Goal: Task Accomplishment & Management: Manage account settings

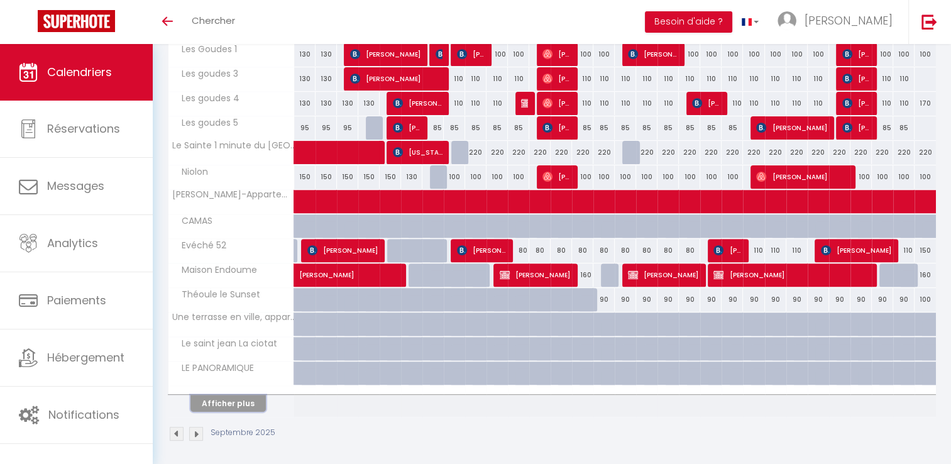
drag, startPoint x: 241, startPoint y: 399, endPoint x: 354, endPoint y: 285, distance: 160.1
click at [241, 399] on button "Afficher plus" at bounding box center [228, 403] width 75 height 17
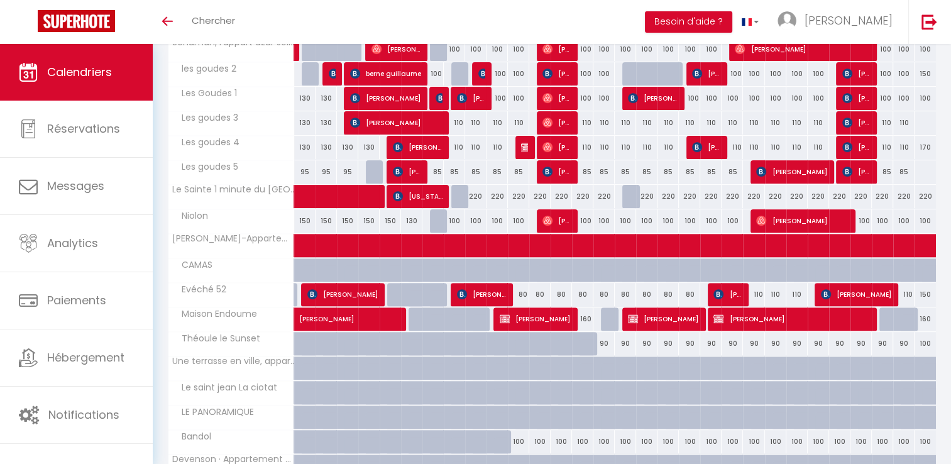
scroll to position [439, 0]
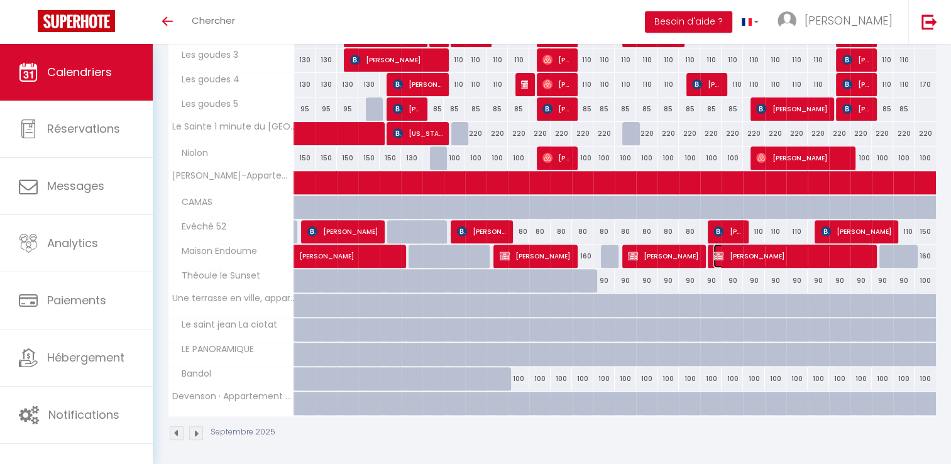
click at [752, 257] on span "[PERSON_NAME]" at bounding box center [792, 256] width 157 height 24
select select "OK"
select select "KO"
select select "0"
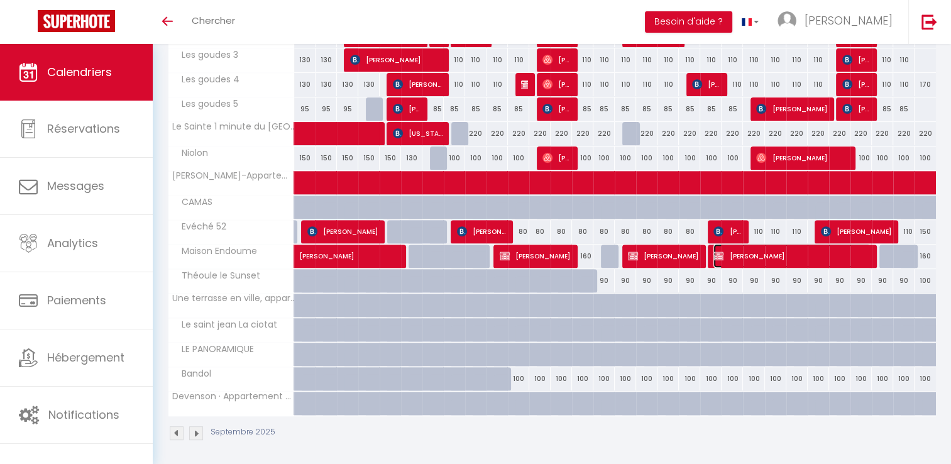
select select "1"
select select
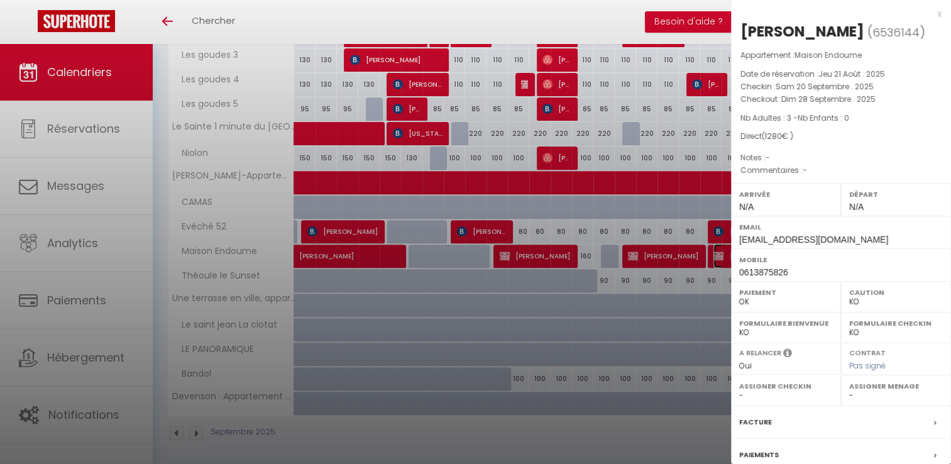
select select "15713"
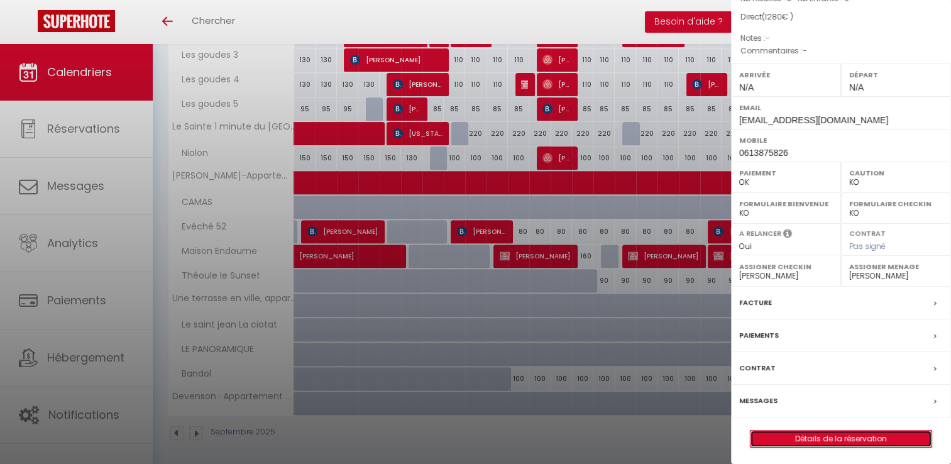
click at [817, 444] on link "Détails de la réservation" at bounding box center [841, 439] width 181 height 16
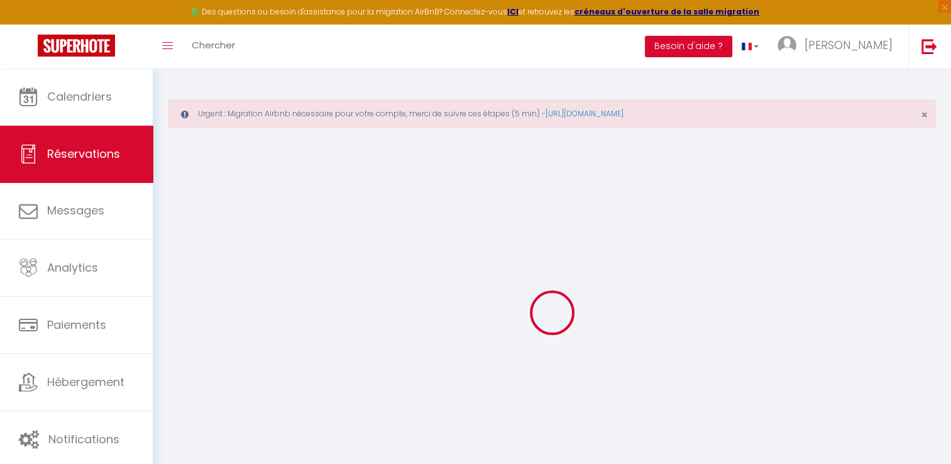
select select
select select "14"
checkbox input "false"
select select
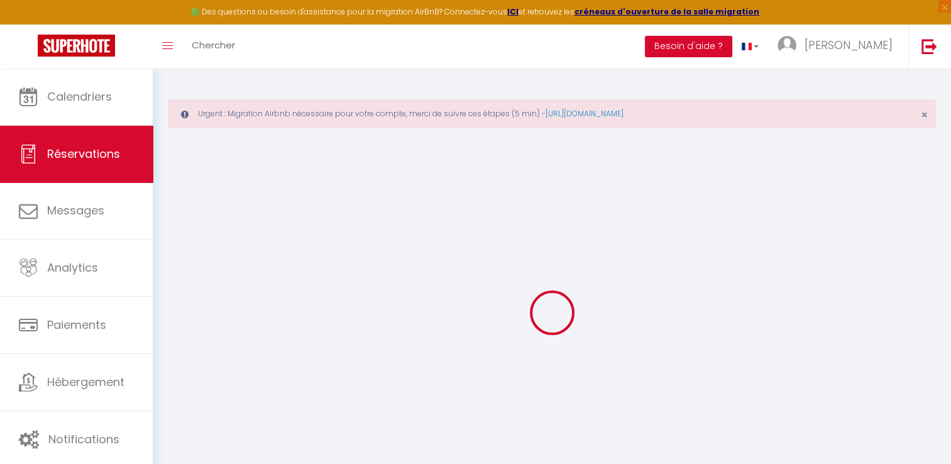
select select
checkbox input "false"
select select
checkbox input "false"
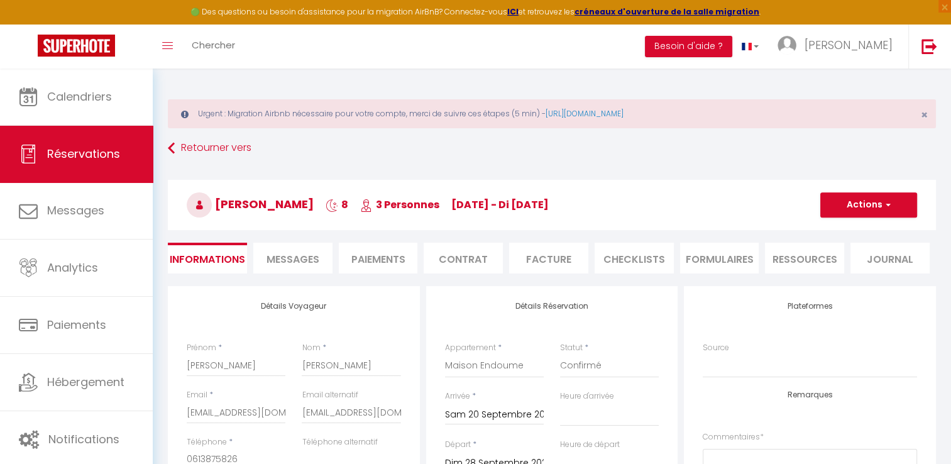
select select
checkbox input "false"
select select
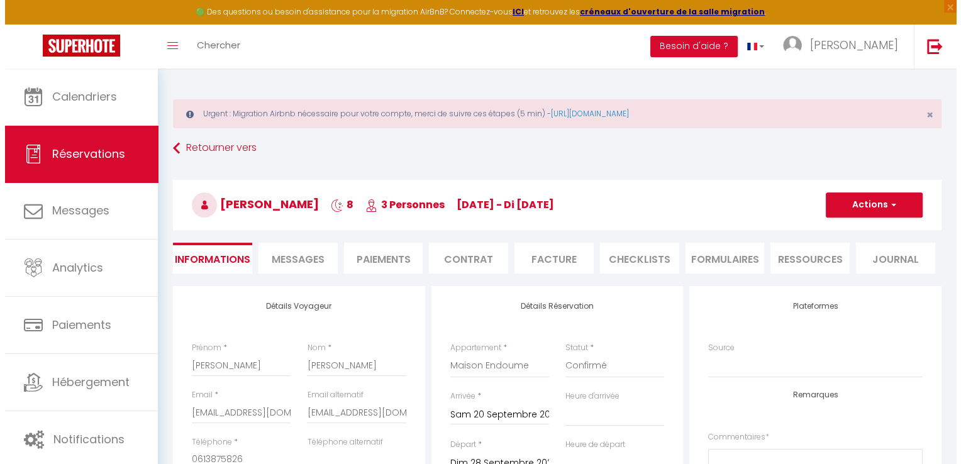
scroll to position [63, 0]
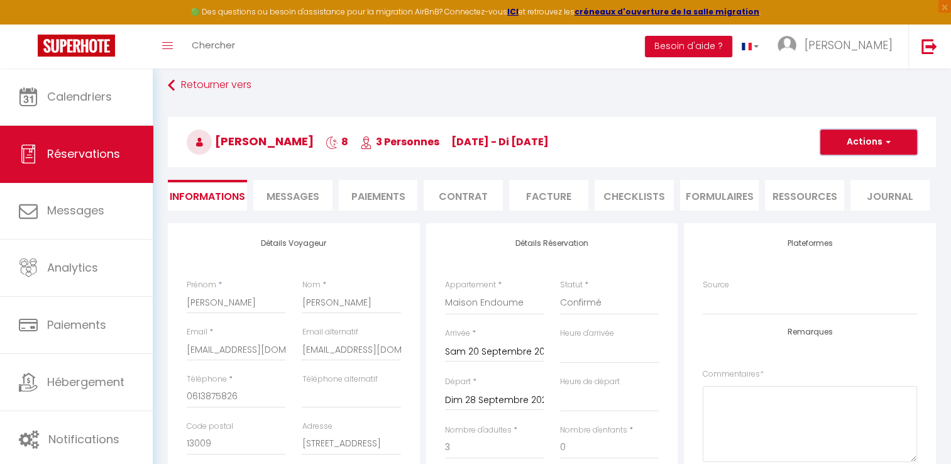
click at [849, 141] on button "Actions" at bounding box center [869, 142] width 97 height 25
click at [845, 202] on link "Supprimer" at bounding box center [856, 202] width 99 height 16
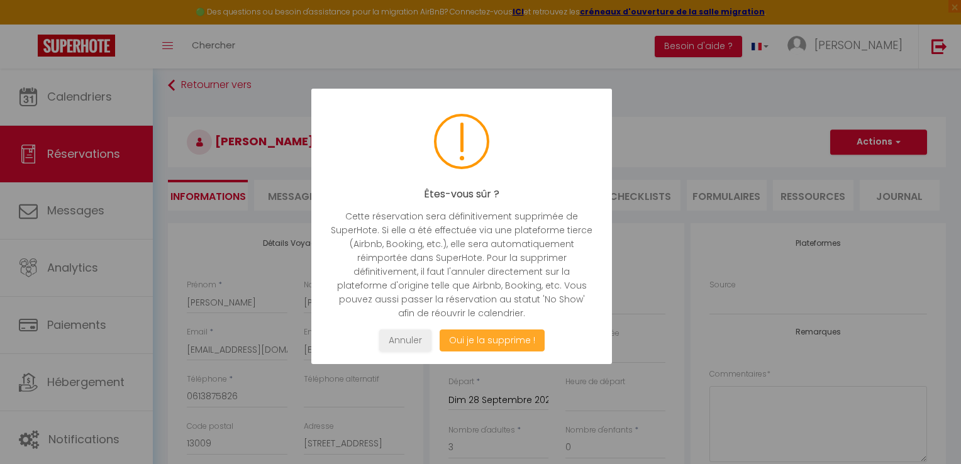
click at [498, 345] on button "Oui je la supprime !" at bounding box center [491, 340] width 105 height 22
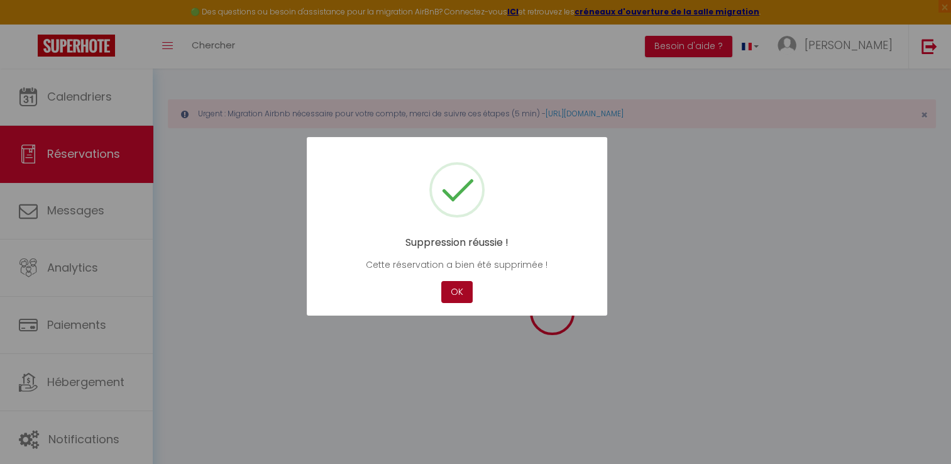
click at [463, 293] on button "OK" at bounding box center [456, 292] width 31 height 22
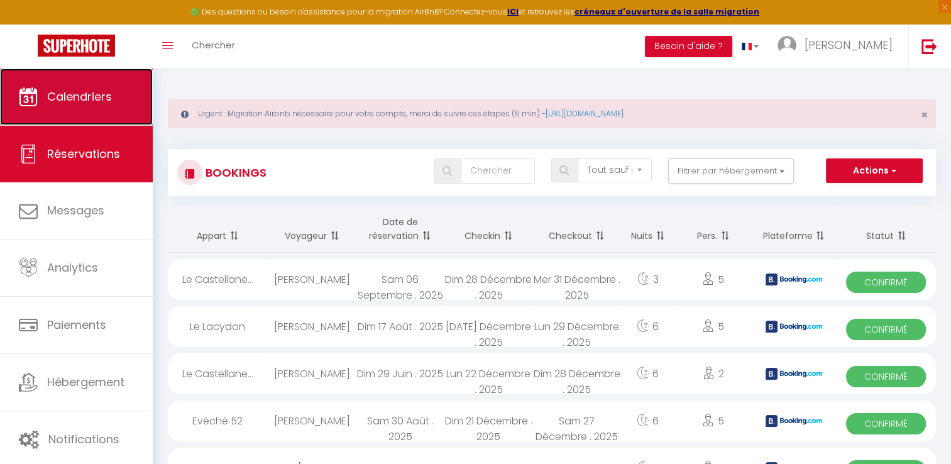
click at [92, 89] on span "Calendriers" at bounding box center [79, 97] width 65 height 16
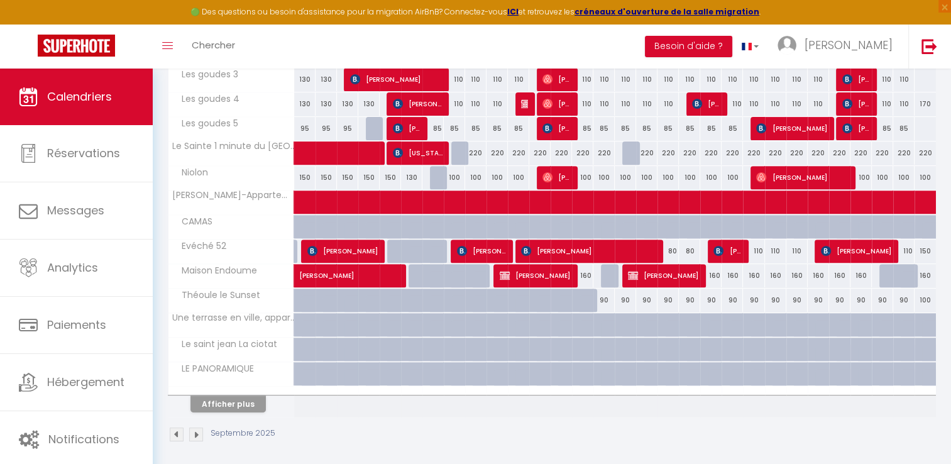
scroll to position [445, 0]
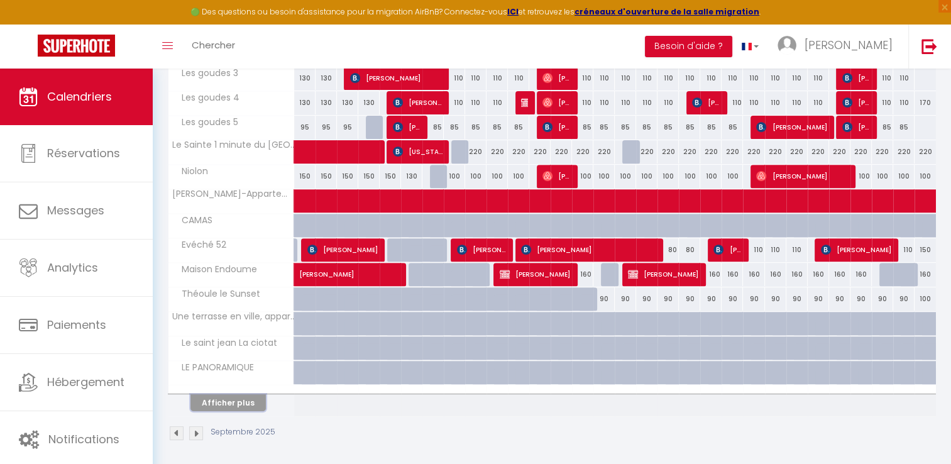
click at [241, 399] on button "Afficher plus" at bounding box center [228, 402] width 75 height 17
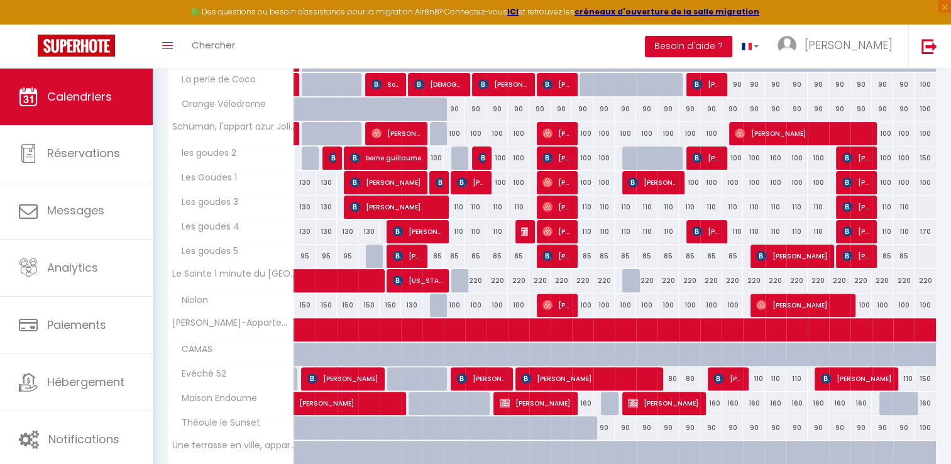
scroll to position [338, 0]
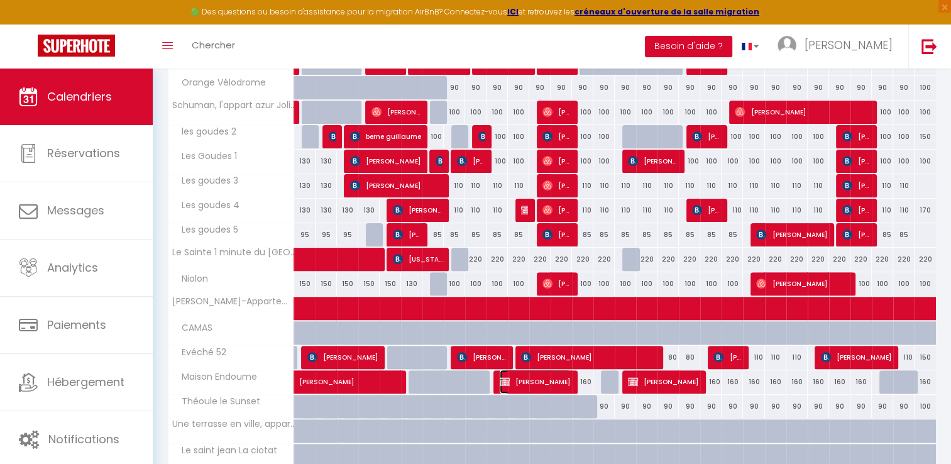
click at [565, 386] on span "[PERSON_NAME]" at bounding box center [535, 382] width 71 height 24
select select "OK"
select select "KO"
select select "0"
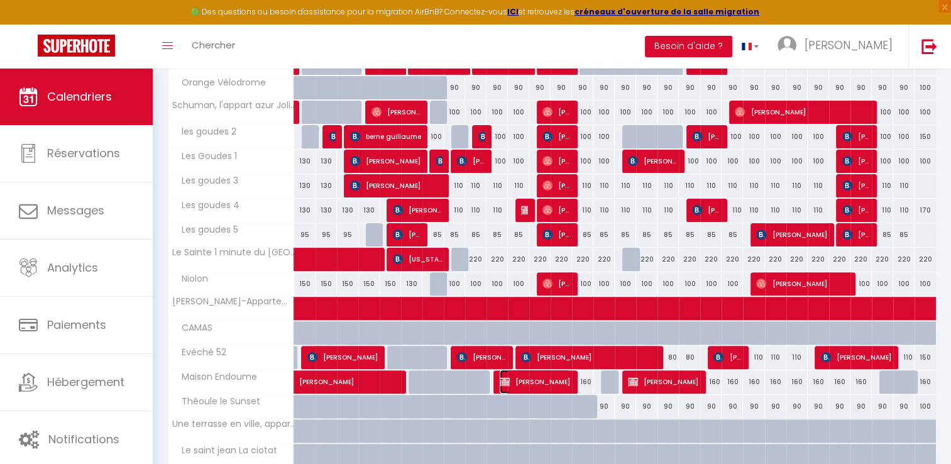
select select "1"
select select
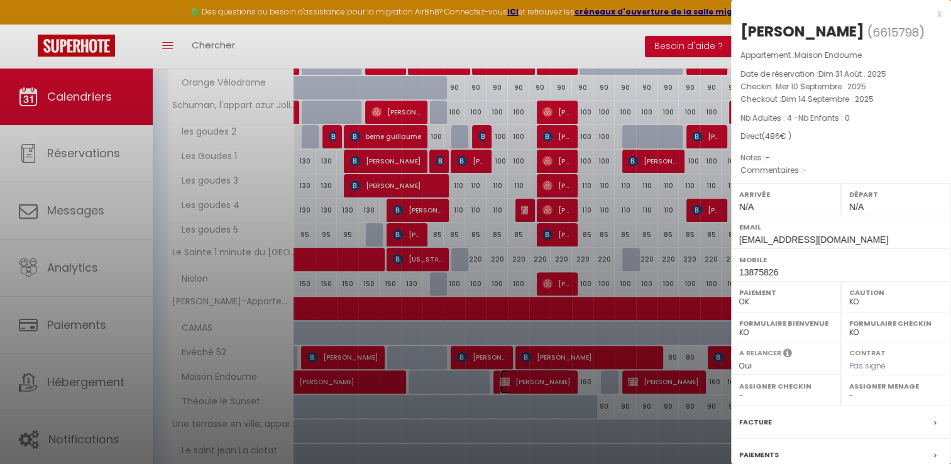
select select "15713"
click at [932, 14] on div "x [PERSON_NAME] ( 6615798 ) Appartement : Maison Endoume Date de réservation : …" at bounding box center [841, 293] width 220 height 586
click at [927, 14] on div "x" at bounding box center [836, 13] width 211 height 15
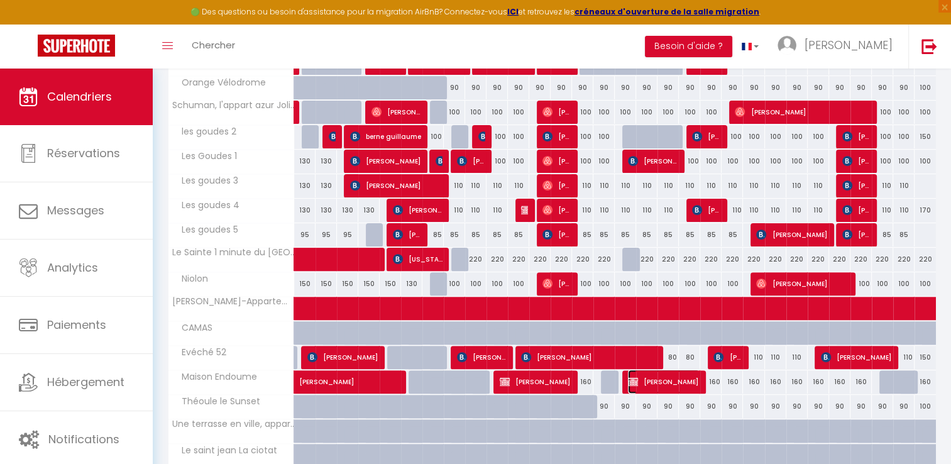
click at [655, 375] on span "[PERSON_NAME]" at bounding box center [663, 382] width 71 height 24
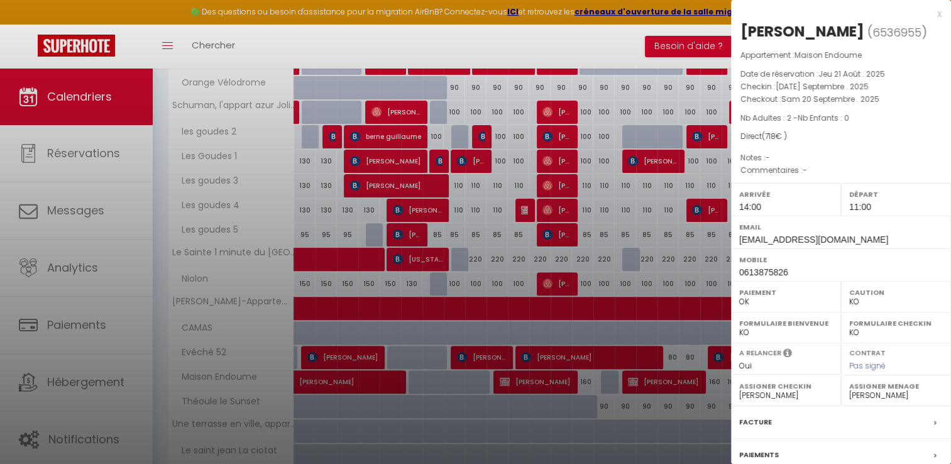
click at [932, 15] on div "x" at bounding box center [836, 13] width 211 height 15
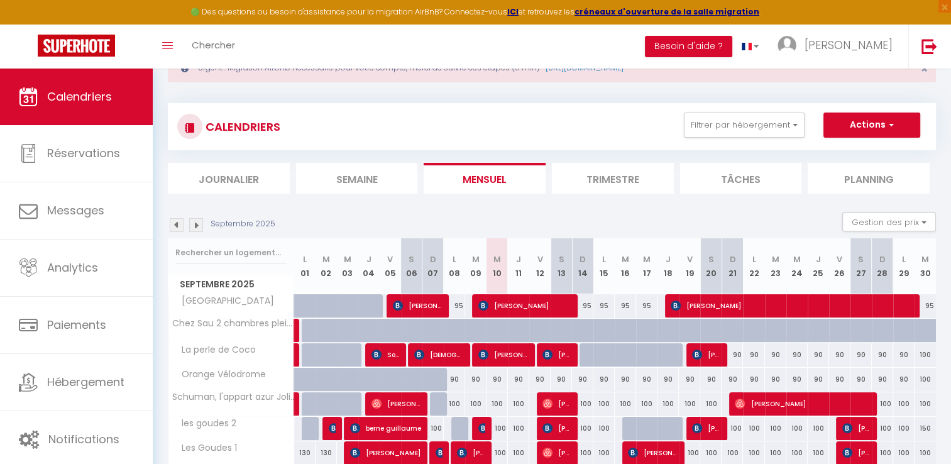
scroll to position [0, 0]
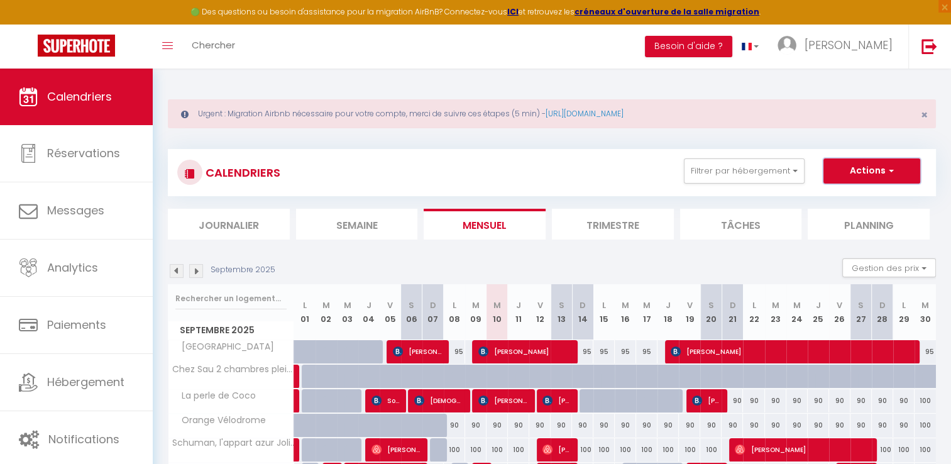
click at [895, 172] on button "Actions" at bounding box center [872, 170] width 97 height 25
click at [859, 192] on link "Nouvelle réservation" at bounding box center [858, 200] width 109 height 19
select select
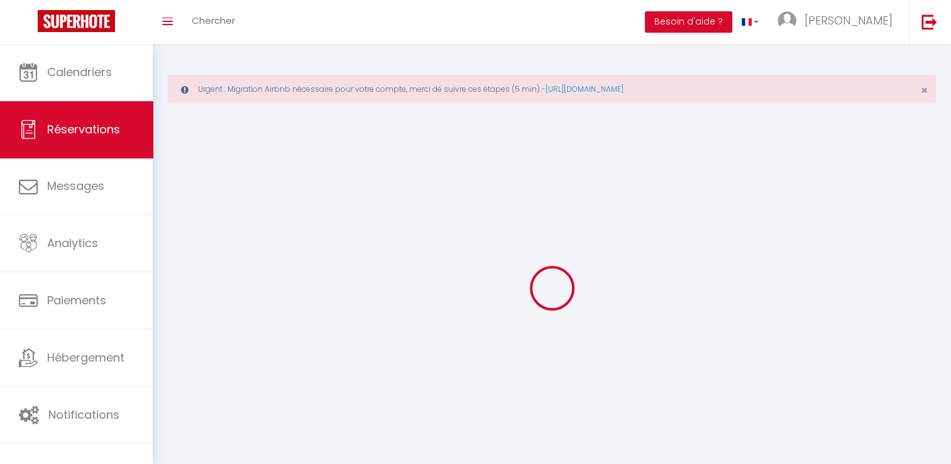
select select
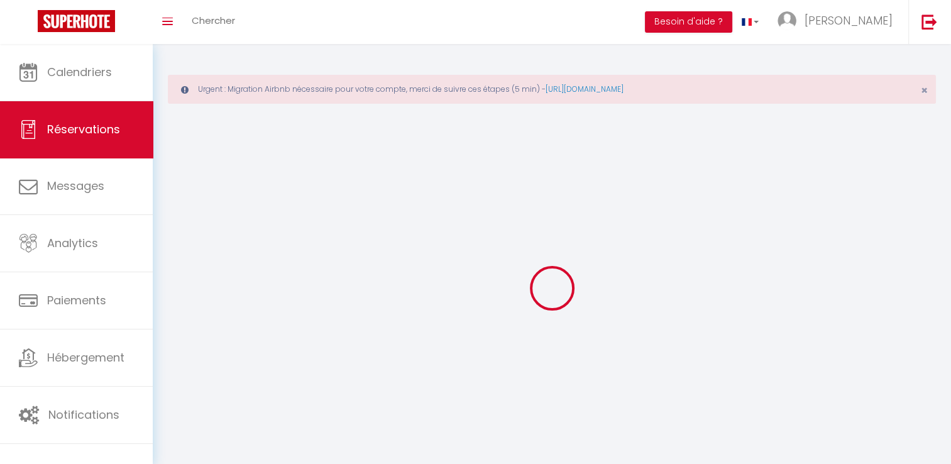
select select
checkbox input "false"
select select
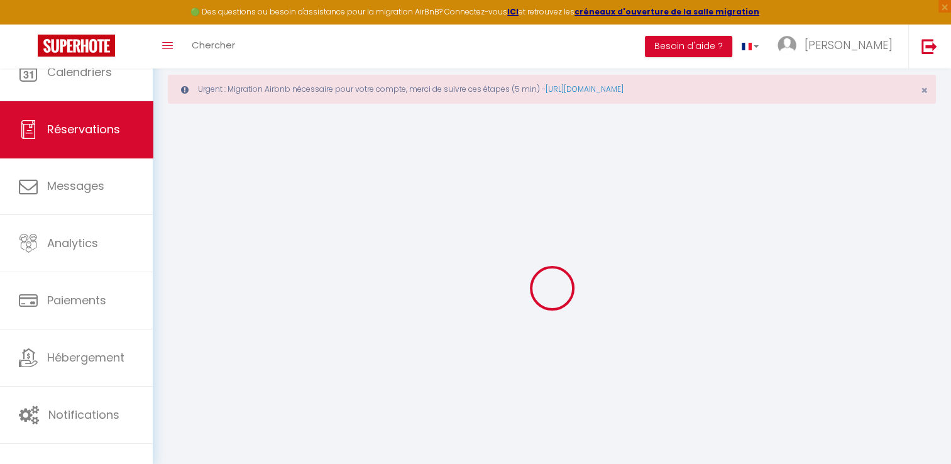
select select
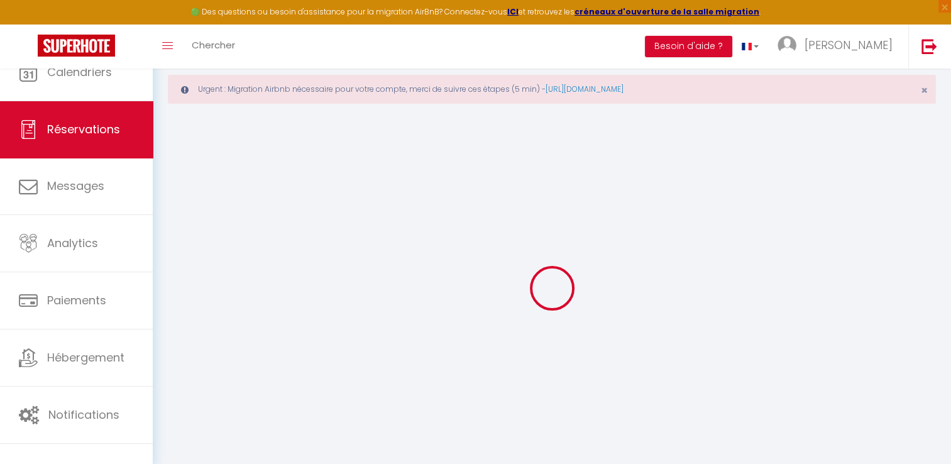
select select
checkbox input "false"
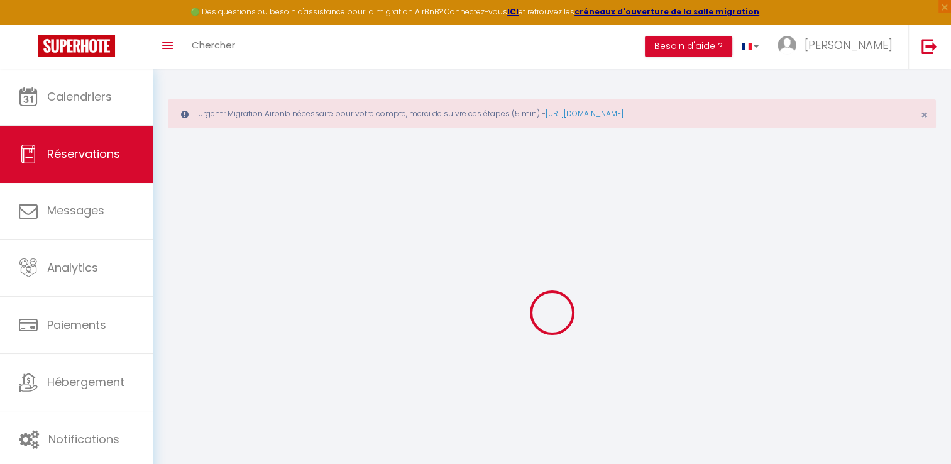
select select
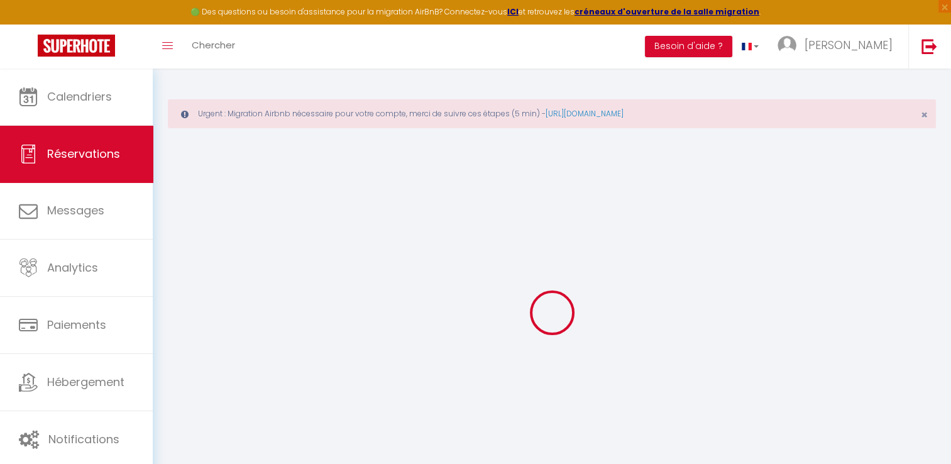
select select
checkbox input "false"
select select
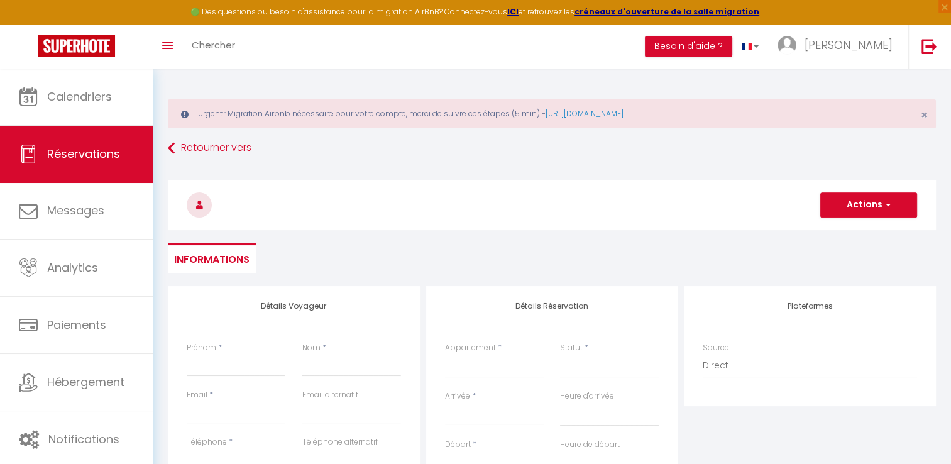
select select
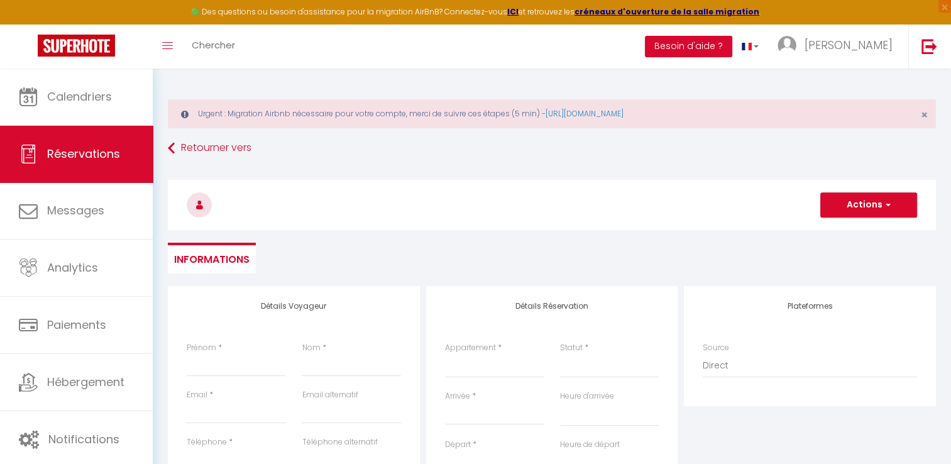
checkbox input "false"
select select
click at [229, 350] on div "Prénom *" at bounding box center [236, 359] width 99 height 35
click at [236, 373] on input "Prénom" at bounding box center [236, 365] width 99 height 23
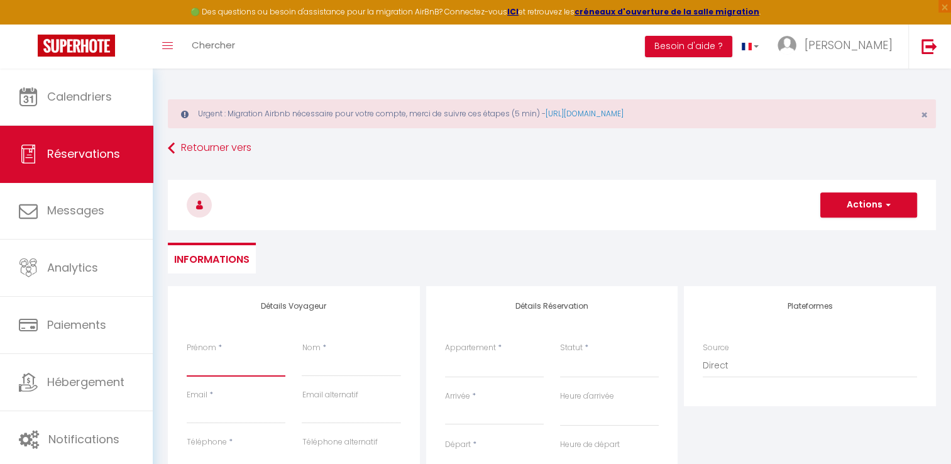
paste input "[PERSON_NAME]"
type input "[PERSON_NAME]"
select select
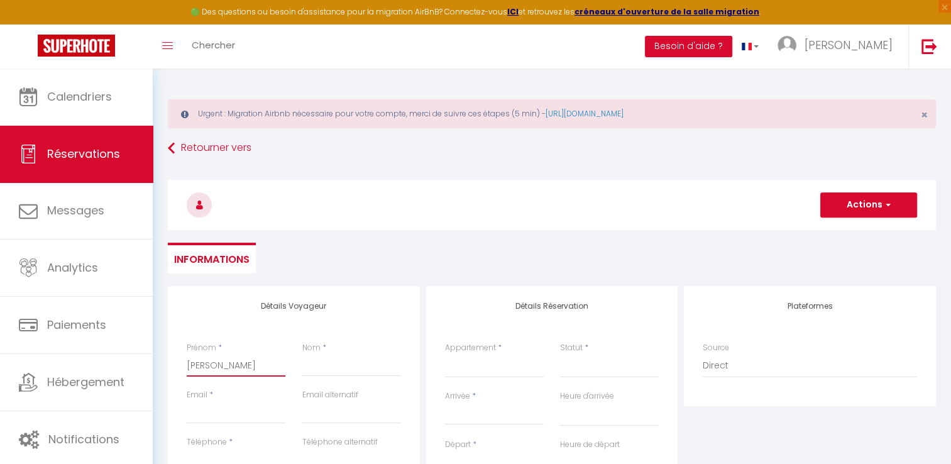
select select
checkbox input "false"
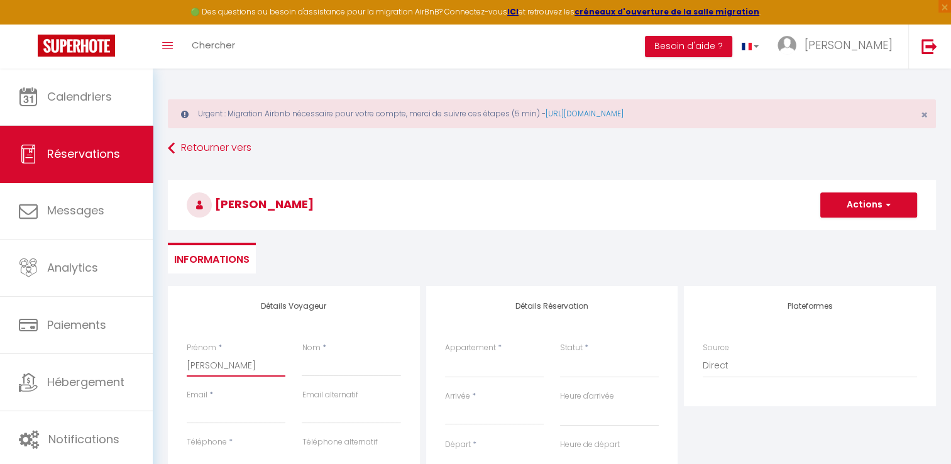
drag, startPoint x: 196, startPoint y: 366, endPoint x: 250, endPoint y: 362, distance: 54.3
click at [250, 362] on input "[PERSON_NAME]" at bounding box center [236, 365] width 99 height 23
type input "[PERSON_NAME]"
select select
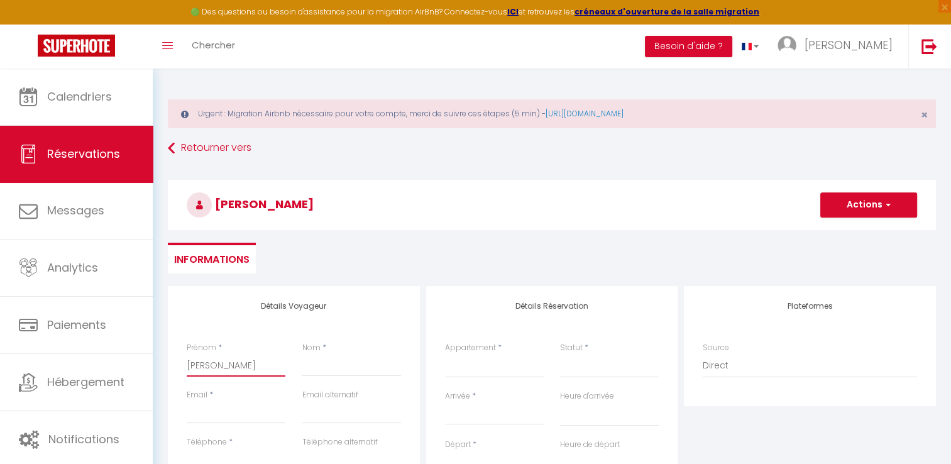
select select
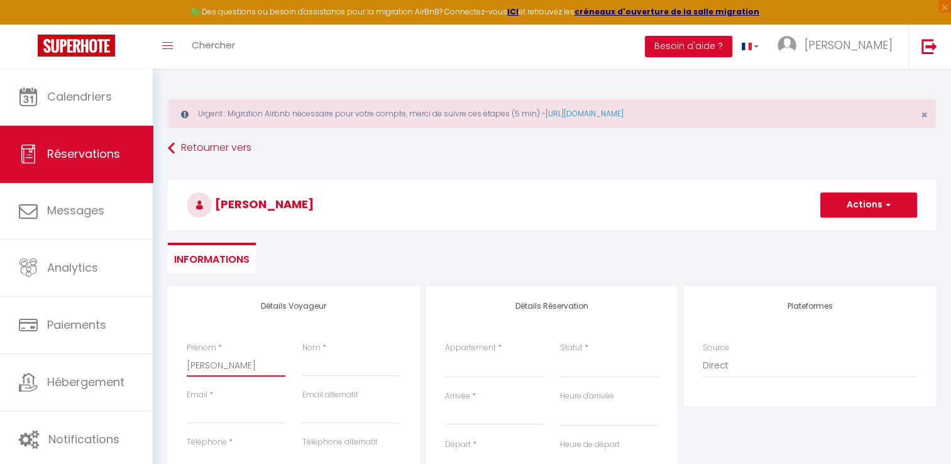
checkbox input "false"
type input "[PERSON_NAME]"
click at [338, 363] on input "Nom" at bounding box center [351, 365] width 99 height 23
paste input "[PERSON_NAME]"
type input "[PERSON_NAME]"
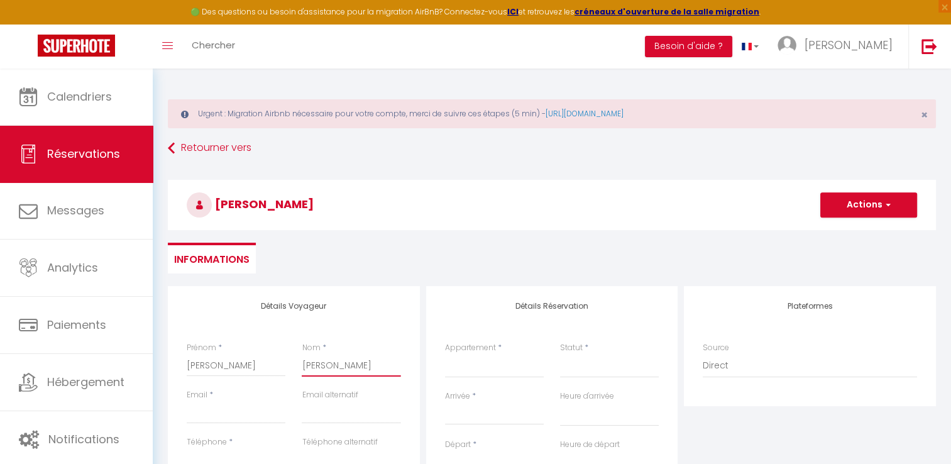
select select
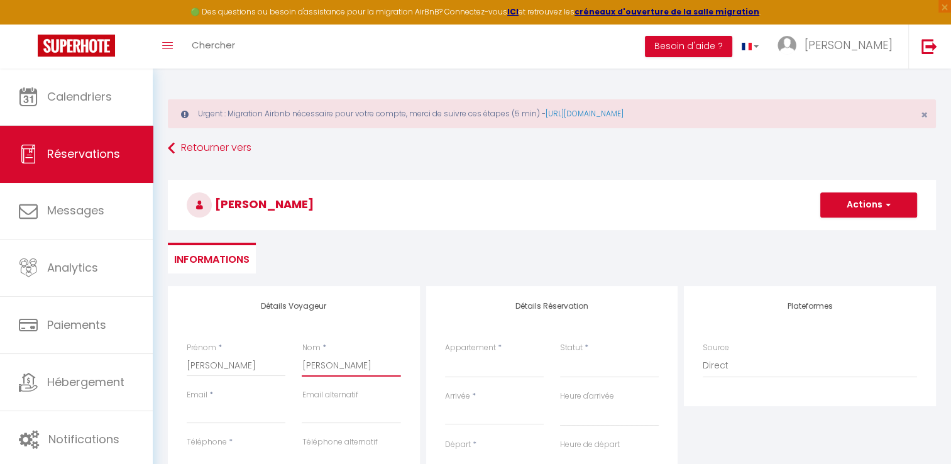
select select
checkbox input "false"
click at [309, 363] on input "[PERSON_NAME]" at bounding box center [351, 365] width 99 height 23
type input "El goldsztejn"
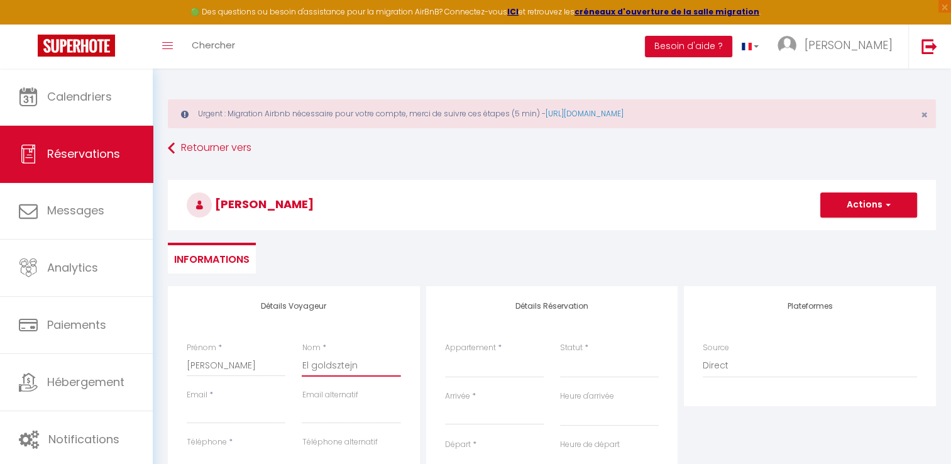
select select
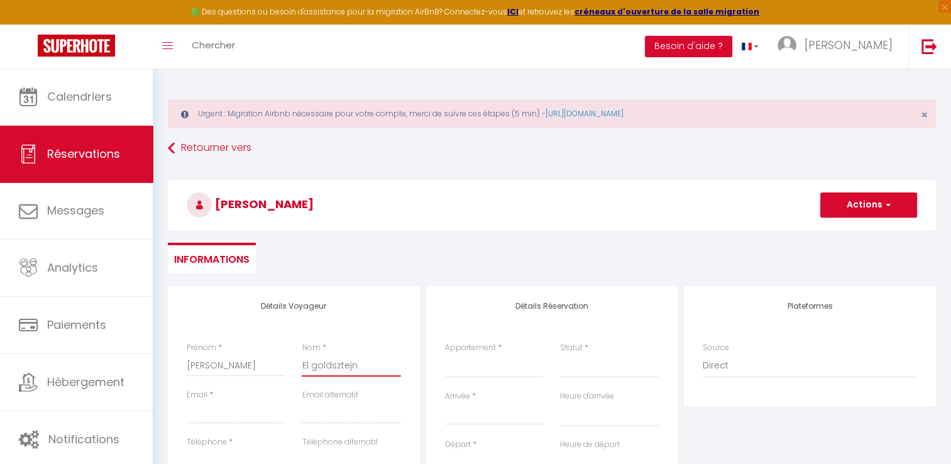
select select
checkbox input "false"
type input "E goldsztejn"
select select
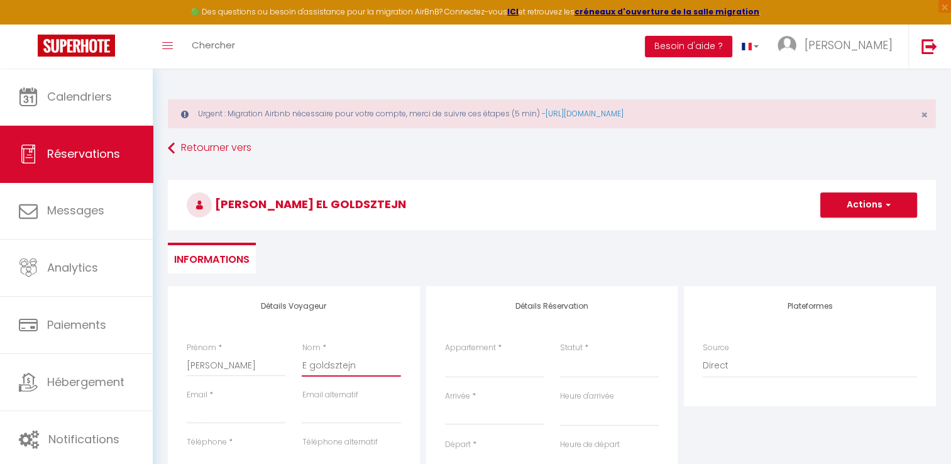
select select
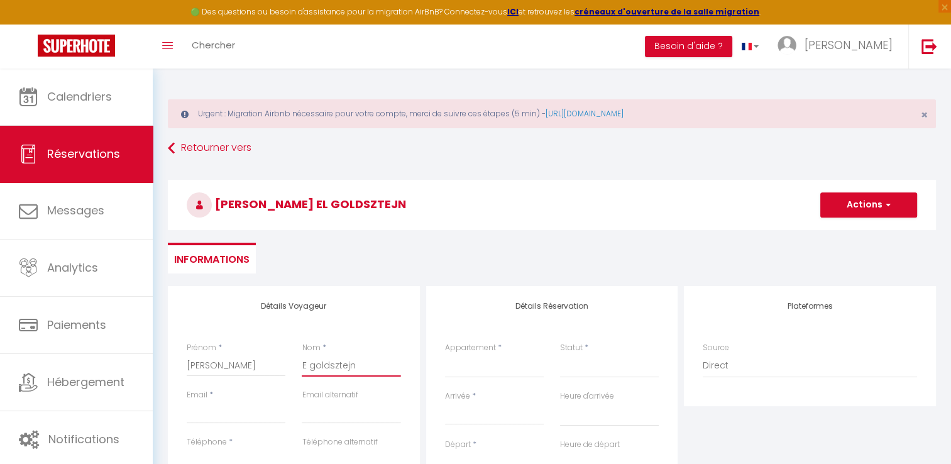
select select
checkbox input "false"
type input "goldsztejn"
select select
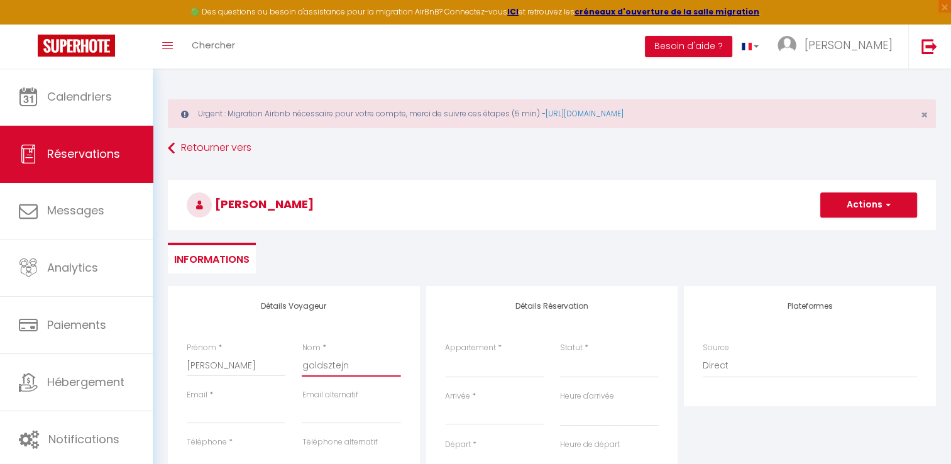
select select
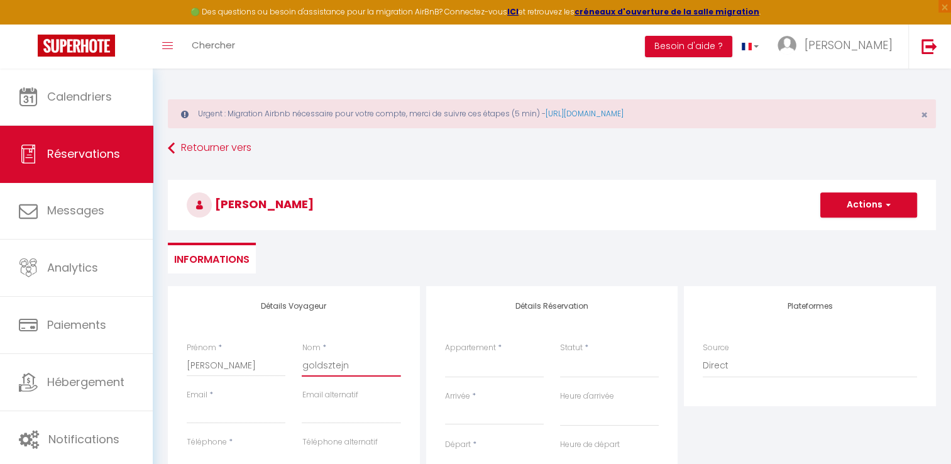
checkbox input "false"
type input "goldsztejn"
click at [229, 410] on input "Email client" at bounding box center [236, 412] width 99 height 23
type input "[EMAIL_ADDRESS][DOMAIN_NAME]"
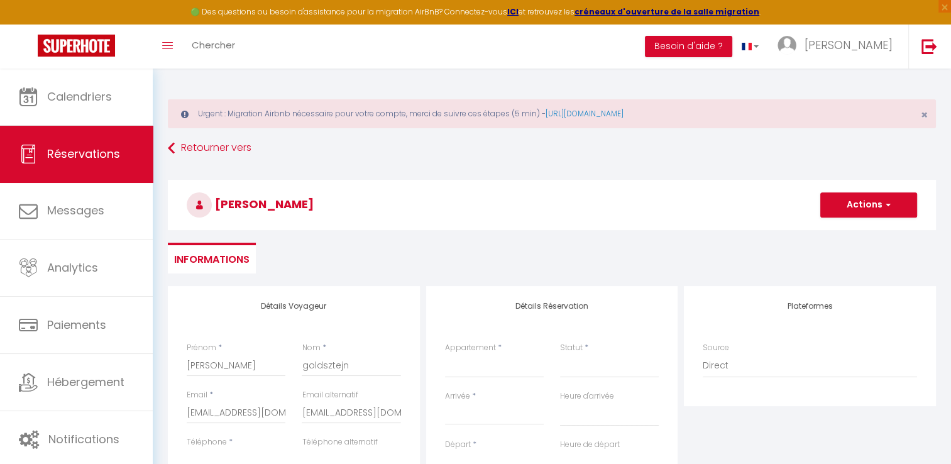
type input "0613875826"
type input "13009"
type input "[STREET_ADDRESS]"
type input "[GEOGRAPHIC_DATA]"
select select "FR"
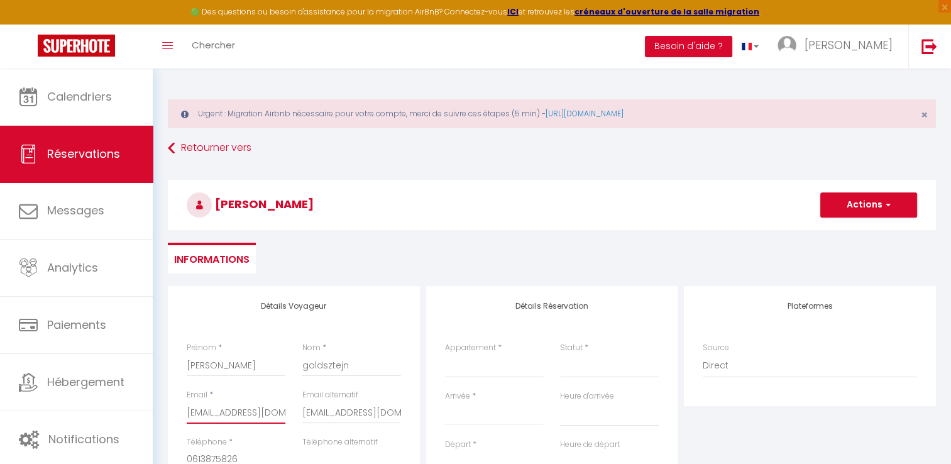
select select
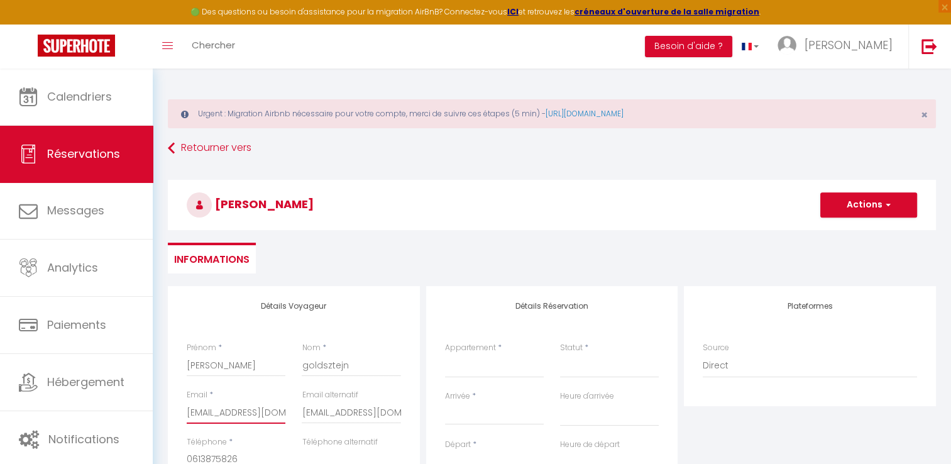
select select
checkbox input "false"
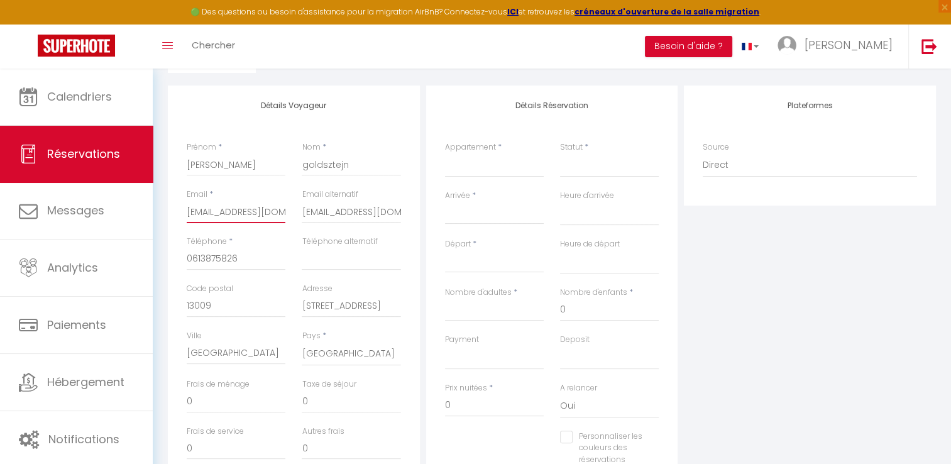
scroll to position [170, 0]
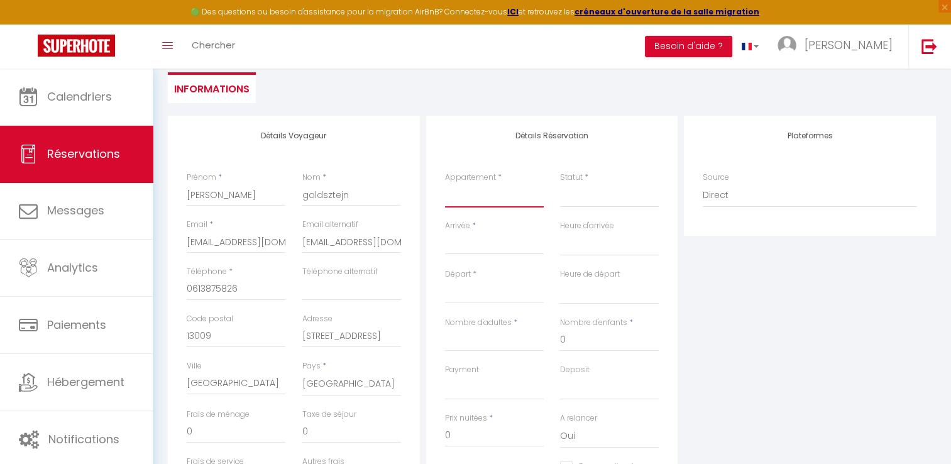
click at [474, 206] on select "95 Corniche Le Lacydon ROOFTOP [GEOGRAPHIC_DATA][PERSON_NAME] Accoules [GEOGRAP…" at bounding box center [494, 196] width 99 height 24
select select "68175"
click at [445, 184] on select "95 Corniche Le Lacydon ROOFTOP [GEOGRAPHIC_DATA][PERSON_NAME] Accoules [GEOGRAP…" at bounding box center [494, 196] width 99 height 24
select select
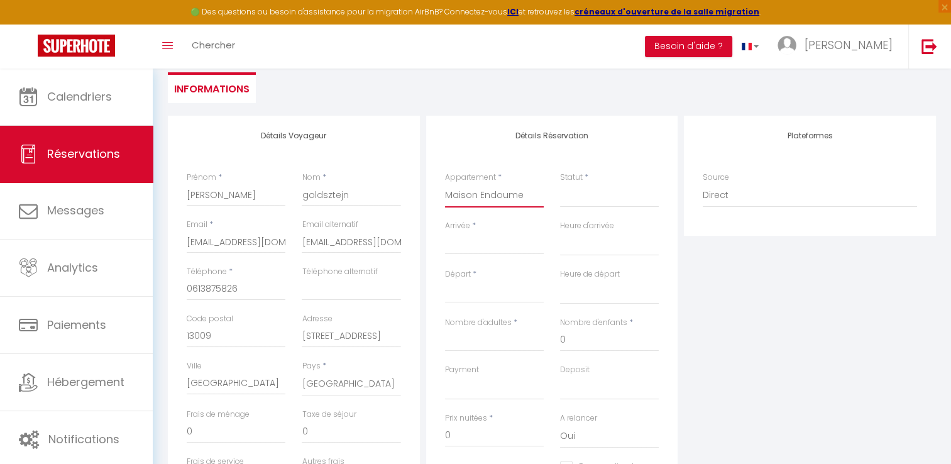
select select
checkbox input "false"
click at [496, 237] on input "Arrivée" at bounding box center [494, 244] width 99 height 16
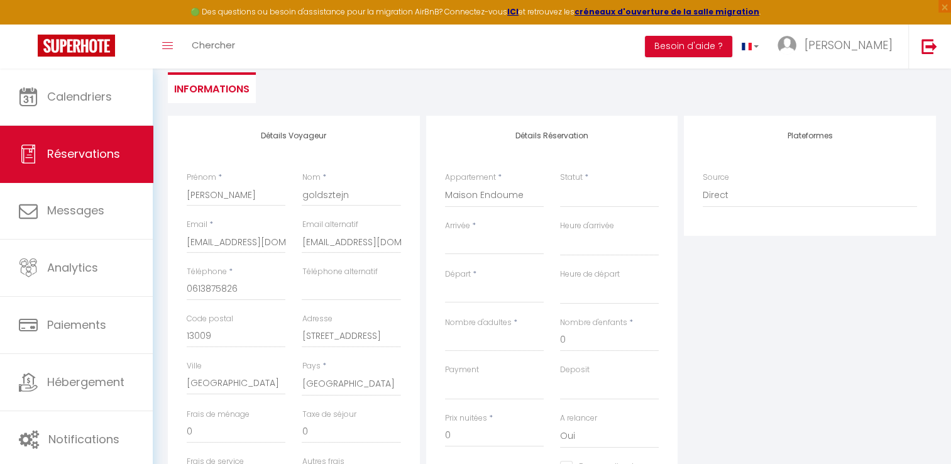
select select
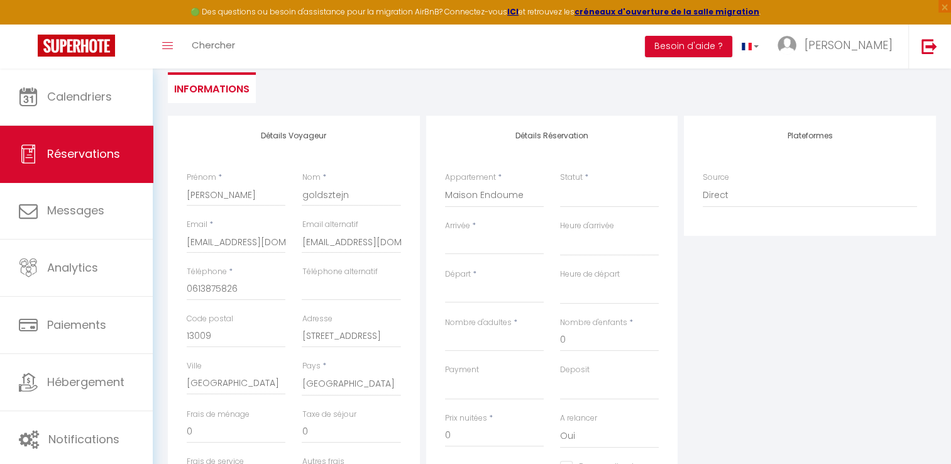
checkbox input "false"
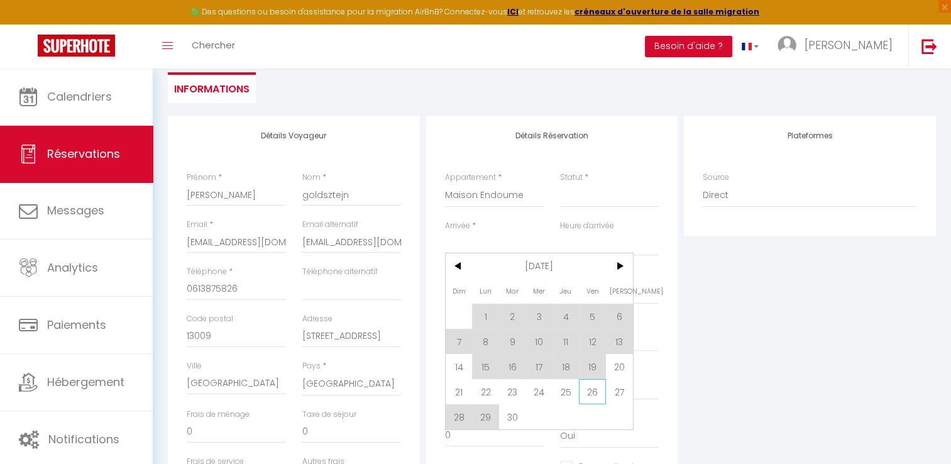
click at [591, 391] on span "26" at bounding box center [592, 391] width 27 height 25
select select
type input "Ven 26 Septembre 2025"
select select
type input "Sam 27 Septembre 2025"
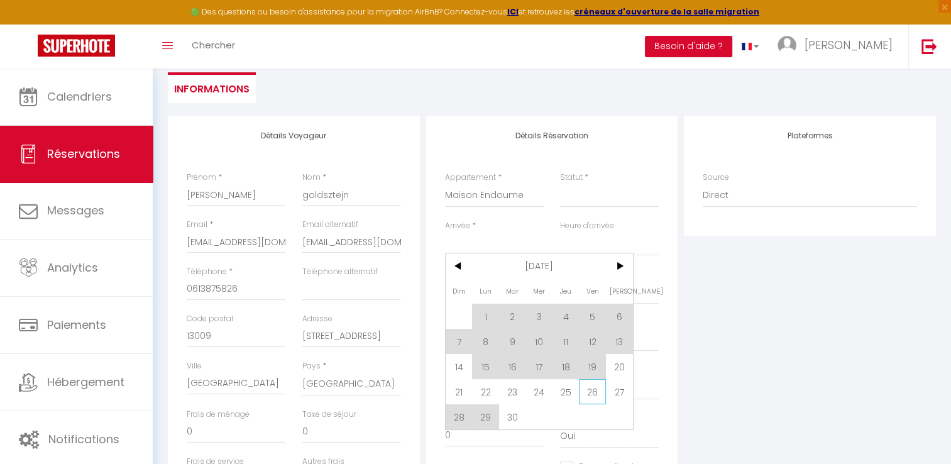
select select
checkbox input "false"
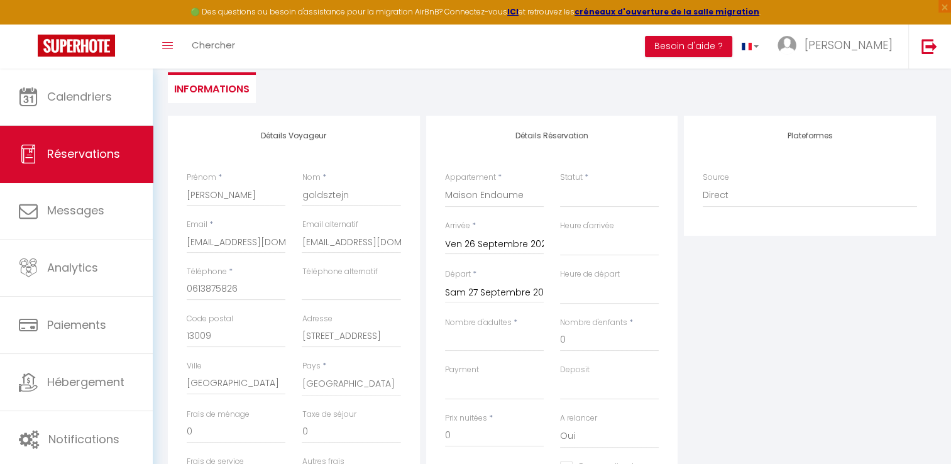
click at [509, 285] on input "Sam 27 Septembre 2025" at bounding box center [494, 293] width 99 height 16
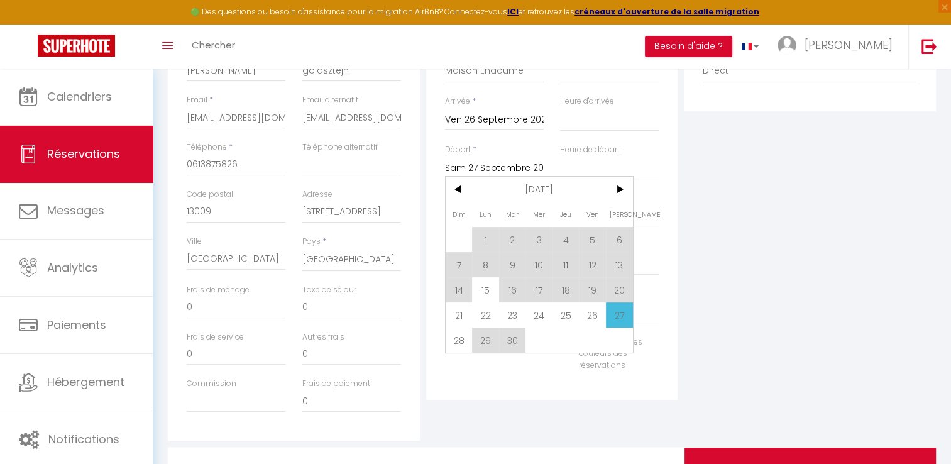
scroll to position [359, 0]
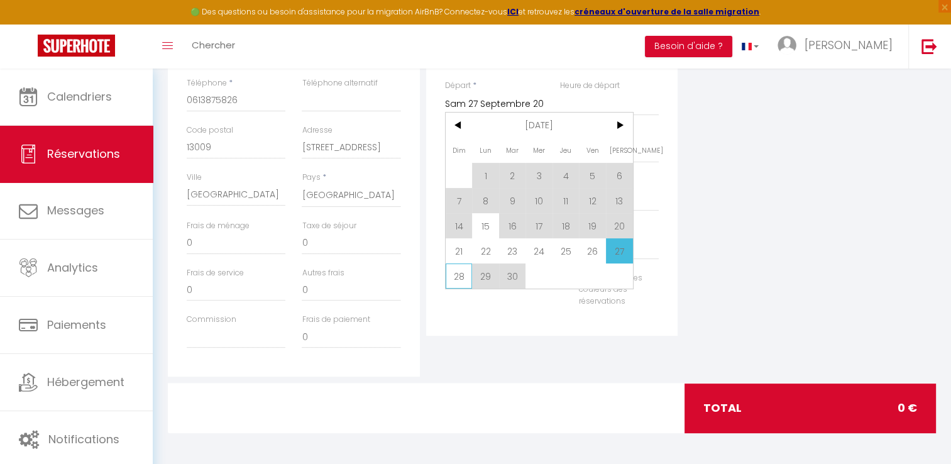
click at [458, 277] on span "28" at bounding box center [459, 275] width 27 height 25
select select
type input "Dim 28 Septembre 2025"
select select
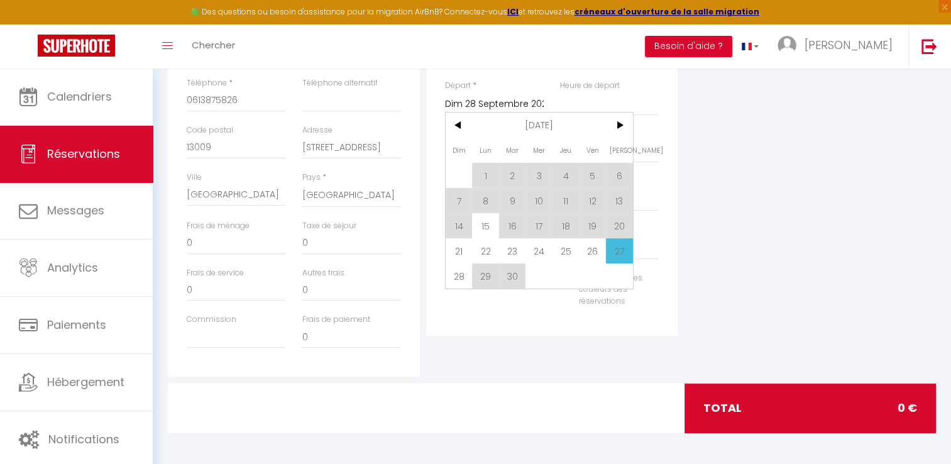
select select
checkbox input "false"
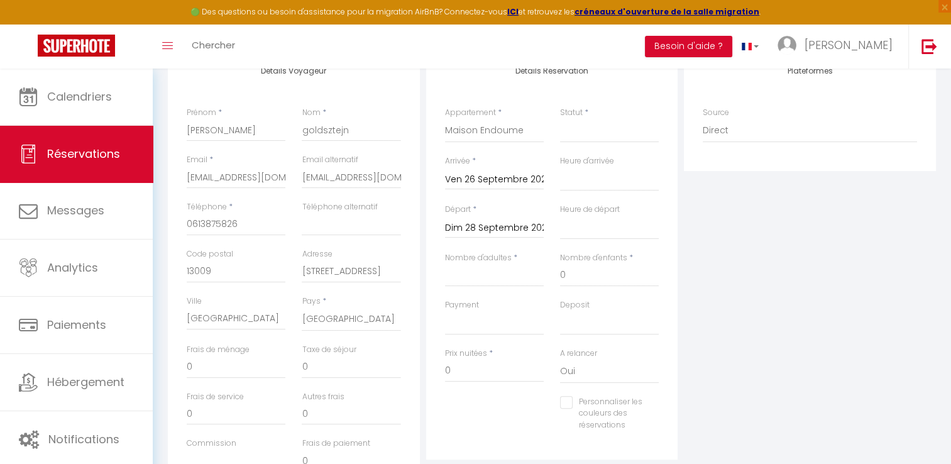
scroll to position [233, 0]
click at [497, 288] on input "Nombre d'adultes" at bounding box center [494, 277] width 99 height 23
type input "4"
select select
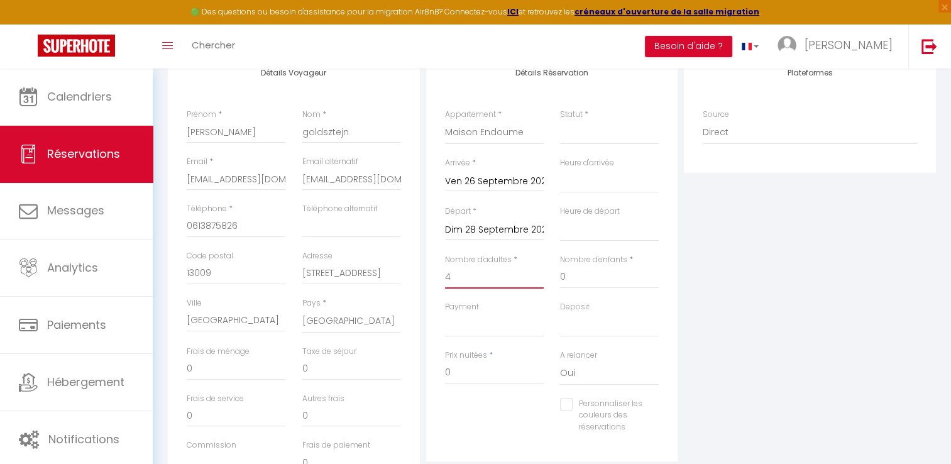
select select
checkbox input "false"
select select
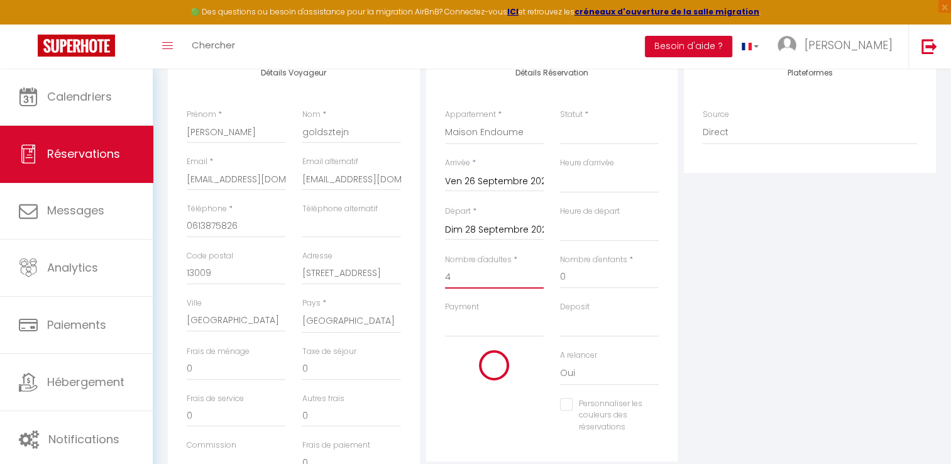
select select
type input "320"
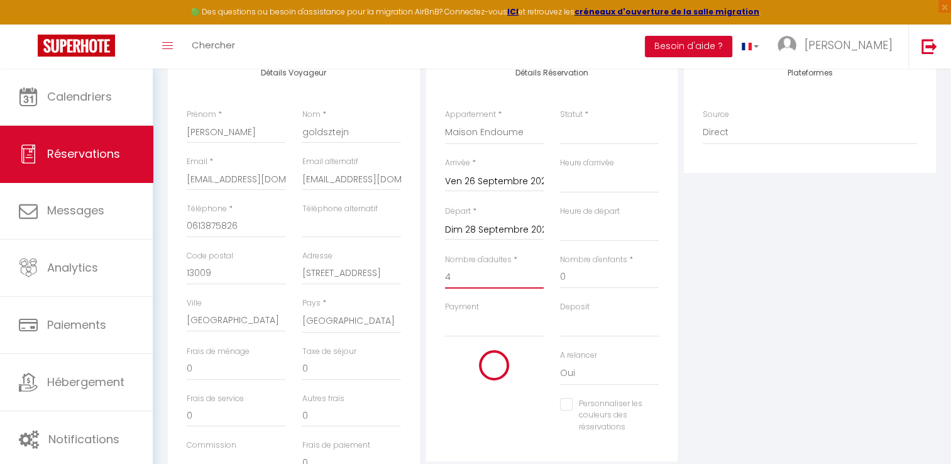
checkbox input "false"
type input "4"
click at [568, 278] on input "0" at bounding box center [609, 277] width 99 height 23
select select
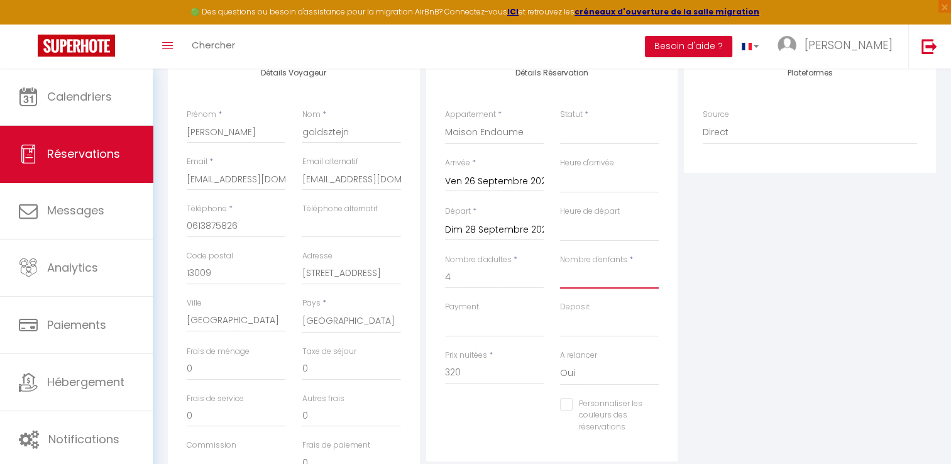
select select
checkbox input "false"
select select
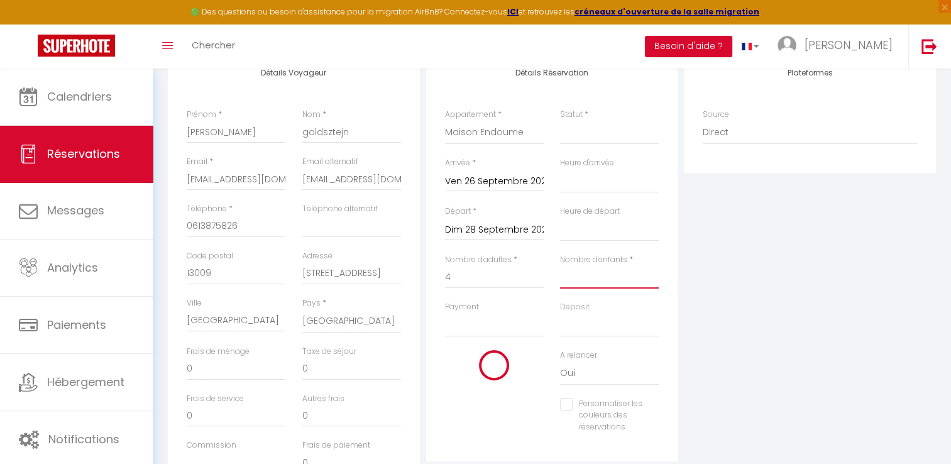
select select
checkbox input "false"
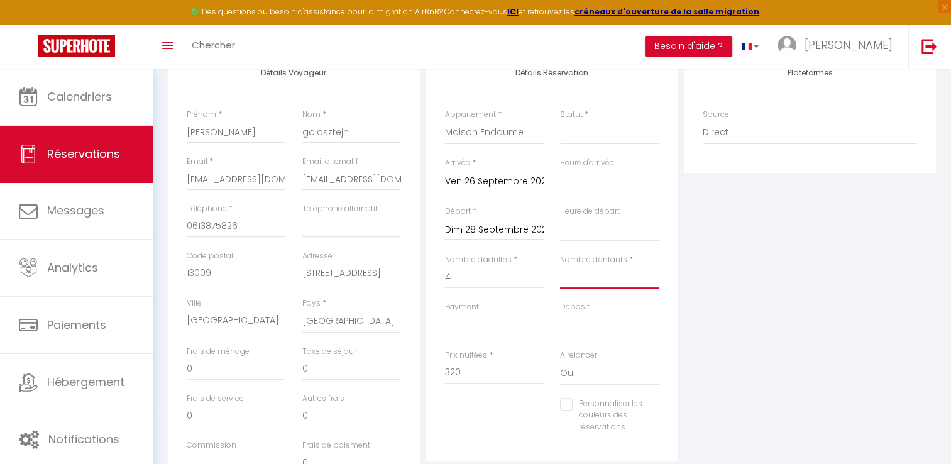
type input "0"
select select
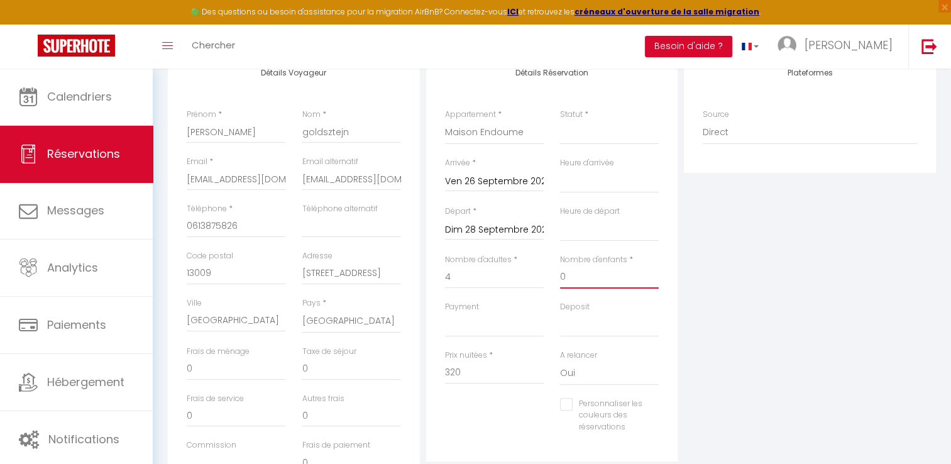
select select
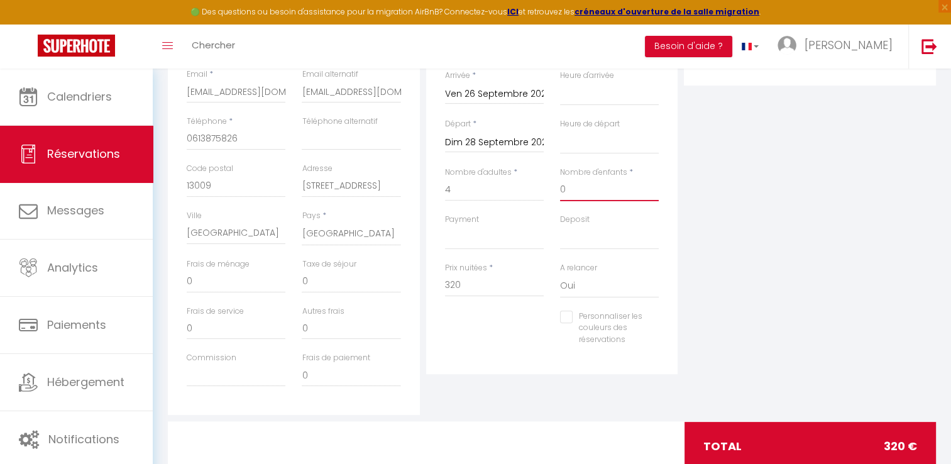
scroll to position [359, 0]
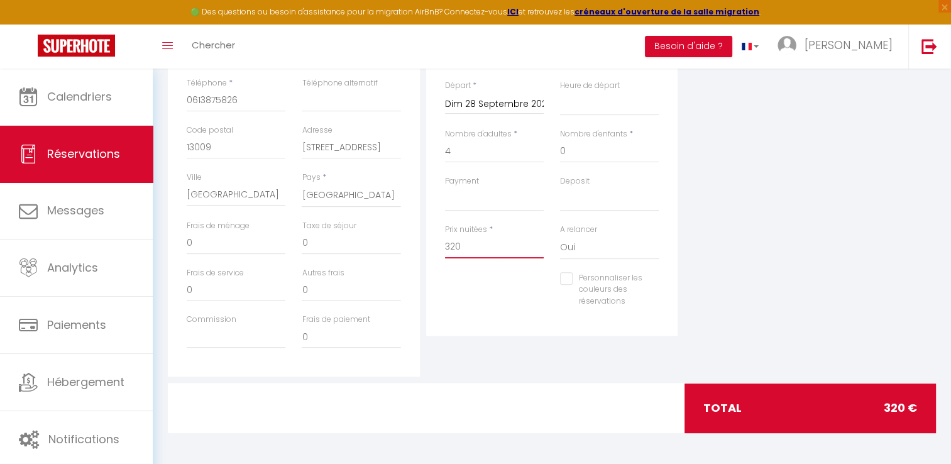
click at [484, 246] on input "320" at bounding box center [494, 247] width 99 height 23
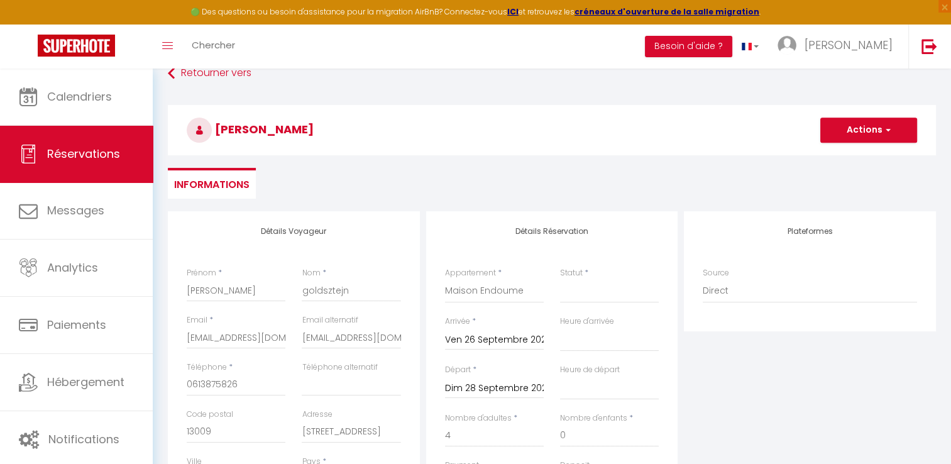
scroll to position [45, 0]
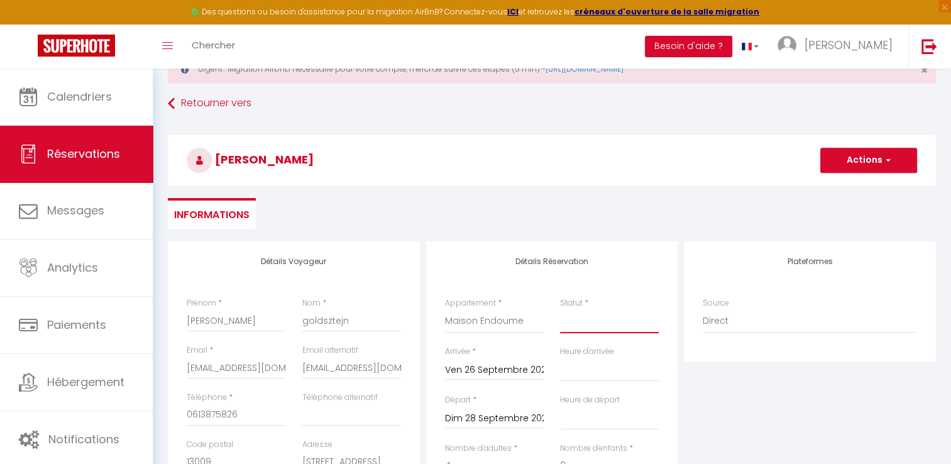
click at [648, 321] on select "Confirmé Non Confirmé [PERSON_NAME] par le voyageur No Show Request" at bounding box center [609, 321] width 99 height 24
click at [560, 309] on select "Confirmé Non Confirmé [PERSON_NAME] par le voyageur No Show Request" at bounding box center [609, 321] width 99 height 24
click at [883, 155] on span "button" at bounding box center [887, 160] width 8 height 11
click at [864, 191] on link "Enregistrer" at bounding box center [856, 188] width 99 height 16
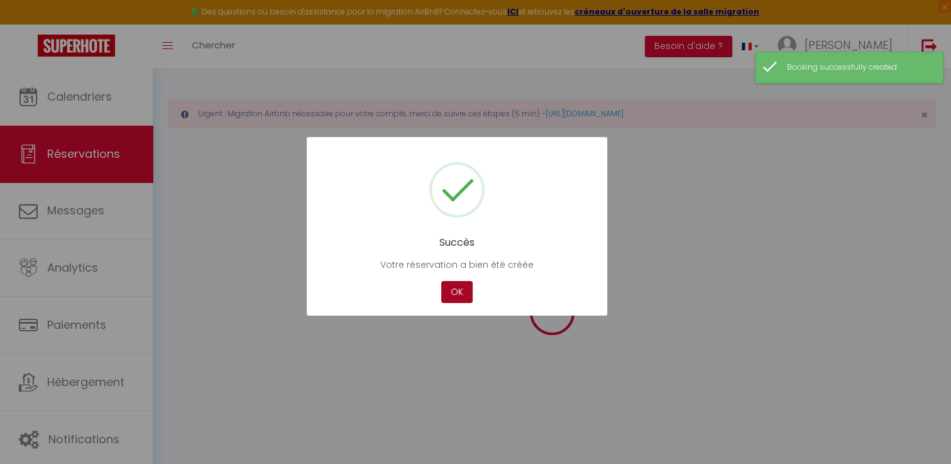
click at [458, 296] on button "OK" at bounding box center [456, 292] width 31 height 22
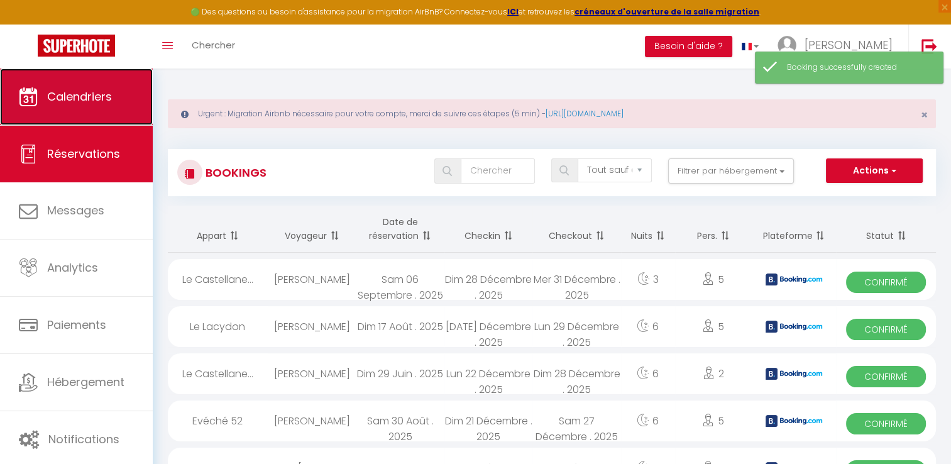
click at [96, 94] on span "Calendriers" at bounding box center [79, 97] width 65 height 16
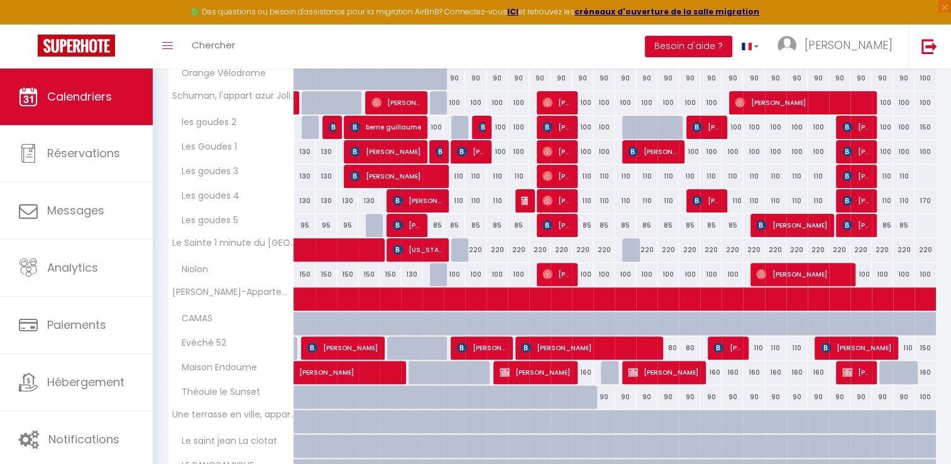
scroll to position [377, 0]
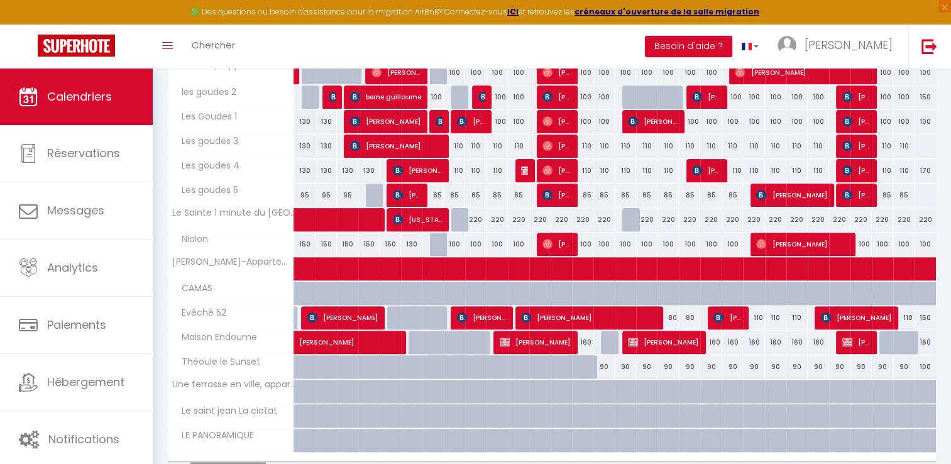
click at [882, 345] on div at bounding box center [890, 343] width 21 height 24
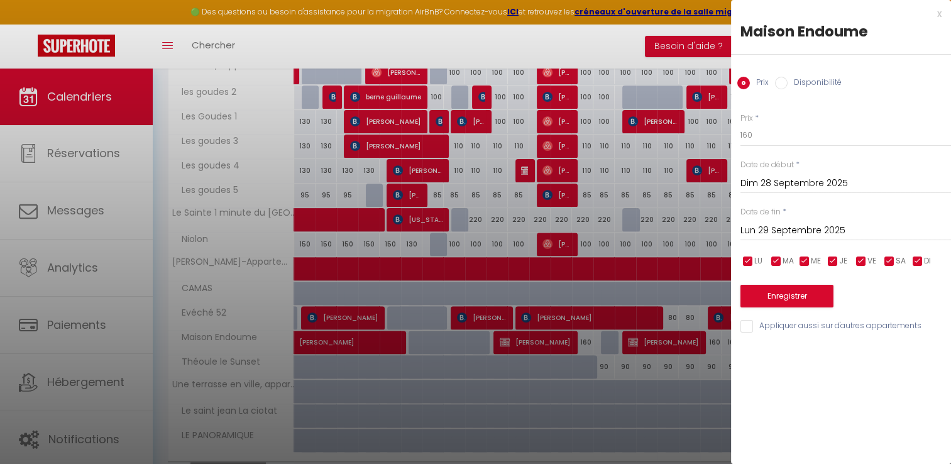
click at [756, 235] on input "Lun 29 Septembre 2025" at bounding box center [846, 231] width 211 height 16
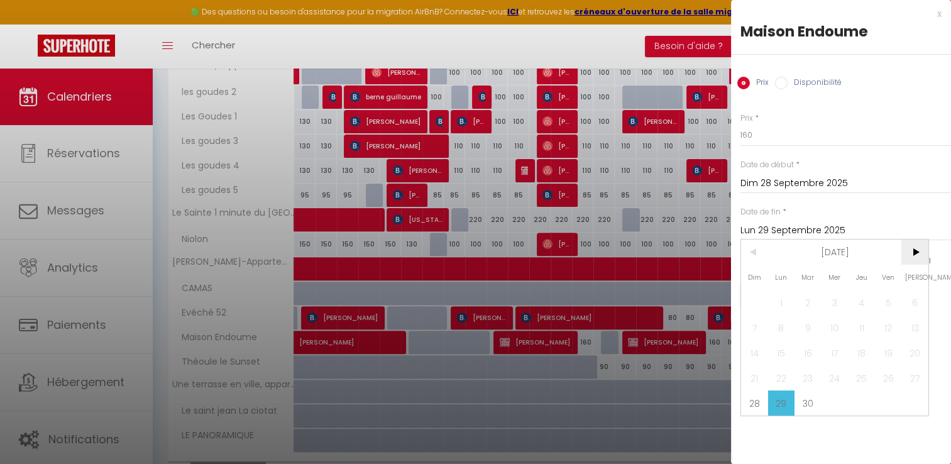
click at [916, 250] on span ">" at bounding box center [915, 252] width 27 height 25
click at [907, 306] on span "4" at bounding box center [915, 302] width 27 height 25
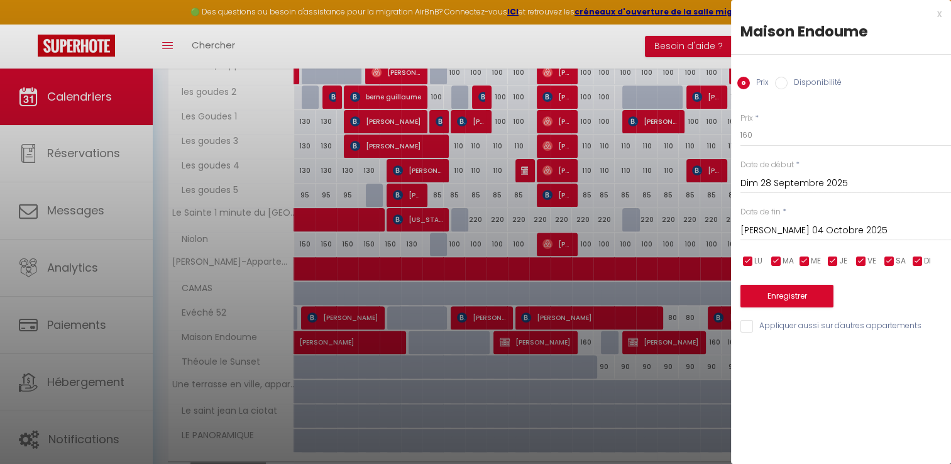
click at [781, 81] on input "Disponibilité" at bounding box center [781, 83] width 13 height 13
click at [797, 301] on button "Enregistrer" at bounding box center [787, 297] width 93 height 23
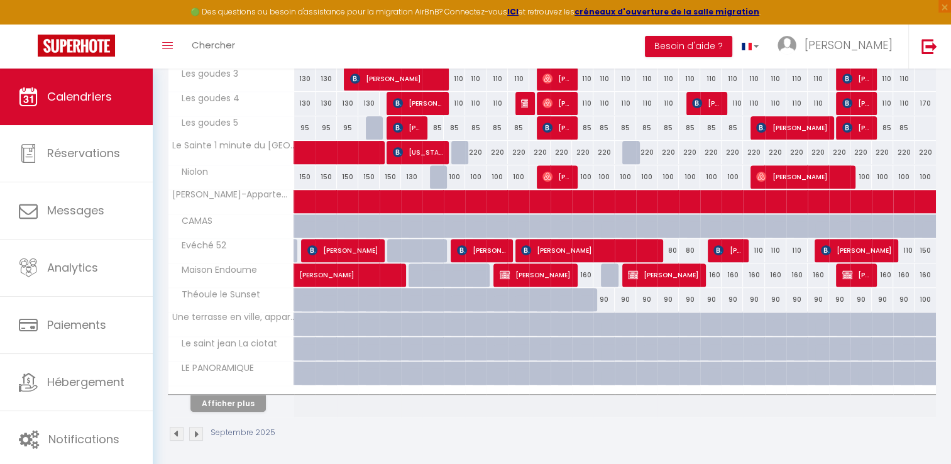
scroll to position [445, 0]
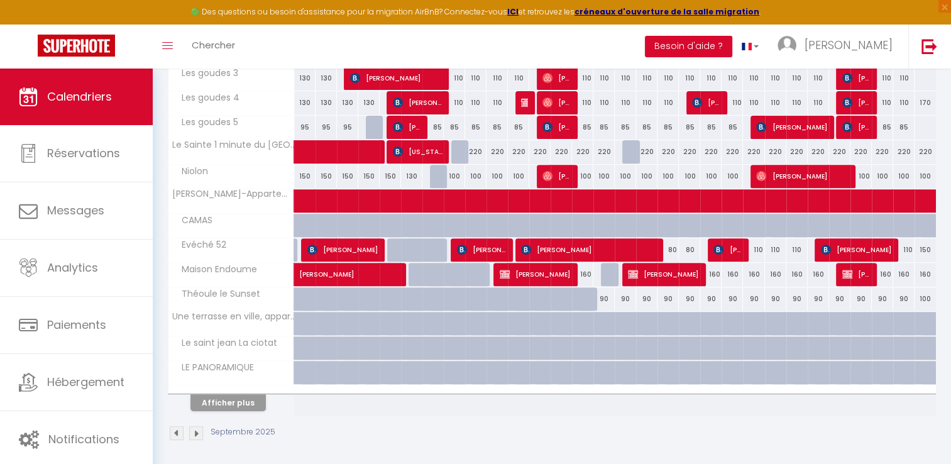
click at [611, 274] on div at bounding box center [611, 275] width 21 height 24
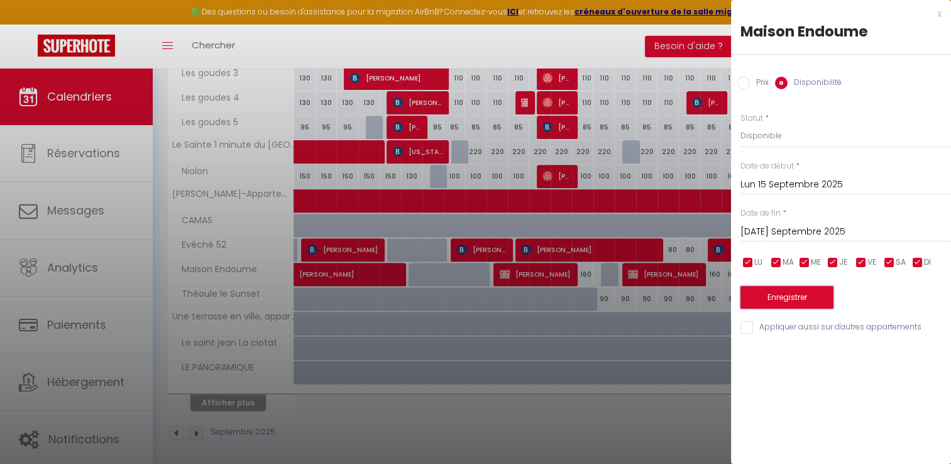
click at [765, 298] on button "Enregistrer" at bounding box center [787, 297] width 93 height 23
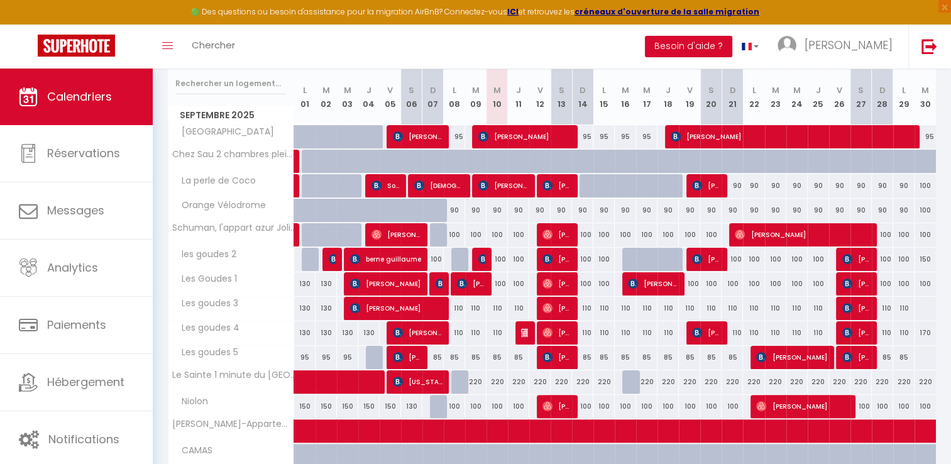
scroll to position [194, 0]
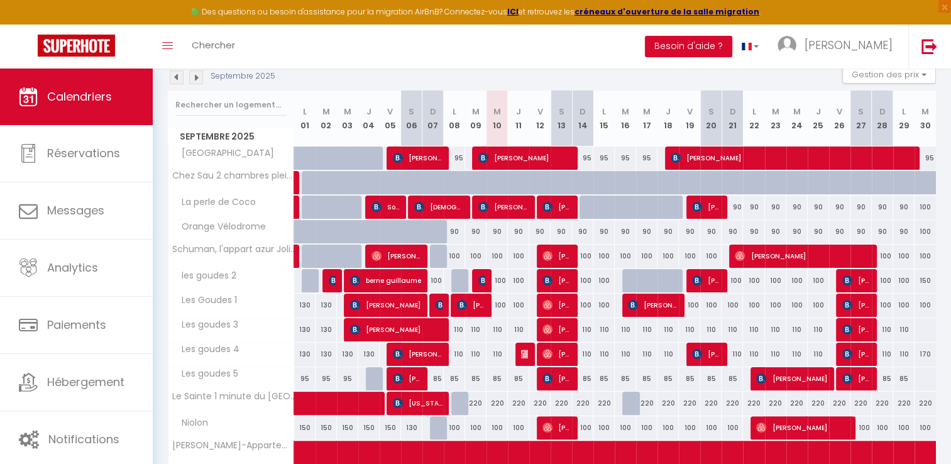
click at [618, 285] on div "100" at bounding box center [625, 280] width 22 height 23
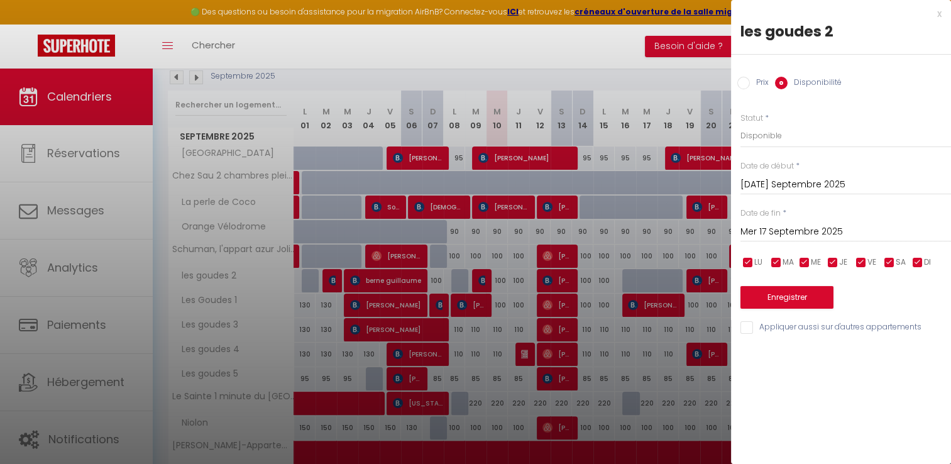
click at [770, 230] on input "Mer 17 Septembre 2025" at bounding box center [846, 232] width 211 height 16
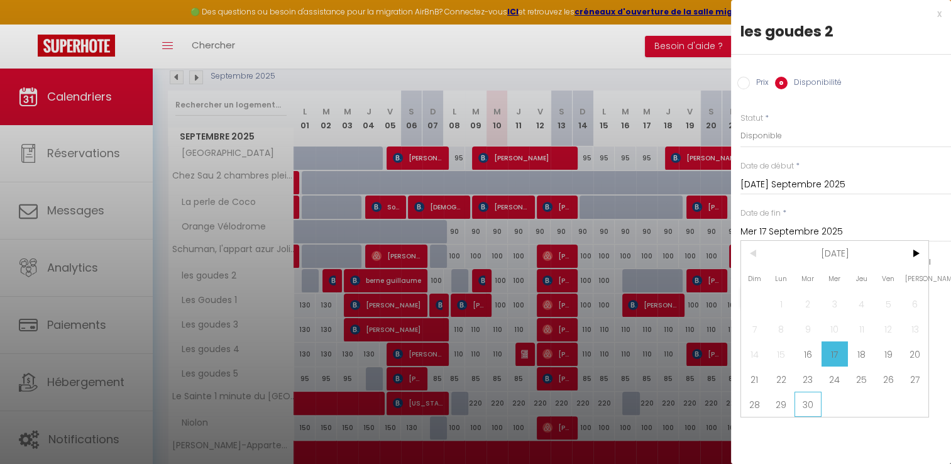
click at [804, 411] on span "30" at bounding box center [808, 404] width 27 height 25
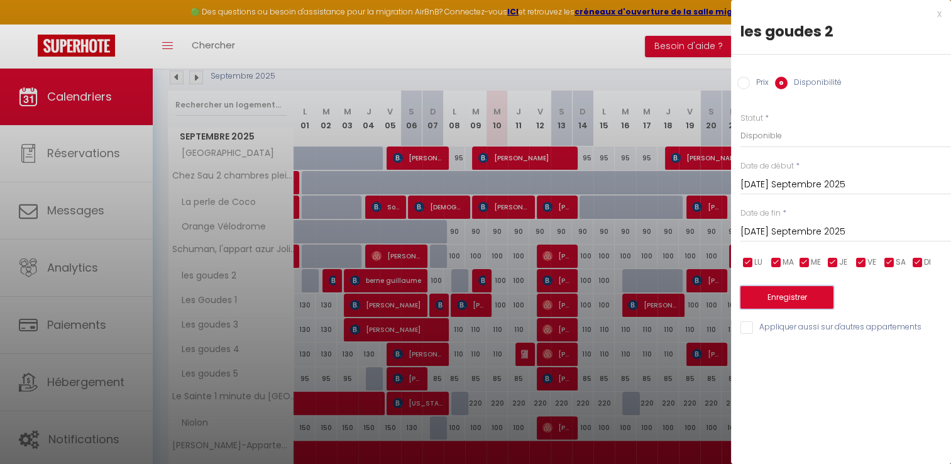
click at [765, 296] on button "Enregistrer" at bounding box center [787, 297] width 93 height 23
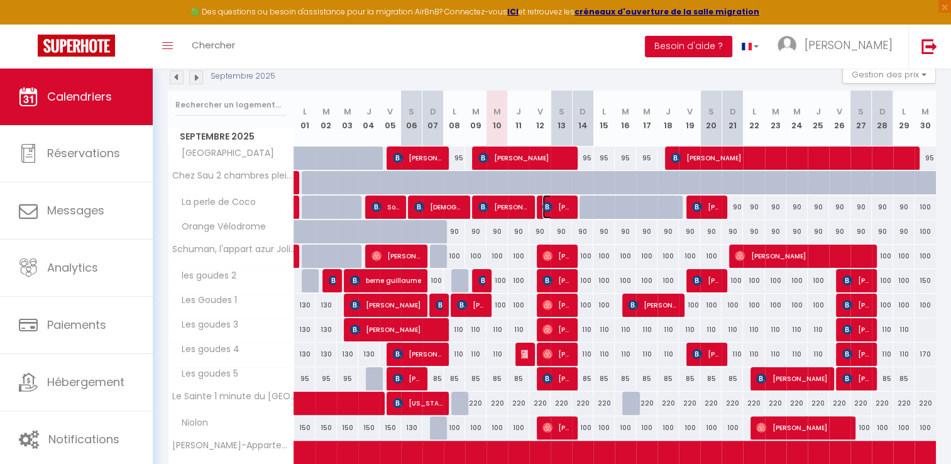
click at [557, 207] on span "[PERSON_NAME]" at bounding box center [557, 207] width 28 height 24
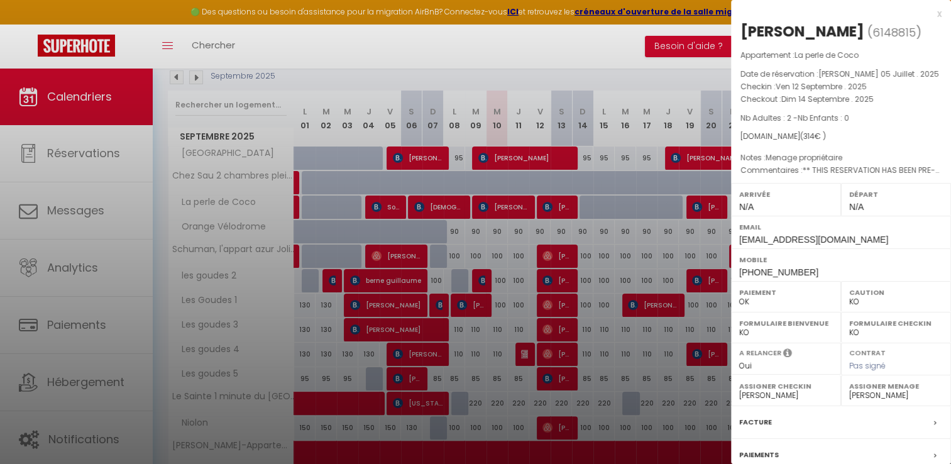
click at [931, 13] on div "x" at bounding box center [836, 13] width 211 height 15
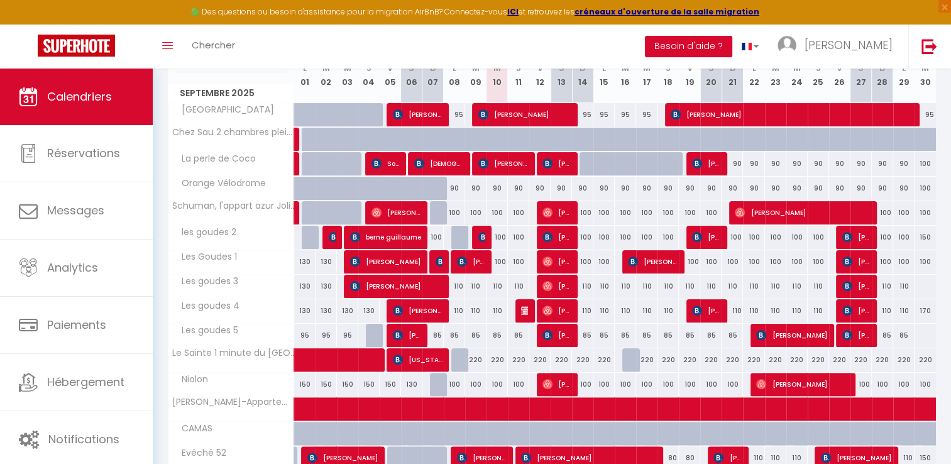
scroll to position [257, 0]
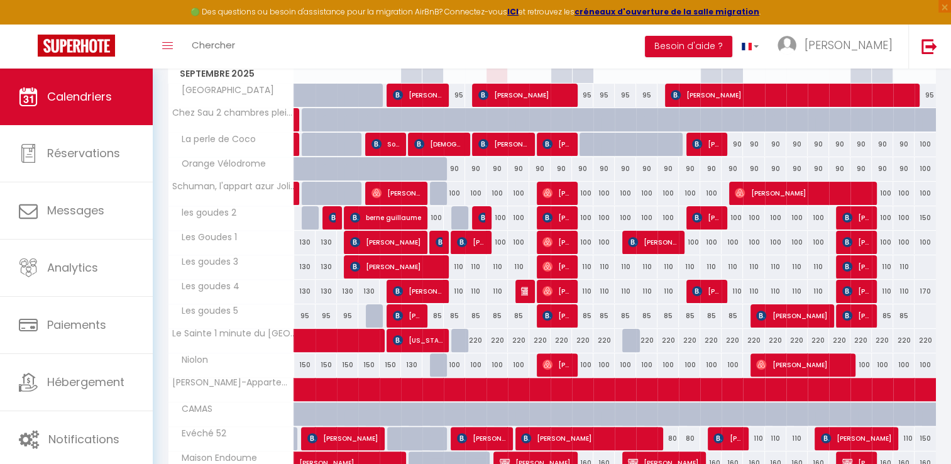
click at [458, 173] on div "90" at bounding box center [454, 168] width 21 height 23
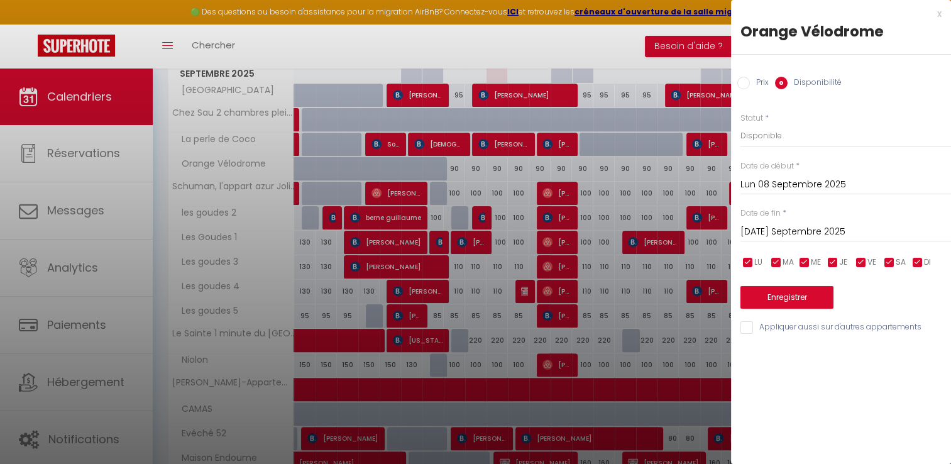
drag, startPoint x: 741, startPoint y: 87, endPoint x: 758, endPoint y: 155, distance: 70.5
click at [742, 87] on input "Prix" at bounding box center [744, 83] width 13 height 13
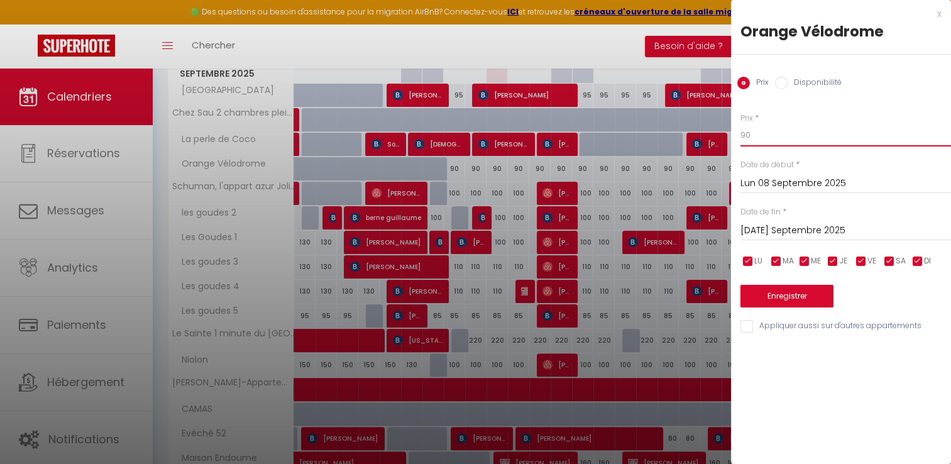
click at [762, 135] on input "90" at bounding box center [846, 135] width 211 height 23
drag, startPoint x: 763, startPoint y: 228, endPoint x: 770, endPoint y: 235, distance: 9.8
click at [763, 228] on input "[DATE] Septembre 2025" at bounding box center [846, 231] width 211 height 16
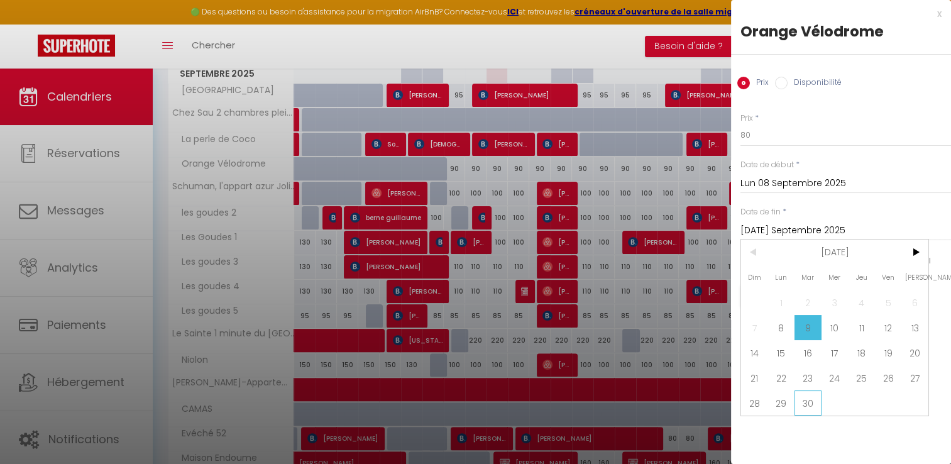
click at [810, 406] on span "30" at bounding box center [808, 402] width 27 height 25
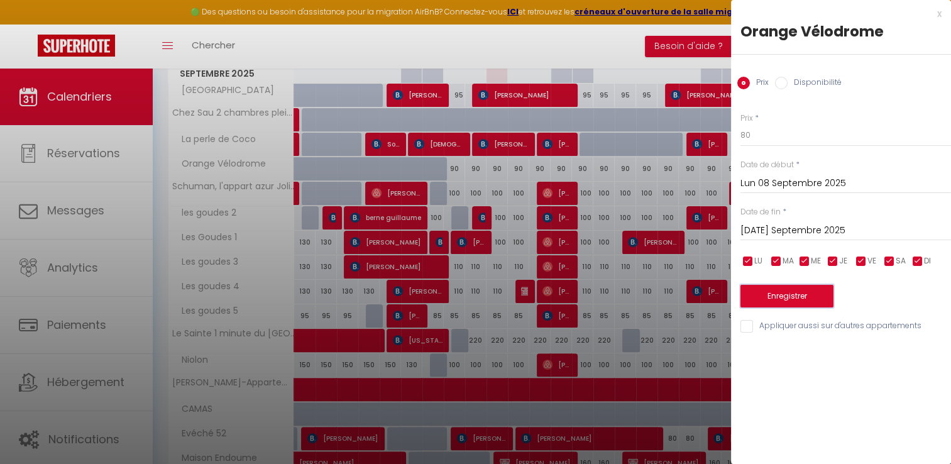
click at [787, 302] on button "Enregistrer" at bounding box center [787, 296] width 93 height 23
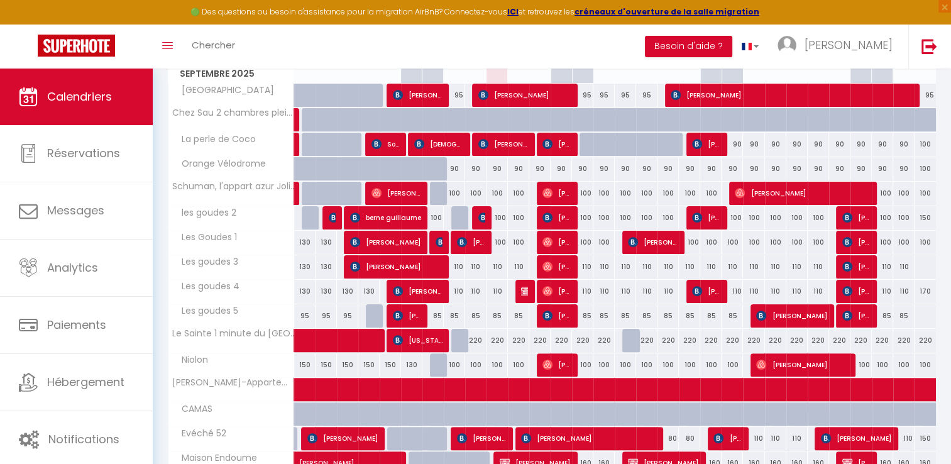
scroll to position [319, 0]
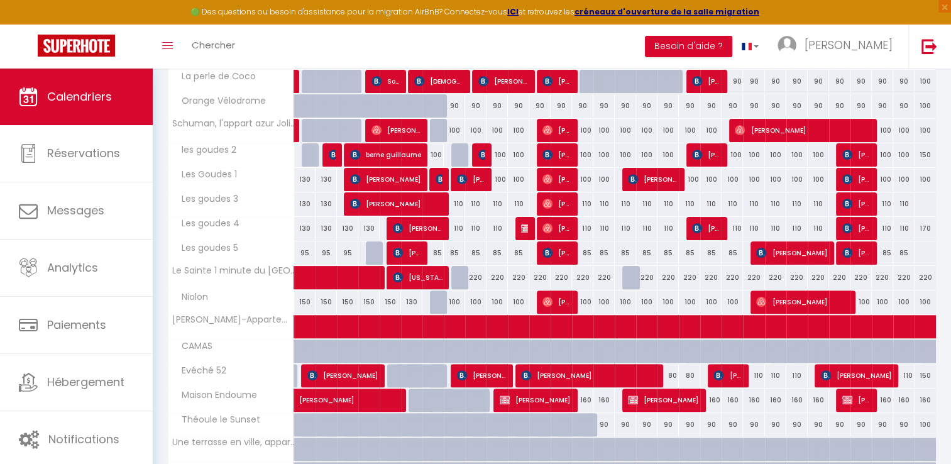
click at [458, 155] on div at bounding box center [461, 155] width 21 height 24
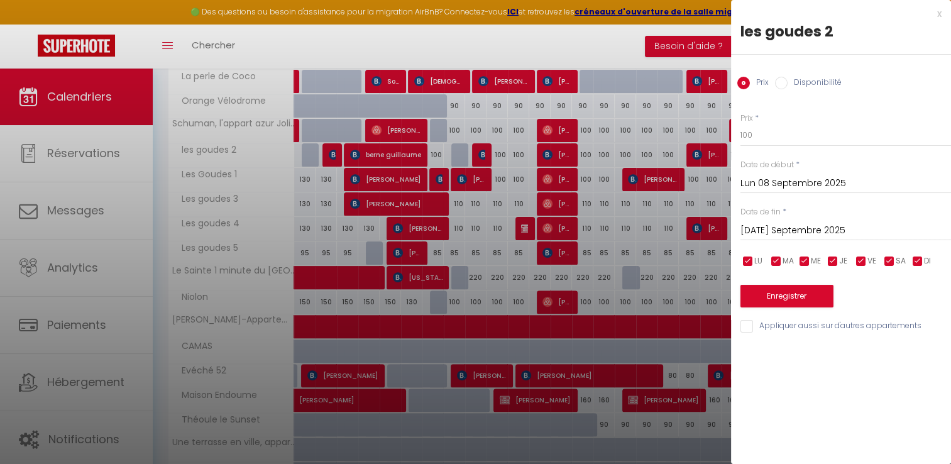
click at [783, 80] on input "Disponibilité" at bounding box center [781, 83] width 13 height 13
click at [784, 302] on button "Enregistrer" at bounding box center [787, 297] width 93 height 23
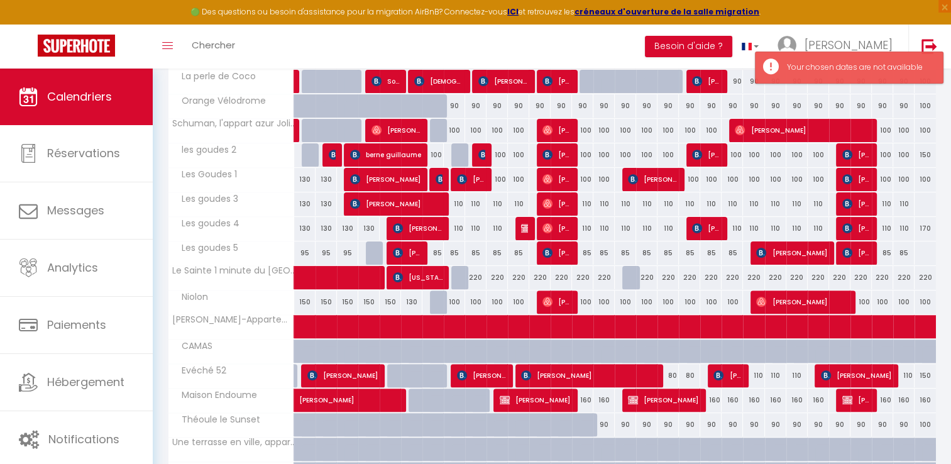
click at [459, 159] on div at bounding box center [461, 155] width 21 height 24
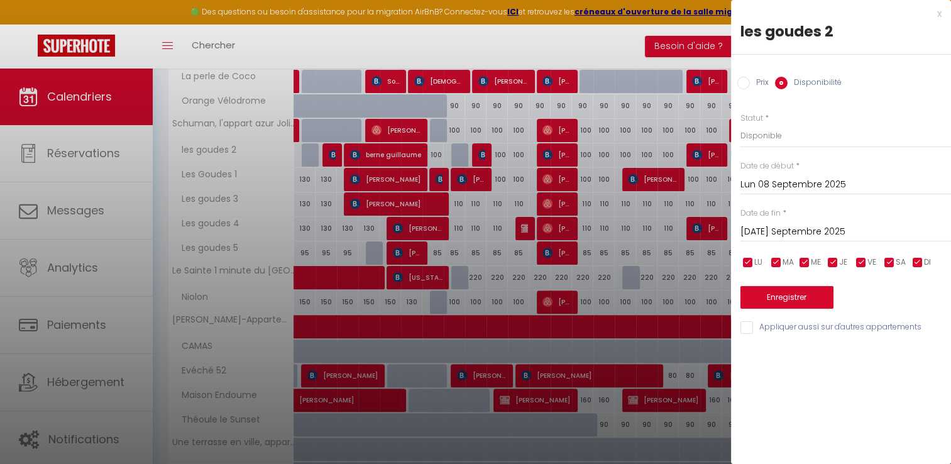
click at [771, 235] on input "[DATE] Septembre 2025" at bounding box center [846, 232] width 211 height 16
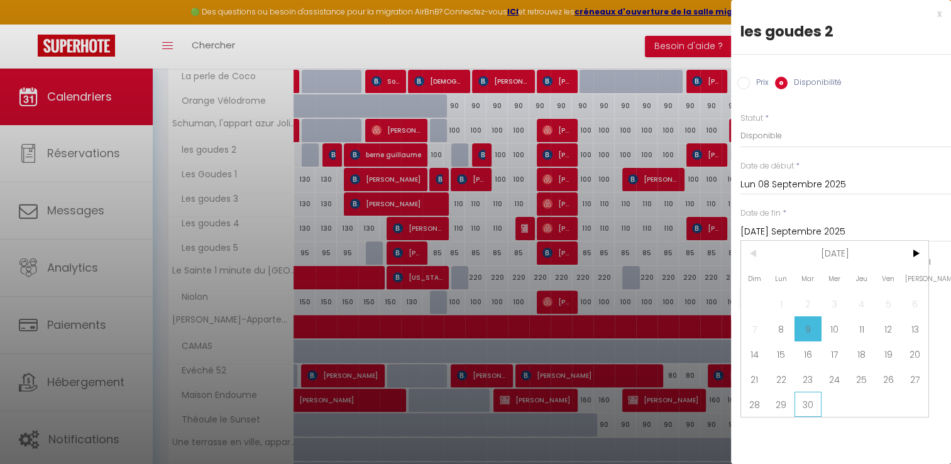
click at [809, 403] on span "30" at bounding box center [808, 404] width 27 height 25
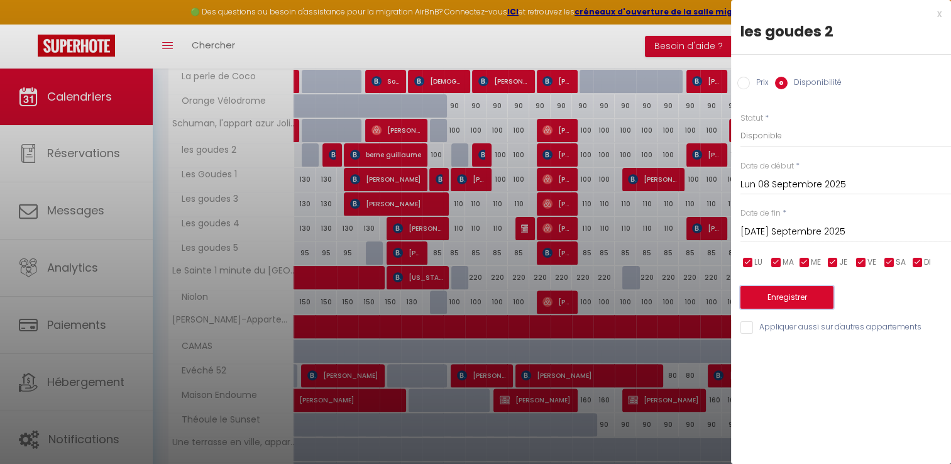
click at [778, 292] on button "Enregistrer" at bounding box center [787, 297] width 93 height 23
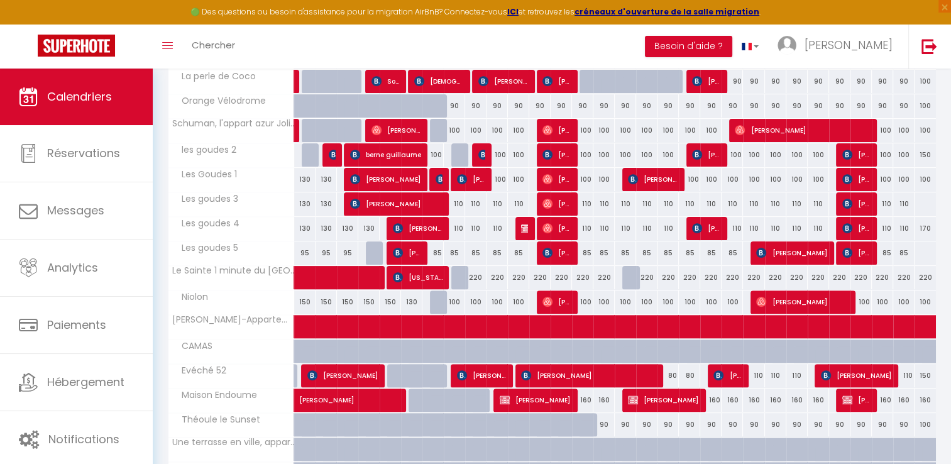
drag, startPoint x: 456, startPoint y: 205, endPoint x: 589, endPoint y: 174, distance: 136.8
click at [456, 205] on div "110" at bounding box center [454, 203] width 21 height 23
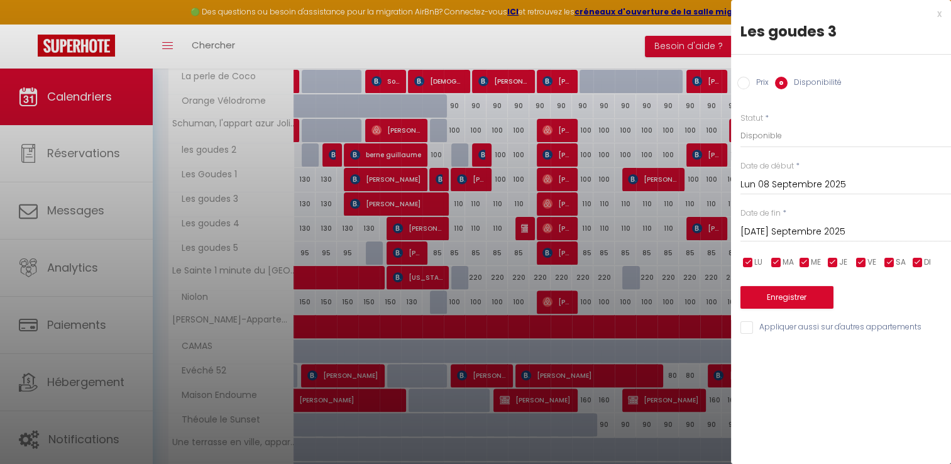
click at [797, 186] on input "Lun 08 Septembre 2025" at bounding box center [846, 185] width 211 height 16
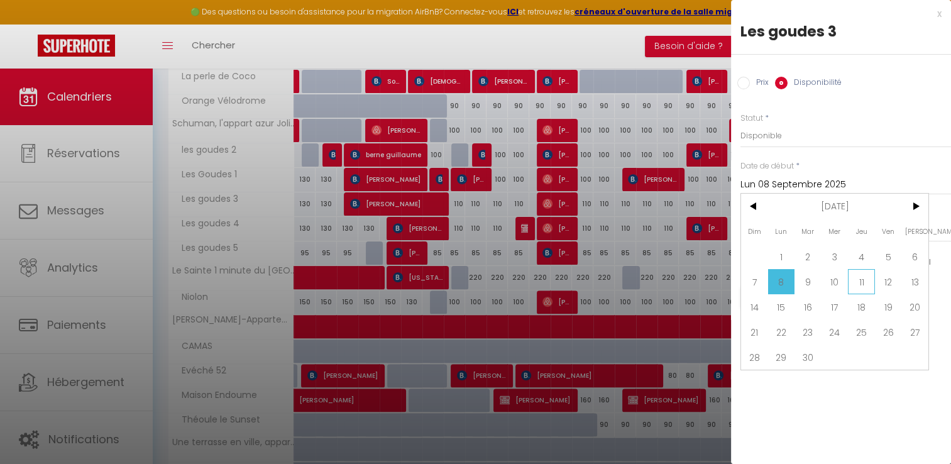
click at [863, 287] on span "11" at bounding box center [861, 281] width 27 height 25
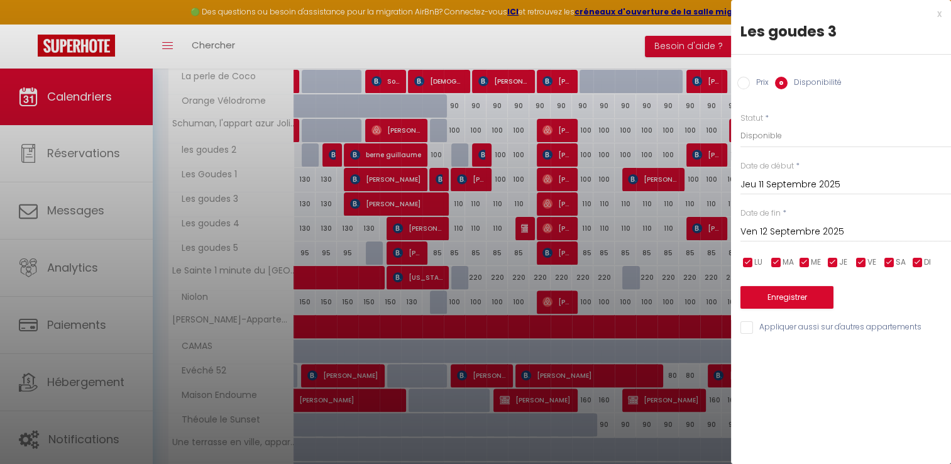
click at [829, 235] on input "Ven 12 Septembre 2025" at bounding box center [846, 232] width 211 height 16
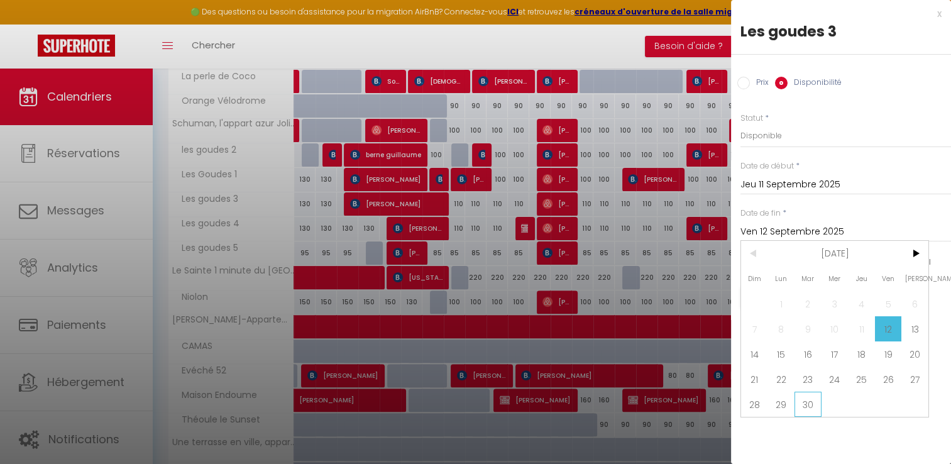
click at [812, 408] on span "30" at bounding box center [808, 404] width 27 height 25
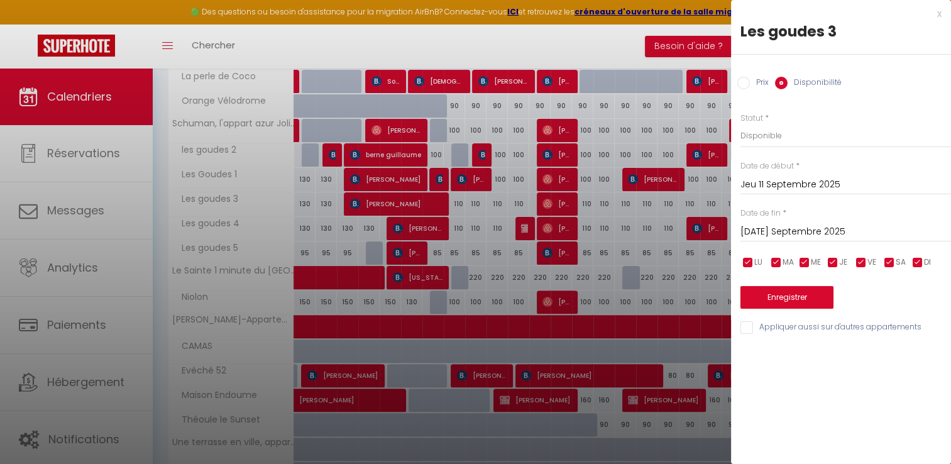
click at [750, 88] on label "Prix" at bounding box center [759, 84] width 19 height 14
click at [749, 88] on input "Prix" at bounding box center [744, 83] width 13 height 13
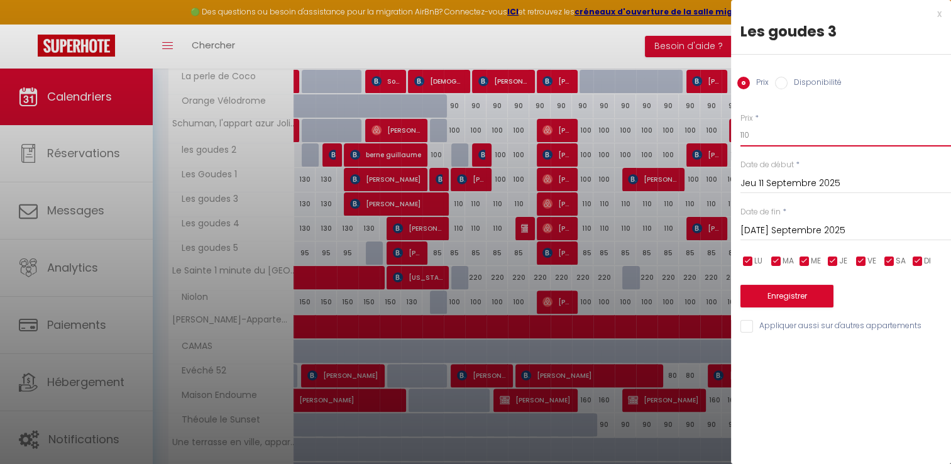
click at [777, 145] on input "110" at bounding box center [846, 135] width 211 height 23
click at [775, 305] on button "Enregistrer" at bounding box center [787, 296] width 93 height 23
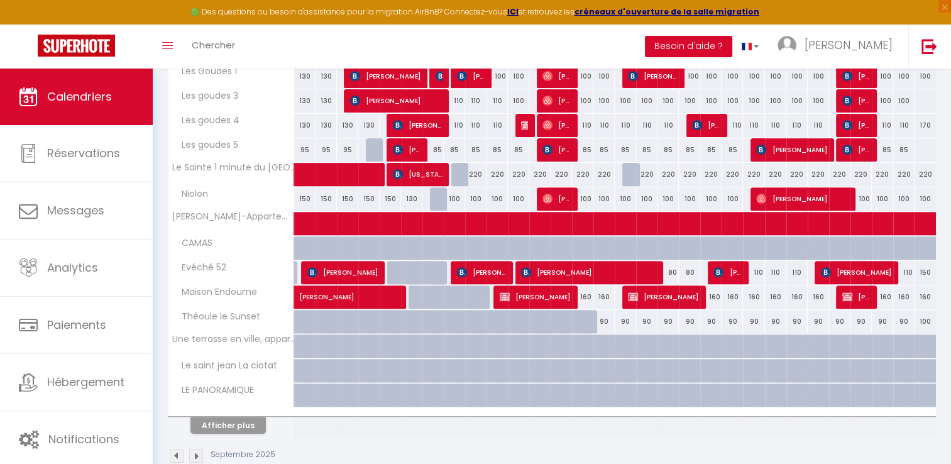
scroll to position [445, 0]
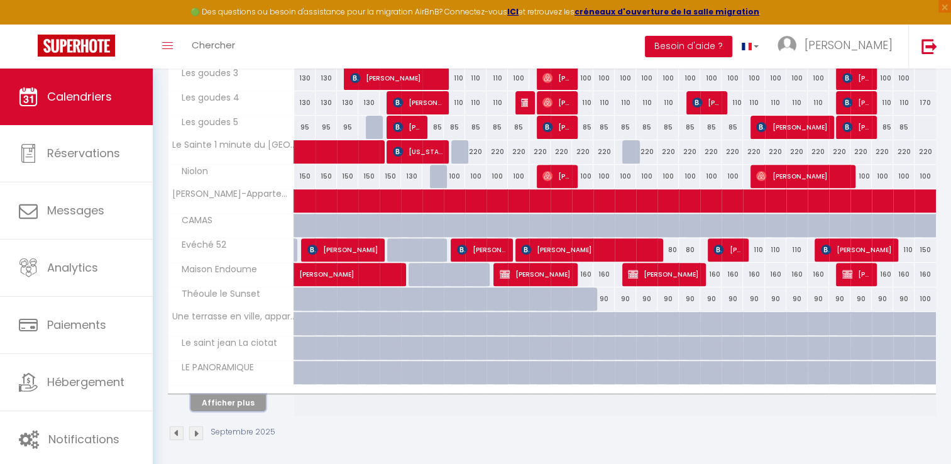
click at [235, 400] on button "Afficher plus" at bounding box center [228, 402] width 75 height 17
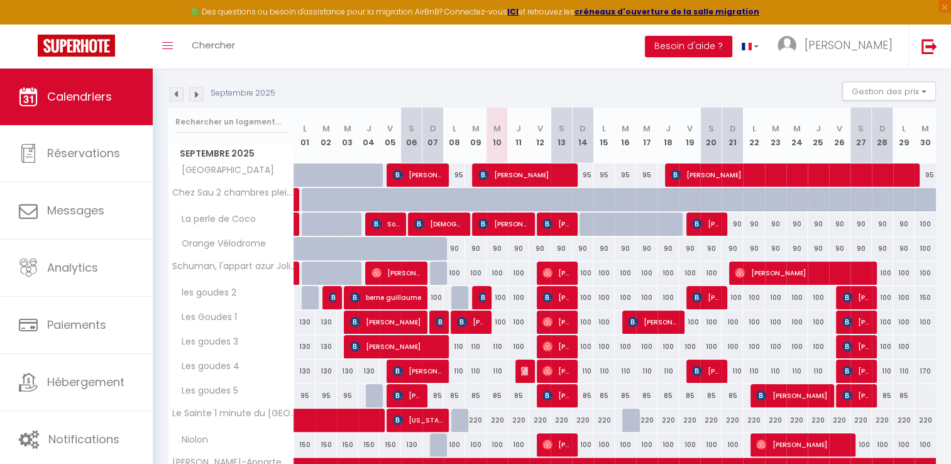
scroll to position [149, 0]
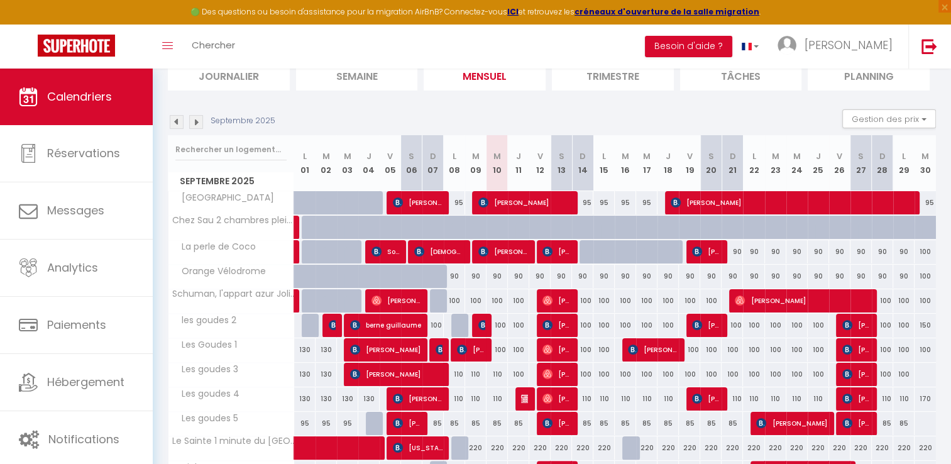
click at [174, 122] on img at bounding box center [177, 122] width 14 height 14
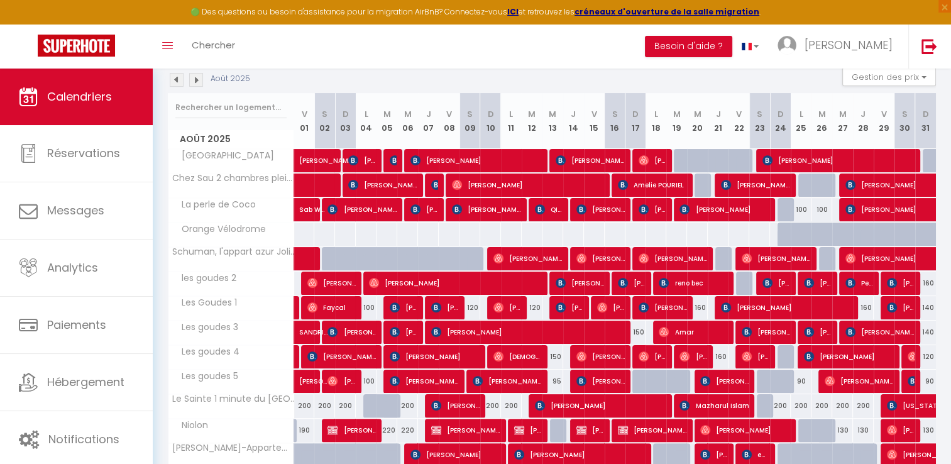
scroll to position [212, 0]
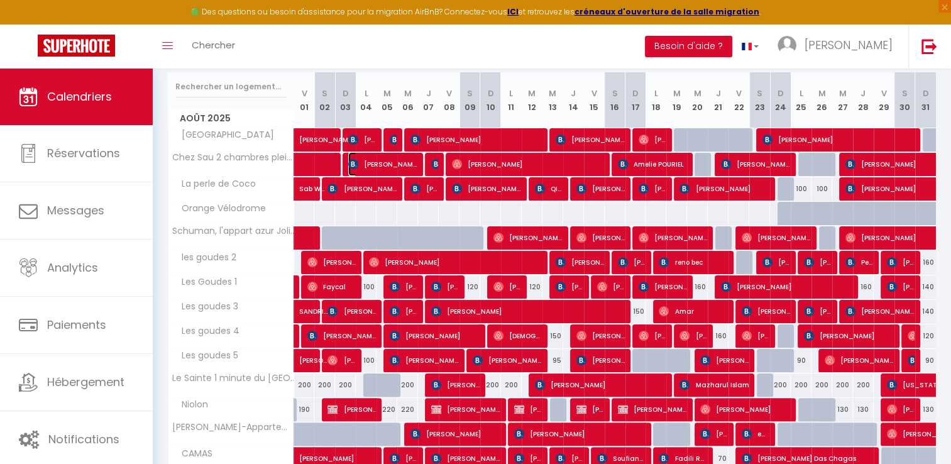
click at [368, 167] on span "[PERSON_NAME]" at bounding box center [382, 164] width 69 height 24
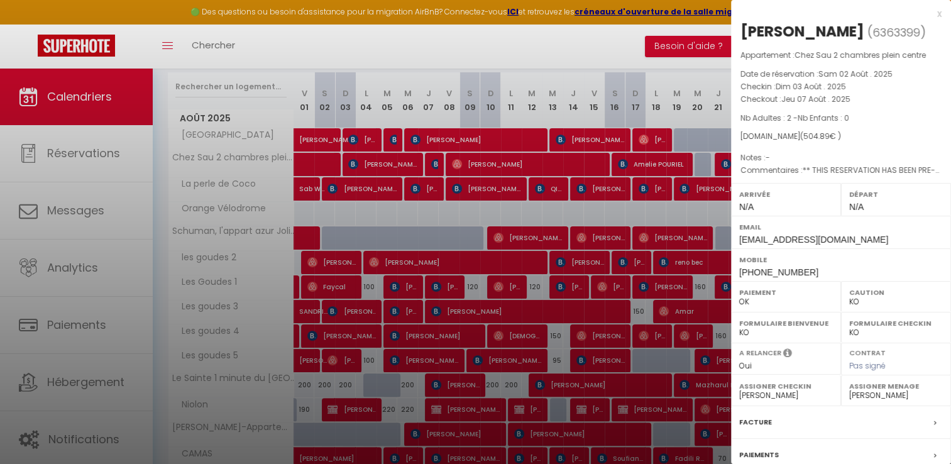
drag, startPoint x: 744, startPoint y: 86, endPoint x: 844, endPoint y: 101, distance: 101.2
click at [844, 101] on div "Appartement : Chez Sau 2 chambres plein centre Date de réservation : [PERSON_NA…" at bounding box center [841, 113] width 220 height 128
drag, startPoint x: 844, startPoint y: 101, endPoint x: 860, endPoint y: 110, distance: 18.0
click at [860, 109] on div "Appartement : Chez Sau 2 chambres plein centre Date de réservation : [PERSON_NA…" at bounding box center [841, 113] width 220 height 128
drag, startPoint x: 739, startPoint y: 87, endPoint x: 766, endPoint y: 88, distance: 27.1
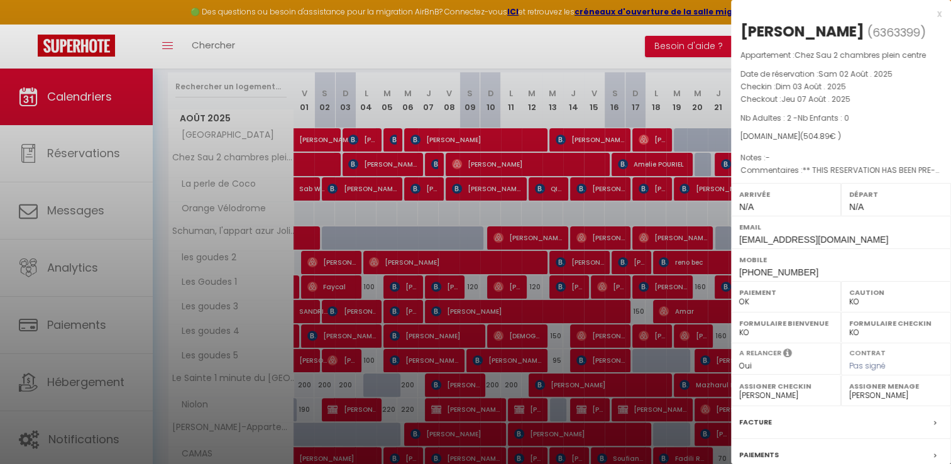
click at [786, 88] on div "Appartement : Chez Sau 2 chambres plein centre Date de réservation : [PERSON_NA…" at bounding box center [841, 113] width 220 height 128
click at [843, 97] on span "Jeu 07 Août . 2025" at bounding box center [816, 99] width 69 height 11
drag, startPoint x: 741, startPoint y: 85, endPoint x: 864, endPoint y: 102, distance: 123.8
click at [863, 102] on div "Appartement : Chez Sau 2 chambres plein centre Date de réservation : [PERSON_NA…" at bounding box center [841, 113] width 220 height 128
copy div "Checkin : Dim 03 Août . 2025 Checkout : Jeu 07 Août . 2025"
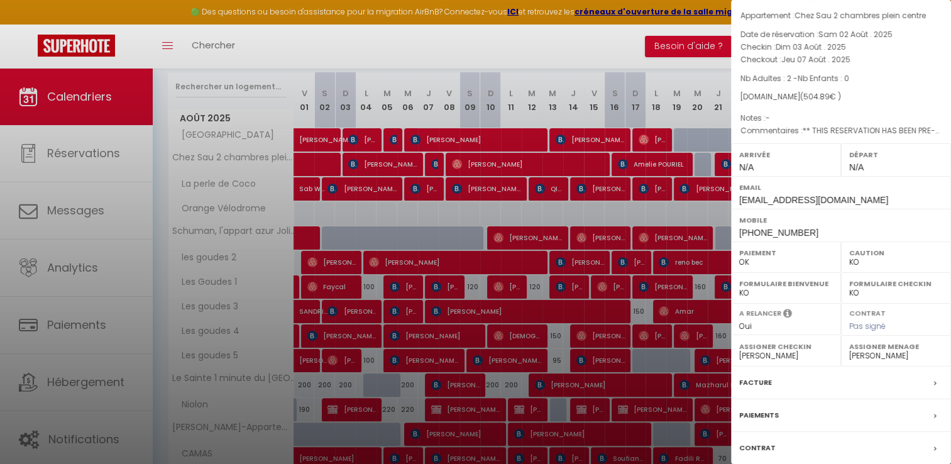
scroll to position [119, 0]
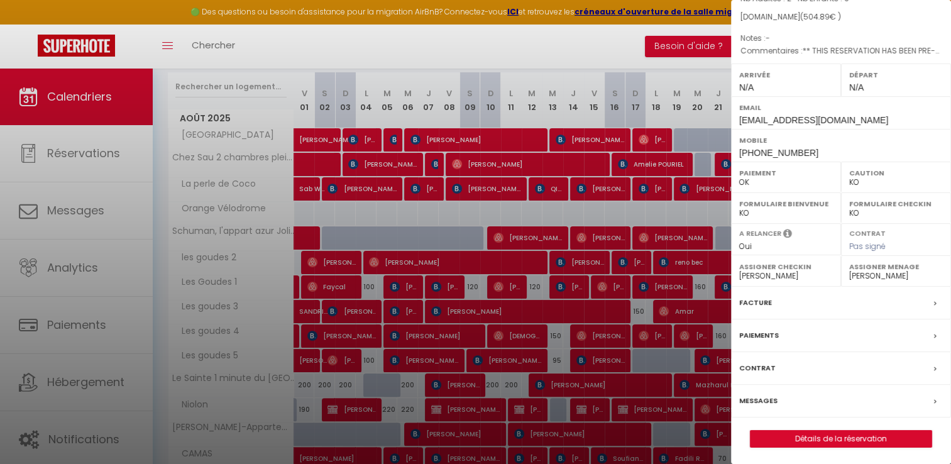
click at [760, 304] on label "Facture" at bounding box center [755, 302] width 33 height 13
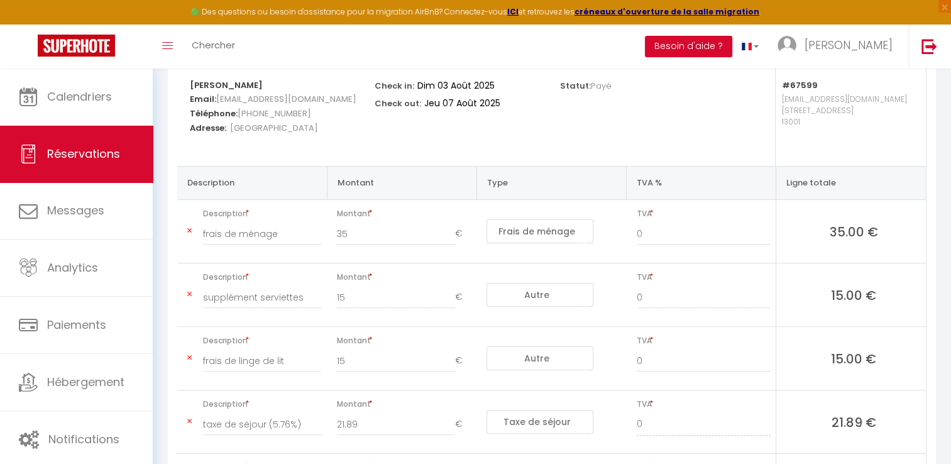
scroll to position [314, 0]
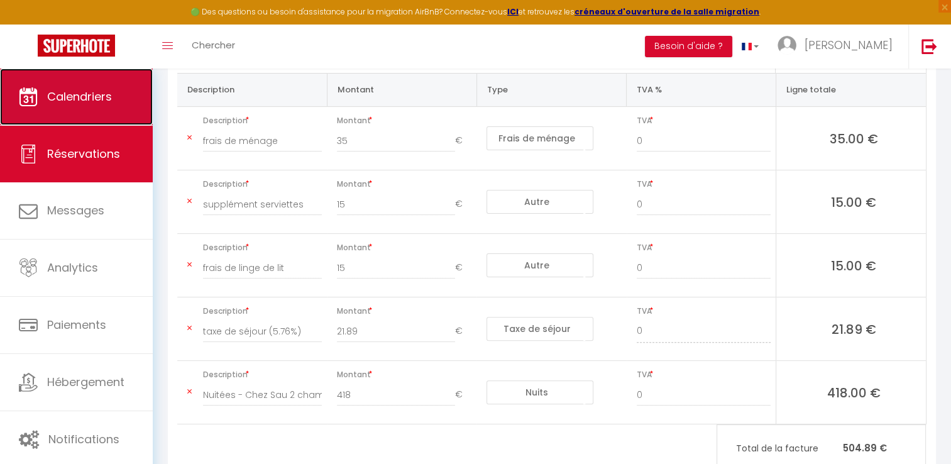
click at [83, 104] on link "Calendriers" at bounding box center [76, 97] width 153 height 57
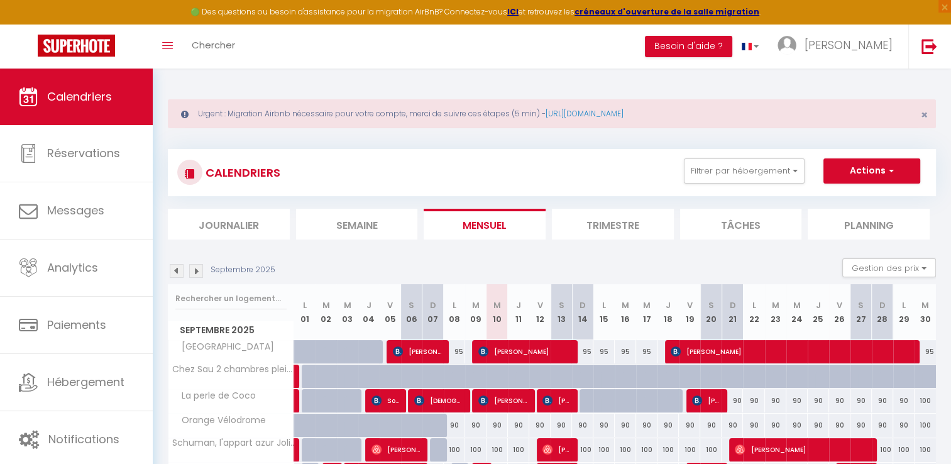
click at [175, 276] on img at bounding box center [177, 271] width 14 height 14
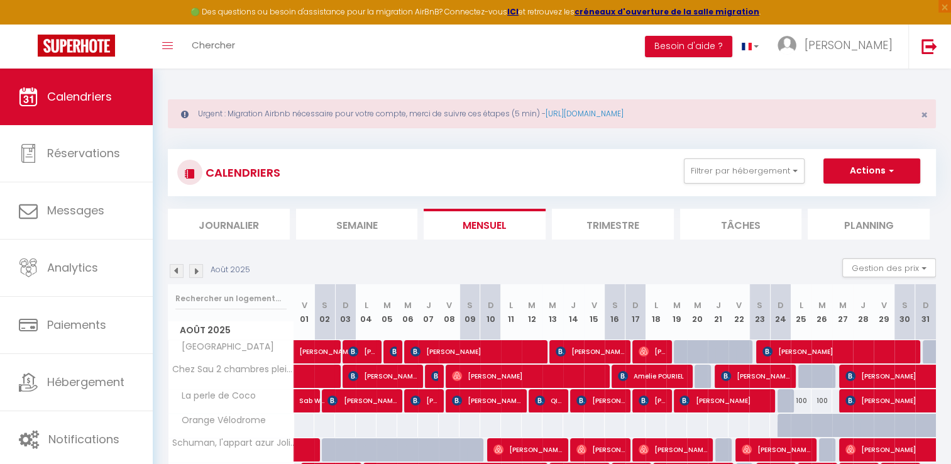
scroll to position [126, 0]
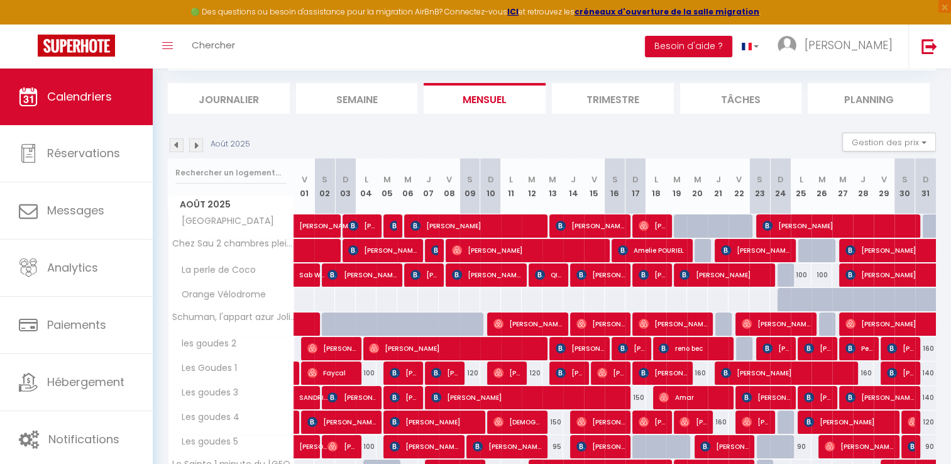
click at [430, 251] on div at bounding box center [435, 251] width 21 height 24
click at [434, 250] on img at bounding box center [436, 250] width 10 height 10
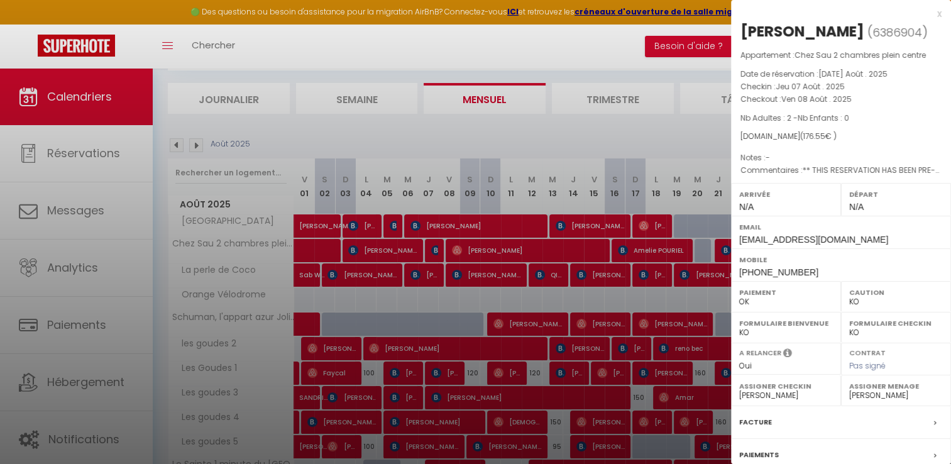
drag, startPoint x: 742, startPoint y: 85, endPoint x: 858, endPoint y: 94, distance: 116.7
click at [858, 94] on div "Appartement : Chez Sau 2 chambres plein centre Date de réservation : [DATE] Aoû…" at bounding box center [841, 113] width 220 height 128
copy div "Checkin : Jeu 07 Août . 2025 Checkout : Ven 08 Août . 2025"
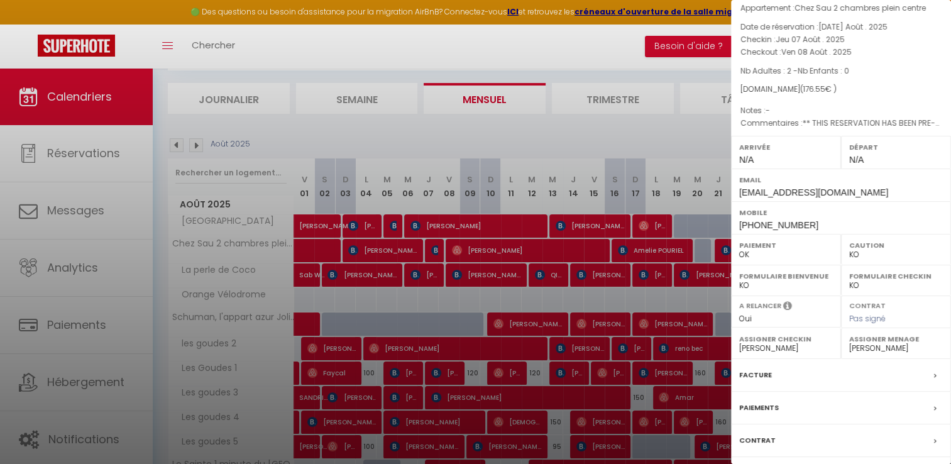
scroll to position [119, 0]
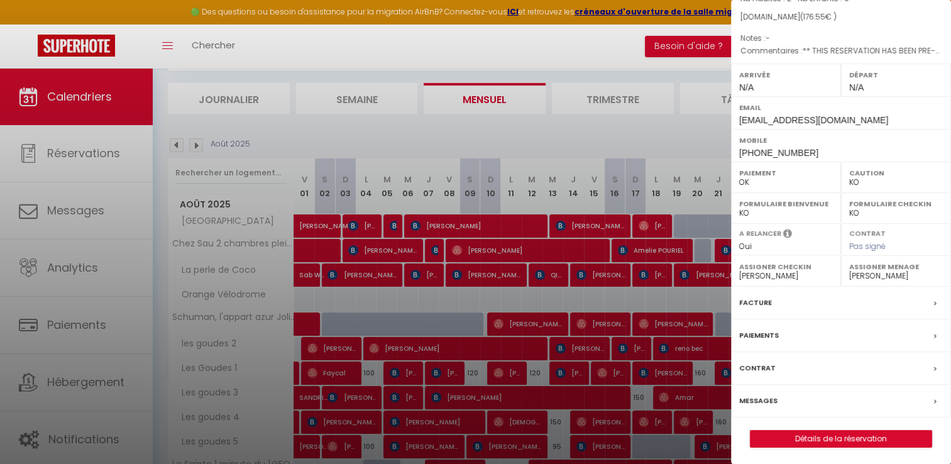
click at [762, 299] on label "Facture" at bounding box center [755, 302] width 33 height 13
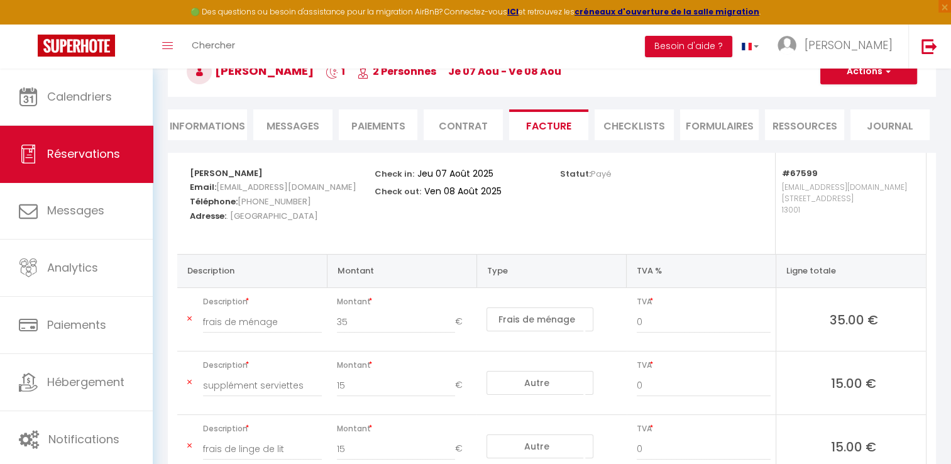
scroll to position [106, 0]
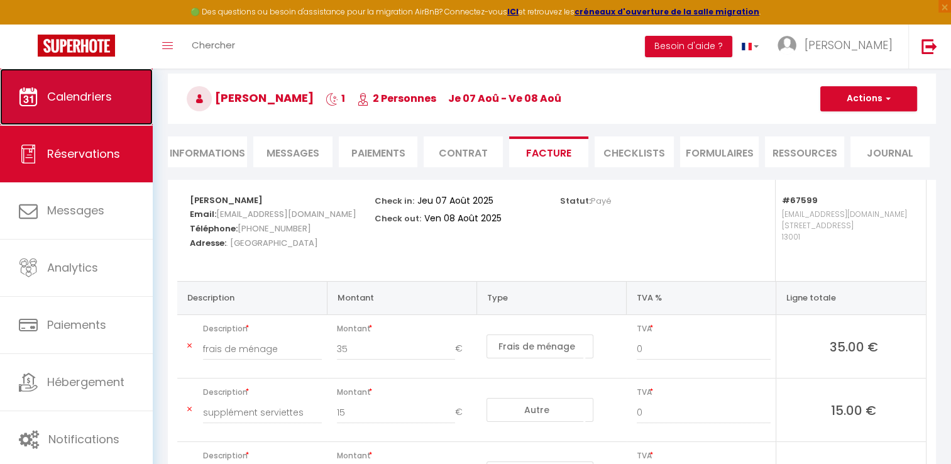
click at [96, 94] on span "Calendriers" at bounding box center [79, 97] width 65 height 16
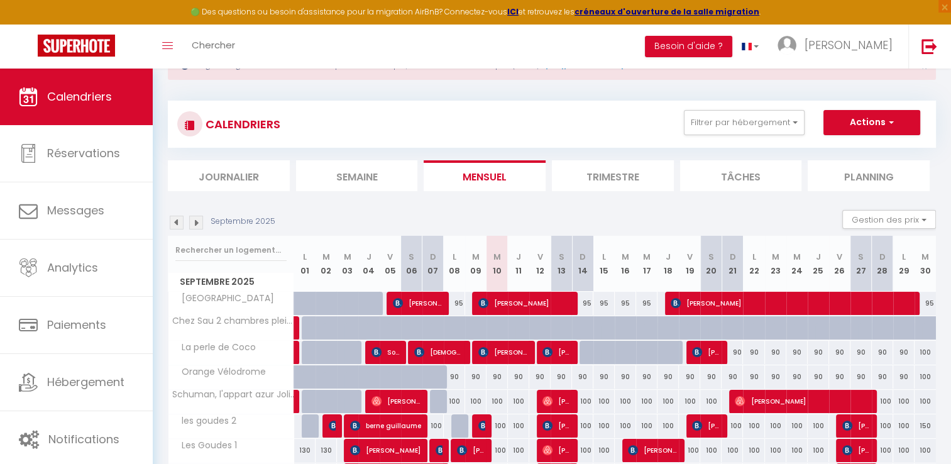
scroll to position [63, 0]
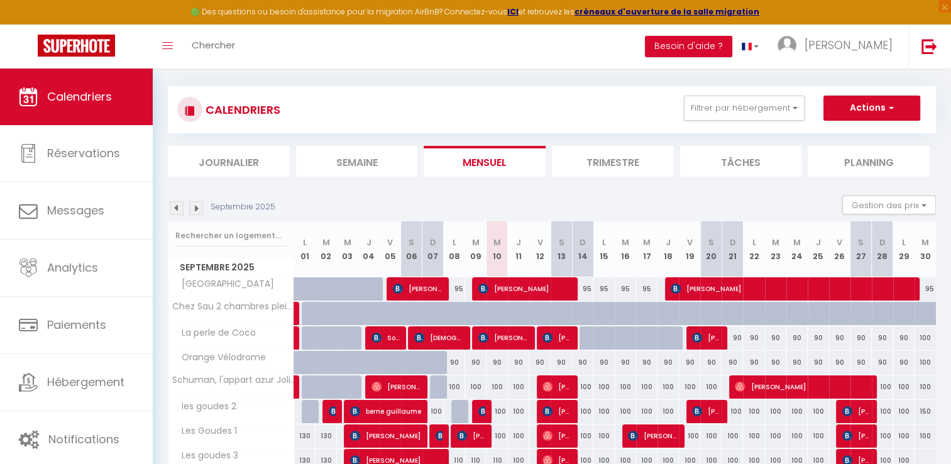
click at [178, 215] on div "Septembre 2025 Gestion des prix Nb Nuits minimum Règles Disponibilité" at bounding box center [552, 209] width 768 height 26
click at [176, 208] on img at bounding box center [177, 208] width 14 height 14
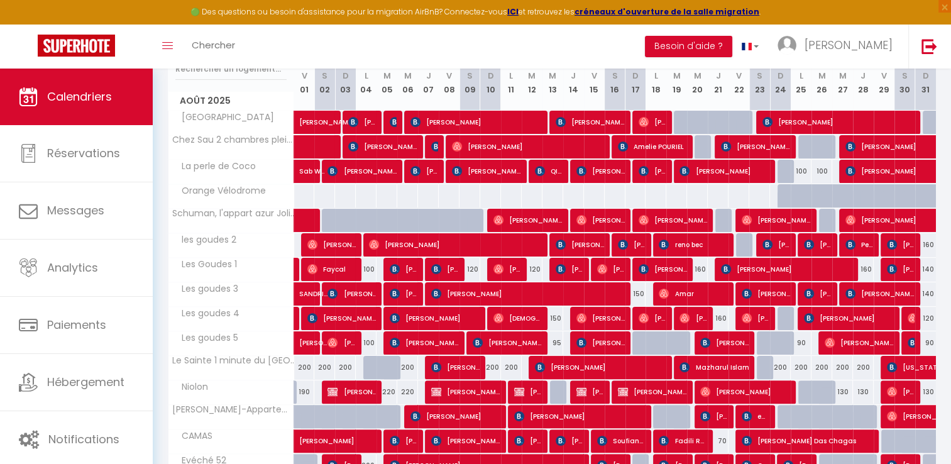
scroll to position [251, 0]
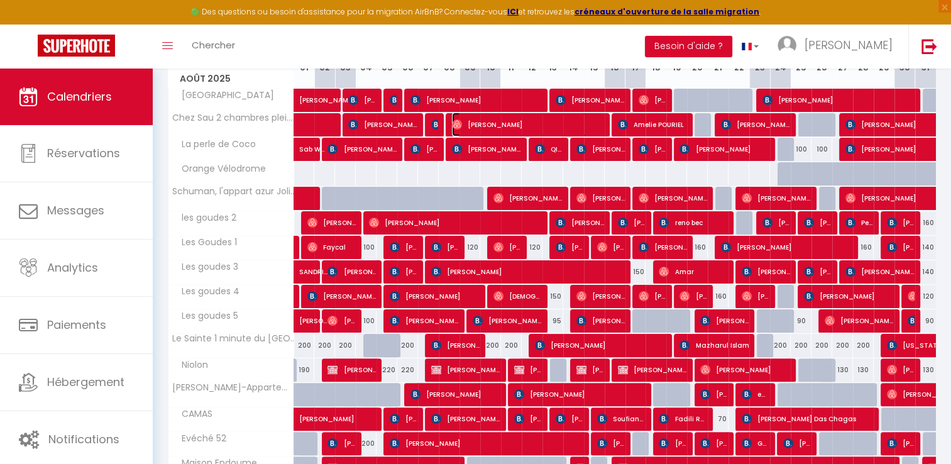
click at [480, 126] on span "[PERSON_NAME]" at bounding box center [528, 125] width 152 height 24
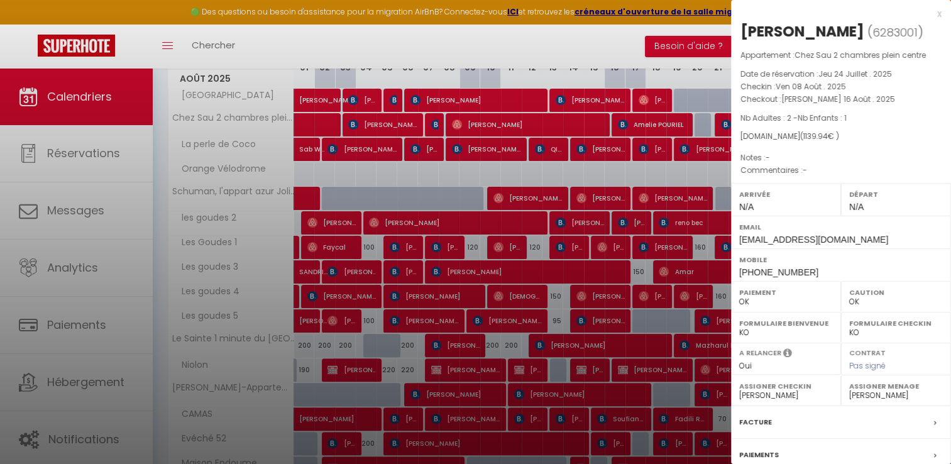
drag, startPoint x: 741, startPoint y: 103, endPoint x: 868, endPoint y: 118, distance: 127.3
click at [868, 118] on div "Appartement : Chez Sau 2 chambres plein centre Date de réservation : Jeu 24 Jui…" at bounding box center [841, 113] width 220 height 128
copy div "Checkin : Ven 08 Août . 2025 Checkout : [PERSON_NAME] 16 Août . 2025"
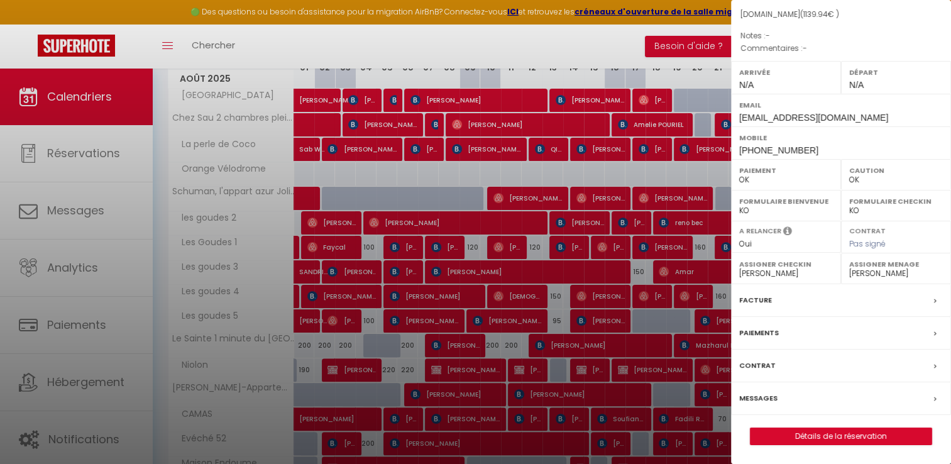
click at [756, 301] on label "Facture" at bounding box center [755, 300] width 33 height 13
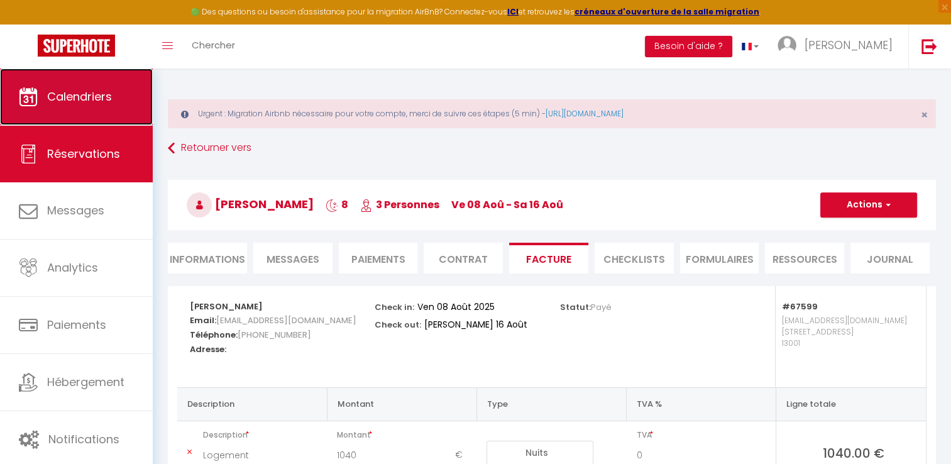
click at [116, 116] on link "Calendriers" at bounding box center [76, 97] width 153 height 57
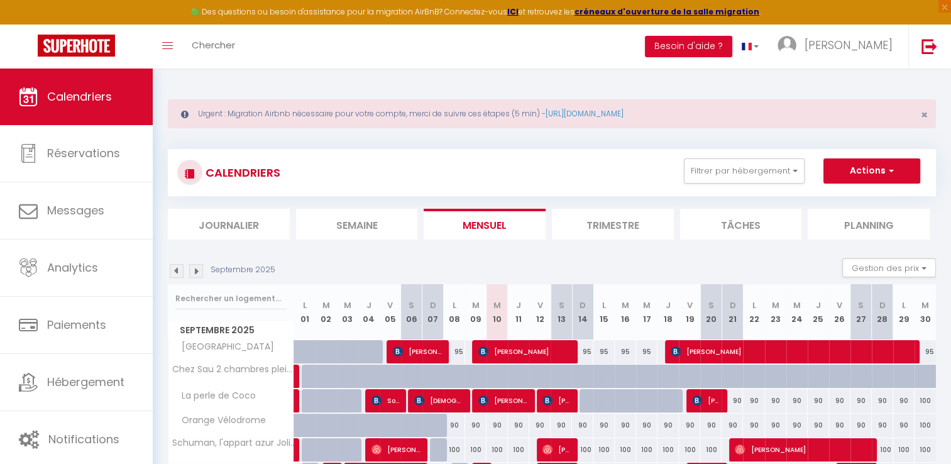
click at [177, 273] on img at bounding box center [177, 271] width 14 height 14
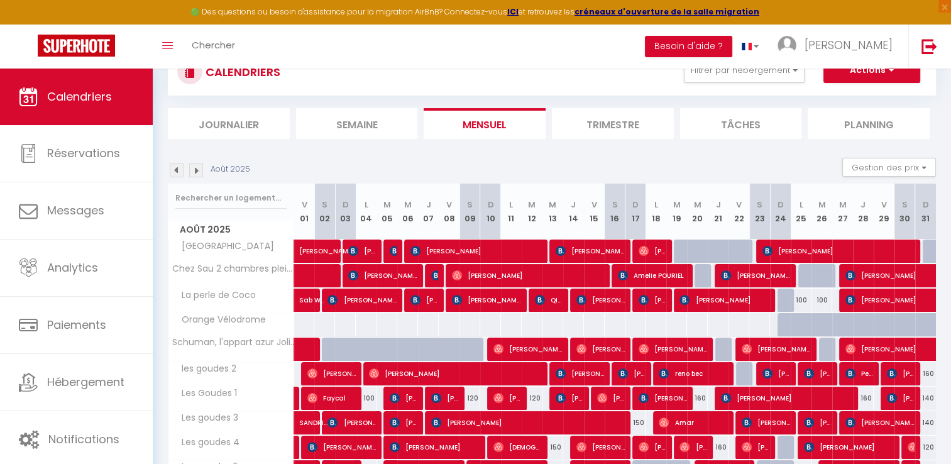
scroll to position [126, 0]
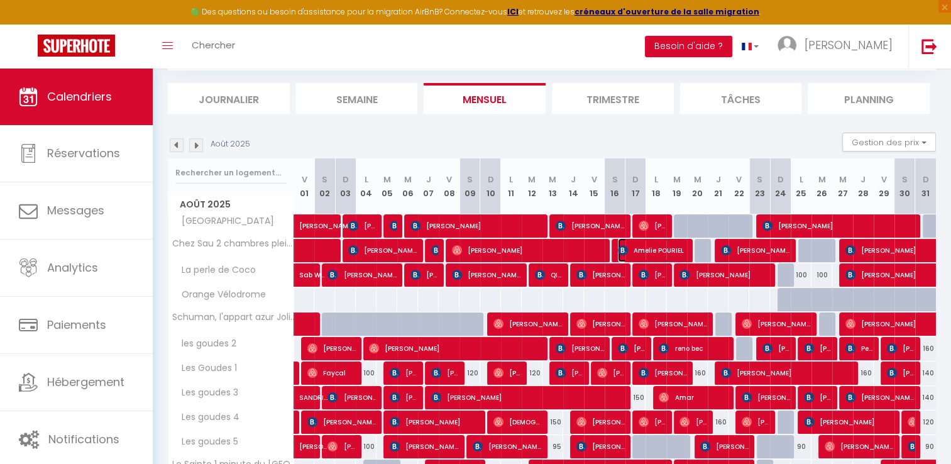
click at [639, 248] on span "Amelie POURIEL" at bounding box center [652, 250] width 69 height 24
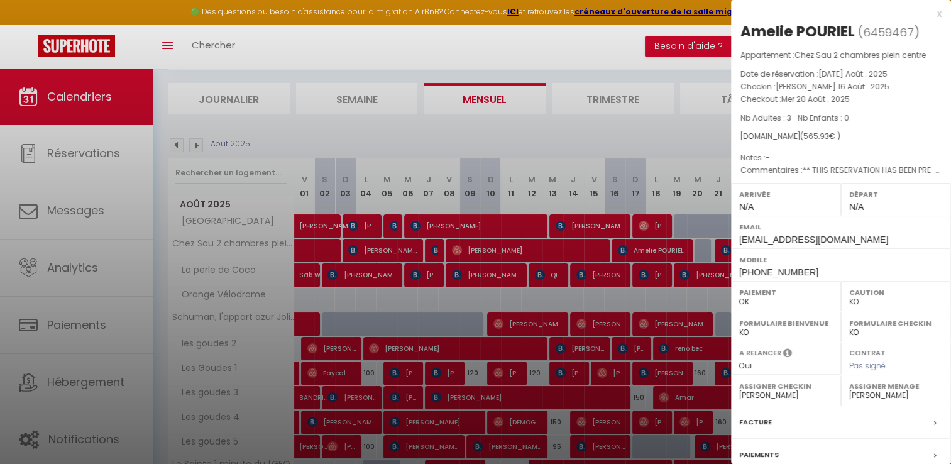
drag, startPoint x: 741, startPoint y: 84, endPoint x: 859, endPoint y: 96, distance: 118.8
click at [859, 96] on div "Appartement : Chez Sau 2 chambres plein centre Date de réservation : [DATE] Aoû…" at bounding box center [841, 113] width 220 height 128
copy div "Checkin : [PERSON_NAME] 16 Août . 2025 Checkout : Mer 20 Août . 2025"
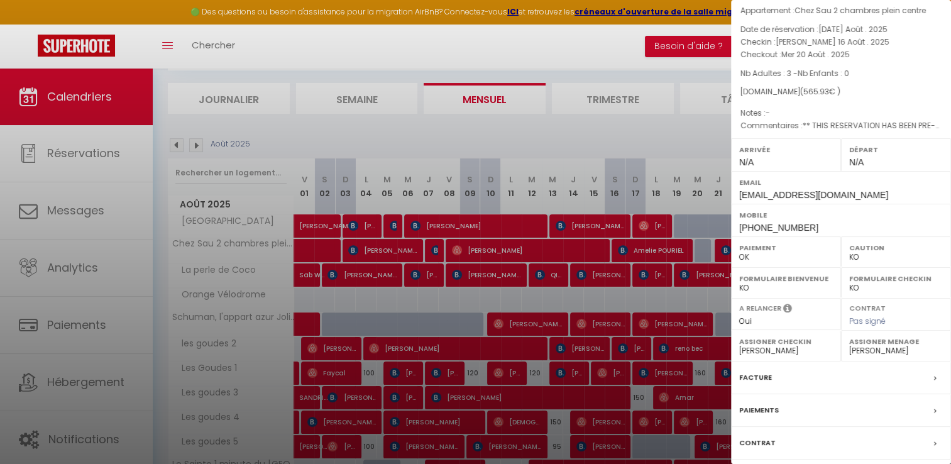
scroll to position [63, 0]
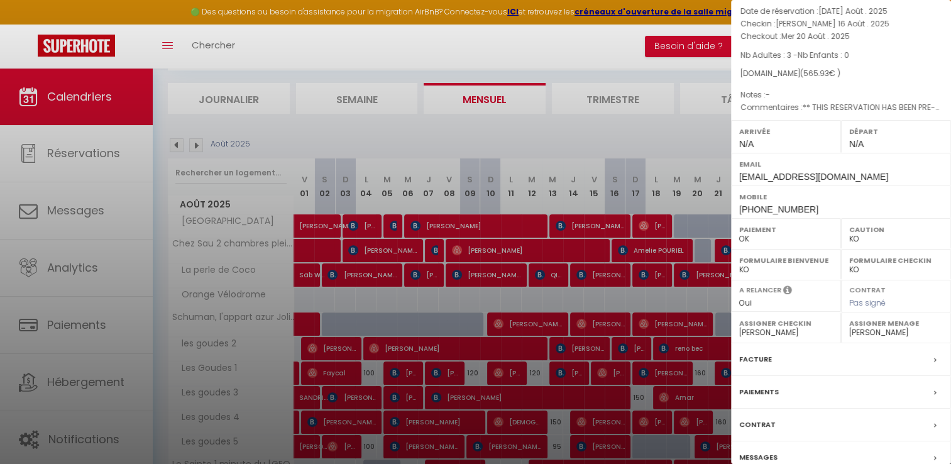
click at [760, 357] on label "Facture" at bounding box center [755, 359] width 33 height 13
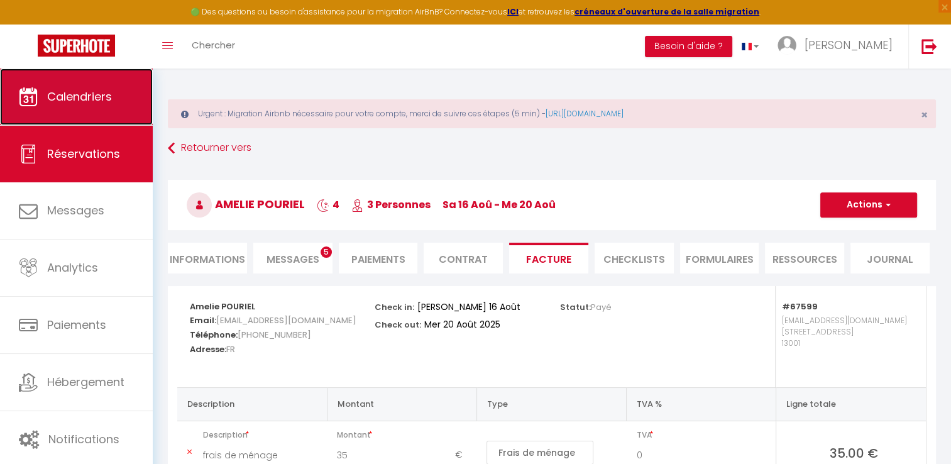
click at [62, 93] on span "Calendriers" at bounding box center [79, 97] width 65 height 16
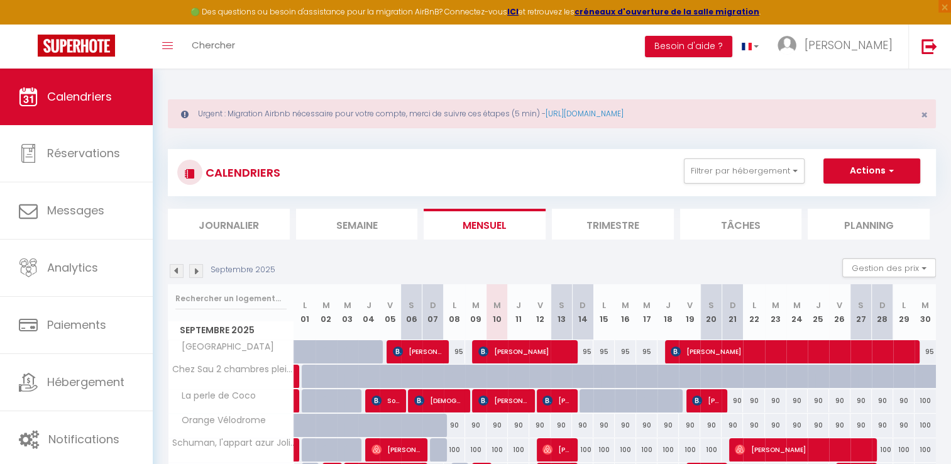
click at [172, 270] on img at bounding box center [177, 271] width 14 height 14
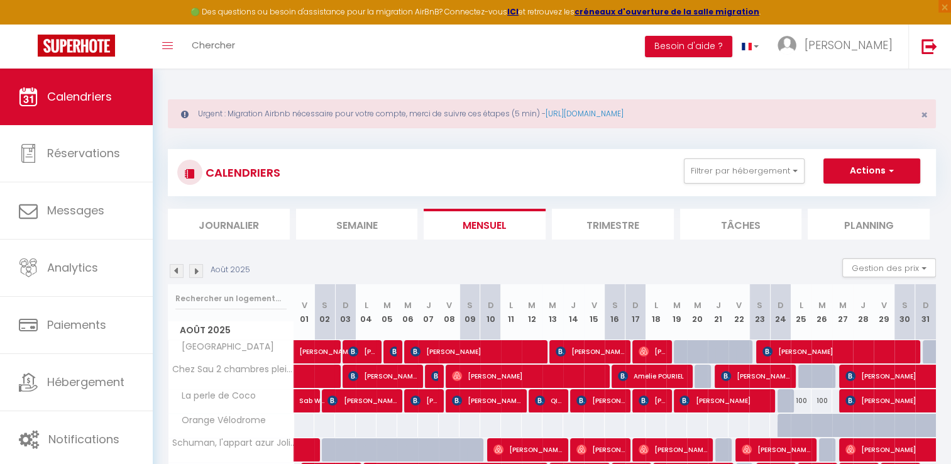
scroll to position [126, 0]
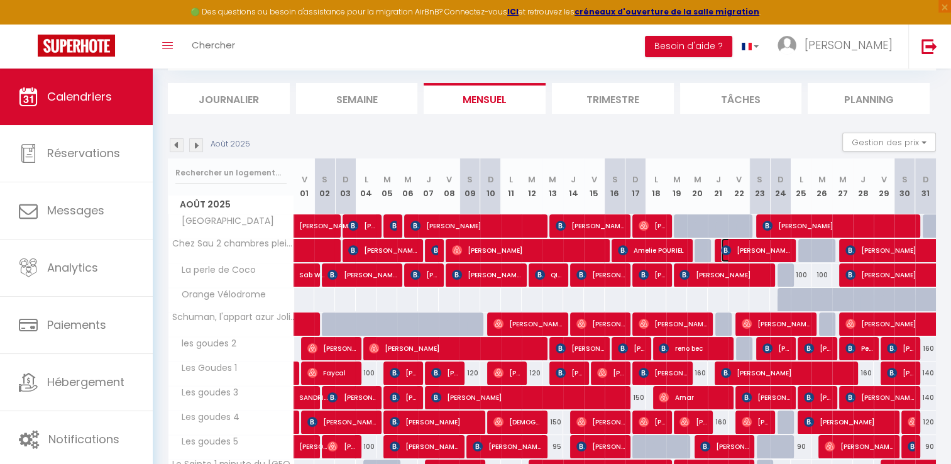
click at [747, 245] on span "[PERSON_NAME]" at bounding box center [755, 250] width 69 height 24
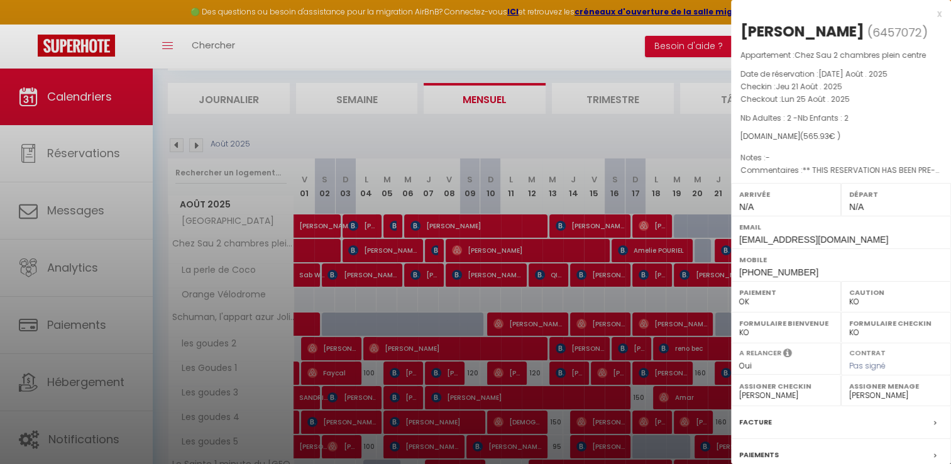
drag, startPoint x: 743, startPoint y: 87, endPoint x: 866, endPoint y: 95, distance: 123.5
click at [866, 95] on div "Appartement : Chez Sau 2 chambres plein centre Date de réservation : [DATE] Aoû…" at bounding box center [841, 113] width 220 height 128
copy div "Checkin : Jeu 21 Août . 2025 Checkout : Lun 25 Août . 2025"
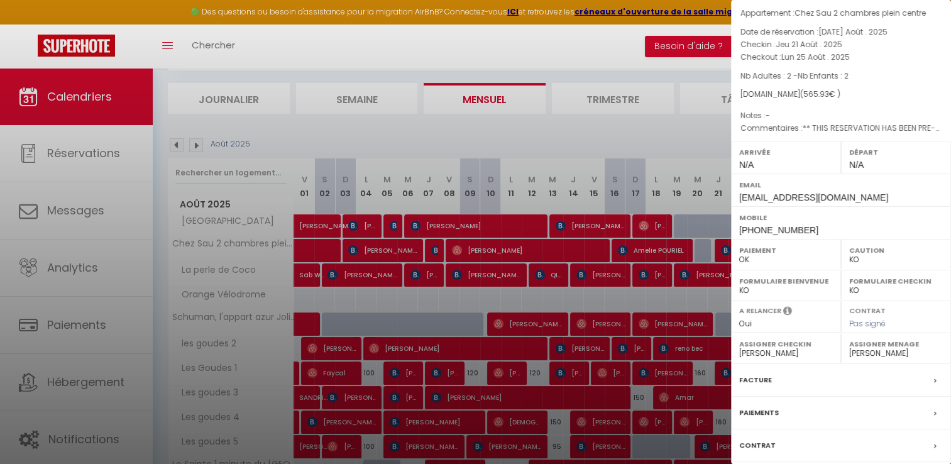
scroll to position [119, 0]
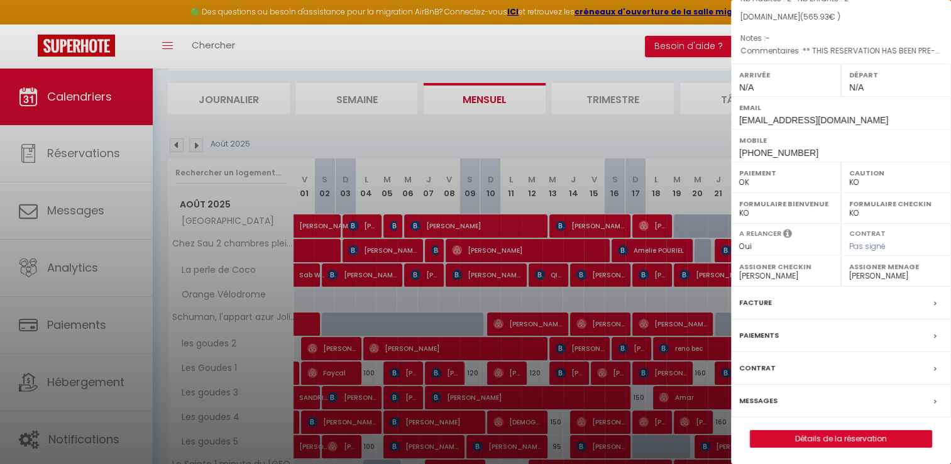
click at [765, 303] on label "Facture" at bounding box center [755, 302] width 33 height 13
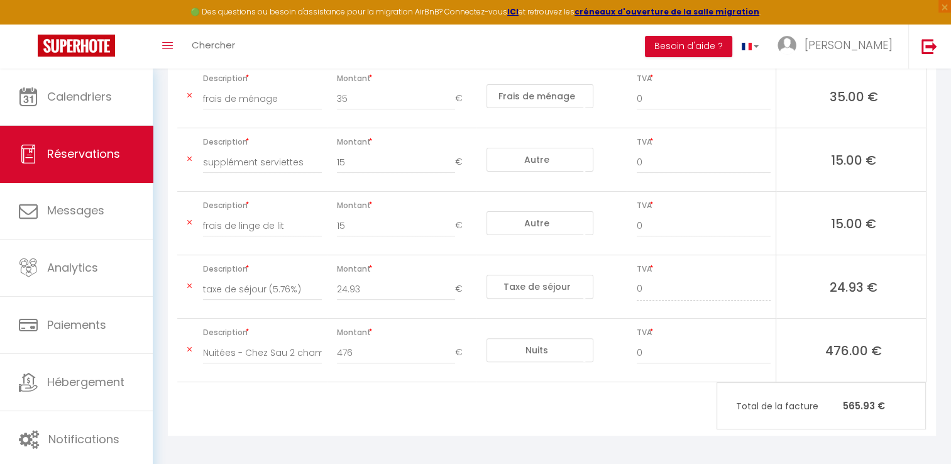
scroll to position [358, 0]
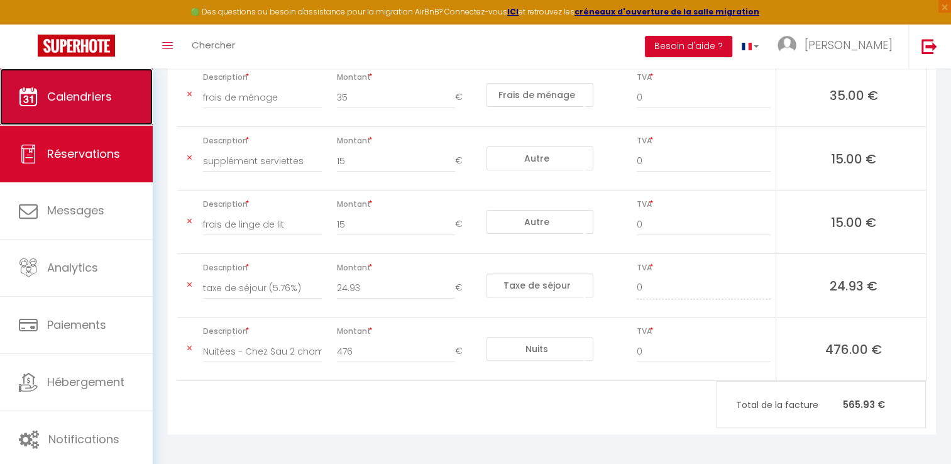
click at [77, 102] on span "Calendriers" at bounding box center [79, 97] width 65 height 16
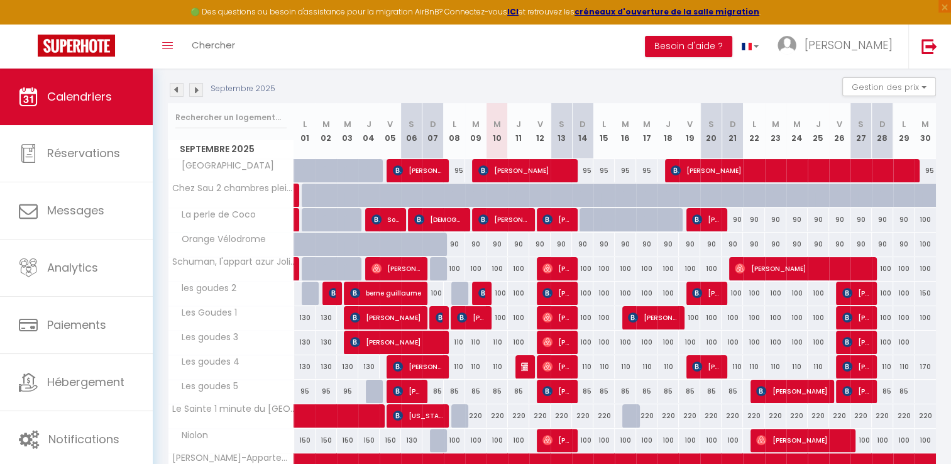
scroll to position [189, 0]
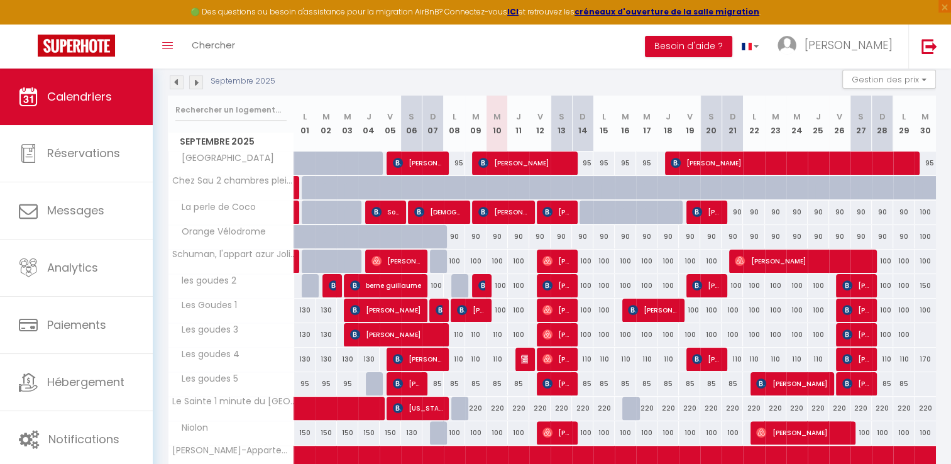
click at [177, 79] on img at bounding box center [177, 82] width 14 height 14
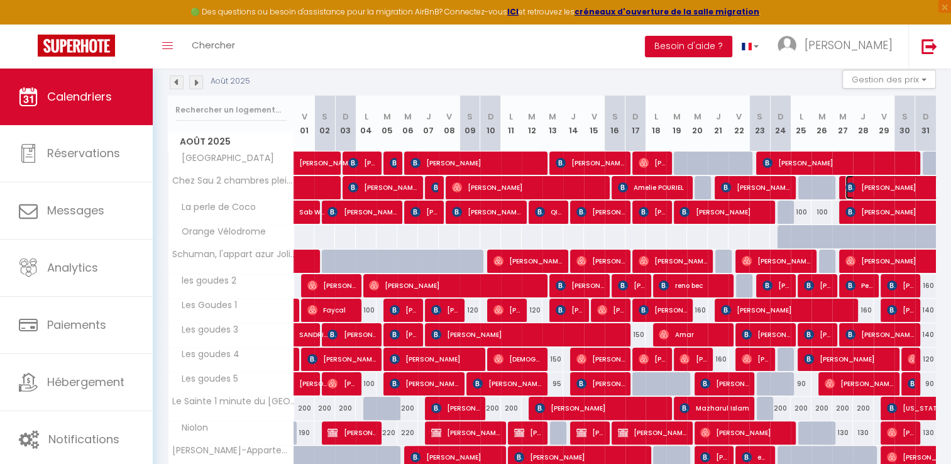
drag, startPoint x: 911, startPoint y: 187, endPoint x: 822, endPoint y: 192, distance: 88.8
click at [911, 187] on span "[PERSON_NAME]" at bounding box center [918, 187] width 145 height 24
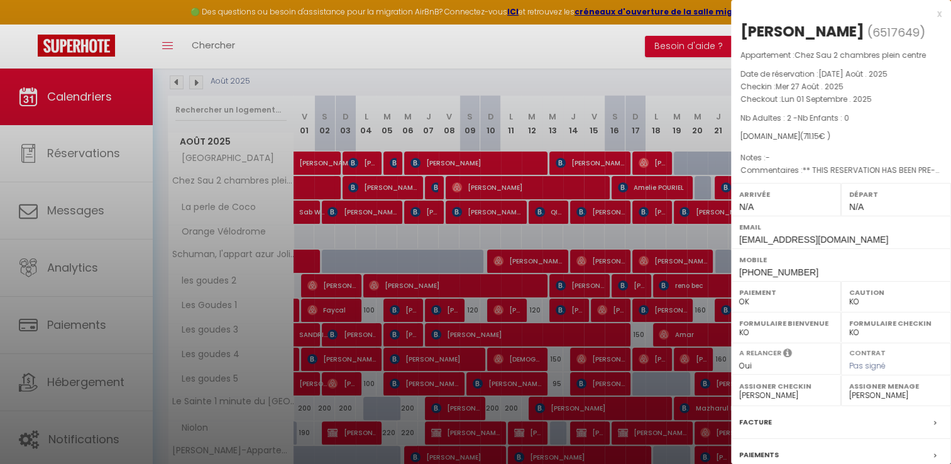
drag, startPoint x: 742, startPoint y: 106, endPoint x: 737, endPoint y: 112, distance: 8.1
click at [781, 119] on div "Appartement : Chez Sau 2 chambres plein centre Date de réservation : [DATE] Aoû…" at bounding box center [841, 113] width 220 height 128
drag, startPoint x: 737, startPoint y: 112, endPoint x: 878, endPoint y: 119, distance: 141.0
click at [878, 106] on p "Checkout : Lun 01 Septembre . 2025" at bounding box center [841, 99] width 201 height 13
drag, startPoint x: 742, startPoint y: 103, endPoint x: 871, endPoint y: 118, distance: 130.4
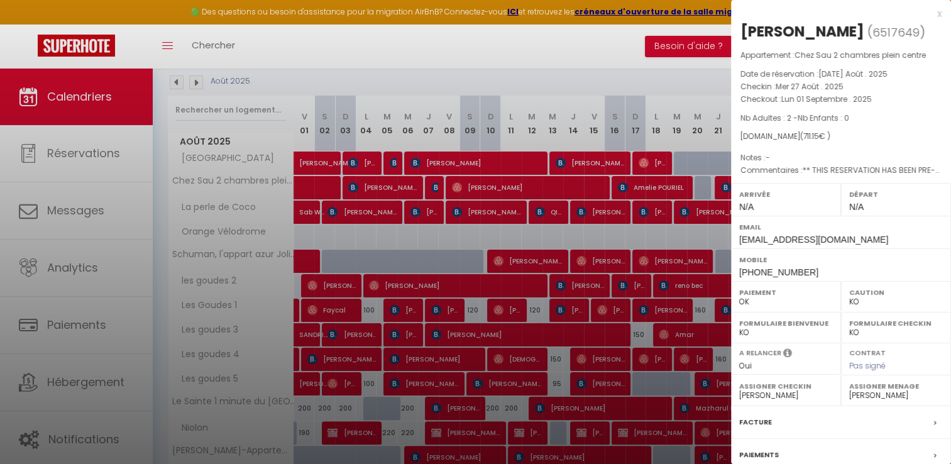
click at [871, 118] on div "Appartement : Chez Sau 2 chambres plein centre Date de réservation : [DATE] Aoû…" at bounding box center [841, 113] width 220 height 128
copy div "Checkin : Mer 27 Août . 2025 Checkout : Lun 01 Septembre . 2025"
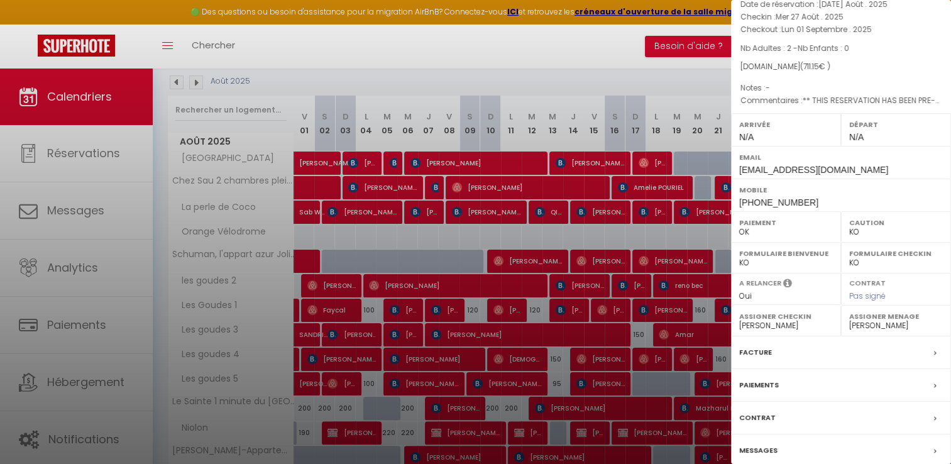
scroll to position [140, 0]
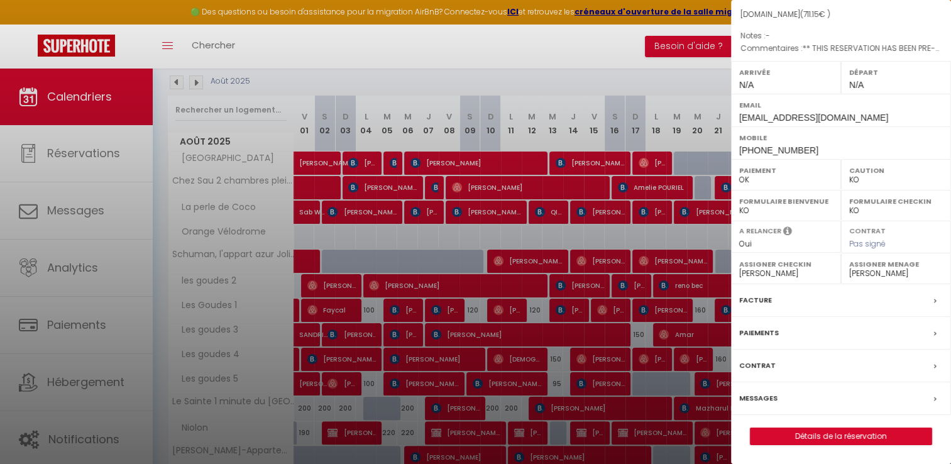
click at [761, 301] on label "Facture" at bounding box center [755, 300] width 33 height 13
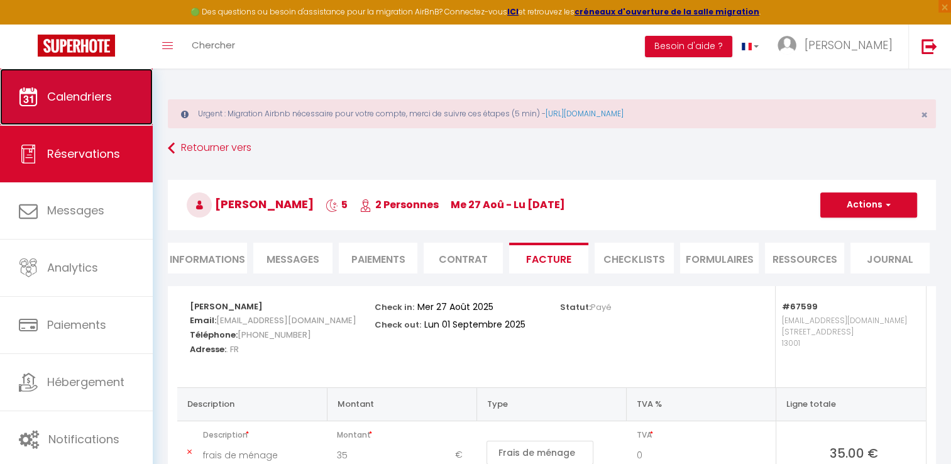
click at [95, 109] on link "Calendriers" at bounding box center [76, 97] width 153 height 57
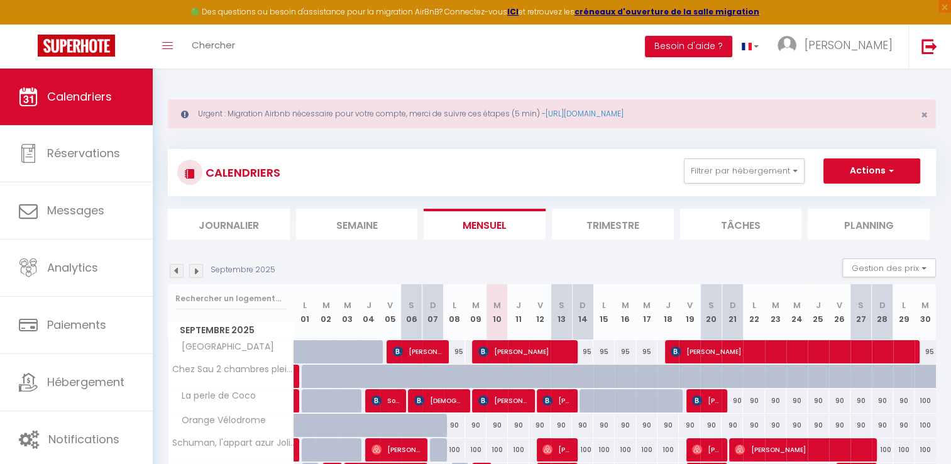
click at [174, 268] on img at bounding box center [177, 271] width 14 height 14
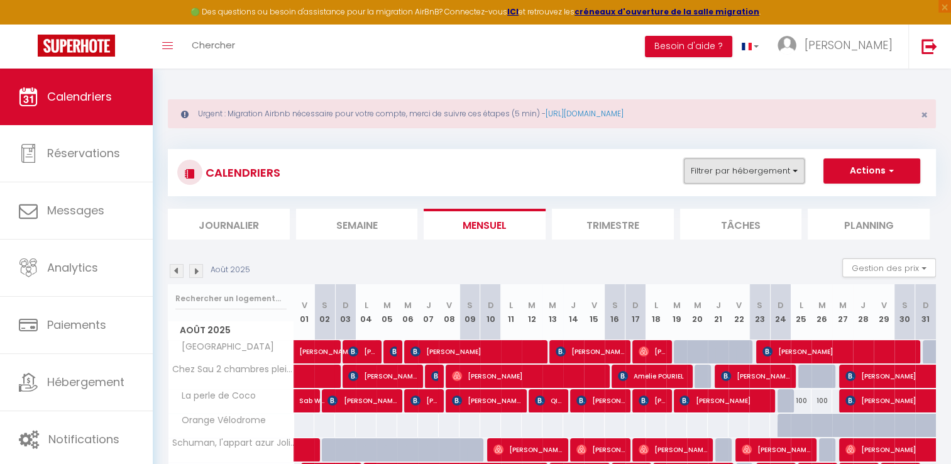
click at [767, 165] on button "Filtrer par hébergement" at bounding box center [744, 170] width 121 height 25
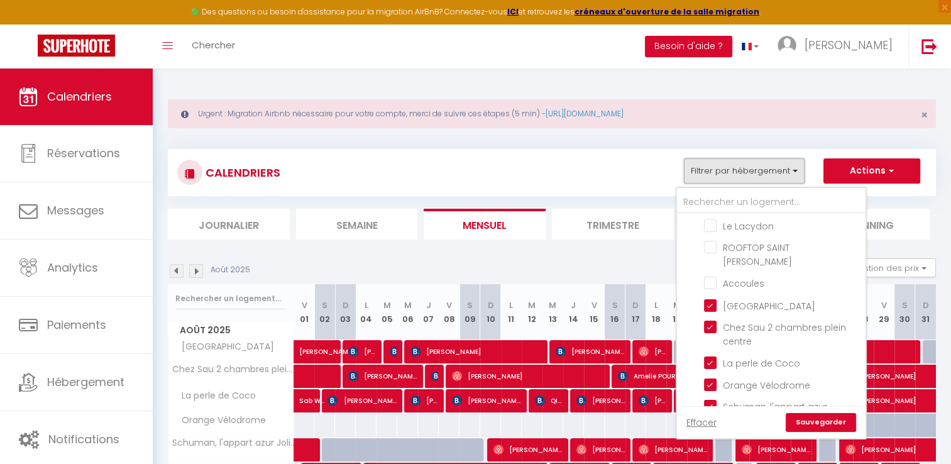
scroll to position [377, 0]
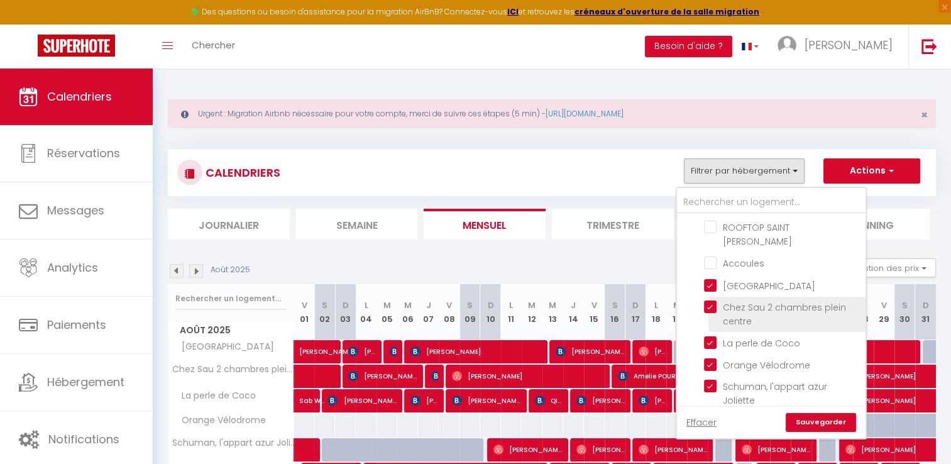
click at [710, 301] on input "Chez Sau 2 chambres plein centre" at bounding box center [782, 307] width 157 height 13
click at [817, 418] on link "Sauvegarder" at bounding box center [821, 422] width 70 height 19
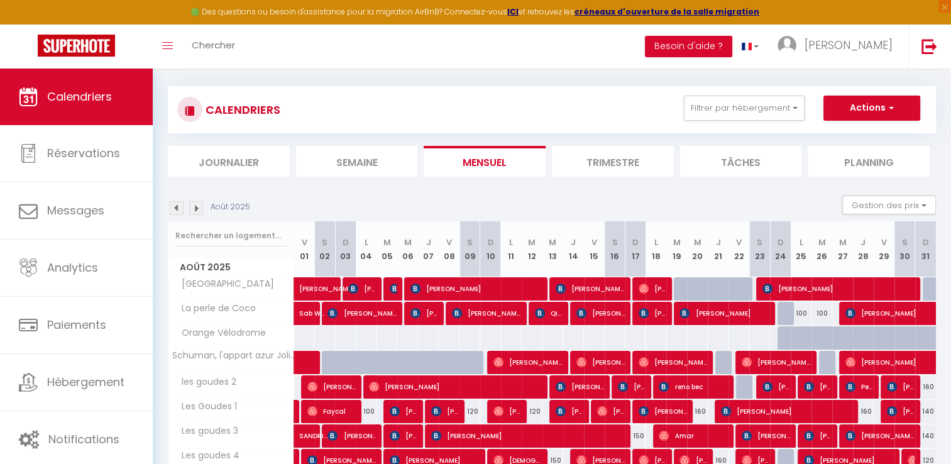
scroll to position [126, 0]
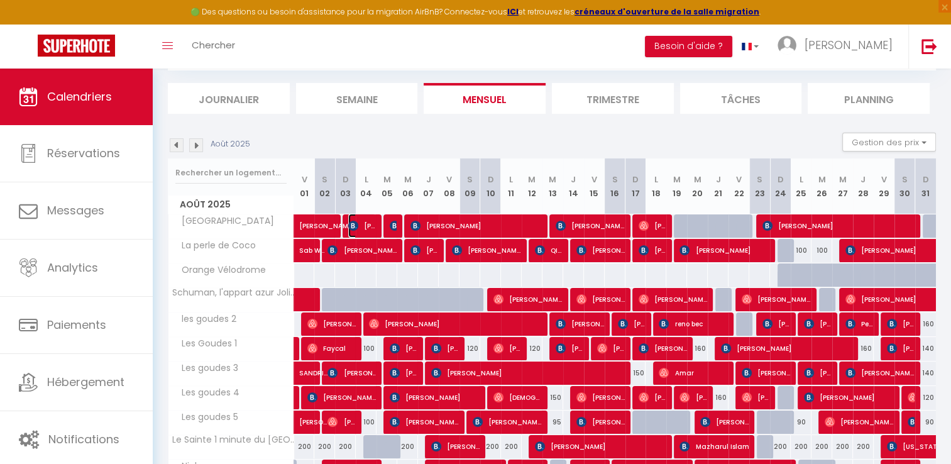
click at [365, 224] on span "[PERSON_NAME]" at bounding box center [362, 226] width 28 height 24
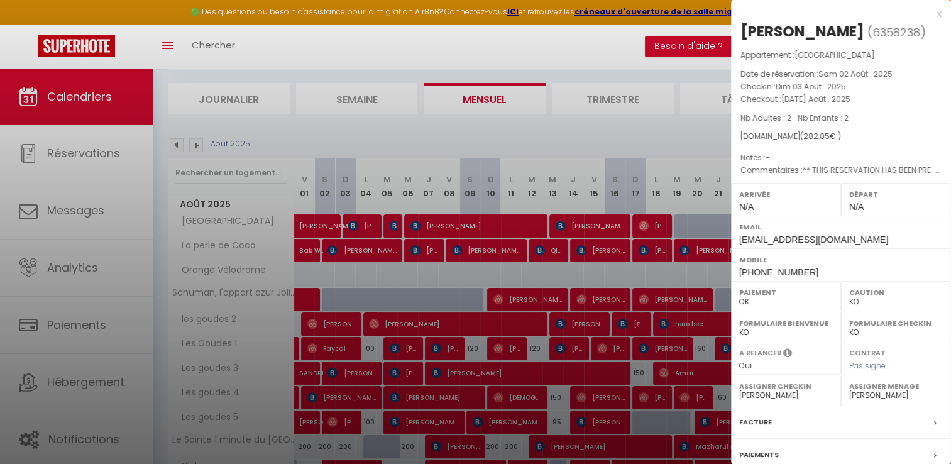
drag, startPoint x: 738, startPoint y: 84, endPoint x: 859, endPoint y: 103, distance: 123.4
click at [859, 103] on div "Appartement : [GEOGRAPHIC_DATA] Date de réservation : [PERSON_NAME] 02 Août . 2…" at bounding box center [841, 113] width 220 height 128
copy div "Checkin : Dim 03 Août . 2025 Checkout : [DATE] Août . 2025"
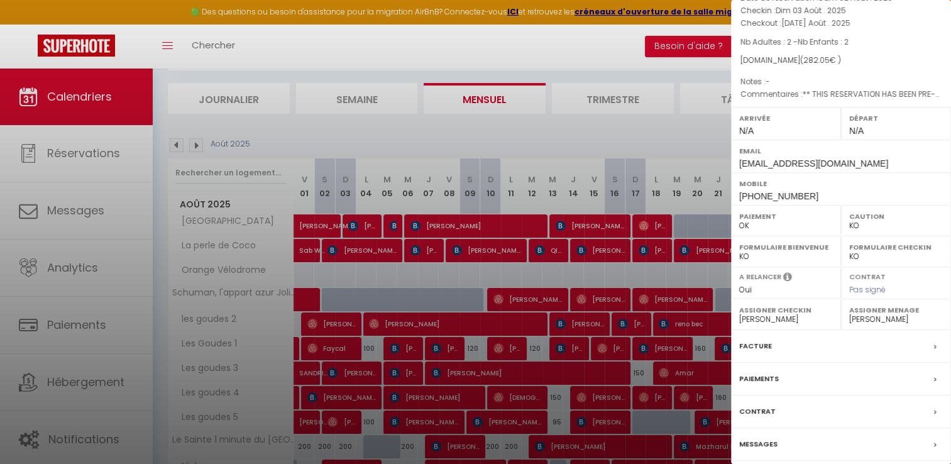
scroll to position [119, 0]
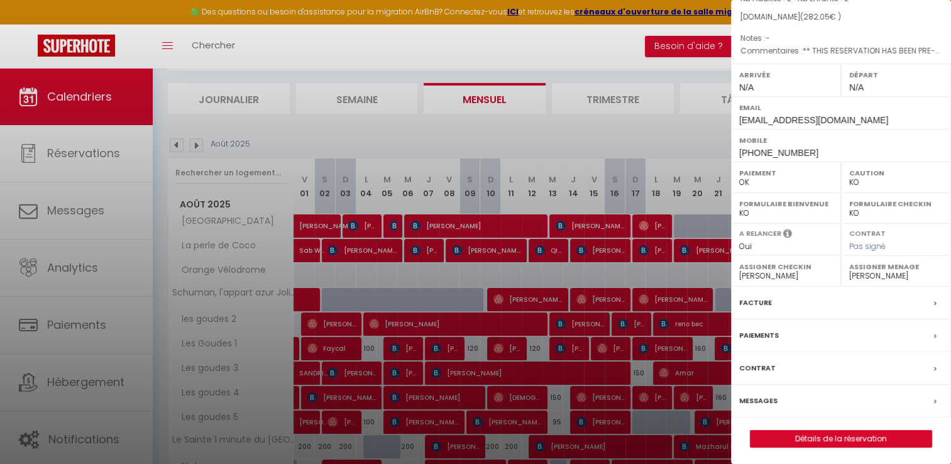
click at [753, 302] on label "Facture" at bounding box center [755, 302] width 33 height 13
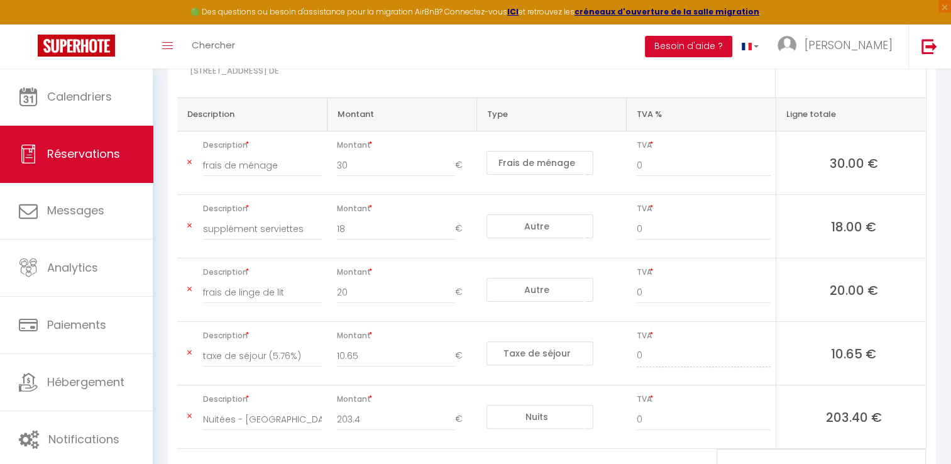
scroll to position [319, 0]
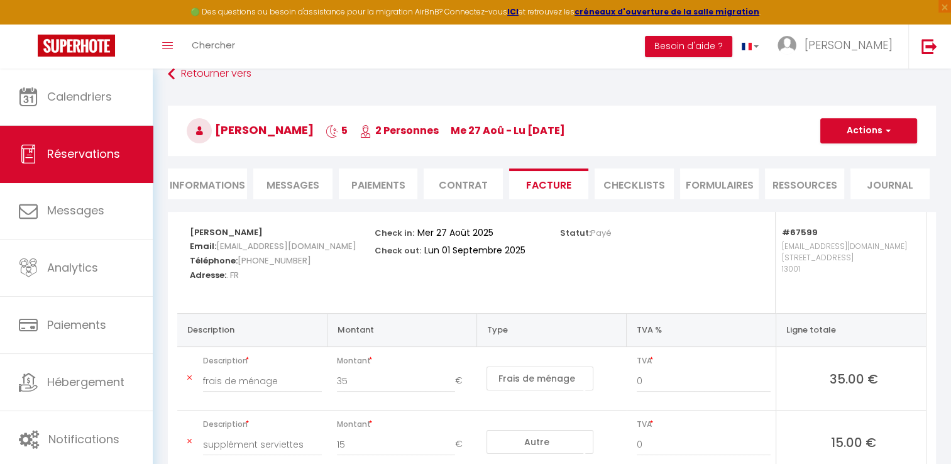
scroll to position [68, 0]
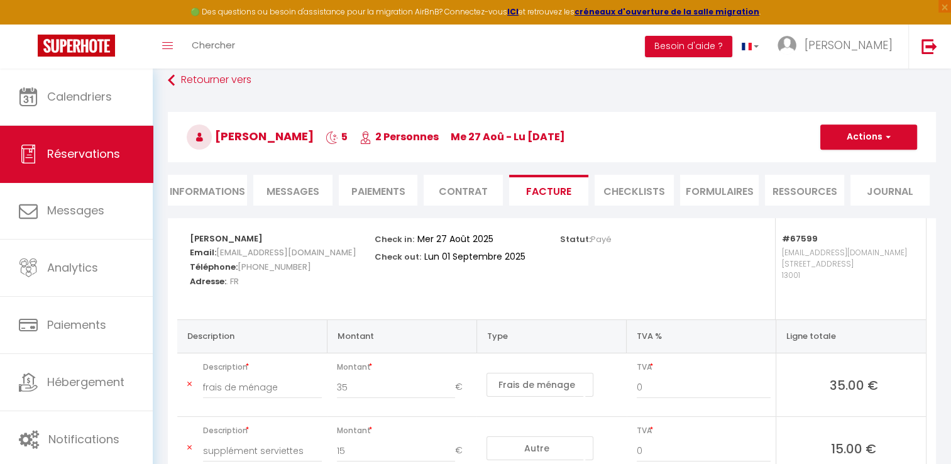
click at [165, 77] on div "Retourner vers [PERSON_NAME] 5 2 Personnes me 27 Aoû - lu [DATE] Actions Enregi…" at bounding box center [552, 143] width 785 height 149
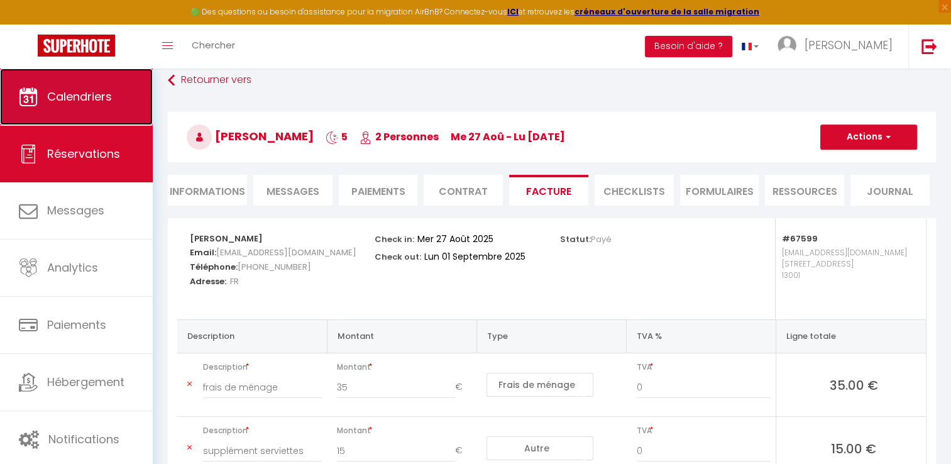
click at [110, 95] on span "Calendriers" at bounding box center [79, 97] width 65 height 16
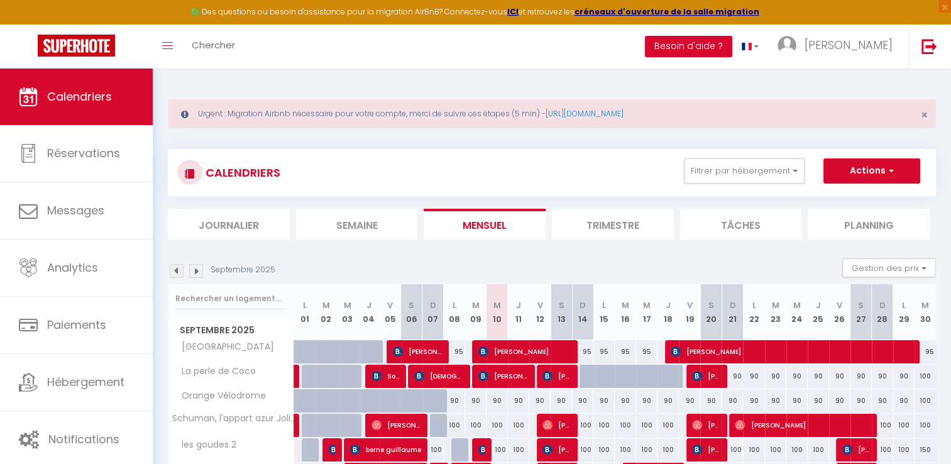
click at [172, 272] on img at bounding box center [177, 271] width 14 height 14
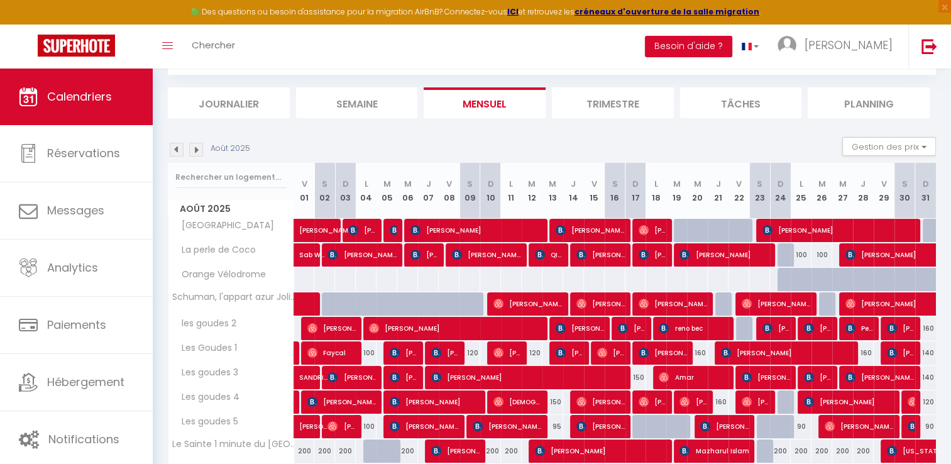
scroll to position [126, 0]
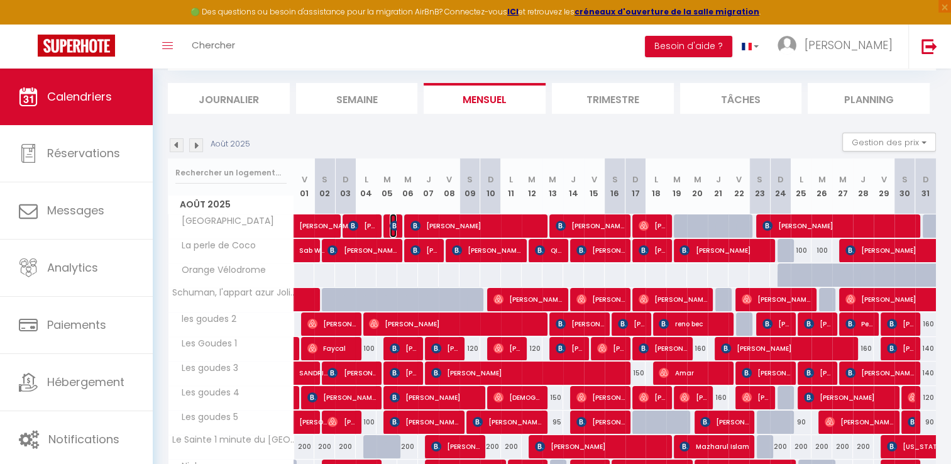
click at [392, 227] on img at bounding box center [395, 226] width 10 height 10
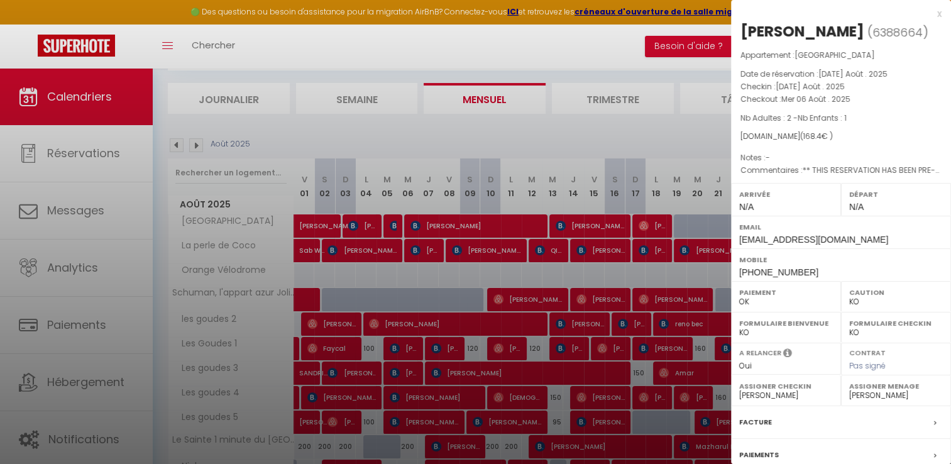
drag, startPoint x: 739, startPoint y: 83, endPoint x: 859, endPoint y: 97, distance: 120.9
click at [859, 97] on div "Appartement : [GEOGRAPHIC_DATA] Date de réservation : [DATE] Août . 2025 Checki…" at bounding box center [841, 113] width 220 height 128
copy div "Checkin : [DATE] Août . 2025 Checkout : Mer 06 Août . 2025"
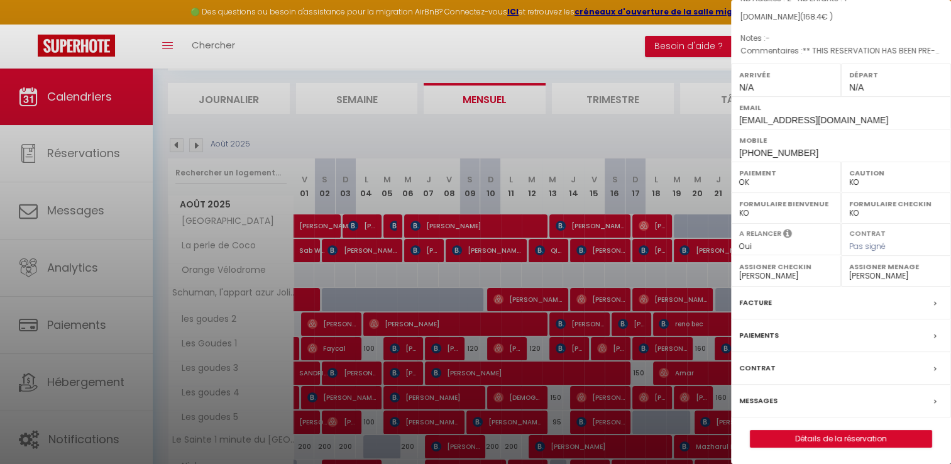
click at [752, 300] on label "Facture" at bounding box center [755, 302] width 33 height 13
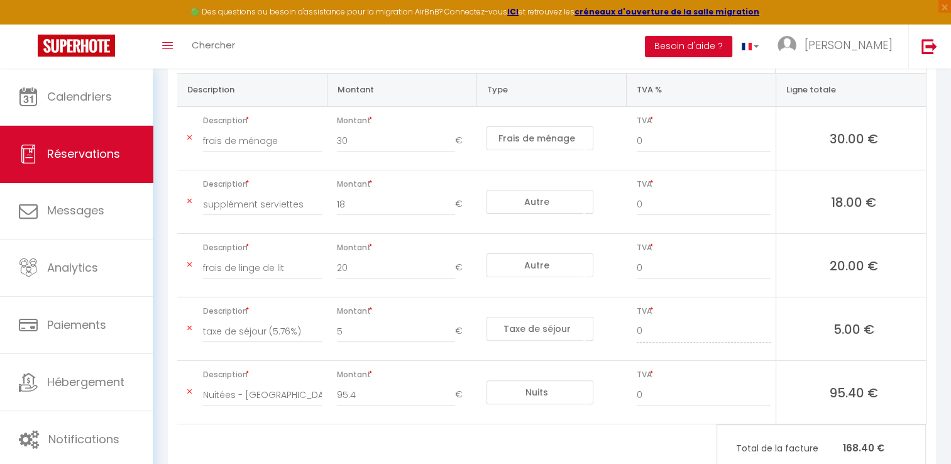
scroll to position [63, 0]
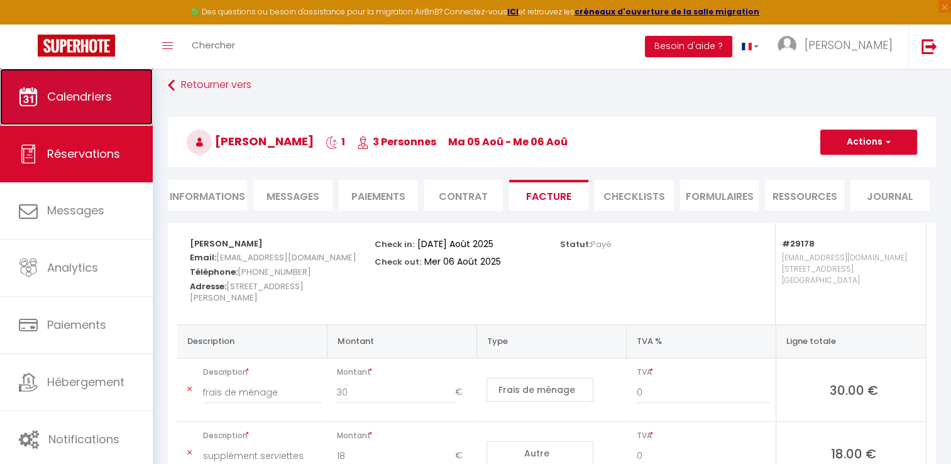
click at [116, 97] on link "Calendriers" at bounding box center [76, 97] width 153 height 57
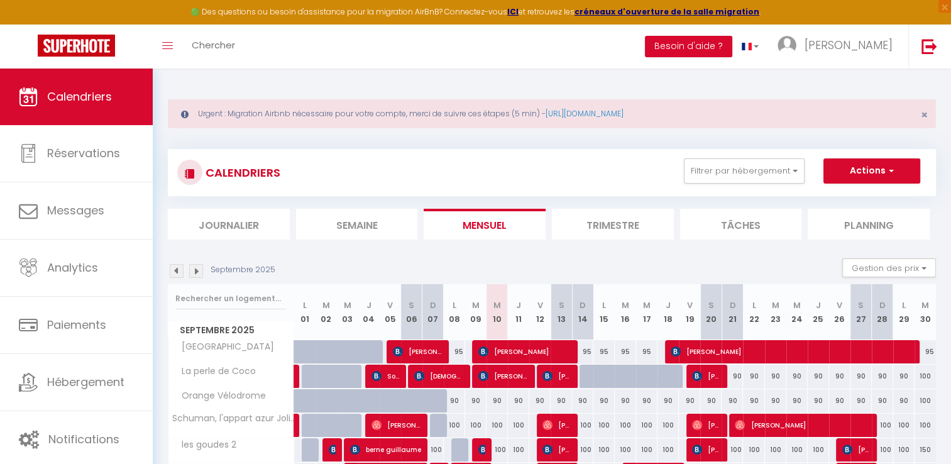
click at [176, 272] on img at bounding box center [177, 271] width 14 height 14
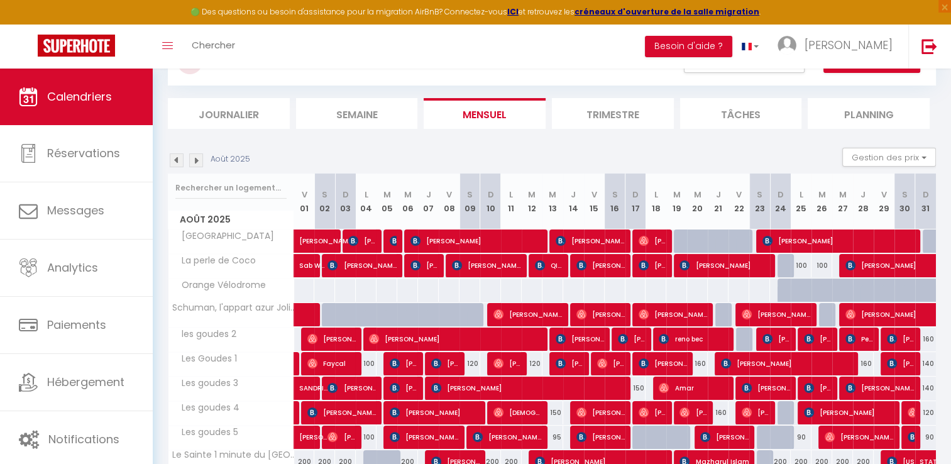
scroll to position [126, 0]
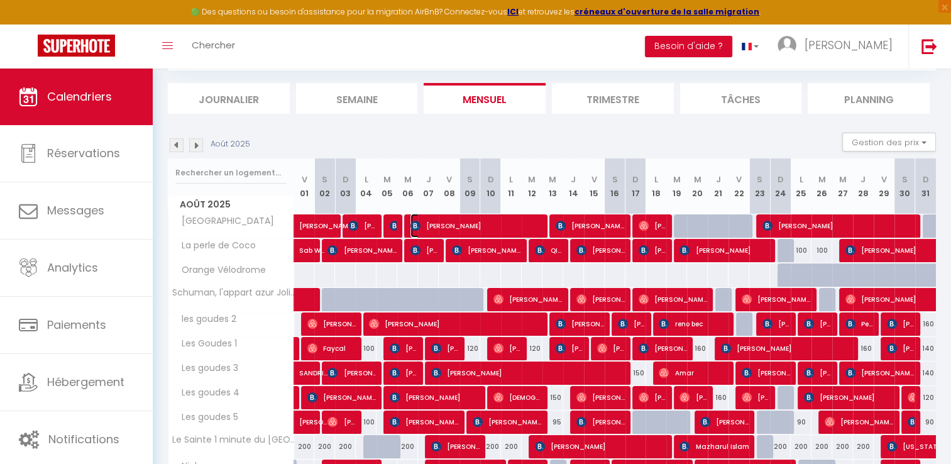
click at [475, 221] on span "[PERSON_NAME]" at bounding box center [476, 226] width 131 height 24
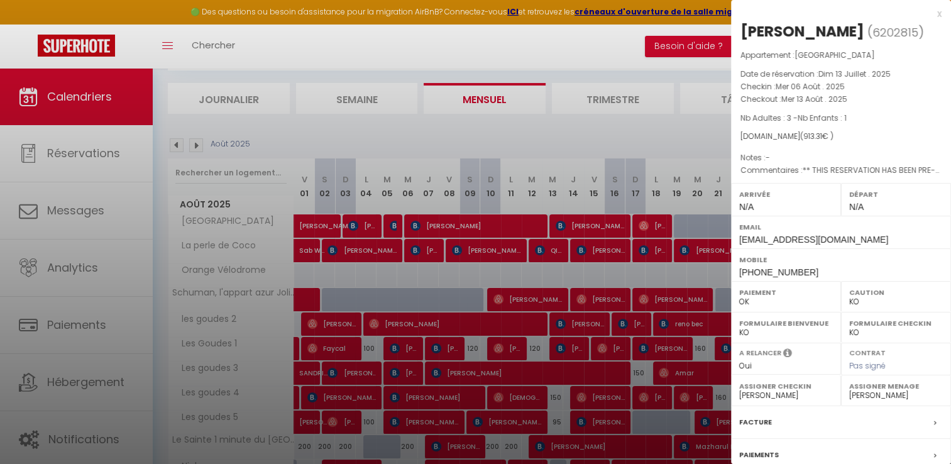
drag, startPoint x: 739, startPoint y: 86, endPoint x: 855, endPoint y: 97, distance: 116.9
click at [855, 97] on div "Appartement : [GEOGRAPHIC_DATA] Date de réservation : Dim 13 Juillet . 2025 Che…" at bounding box center [841, 113] width 220 height 128
copy div "Checkin : Mer 06 Août . 2025 Checkout : Mer 13 Août . 2025"
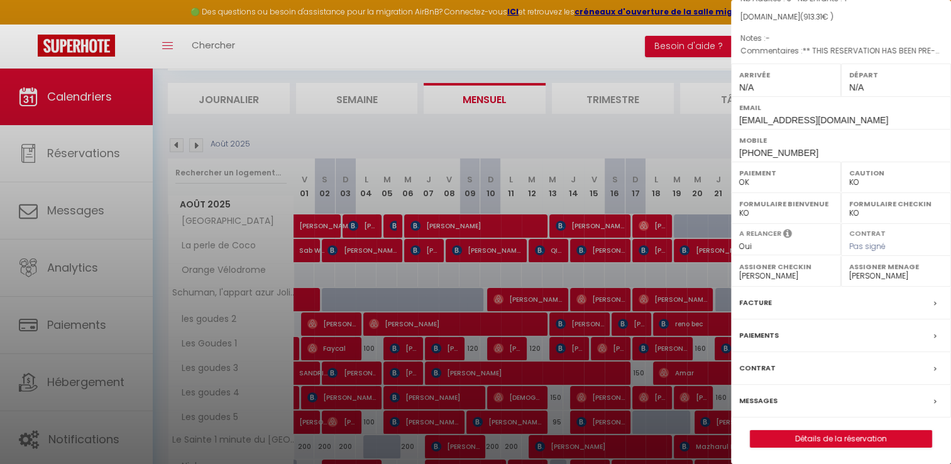
click at [746, 298] on label "Facture" at bounding box center [755, 302] width 33 height 13
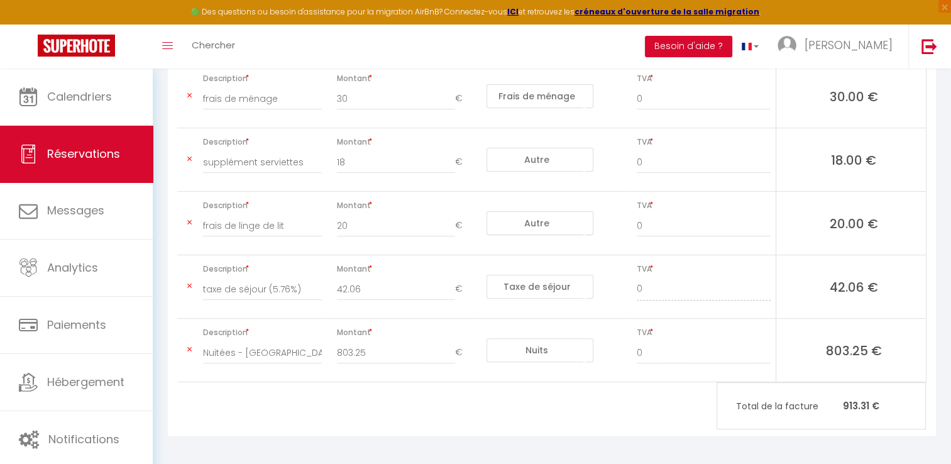
scroll to position [297, 0]
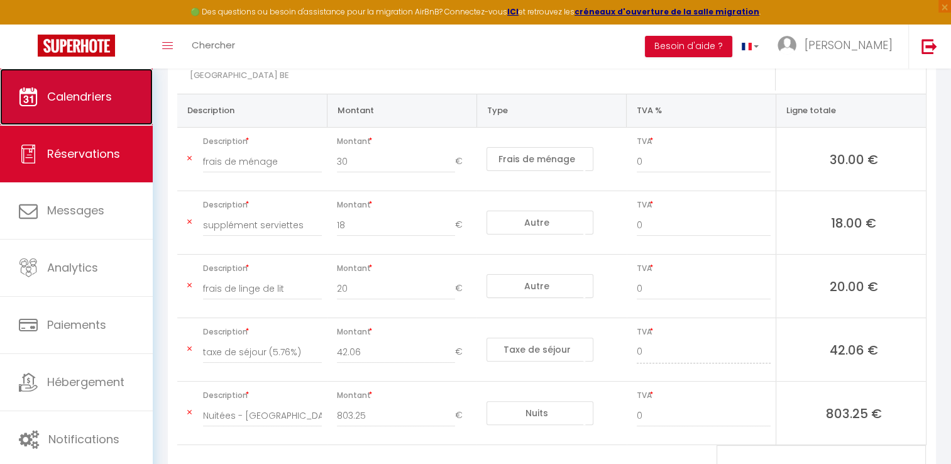
click at [106, 90] on span "Calendriers" at bounding box center [79, 97] width 65 height 16
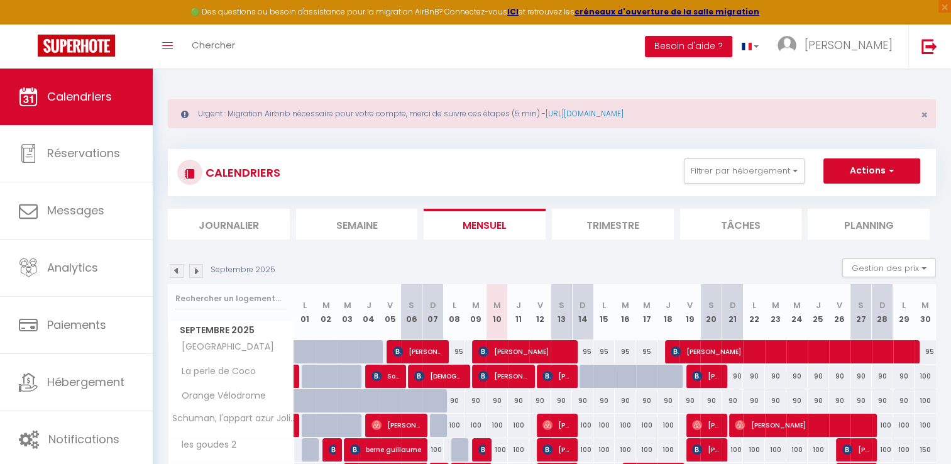
scroll to position [126, 0]
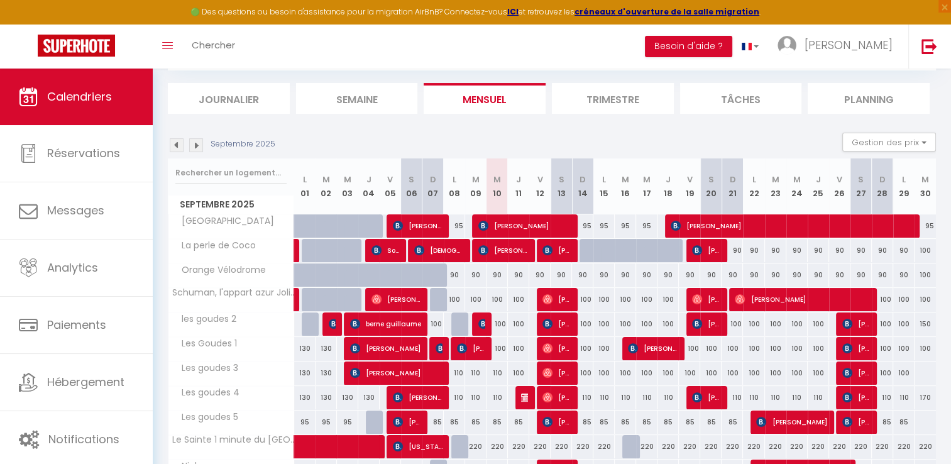
click at [174, 145] on img at bounding box center [177, 145] width 14 height 14
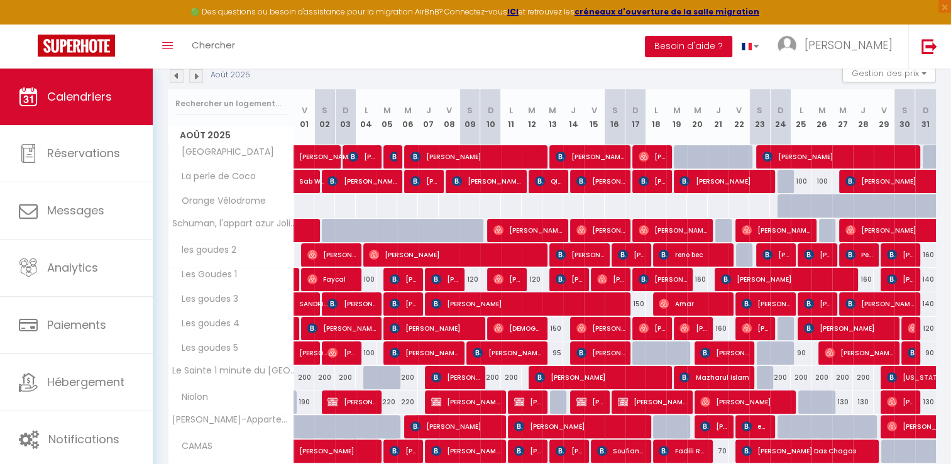
scroll to position [189, 0]
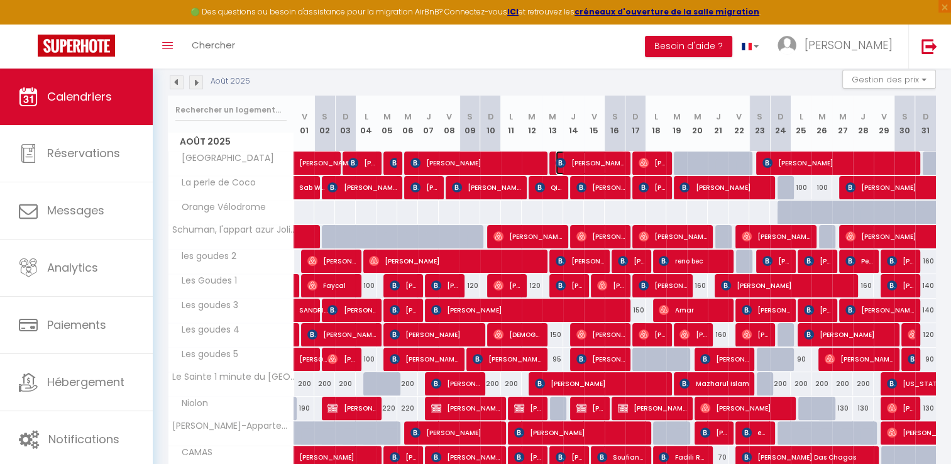
click at [577, 160] on span "[PERSON_NAME]" at bounding box center [590, 163] width 69 height 24
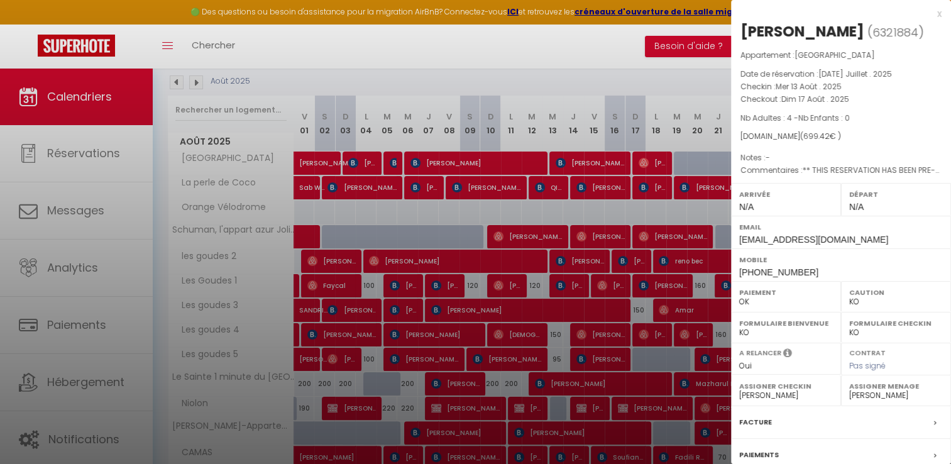
drag, startPoint x: 739, startPoint y: 82, endPoint x: 875, endPoint y: 99, distance: 136.2
click at [875, 99] on div "Appartement : [GEOGRAPHIC_DATA] Date de réservation : [DATE] Juillet . 2025 Che…" at bounding box center [841, 113] width 220 height 128
copy div "Checkin : Mer 13 Août . 2025 Checkout : Dim 17 Août . 2025"
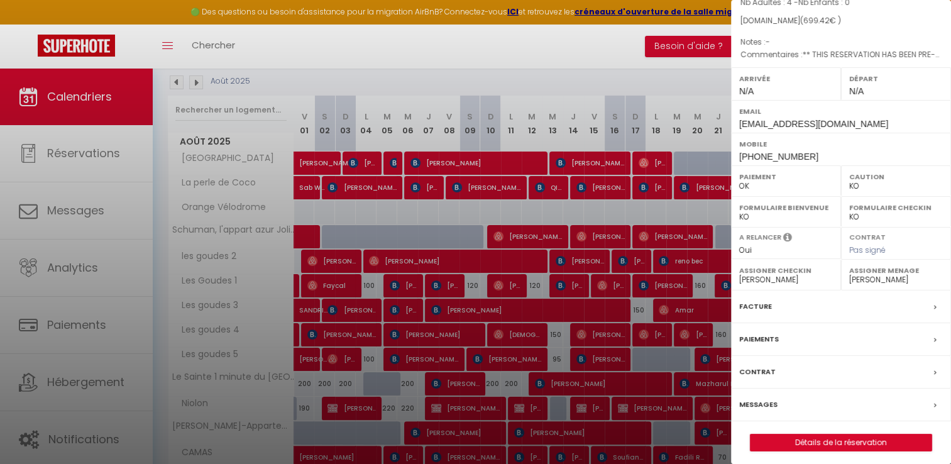
scroll to position [119, 0]
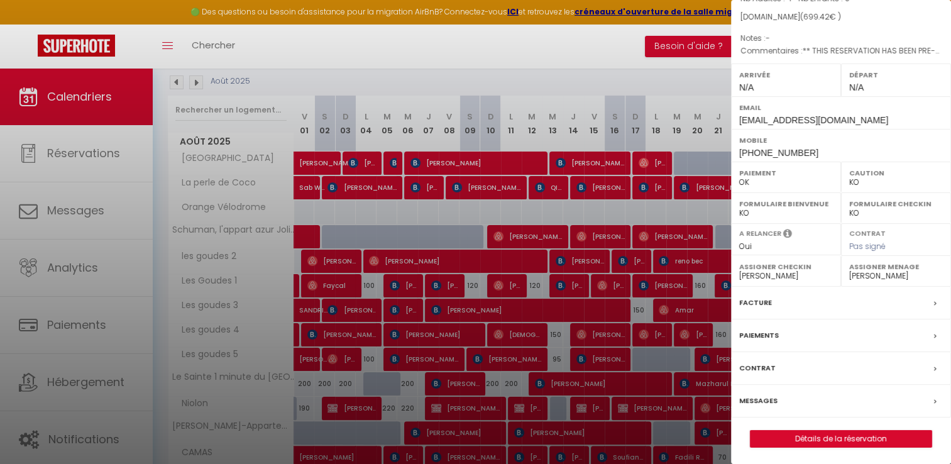
click at [756, 297] on label "Facture" at bounding box center [755, 302] width 33 height 13
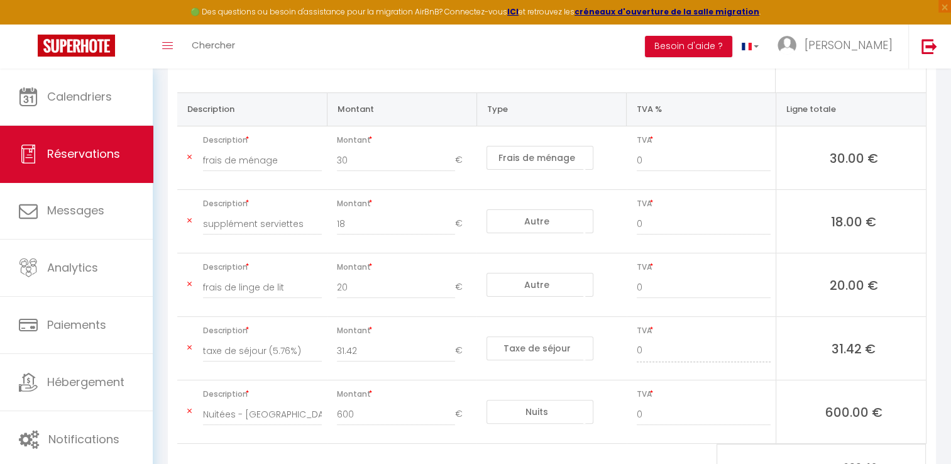
scroll to position [314, 0]
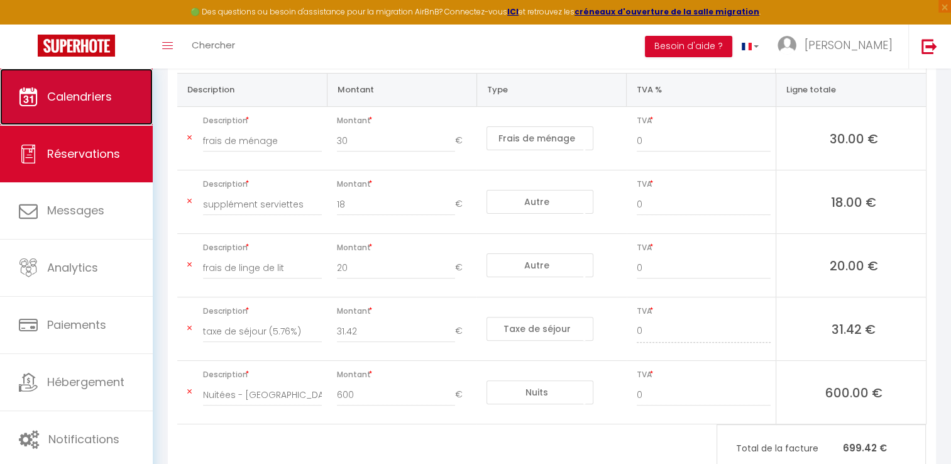
click at [73, 80] on link "Calendriers" at bounding box center [76, 97] width 153 height 57
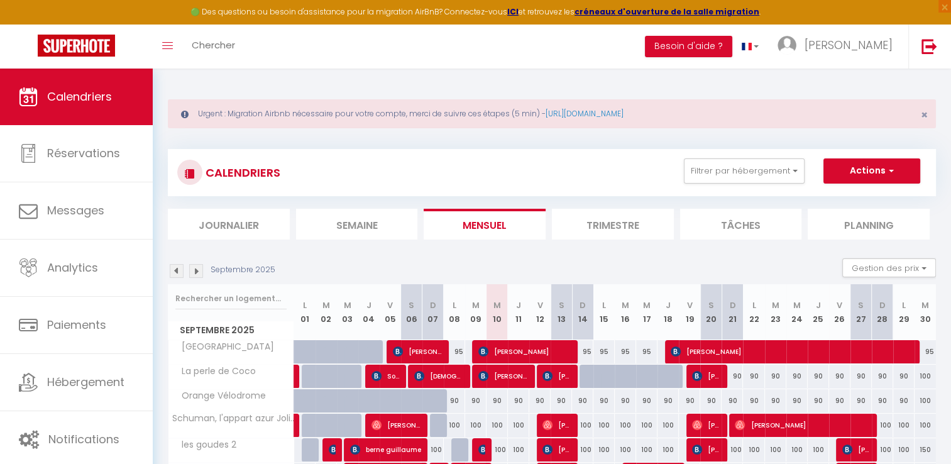
click at [178, 269] on img at bounding box center [177, 271] width 14 height 14
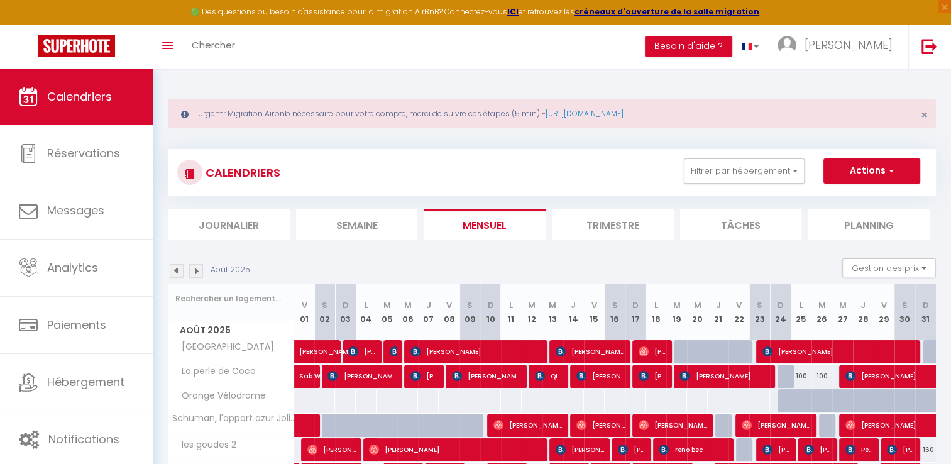
scroll to position [126, 0]
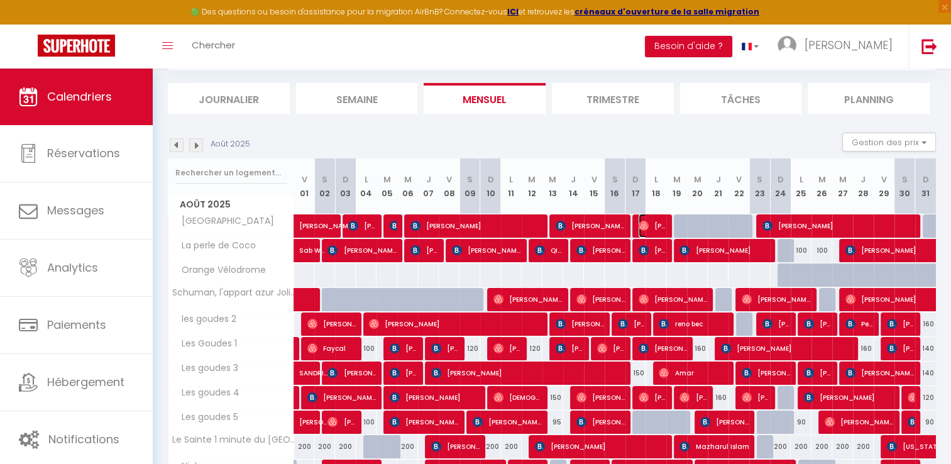
click at [658, 223] on span "[PERSON_NAME]" at bounding box center [653, 226] width 28 height 24
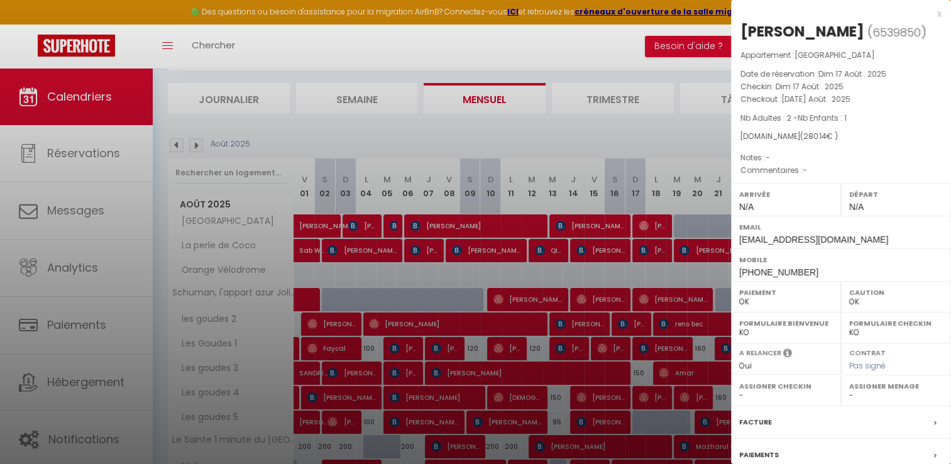
drag, startPoint x: 742, startPoint y: 82, endPoint x: 863, endPoint y: 101, distance: 122.8
click at [863, 101] on div "Appartement : [GEOGRAPHIC_DATA] Date de réservation : Dim 17 Août . 2025 Checki…" at bounding box center [841, 113] width 220 height 128
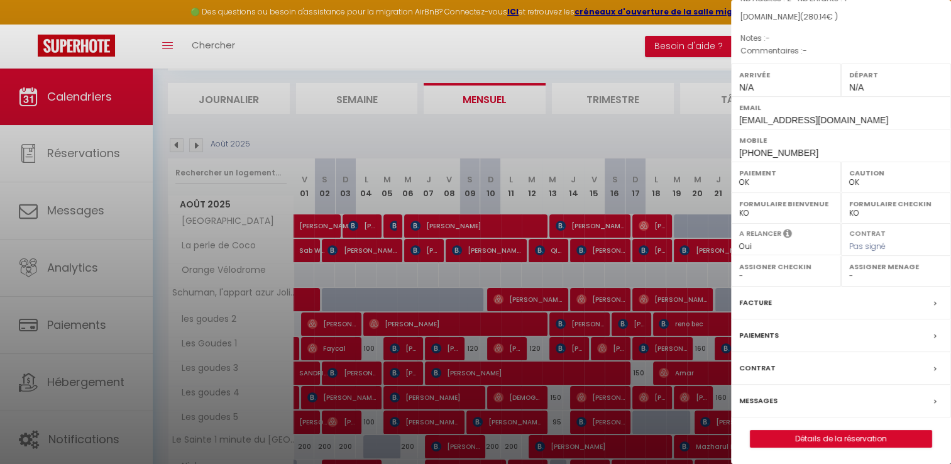
click at [765, 296] on label "Facture" at bounding box center [755, 302] width 33 height 13
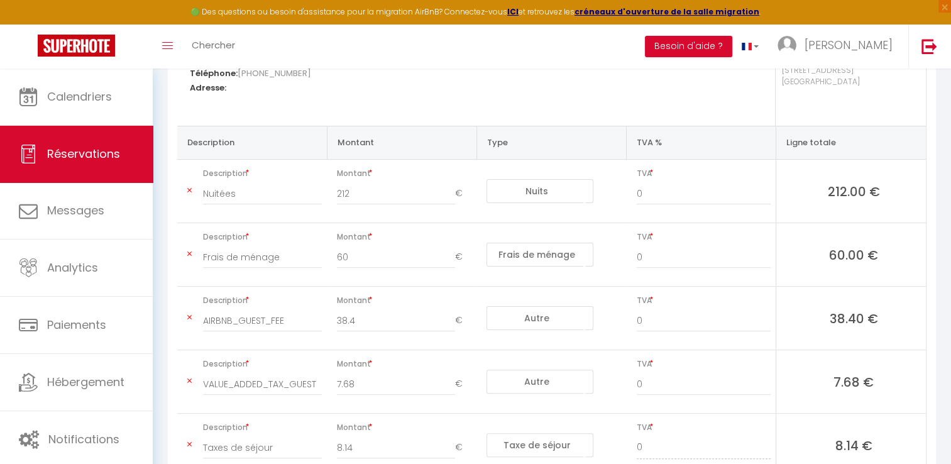
scroll to position [63, 0]
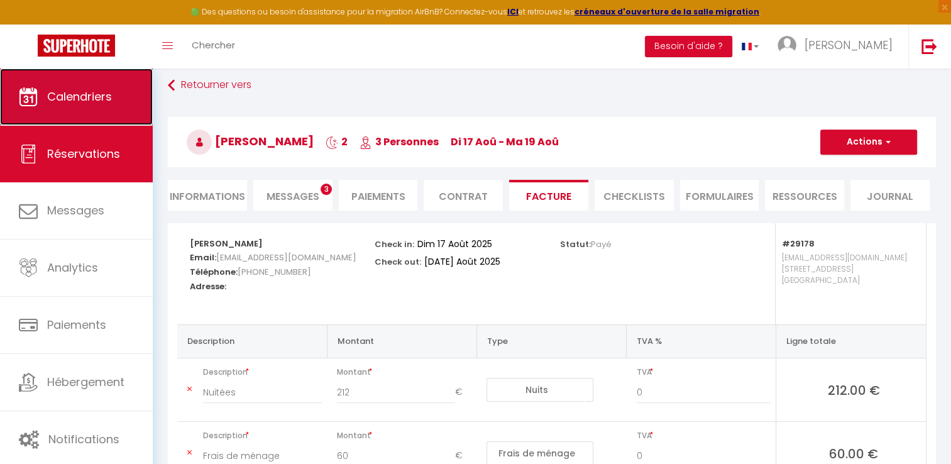
click at [100, 96] on span "Calendriers" at bounding box center [79, 97] width 65 height 16
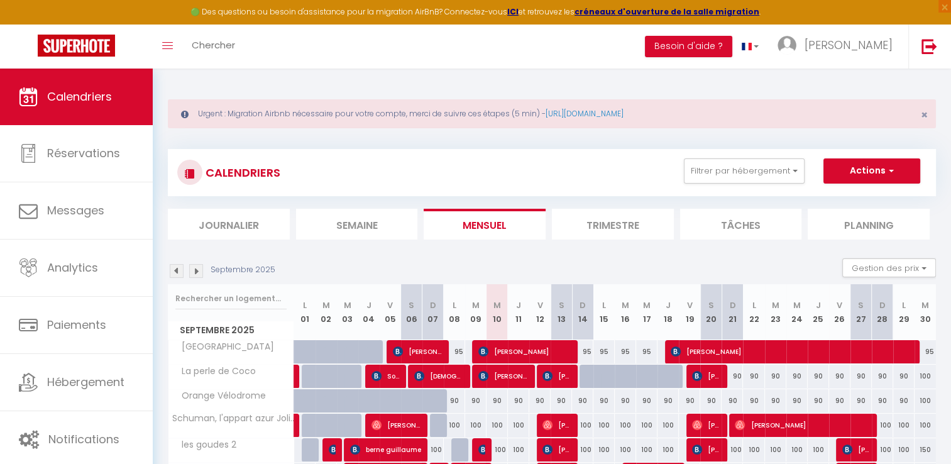
click at [179, 268] on img at bounding box center [177, 271] width 14 height 14
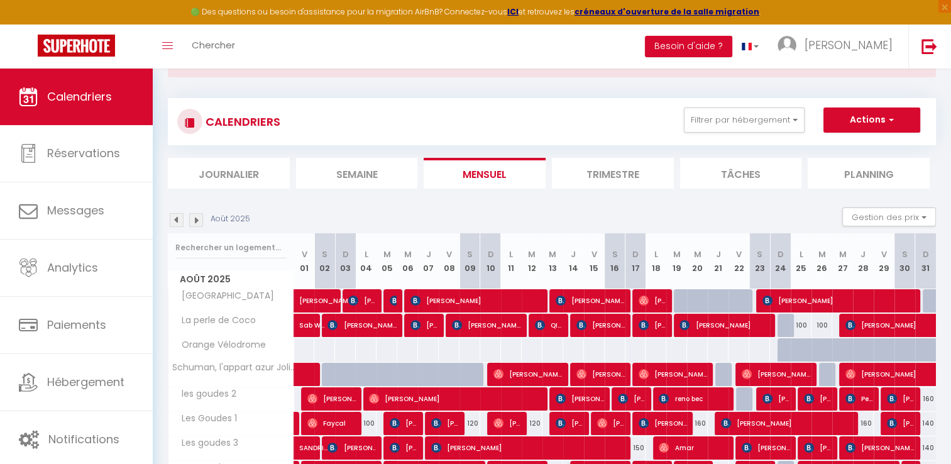
scroll to position [126, 0]
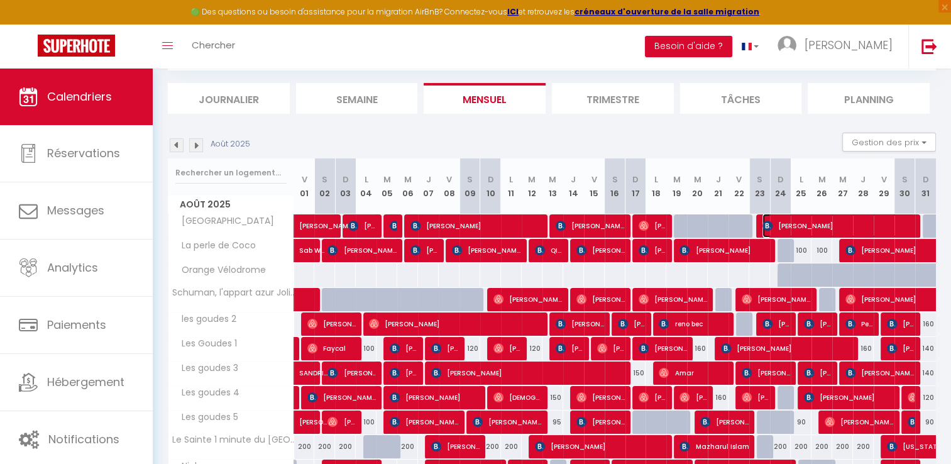
click at [785, 228] on span "[PERSON_NAME]" at bounding box center [839, 226] width 152 height 24
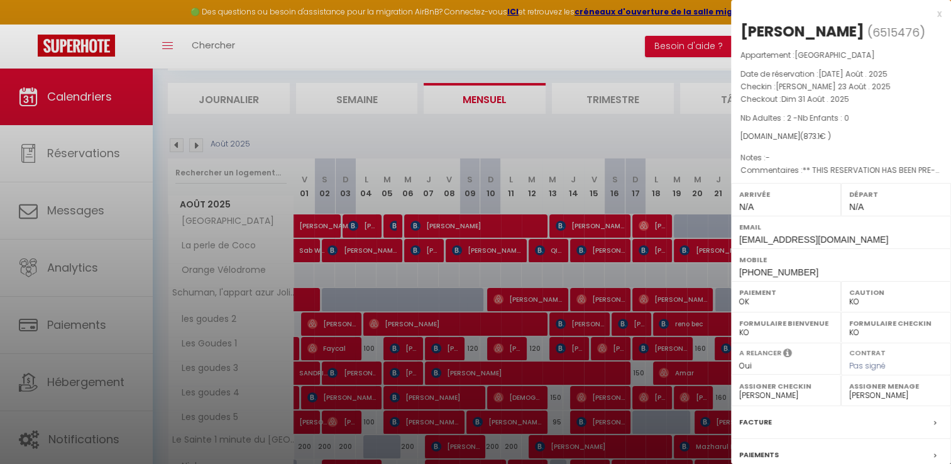
drag, startPoint x: 742, startPoint y: 86, endPoint x: 863, endPoint y: 104, distance: 122.2
click at [863, 104] on div "Appartement : [GEOGRAPHIC_DATA] Date de réservation : [DATE] Août . 2025 Checki…" at bounding box center [841, 113] width 220 height 128
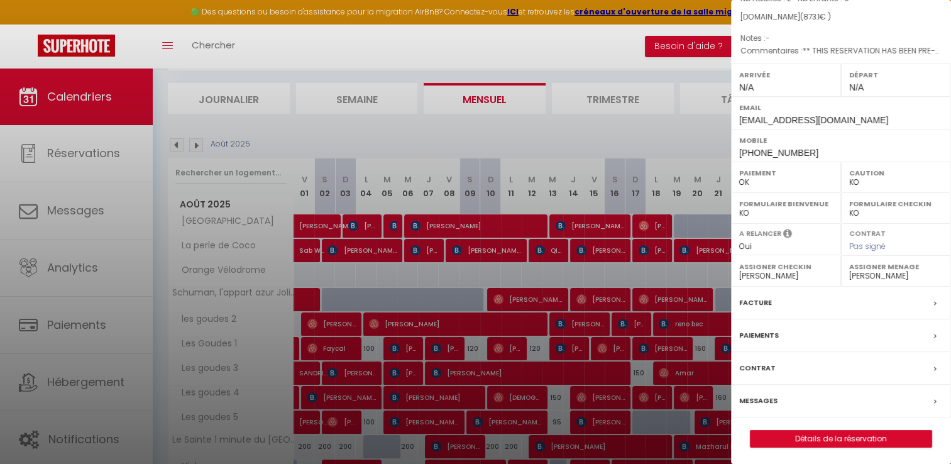
click at [749, 297] on label "Facture" at bounding box center [755, 302] width 33 height 13
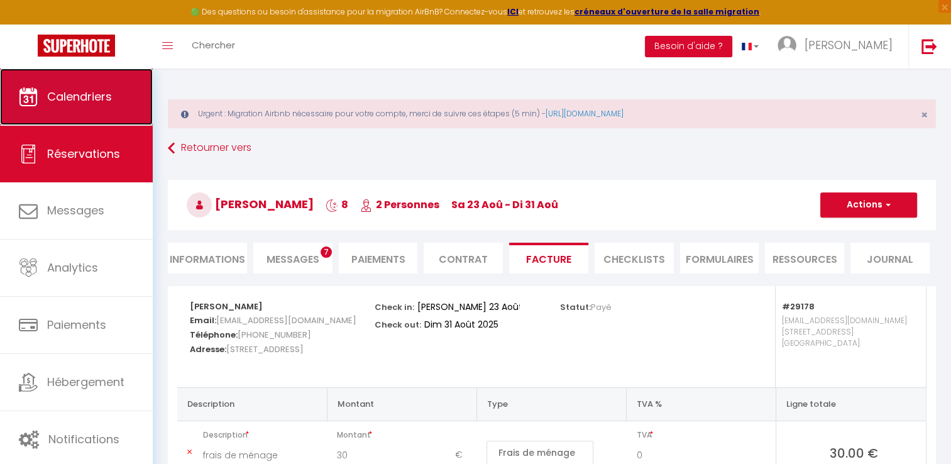
click at [60, 98] on span "Calendriers" at bounding box center [79, 97] width 65 height 16
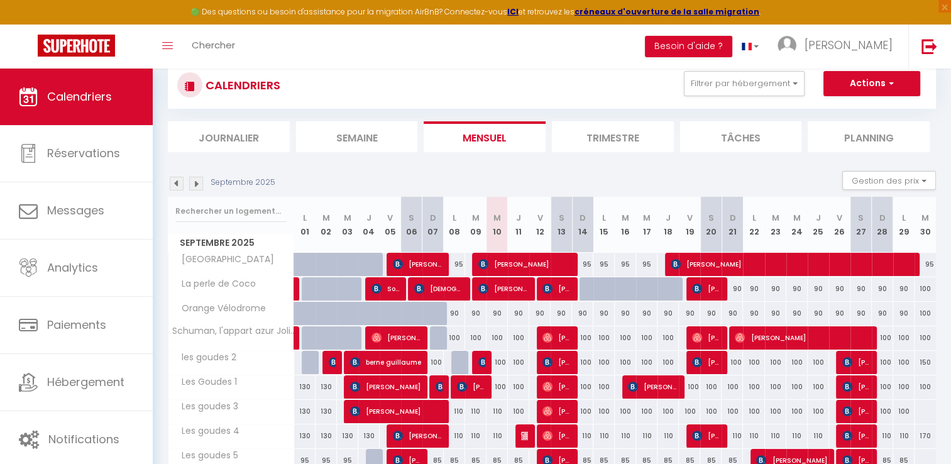
scroll to position [126, 0]
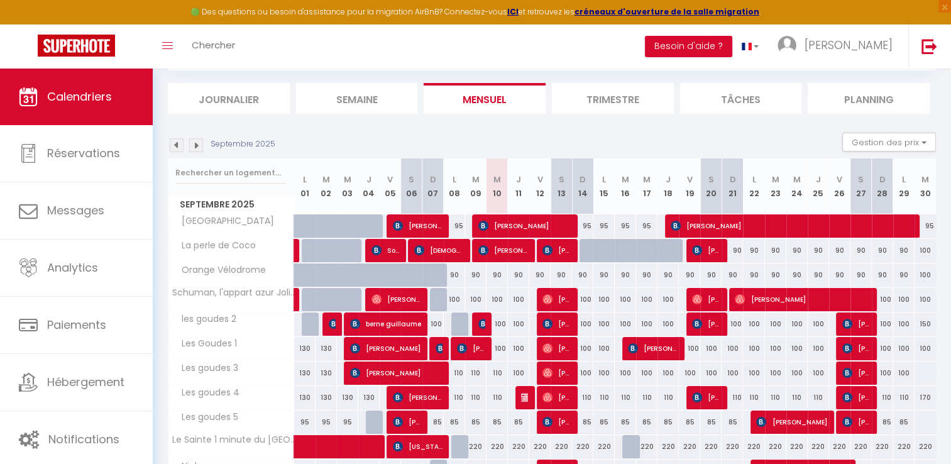
click at [175, 144] on img at bounding box center [177, 145] width 14 height 14
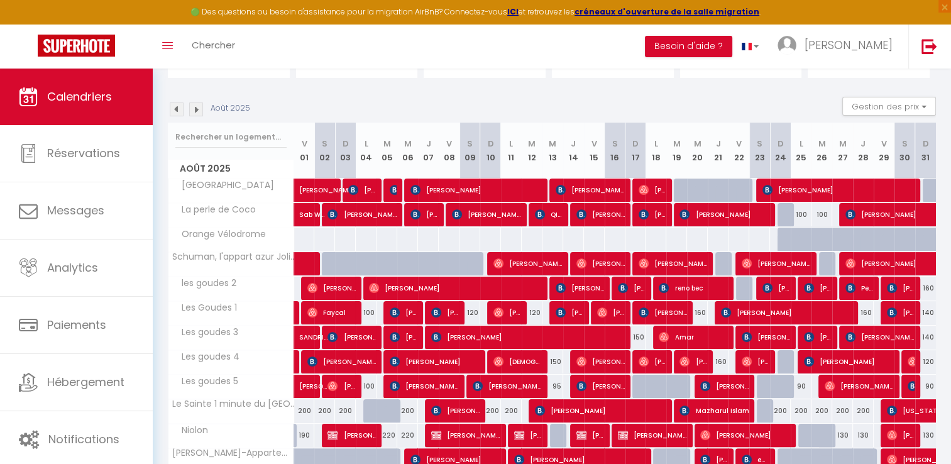
scroll to position [189, 0]
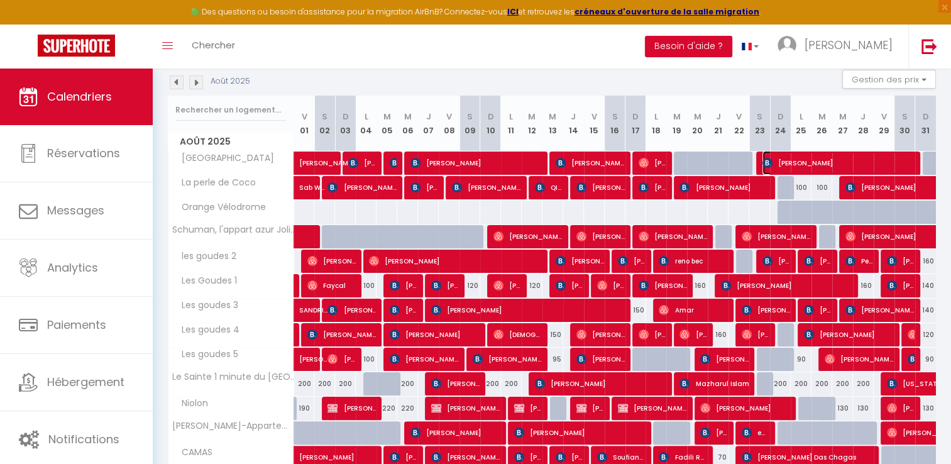
click at [824, 166] on span "[PERSON_NAME]" at bounding box center [839, 163] width 152 height 24
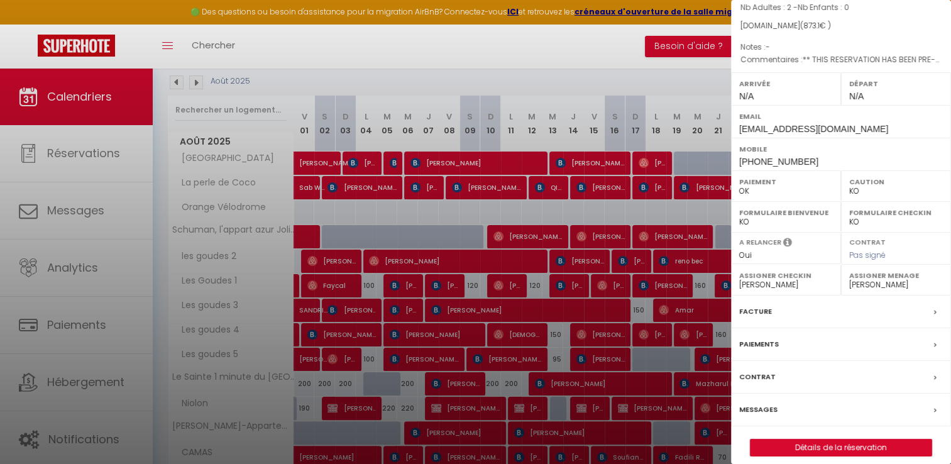
scroll to position [119, 0]
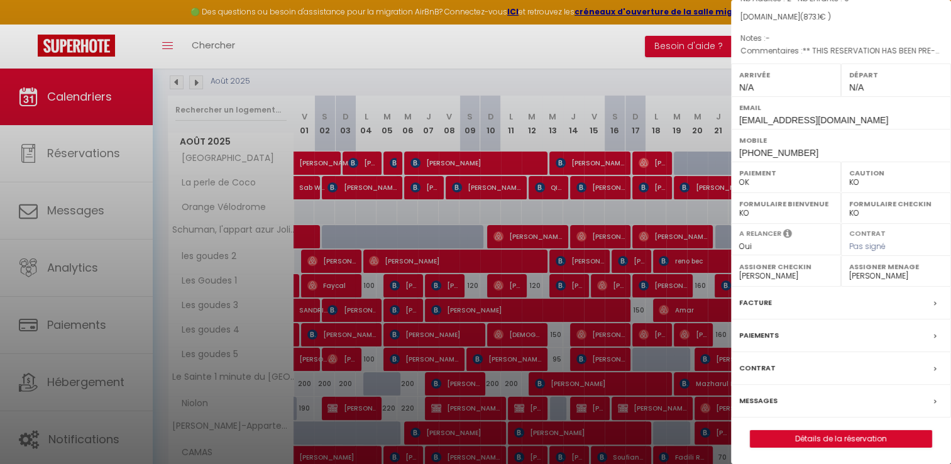
click at [748, 296] on label "Facture" at bounding box center [755, 302] width 33 height 13
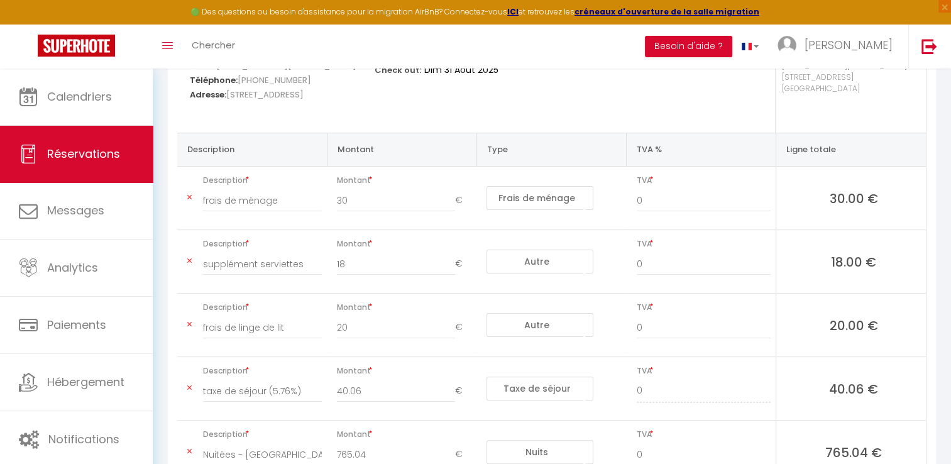
scroll to position [43, 0]
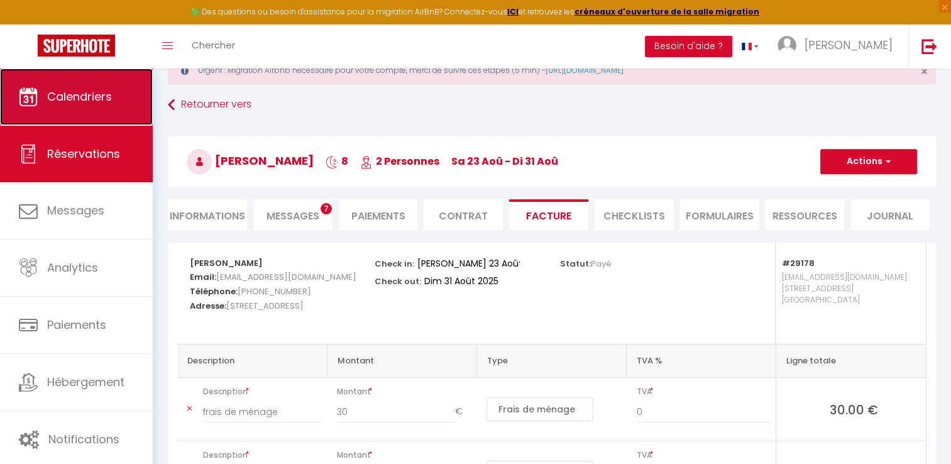
click at [65, 97] on span "Calendriers" at bounding box center [79, 97] width 65 height 16
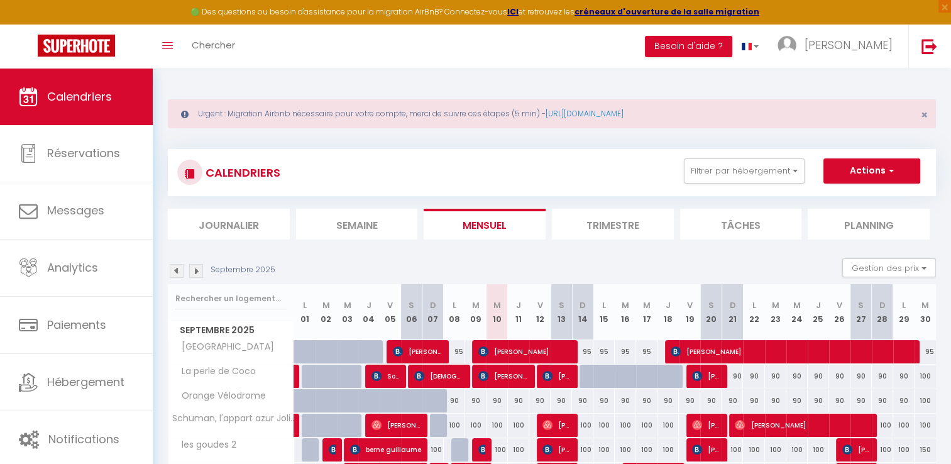
click at [176, 272] on img at bounding box center [177, 271] width 14 height 14
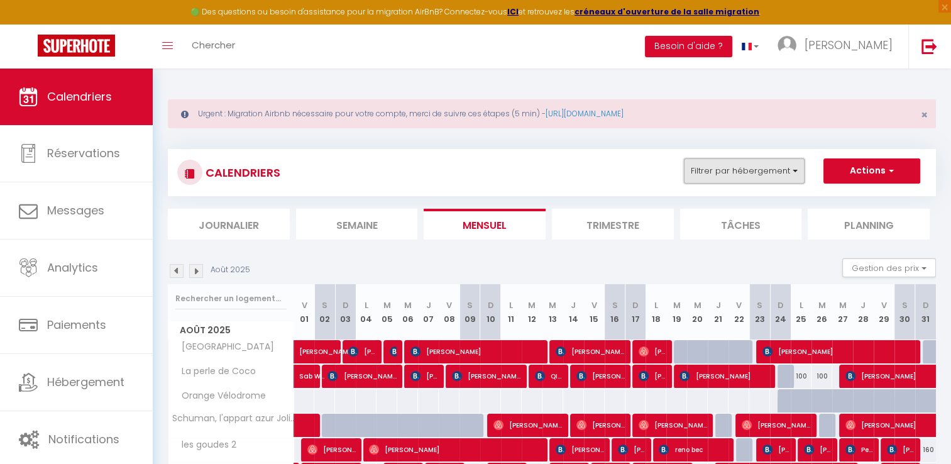
click at [752, 167] on button "Filtrer par hébergement" at bounding box center [744, 170] width 121 height 25
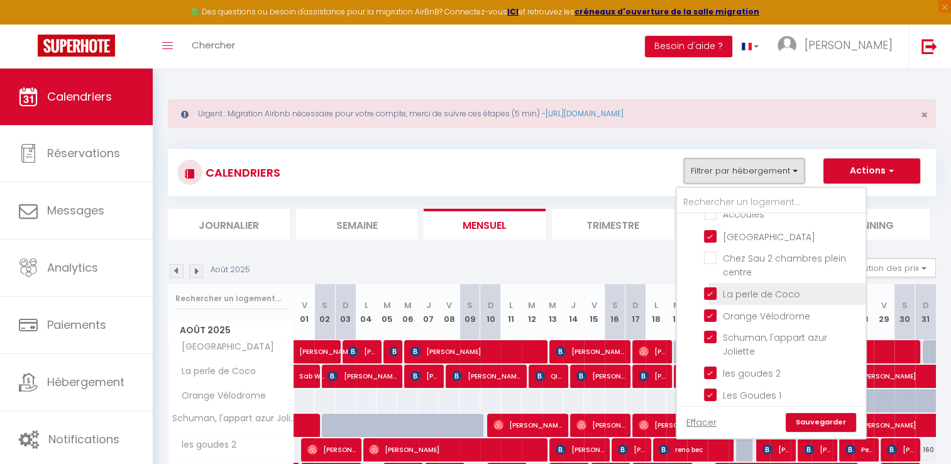
scroll to position [440, 0]
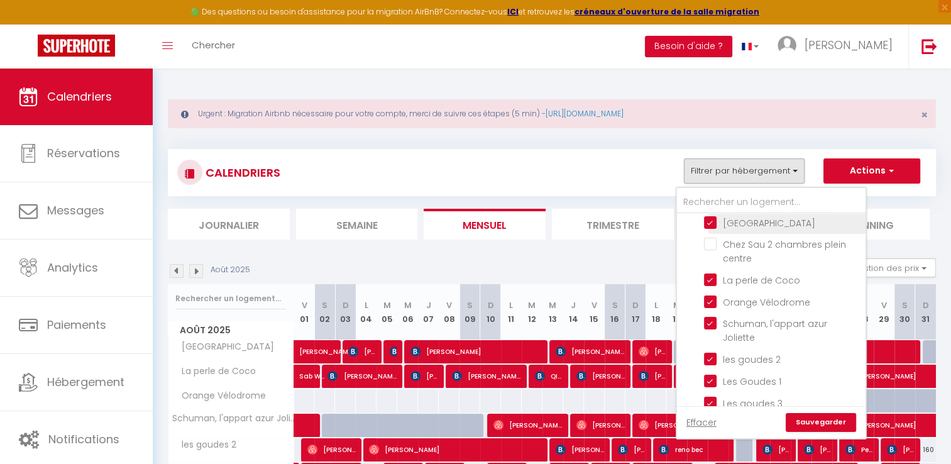
click at [708, 220] on input "[GEOGRAPHIC_DATA]" at bounding box center [782, 221] width 157 height 13
click at [815, 419] on link "Sauvegarder" at bounding box center [821, 422] width 70 height 19
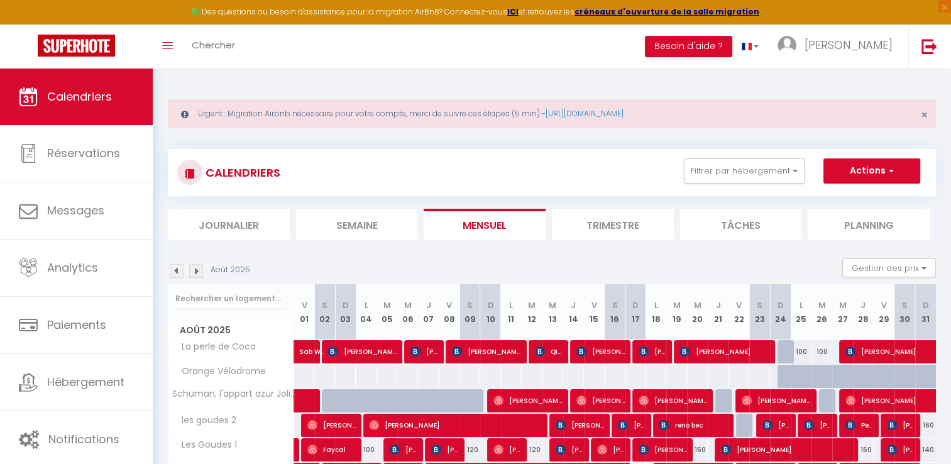
scroll to position [126, 0]
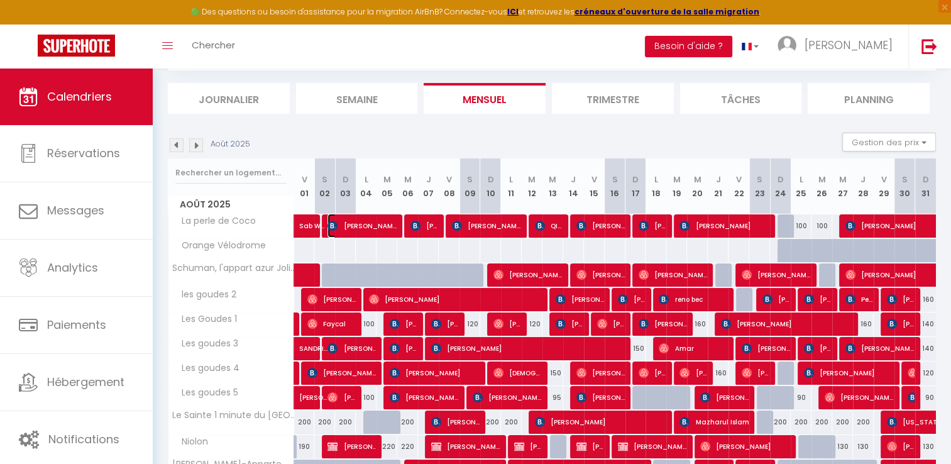
click at [375, 225] on span "[PERSON_NAME]" at bounding box center [362, 226] width 69 height 24
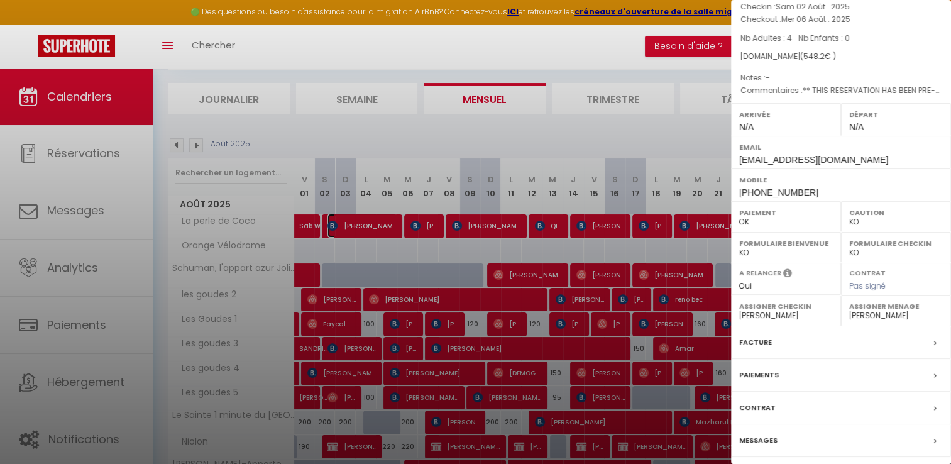
scroll to position [119, 0]
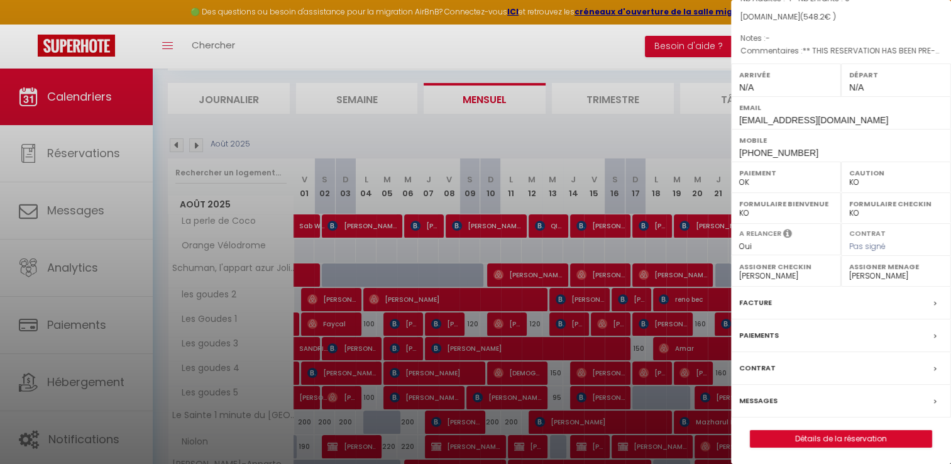
click at [743, 300] on label "Facture" at bounding box center [755, 302] width 33 height 13
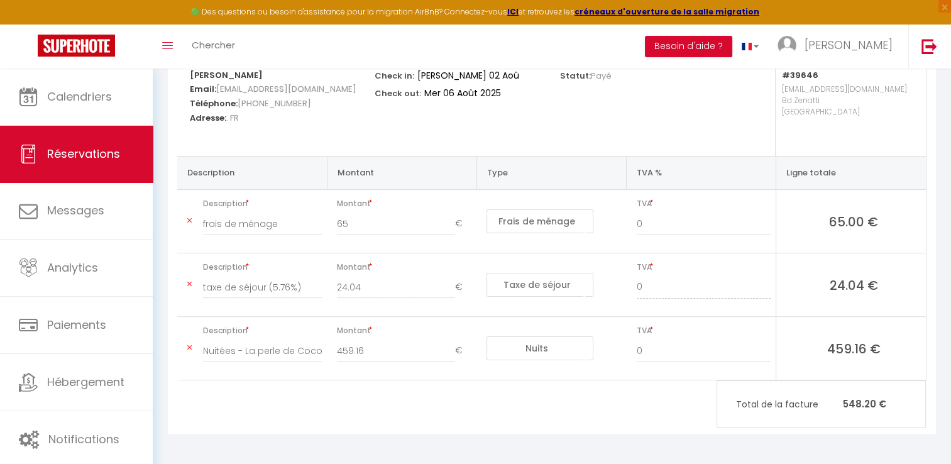
scroll to position [189, 0]
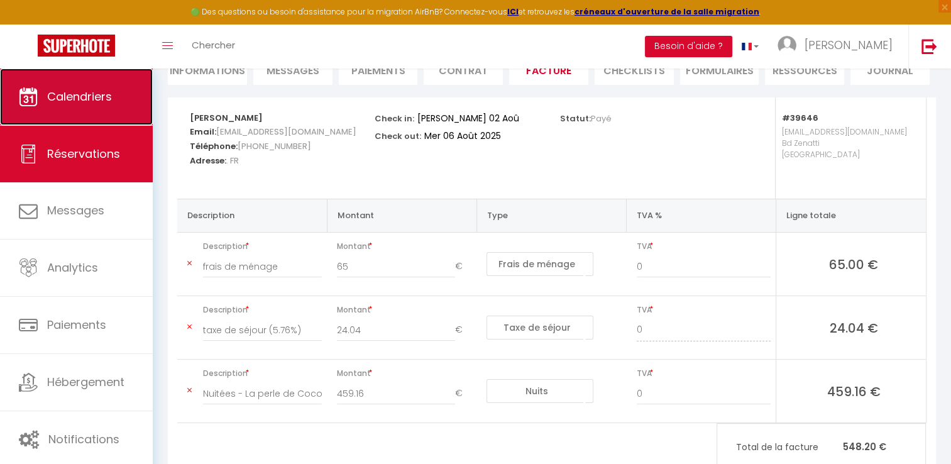
click at [64, 87] on link "Calendriers" at bounding box center [76, 97] width 153 height 57
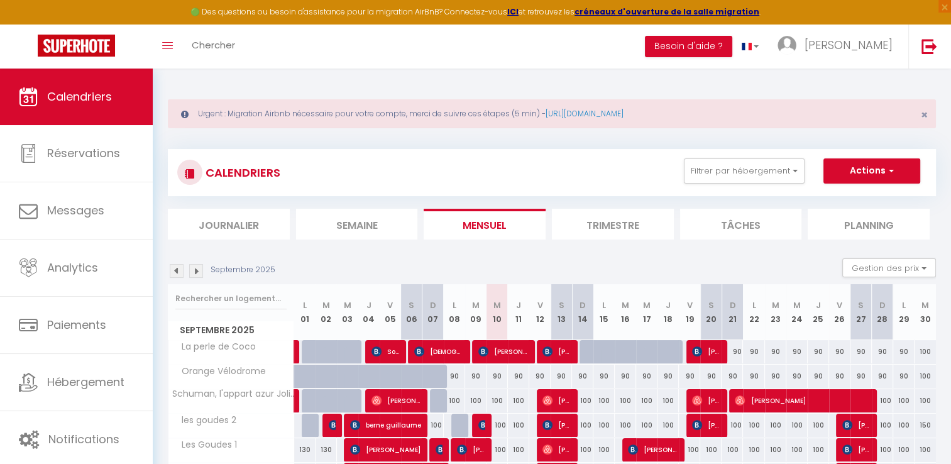
click at [176, 273] on img at bounding box center [177, 271] width 14 height 14
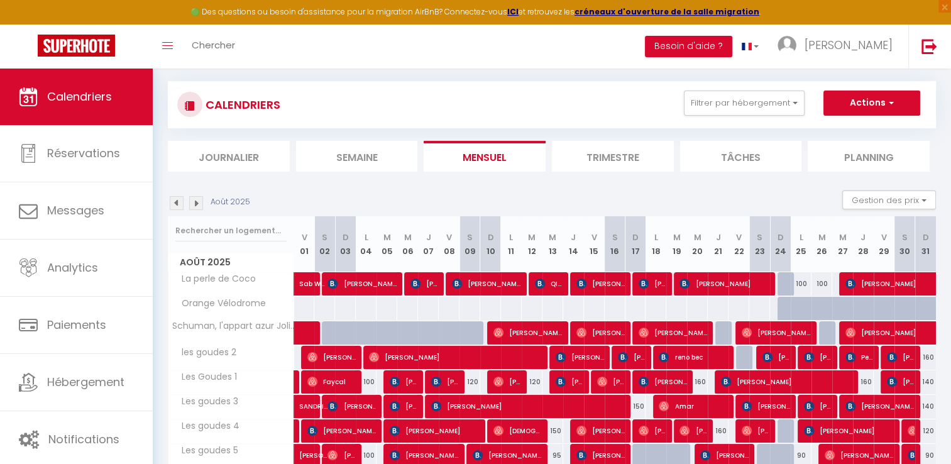
scroll to position [131, 0]
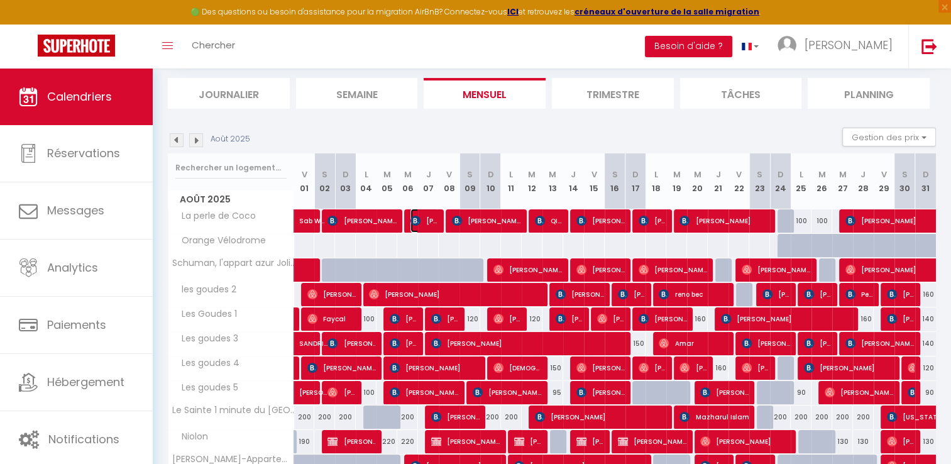
click at [424, 223] on span "[PERSON_NAME] Druntzer" at bounding box center [425, 221] width 28 height 24
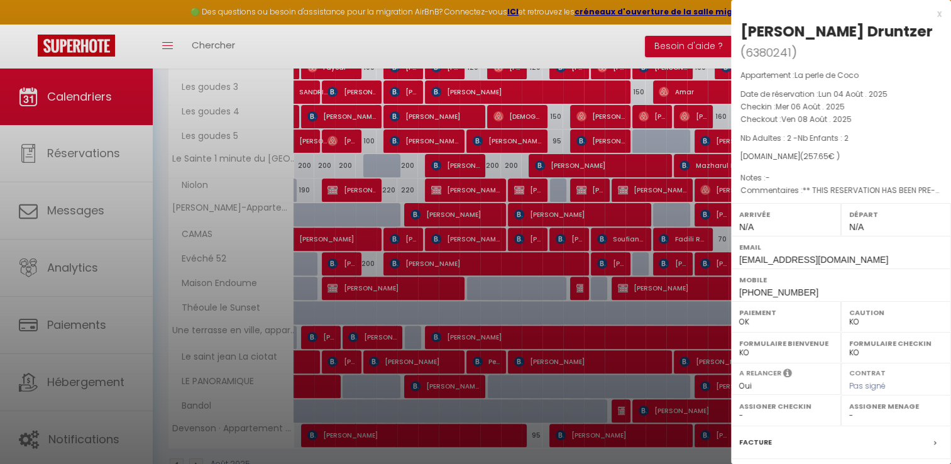
scroll to position [180, 0]
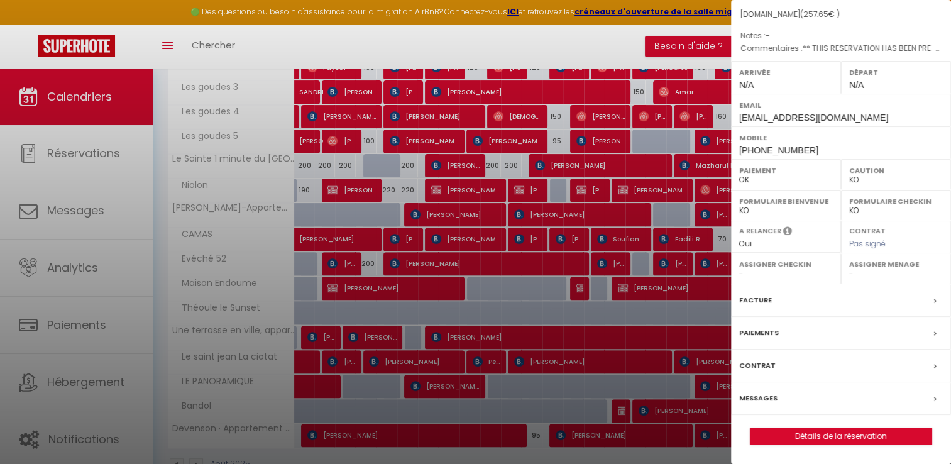
click at [747, 300] on label "Facture" at bounding box center [755, 300] width 33 height 13
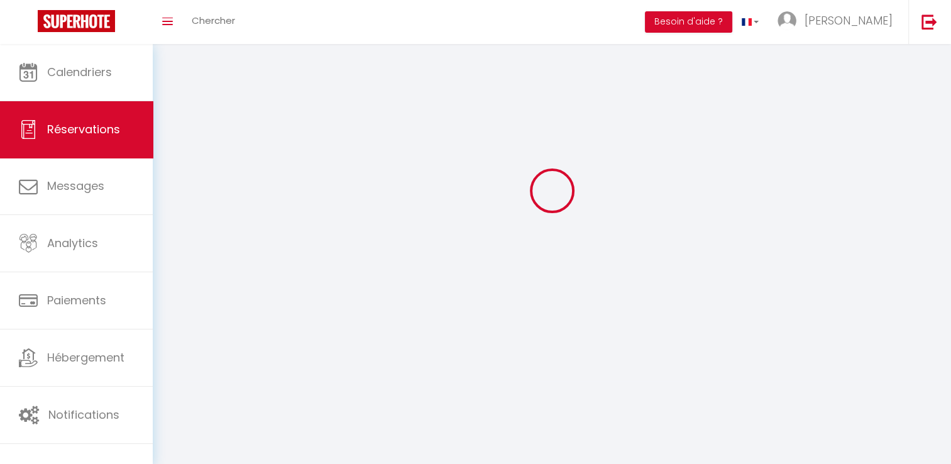
click at [924, 299] on body "× Toggle navigation Toggle Search Toggle menubar Chercher BUTTON Besoin d'aide …" at bounding box center [475, 232] width 951 height 464
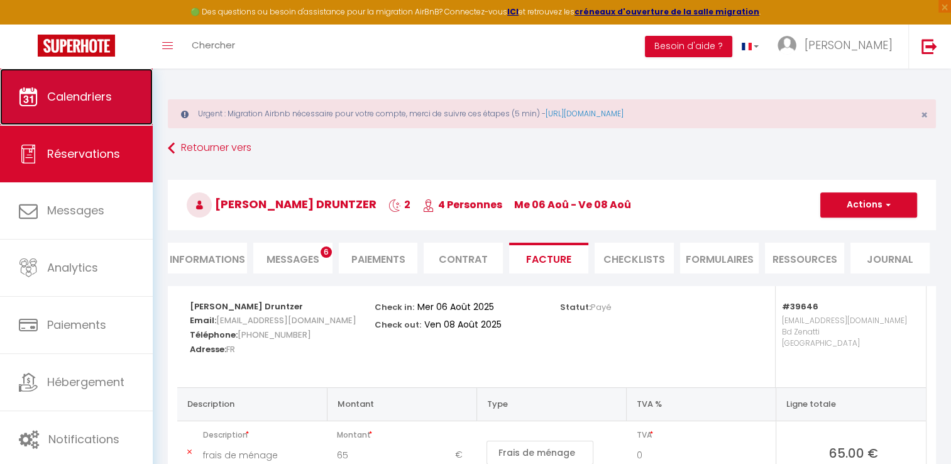
click at [119, 100] on link "Calendriers" at bounding box center [76, 97] width 153 height 57
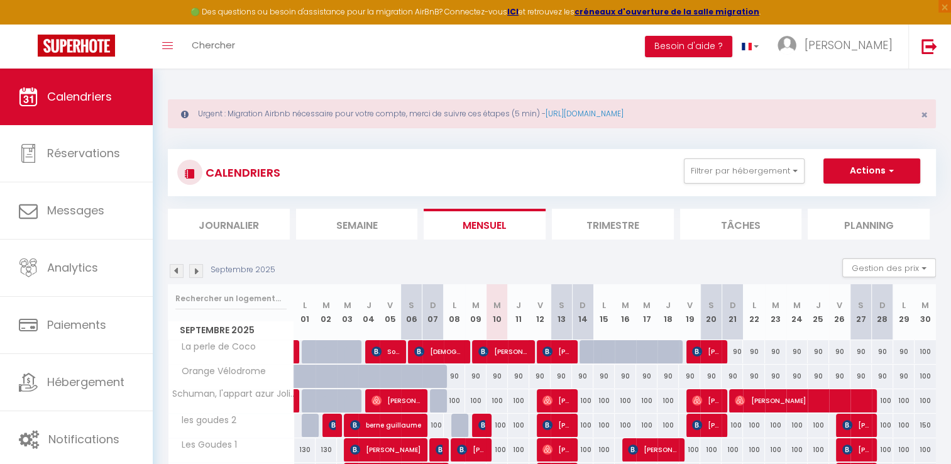
click at [175, 268] on img at bounding box center [177, 271] width 14 height 14
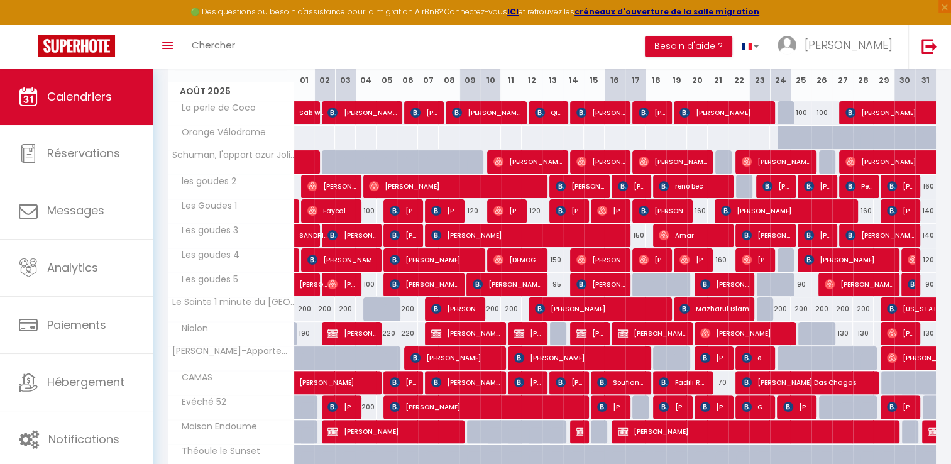
scroll to position [226, 0]
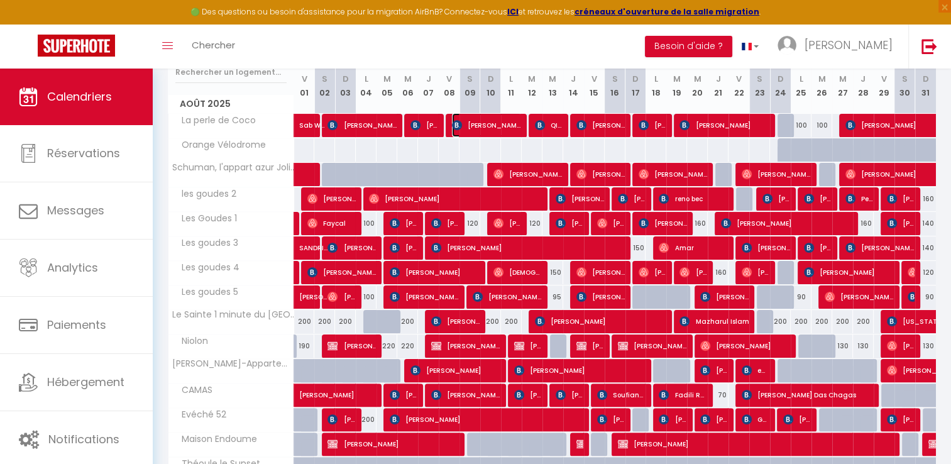
click at [494, 124] on span "[PERSON_NAME]" at bounding box center [486, 125] width 69 height 24
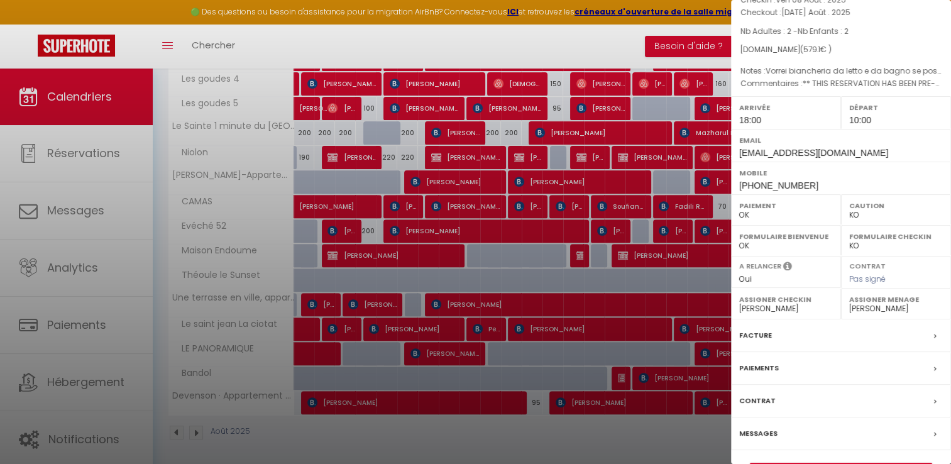
scroll to position [119, 0]
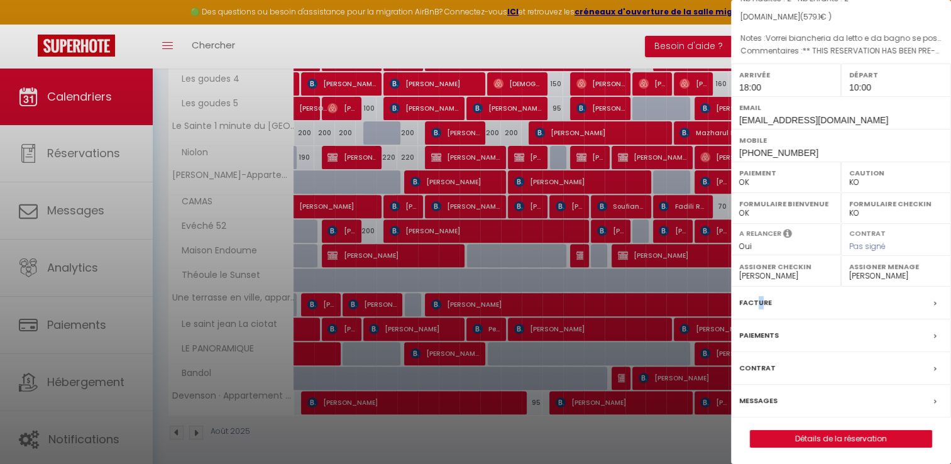
click at [759, 306] on label "Facture" at bounding box center [755, 302] width 33 height 13
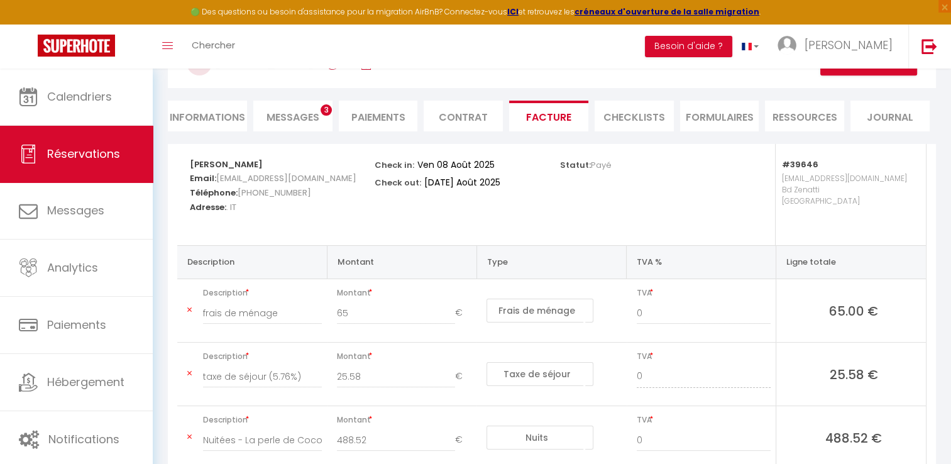
scroll to position [231, 0]
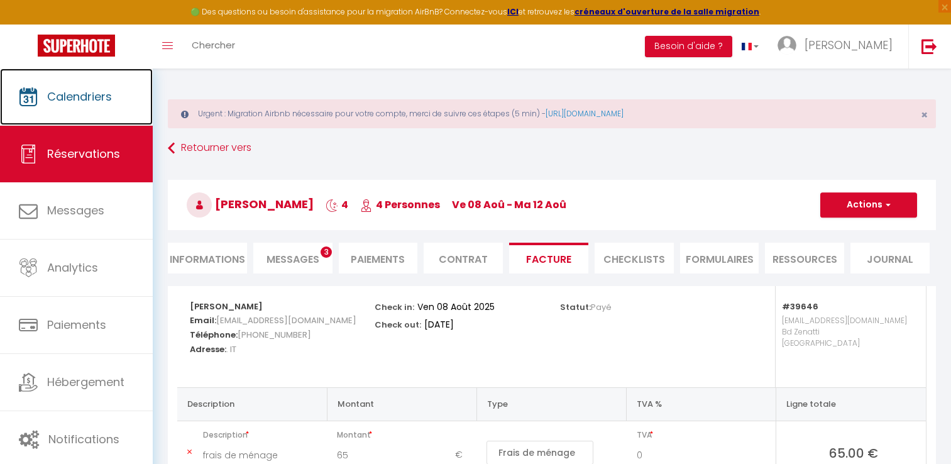
drag, startPoint x: 0, startPoint y: 0, endPoint x: 116, endPoint y: 105, distance: 156.7
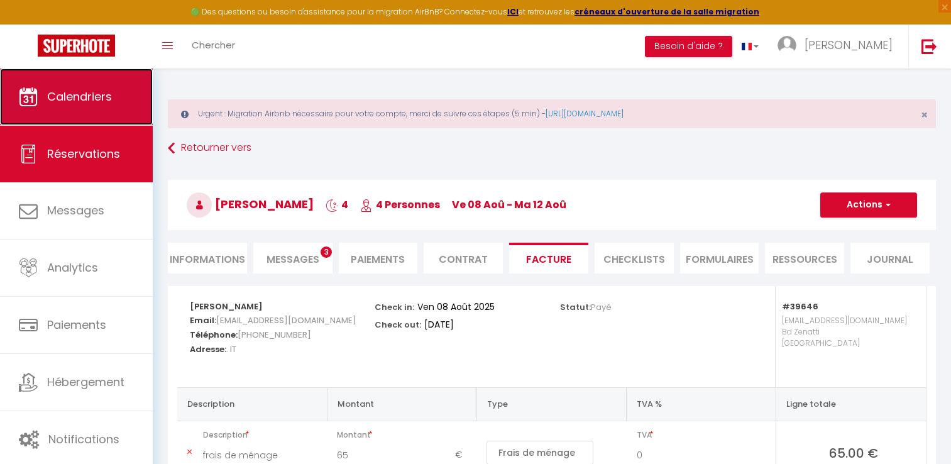
click at [116, 105] on link "Calendriers" at bounding box center [76, 97] width 153 height 57
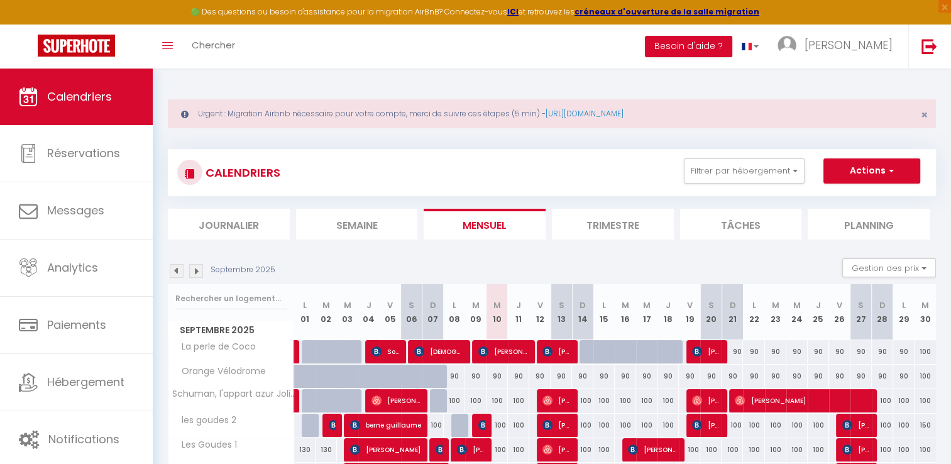
click at [177, 268] on img at bounding box center [177, 271] width 14 height 14
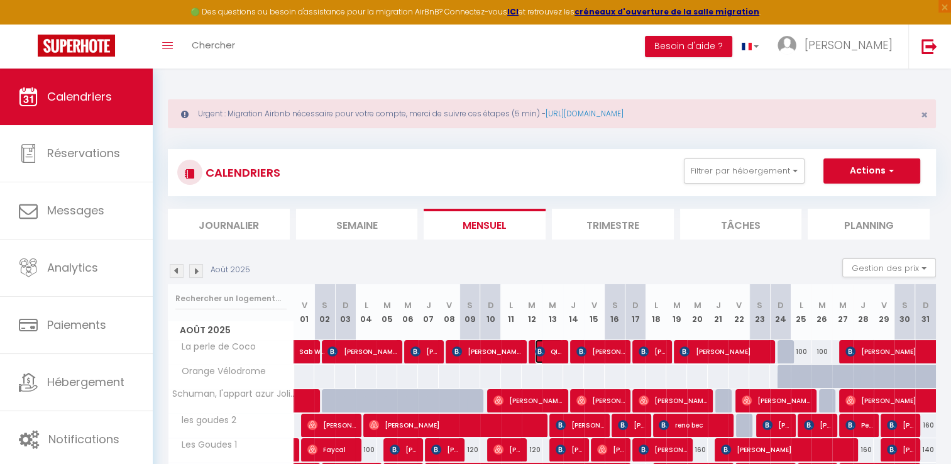
drag, startPoint x: 547, startPoint y: 350, endPoint x: 638, endPoint y: 230, distance: 149.9
click at [547, 350] on span "QIZHEN RUAN" at bounding box center [549, 352] width 28 height 24
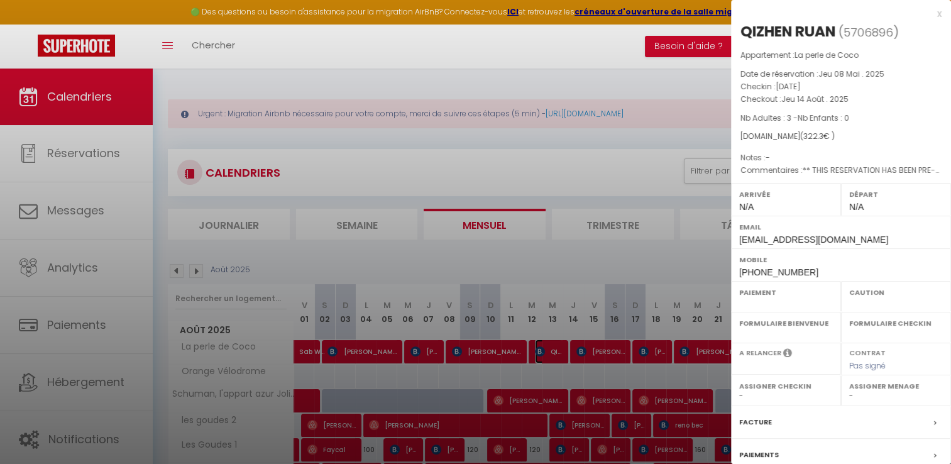
select select "OK"
select select "KO"
select select "0"
select select "1"
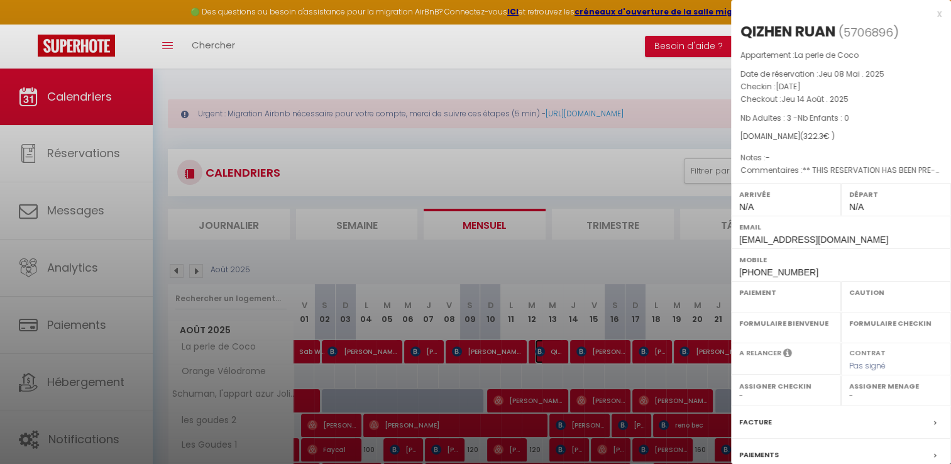
select select
select select "15713"
drag, startPoint x: 739, startPoint y: 85, endPoint x: 863, endPoint y: 100, distance: 124.2
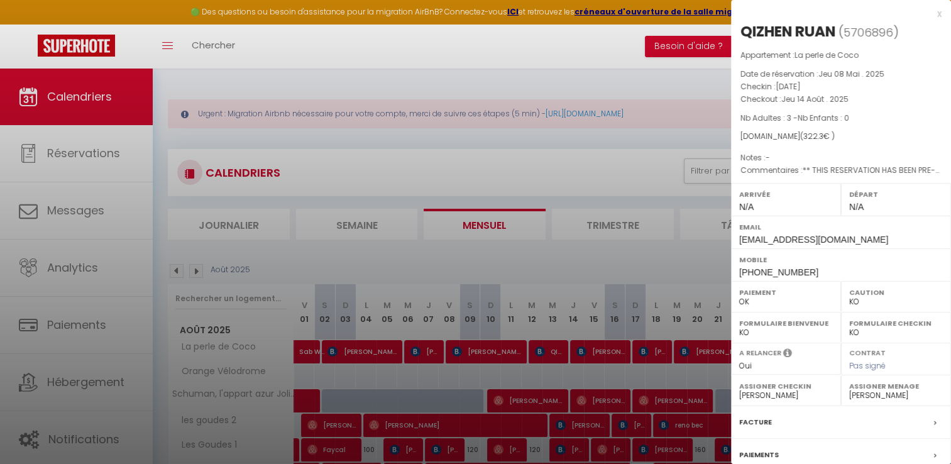
click at [863, 100] on div "Appartement : La perle de Coco Date de réservation : Jeu 08 Mai . 2025 Checkin …" at bounding box center [841, 113] width 220 height 128
drag, startPoint x: 863, startPoint y: 100, endPoint x: 851, endPoint y: 303, distance: 203.4
click at [851, 281] on div "Arrivée N/A Départ N/A Email qruan.930127@guest.booking.com Mobile +86136750631…" at bounding box center [841, 232] width 220 height 98
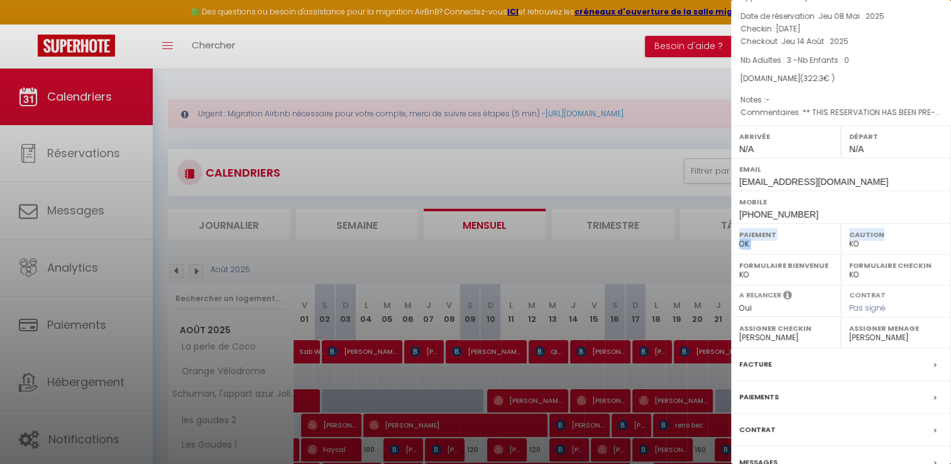
scroll to position [119, 0]
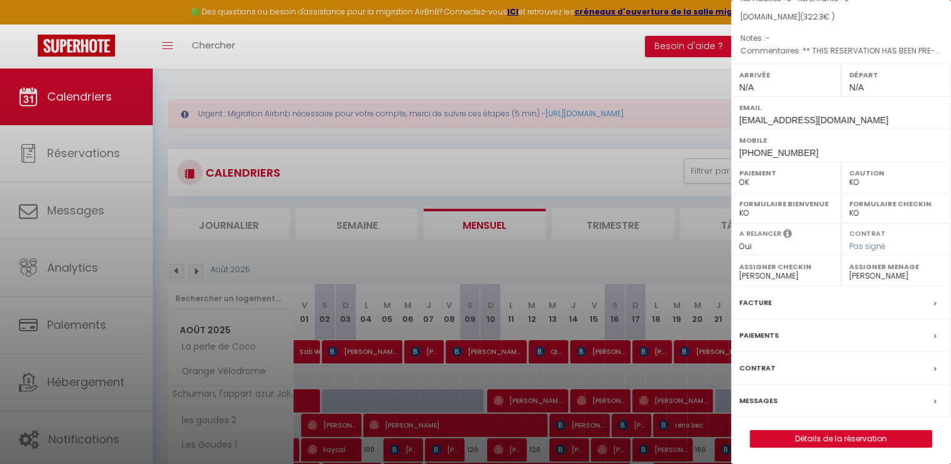
click at [751, 297] on label "Facture" at bounding box center [755, 302] width 33 height 13
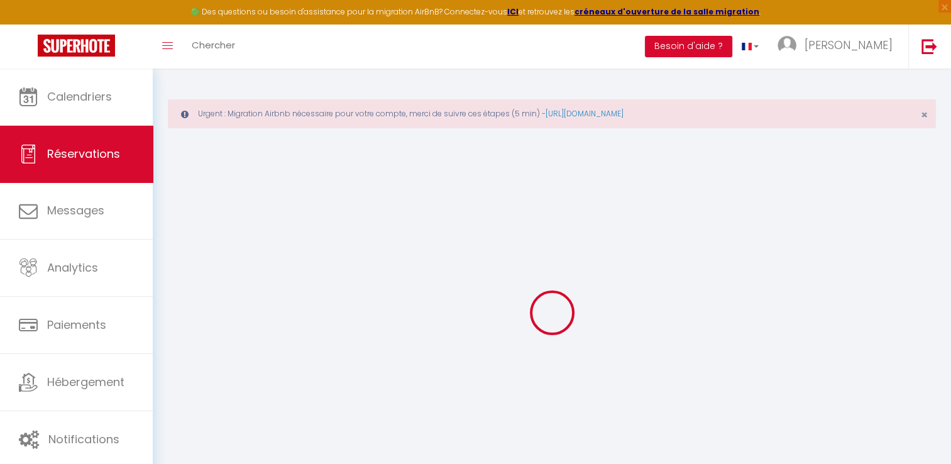
select select
checkbox input "false"
select select
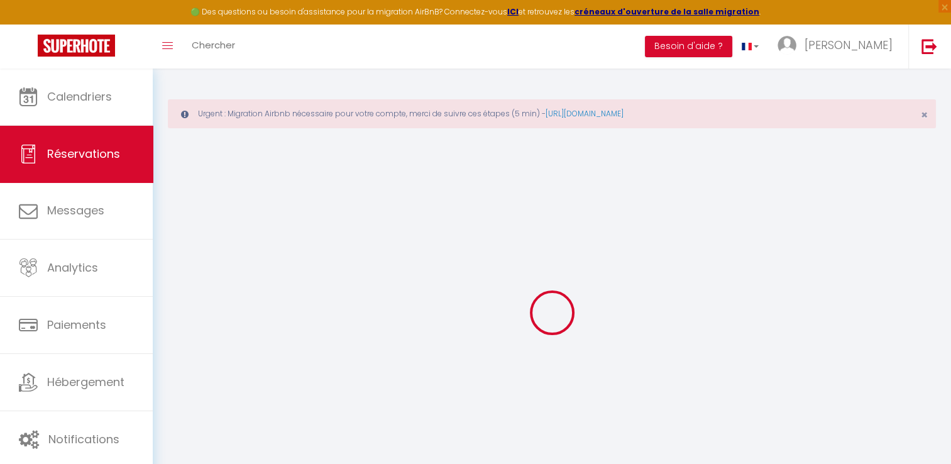
checkbox input "false"
type textarea "** THIS RESERVATION HAS BEEN PRE-PAID ** BOOKING NOTE : Payment charge is EUR 4…"
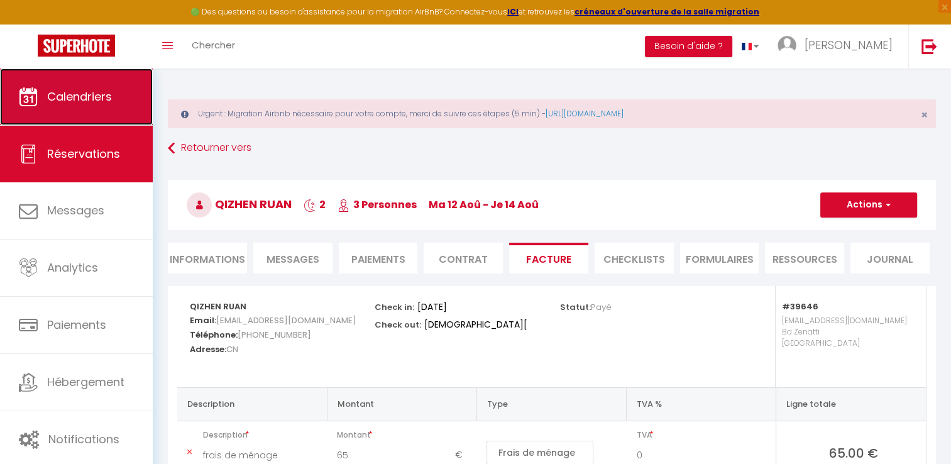
click at [98, 97] on span "Calendriers" at bounding box center [79, 97] width 65 height 16
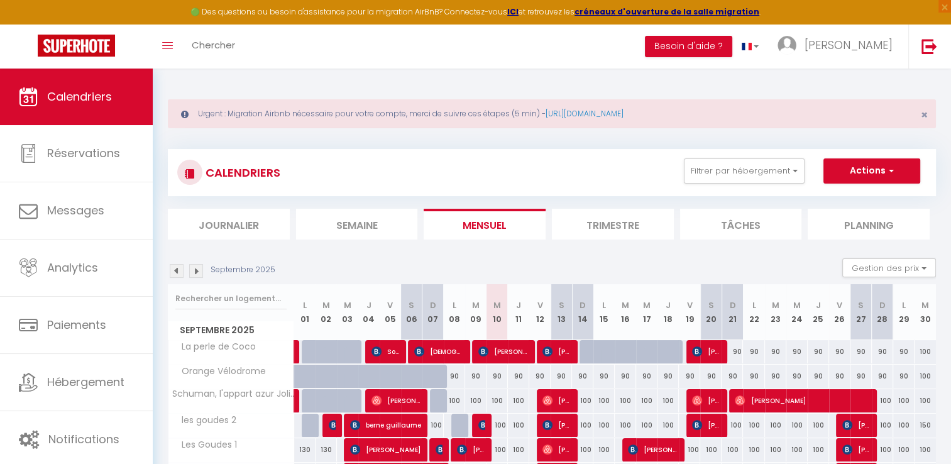
scroll to position [63, 0]
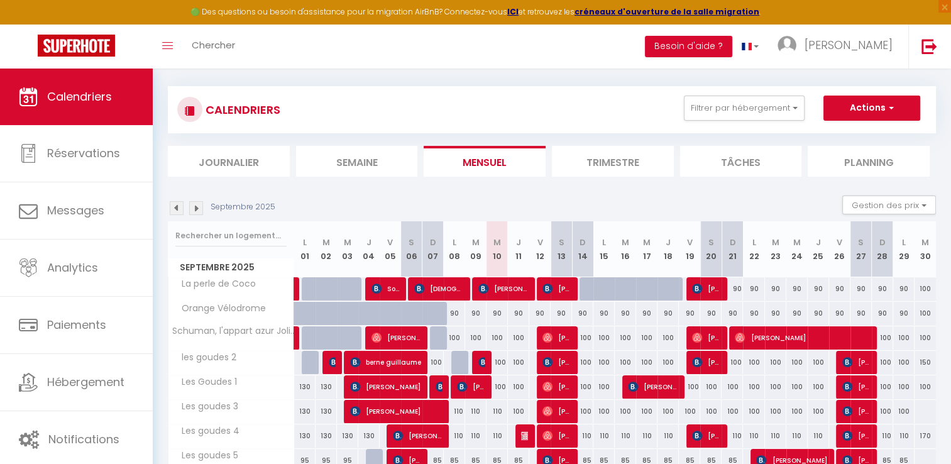
click at [171, 207] on img at bounding box center [177, 208] width 14 height 14
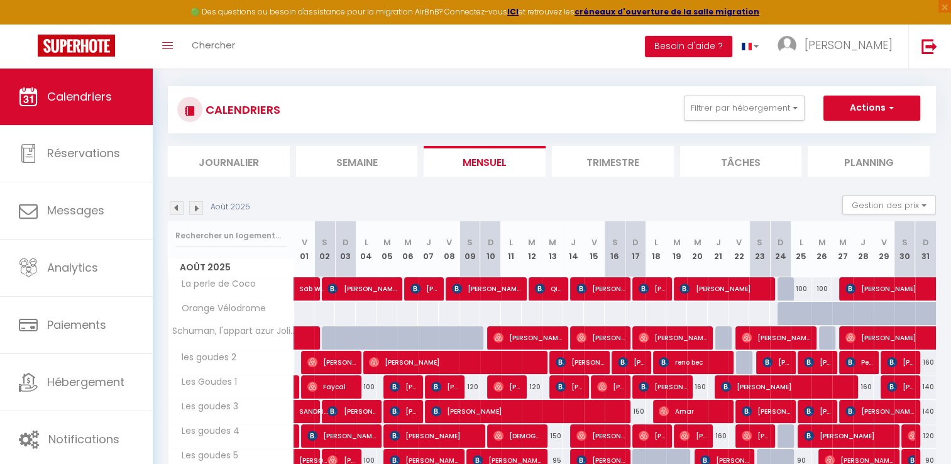
scroll to position [189, 0]
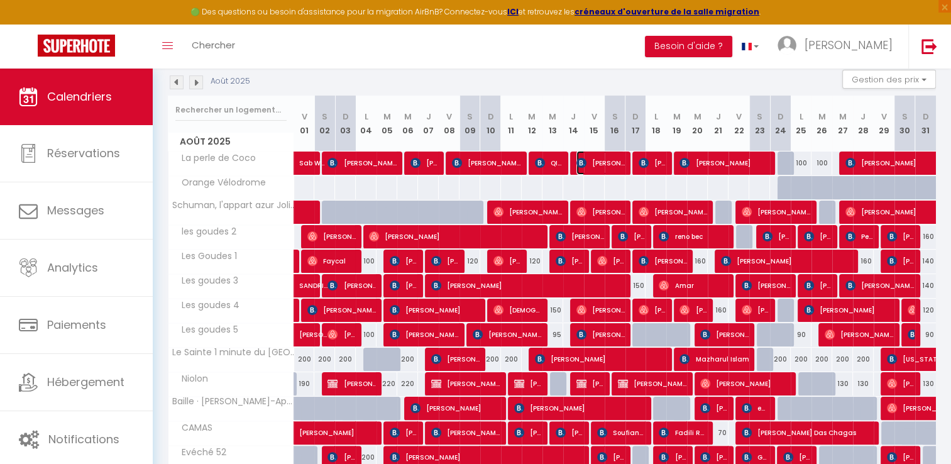
click at [608, 162] on span "[PERSON_NAME]" at bounding box center [601, 163] width 48 height 24
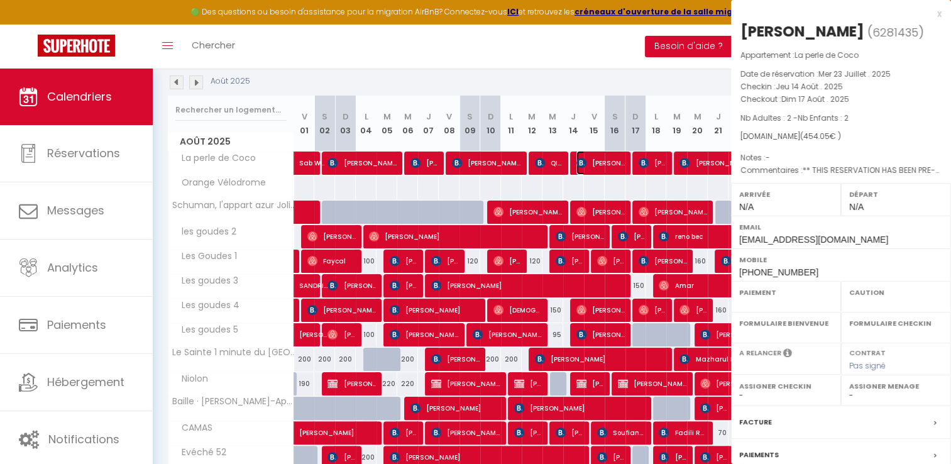
select select "OK"
select select "KO"
select select "0"
select select "1"
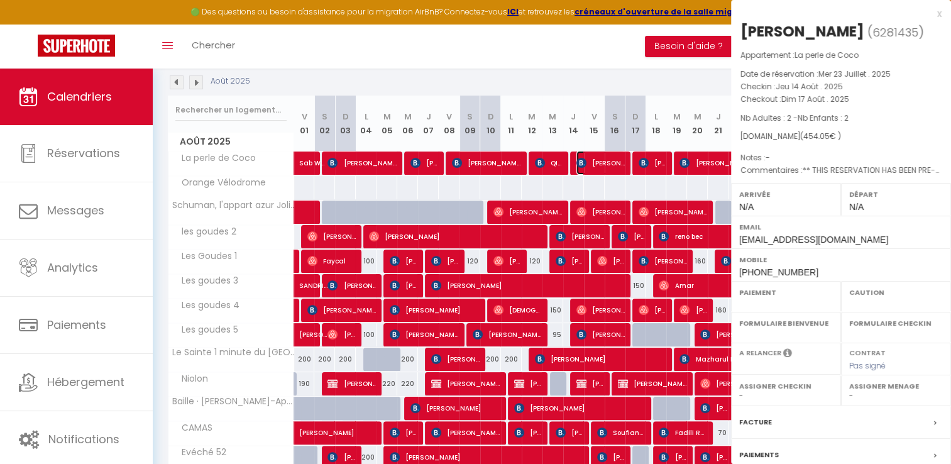
select select
select select "15713"
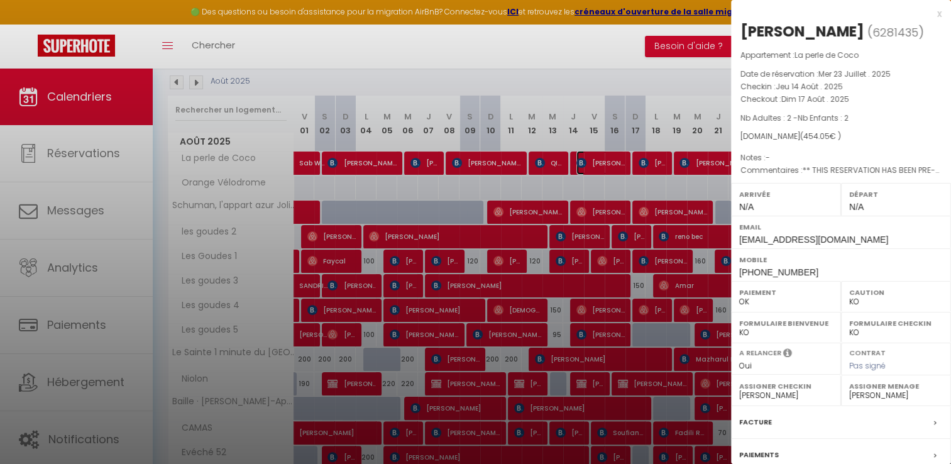
scroll to position [119, 0]
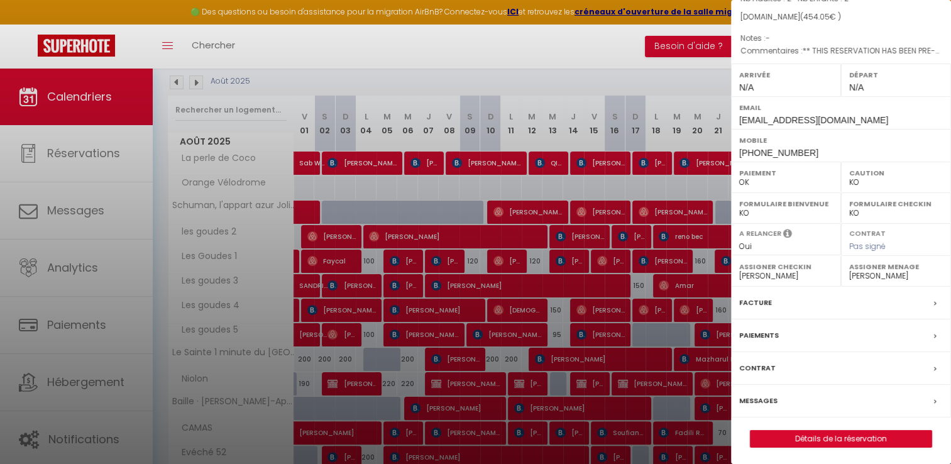
click at [745, 299] on label "Facture" at bounding box center [755, 302] width 33 height 13
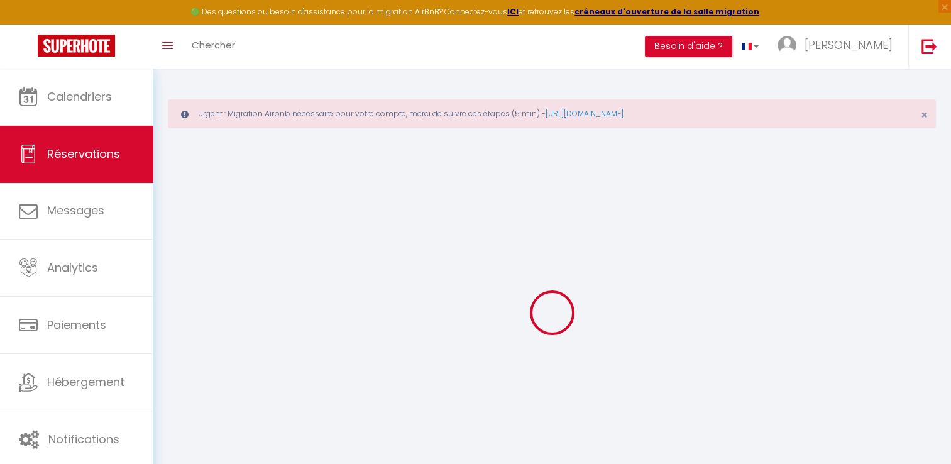
select select "cleaning"
select select "taxes"
select select
checkbox input "false"
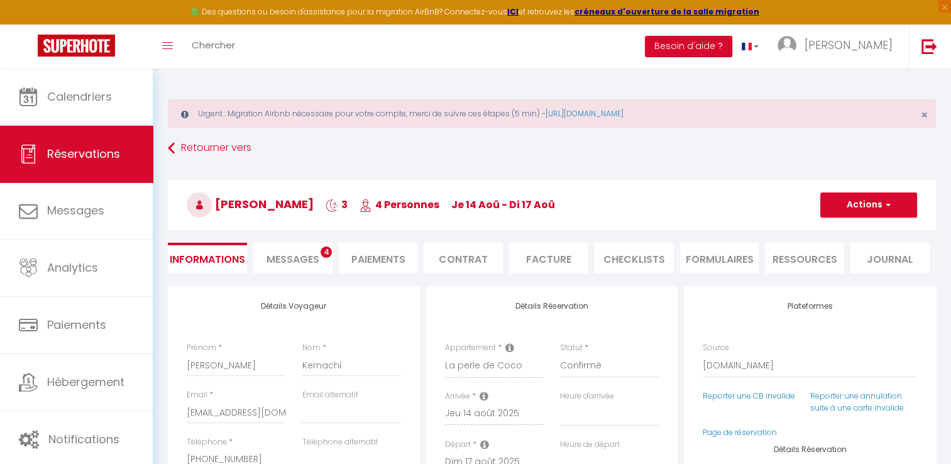
select select
checkbox input "false"
type textarea "** THIS RESERVATION HAS BEEN PRE-PAID ** BOOKING NOTE : Payment charge is EUR 6…"
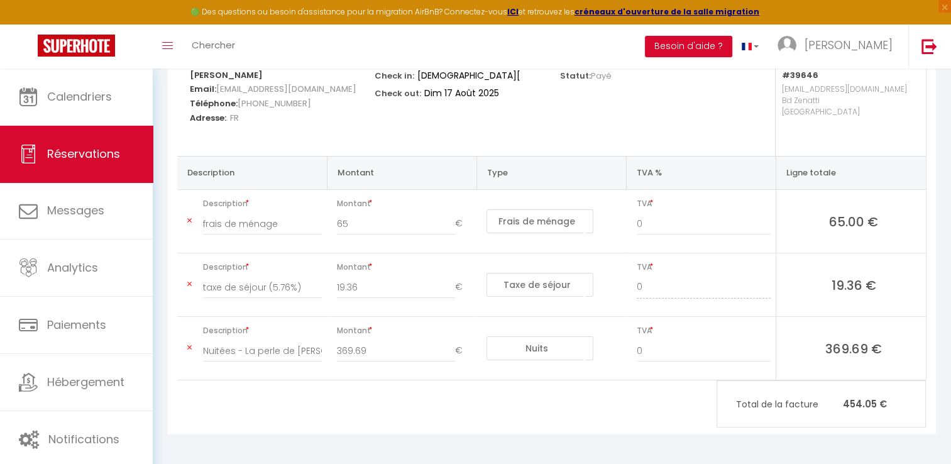
scroll to position [169, 0]
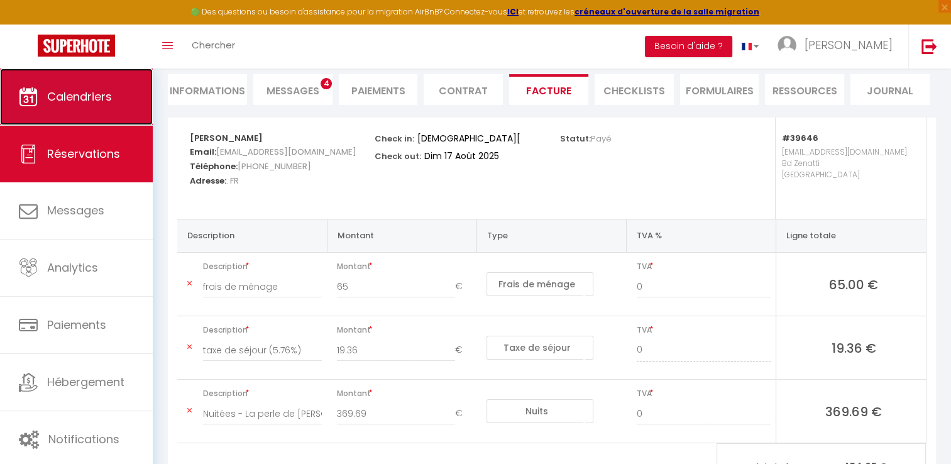
click at [57, 89] on span "Calendriers" at bounding box center [79, 97] width 65 height 16
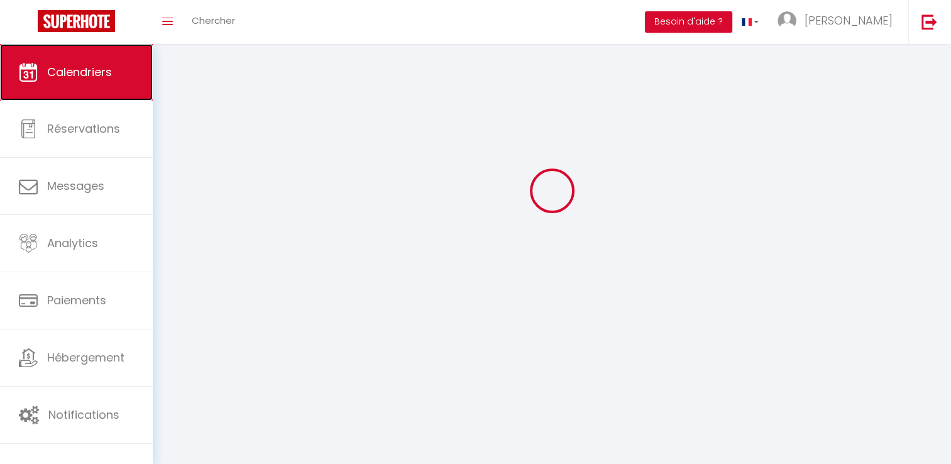
drag, startPoint x: 80, startPoint y: 96, endPoint x: 96, endPoint y: 94, distance: 16.5
click at [96, 94] on link "Calendriers" at bounding box center [76, 72] width 153 height 57
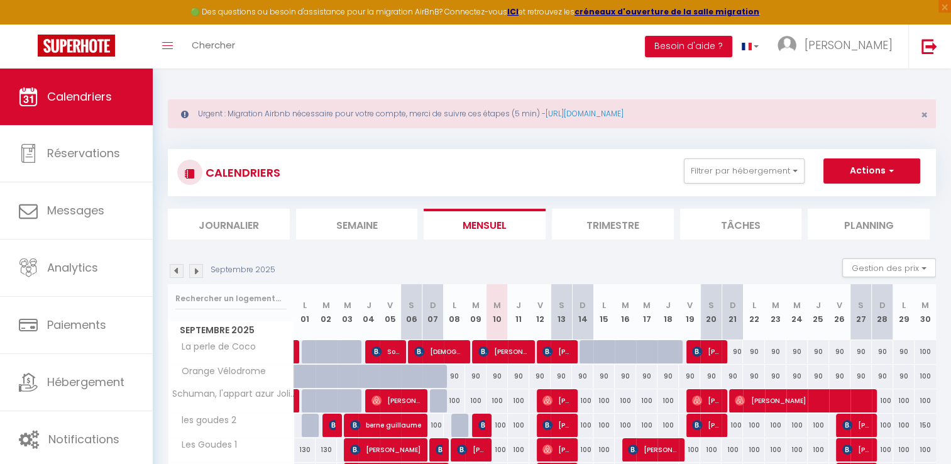
click at [175, 274] on img at bounding box center [177, 271] width 14 height 14
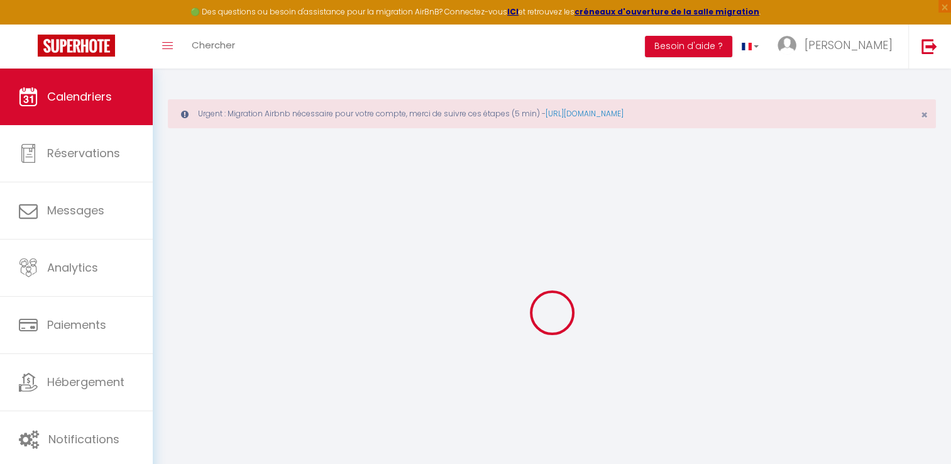
select select
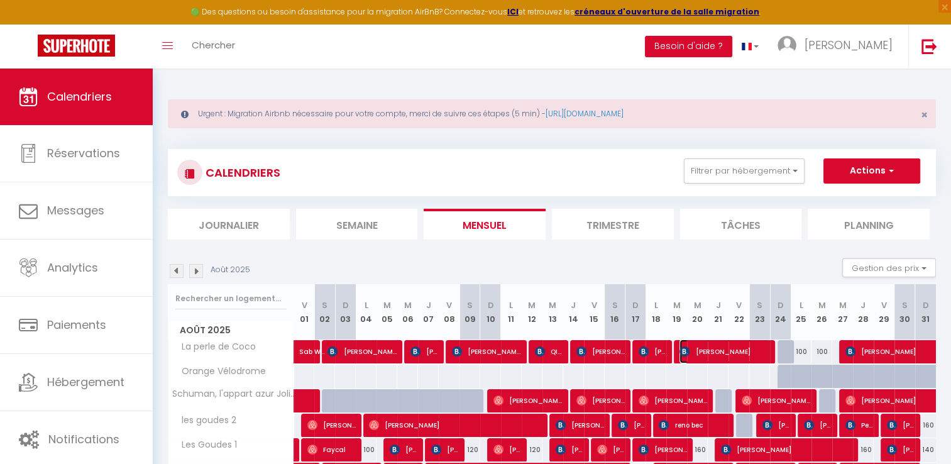
click at [716, 354] on span "[PERSON_NAME]" at bounding box center [725, 352] width 90 height 24
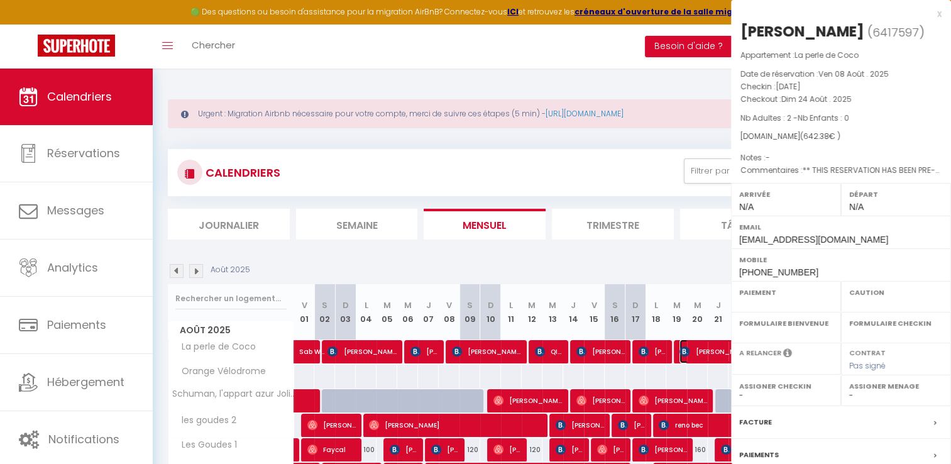
select select "OK"
select select "KO"
select select "0"
select select "1"
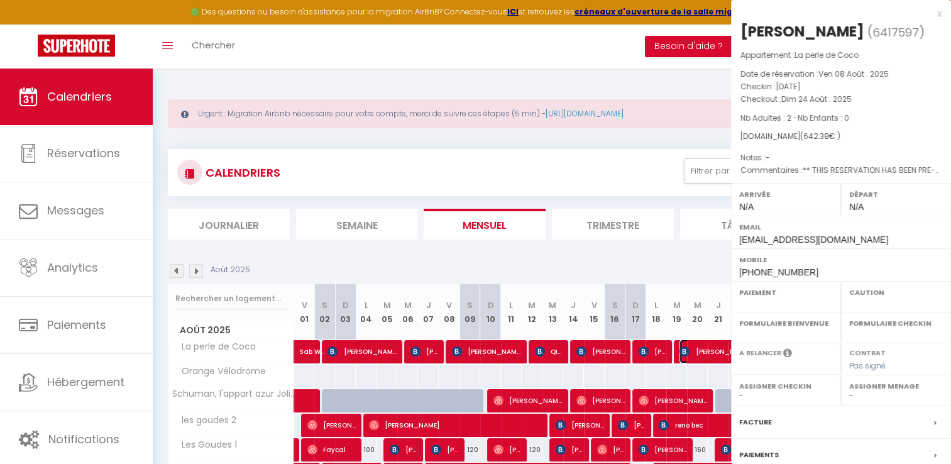
select select
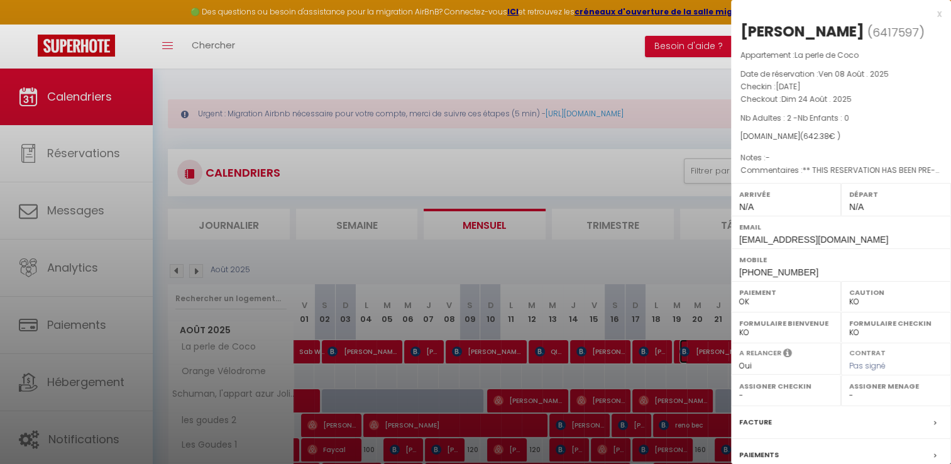
select select "15713"
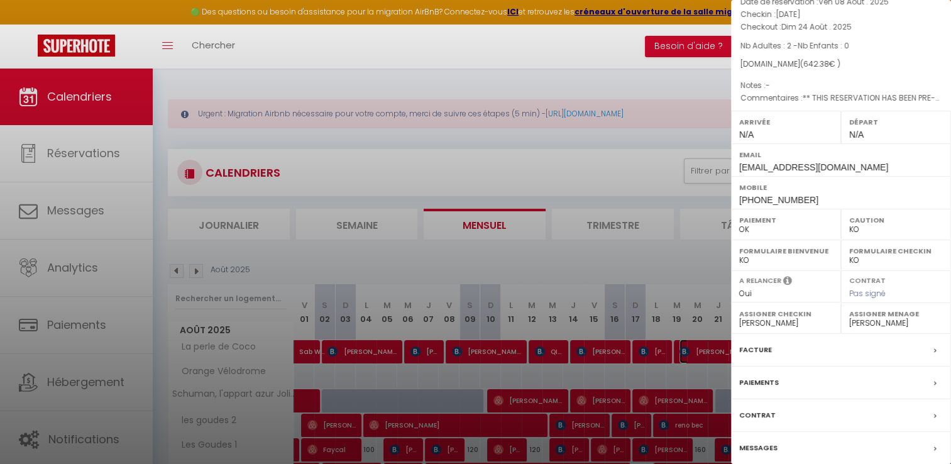
scroll to position [119, 0]
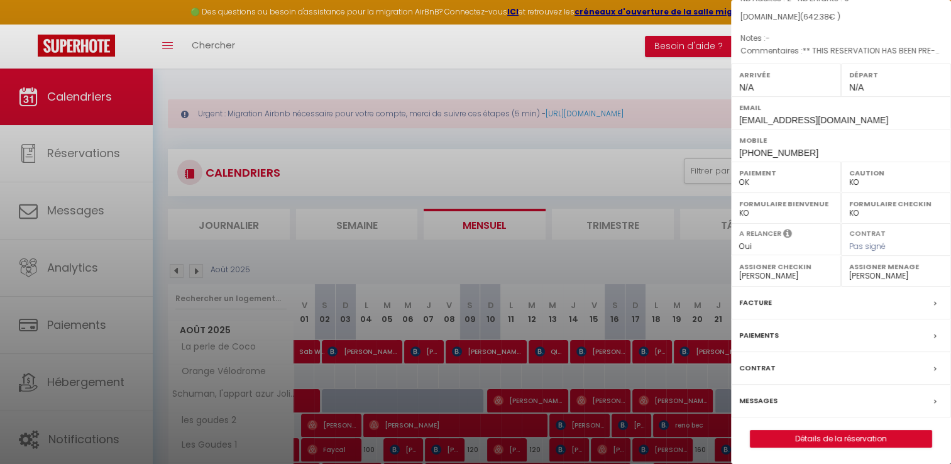
click at [749, 302] on label "Facture" at bounding box center [755, 302] width 33 height 13
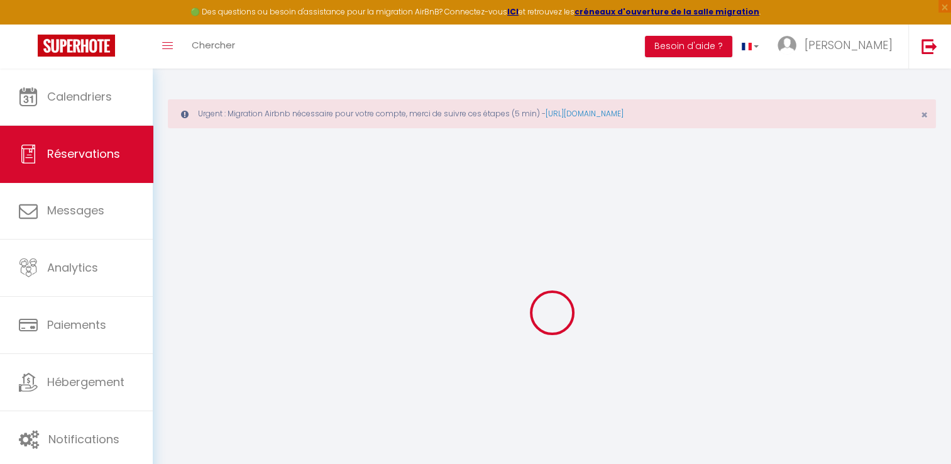
select select "cleaning"
select select "taxes"
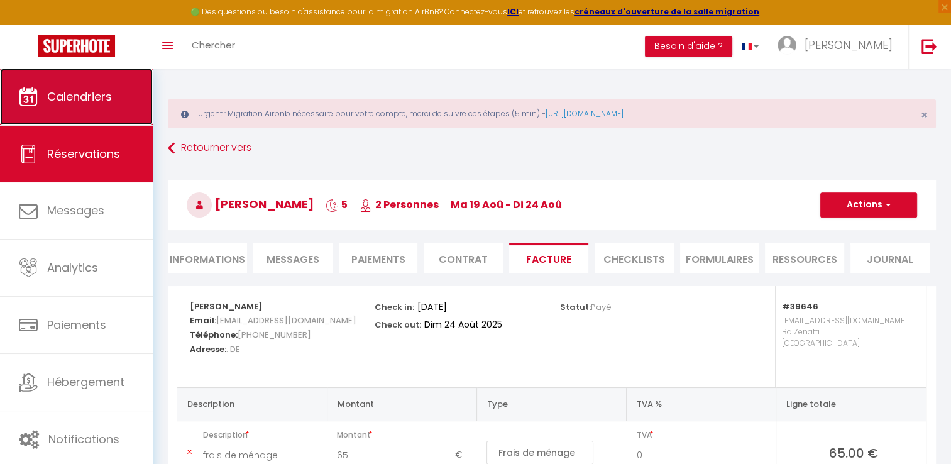
click at [106, 104] on link "Calendriers" at bounding box center [76, 97] width 153 height 57
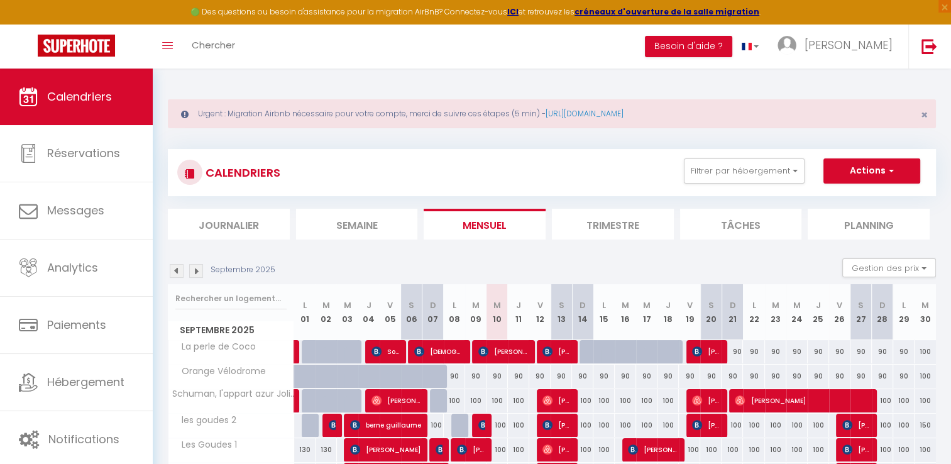
click at [180, 270] on img at bounding box center [177, 271] width 14 height 14
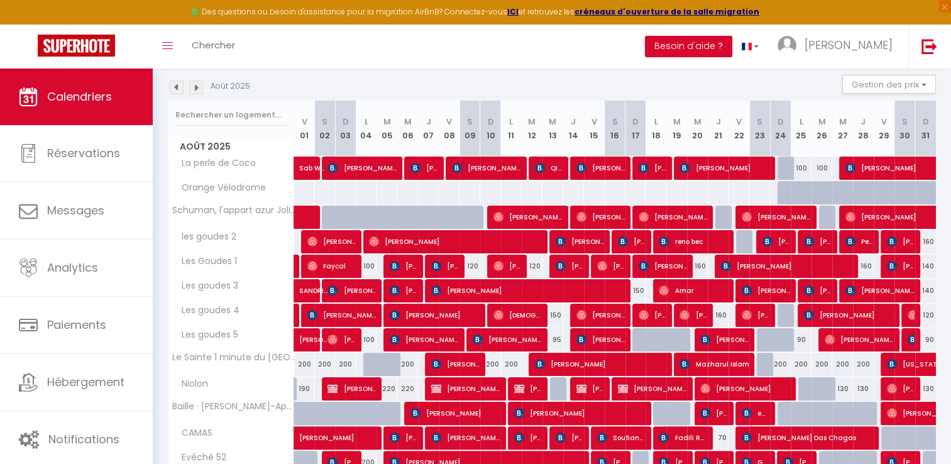
scroll to position [189, 0]
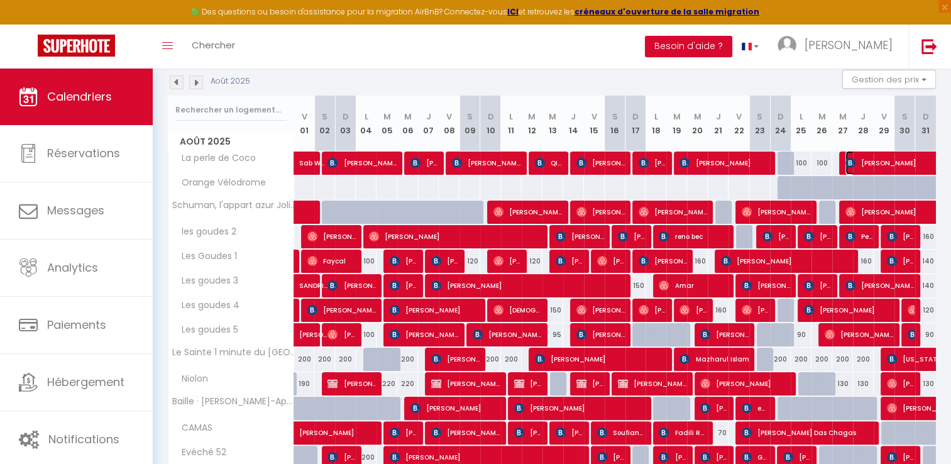
click at [873, 162] on span "[PERSON_NAME]" at bounding box center [918, 163] width 145 height 24
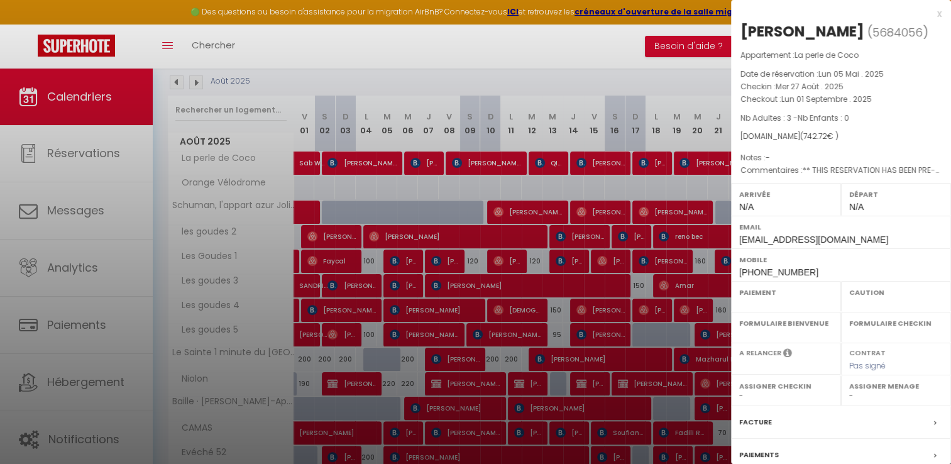
select select "OK"
select select "KO"
select select "0"
select select "1"
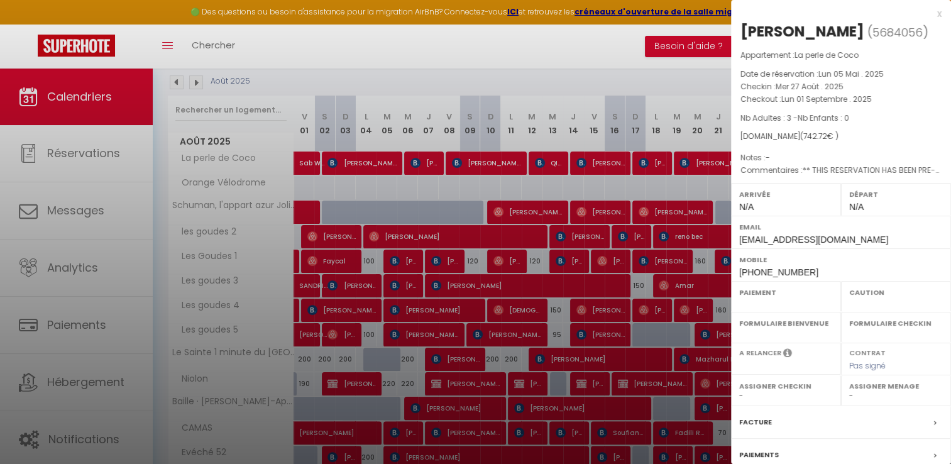
select select
select select "15713"
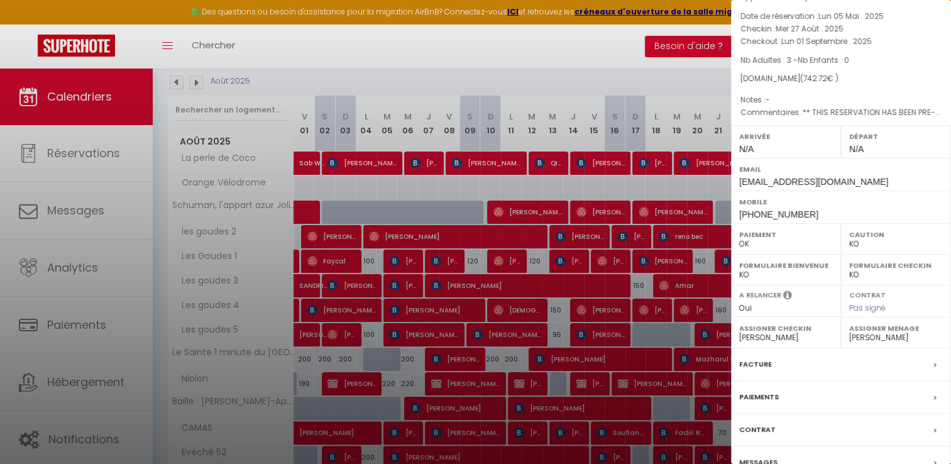
scroll to position [119, 0]
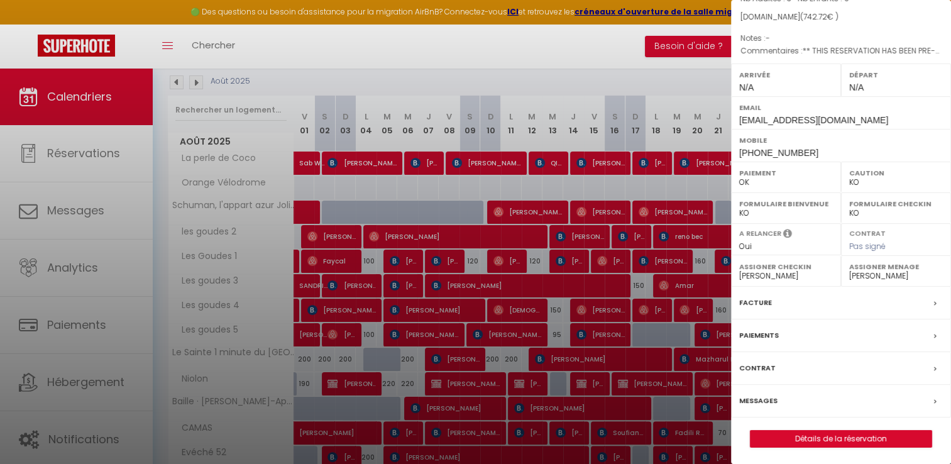
click at [749, 302] on label "Facture" at bounding box center [755, 302] width 33 height 13
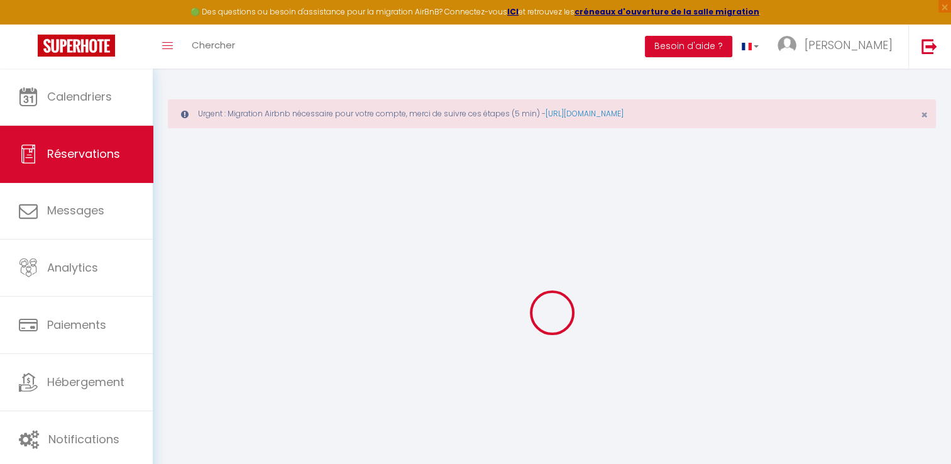
select select
checkbox input "false"
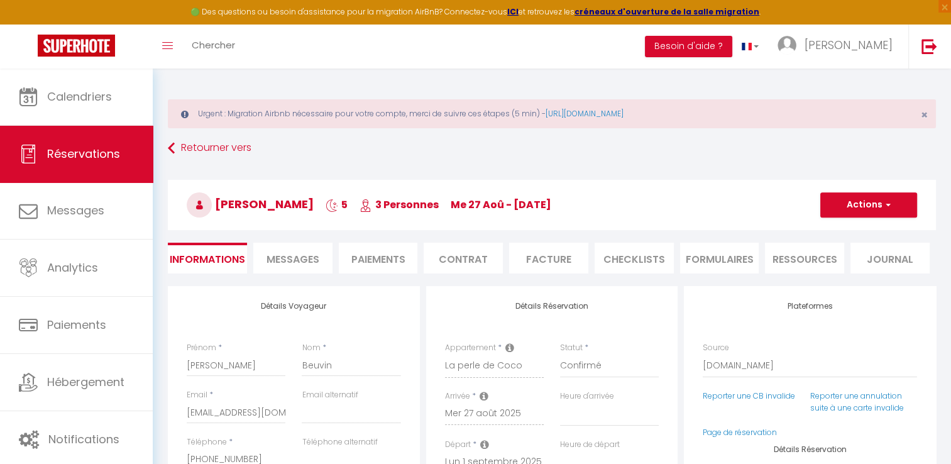
select select
checkbox input "false"
type textarea "** THIS RESERVATION HAS BEEN PRE-PAID ** BOOKING NOTE : Payment charge is EUR 1…"
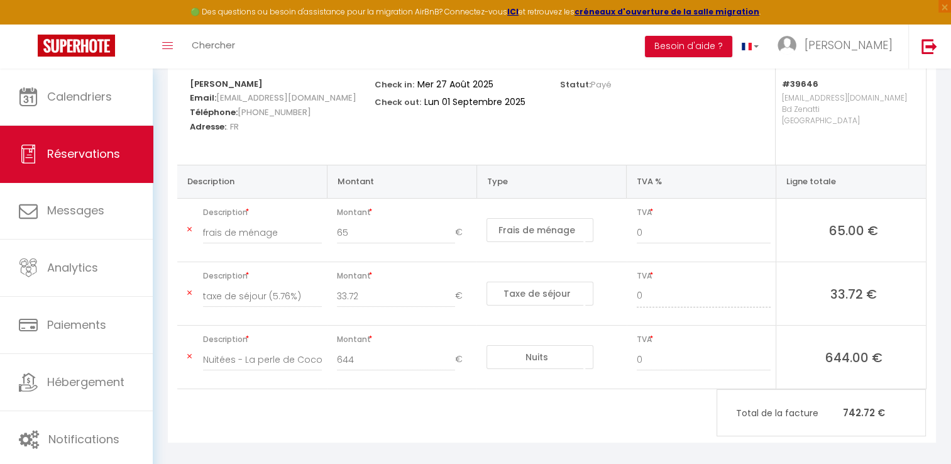
scroll to position [231, 0]
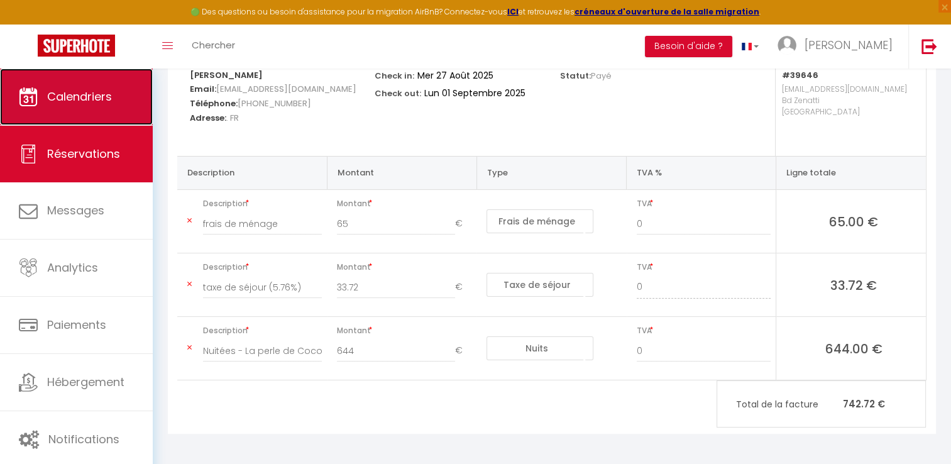
click at [49, 100] on span "Calendriers" at bounding box center [79, 97] width 65 height 16
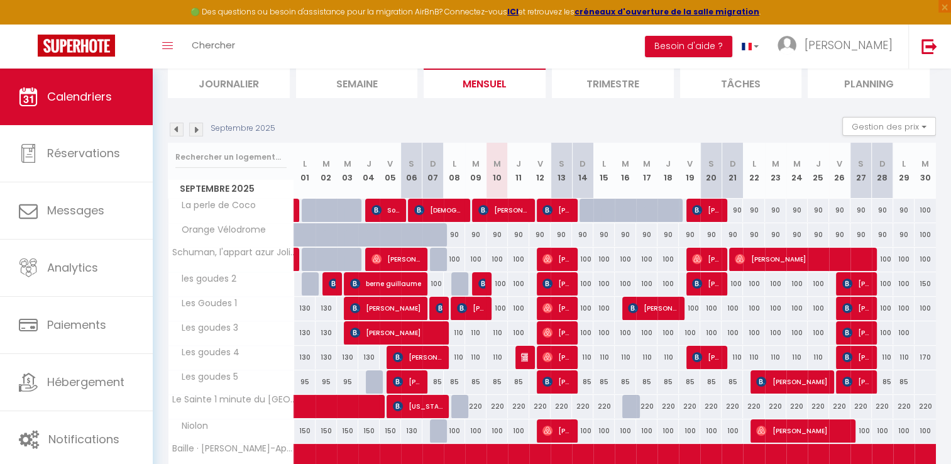
scroll to position [189, 0]
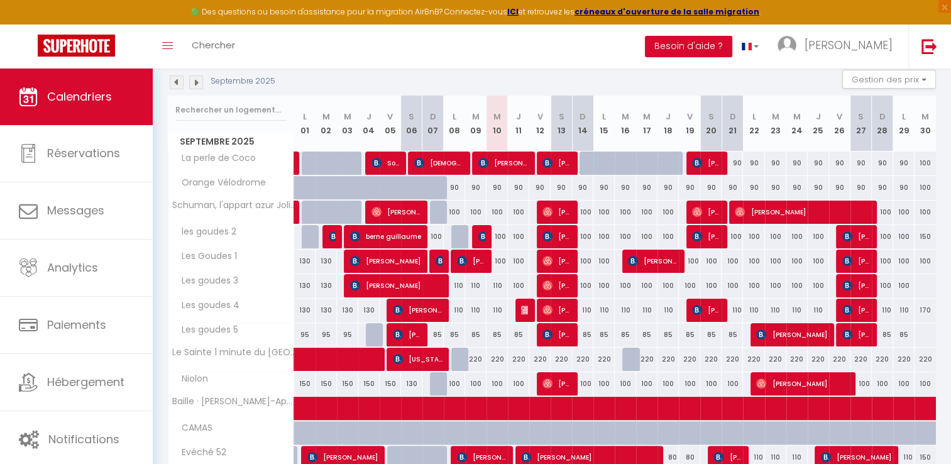
click at [175, 79] on img at bounding box center [177, 82] width 14 height 14
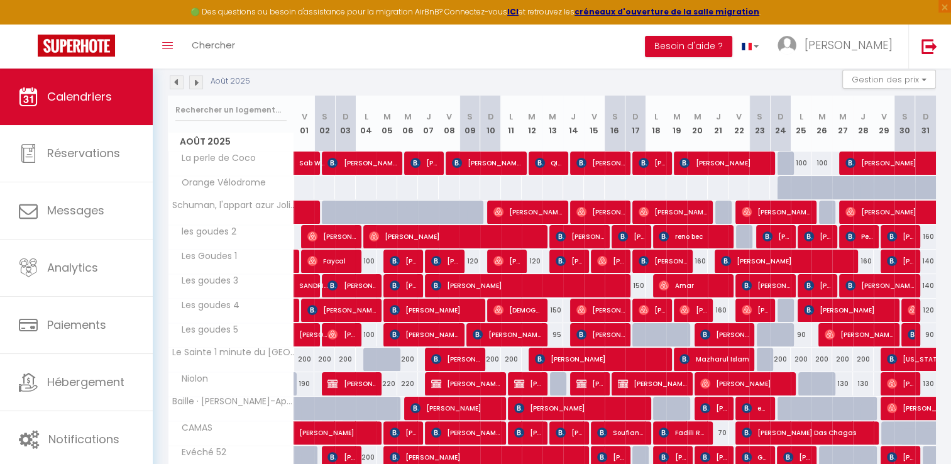
scroll to position [0, 0]
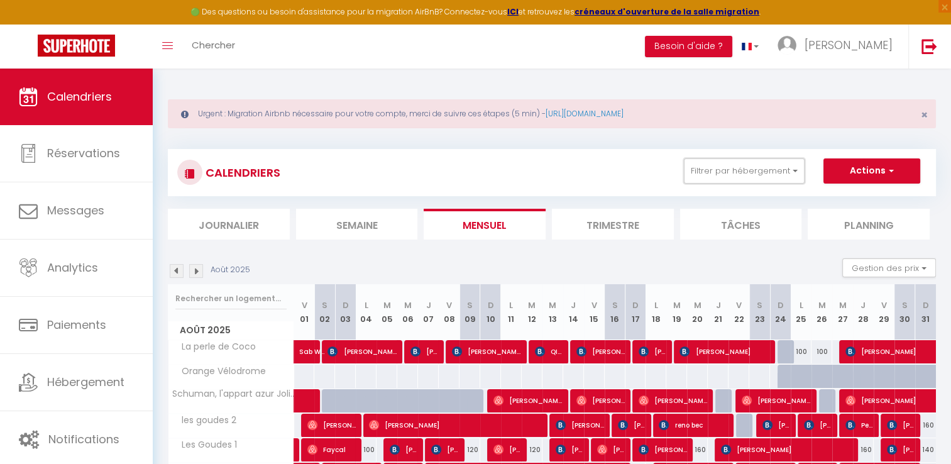
click at [734, 168] on button "Filtrer par hébergement" at bounding box center [744, 170] width 121 height 25
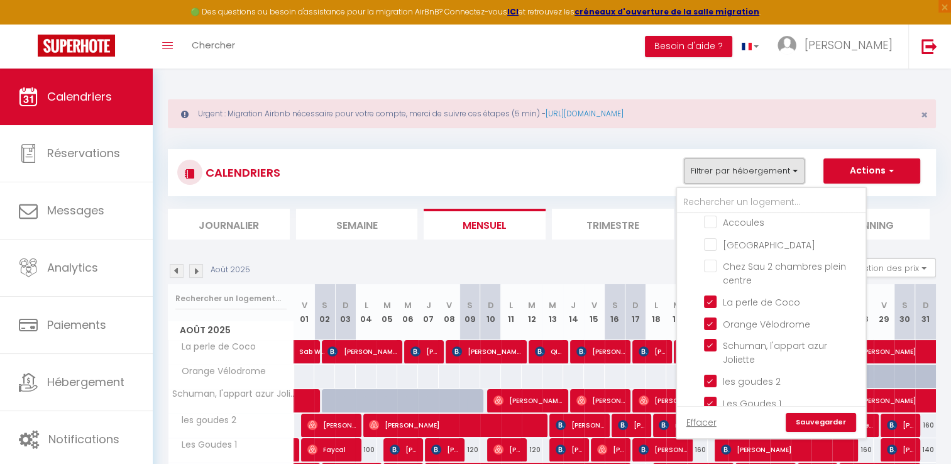
scroll to position [440, 0]
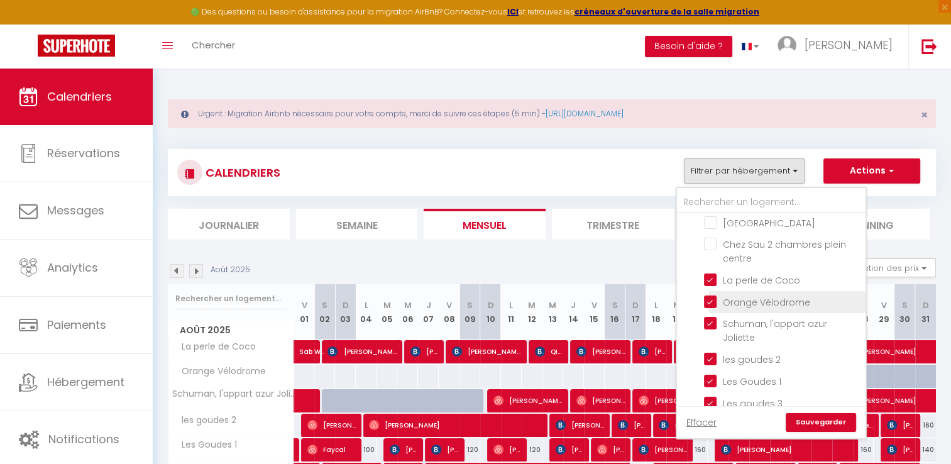
click at [714, 275] on input "La perle de Coco" at bounding box center [782, 279] width 157 height 13
checkbox input "false"
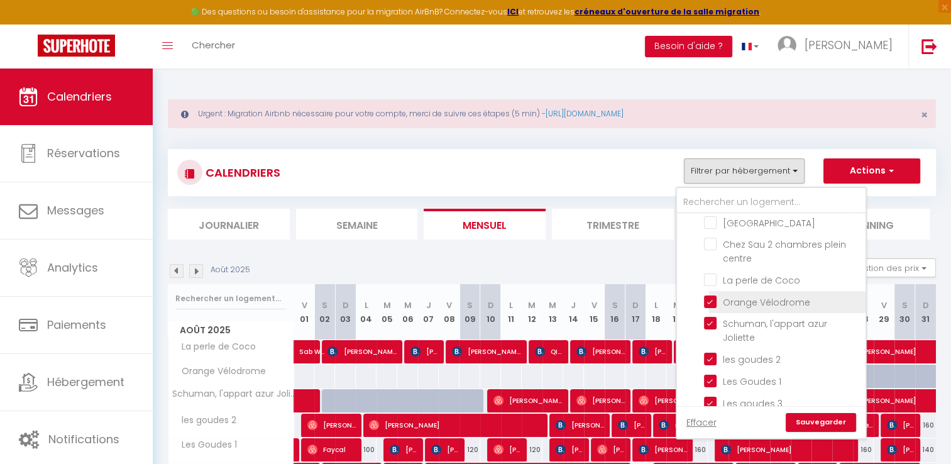
checkbox input "false"
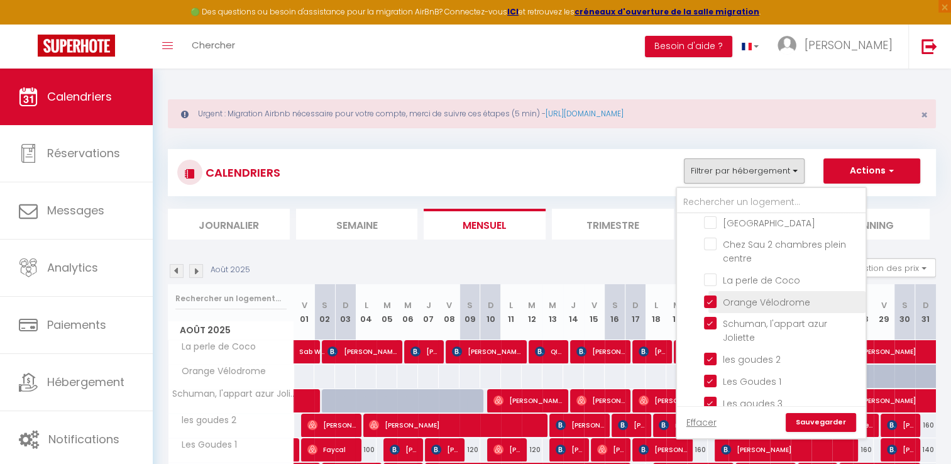
checkbox input "false"
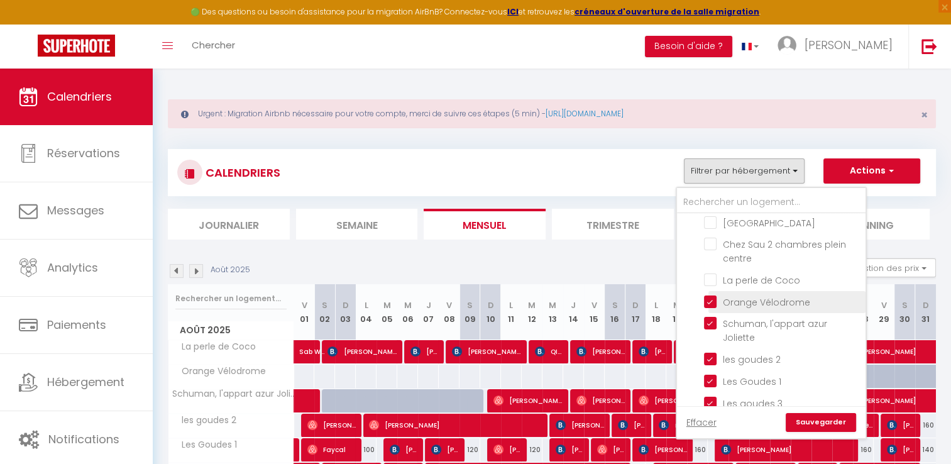
checkbox input "false"
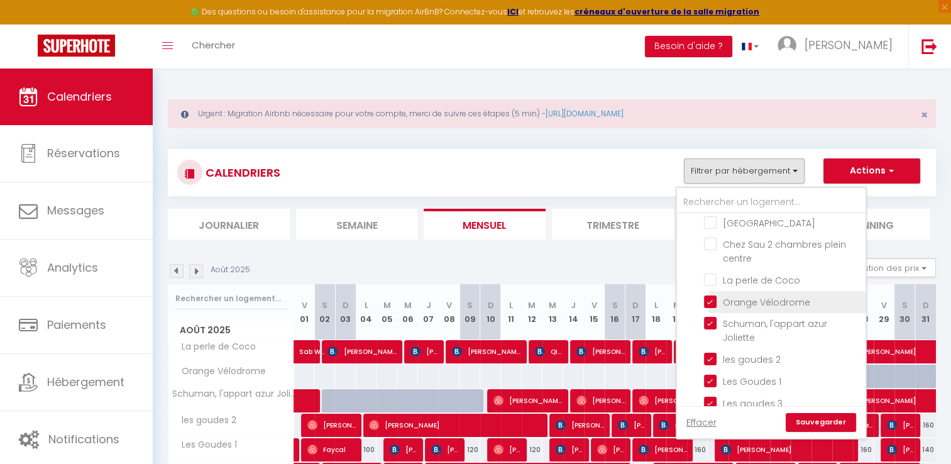
checkbox input "false"
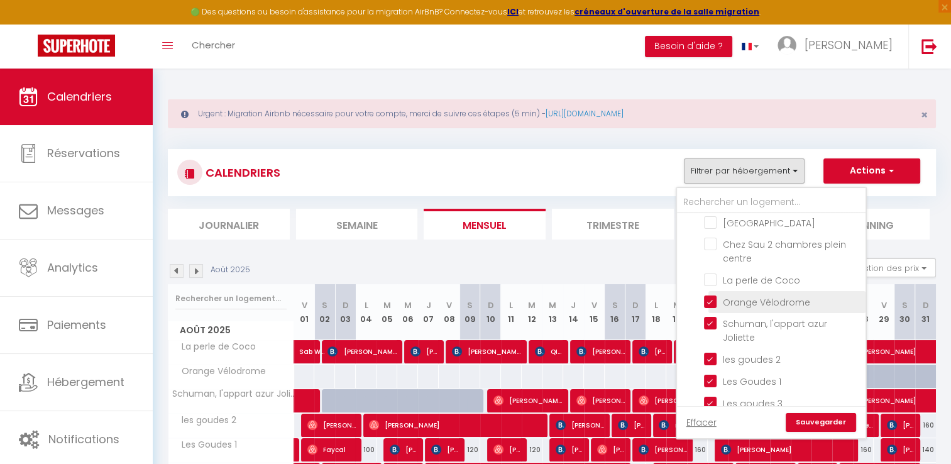
checkbox input "false"
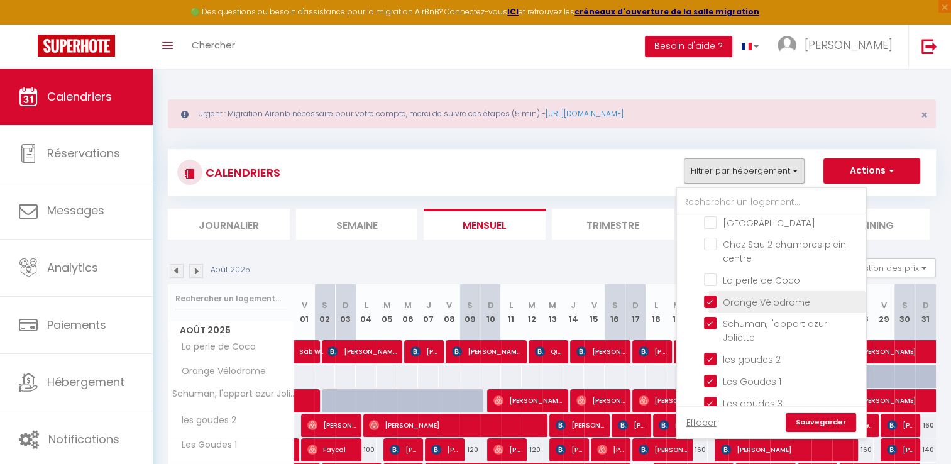
checkbox input "false"
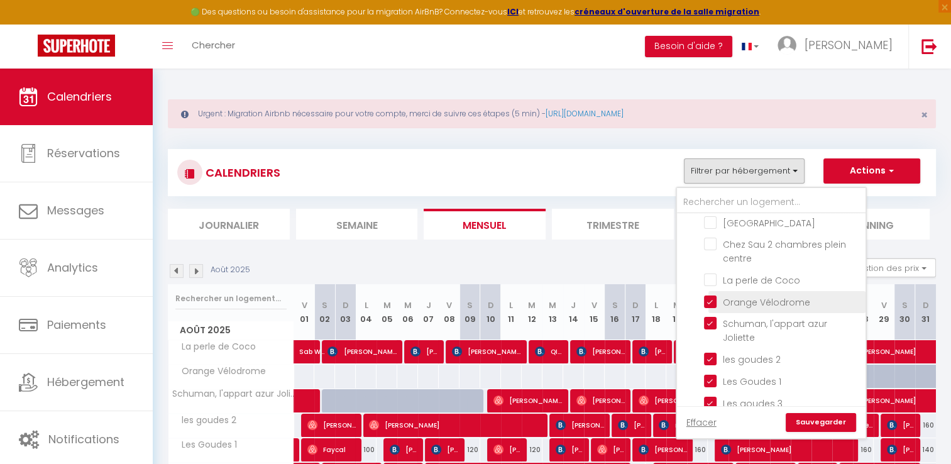
checkbox input "false"
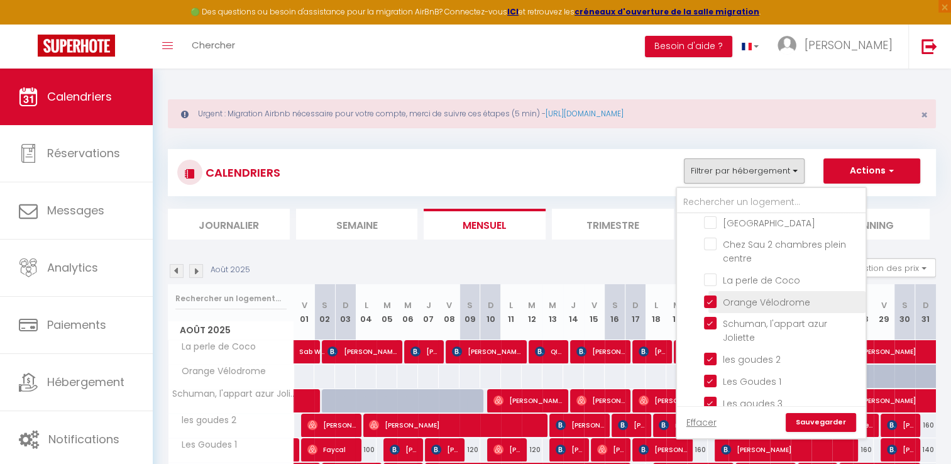
checkbox input "false"
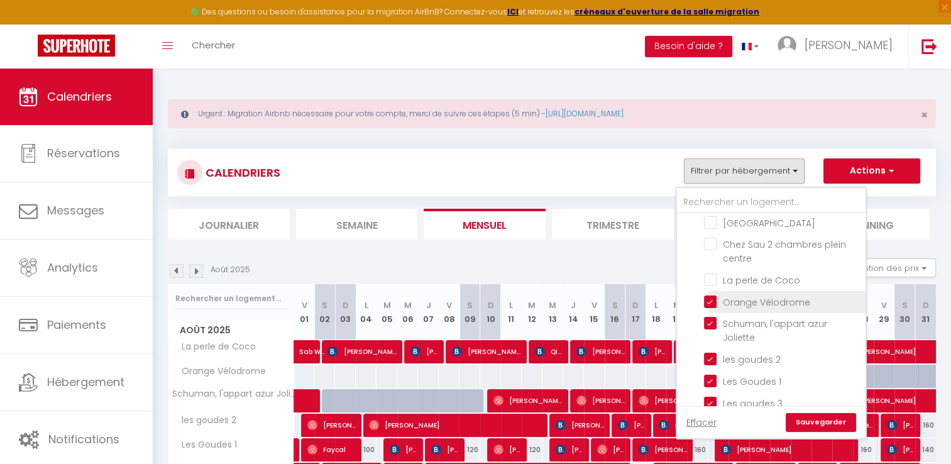
checkbox input "false"
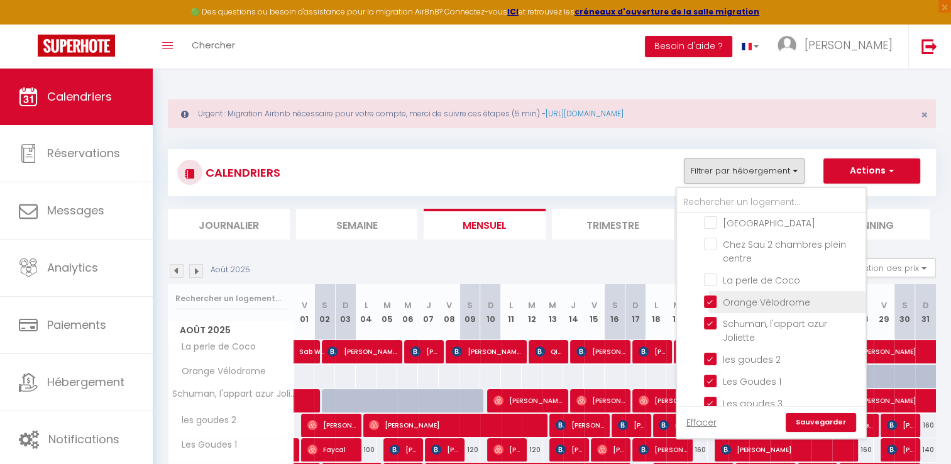
checkbox input "false"
click at [710, 295] on input "Orange Vélodrome" at bounding box center [782, 301] width 157 height 13
checkbox input "false"
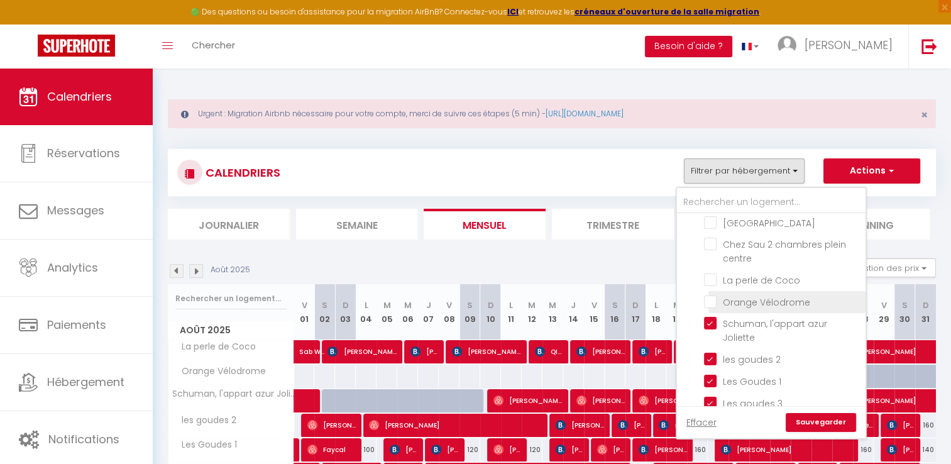
checkbox input "false"
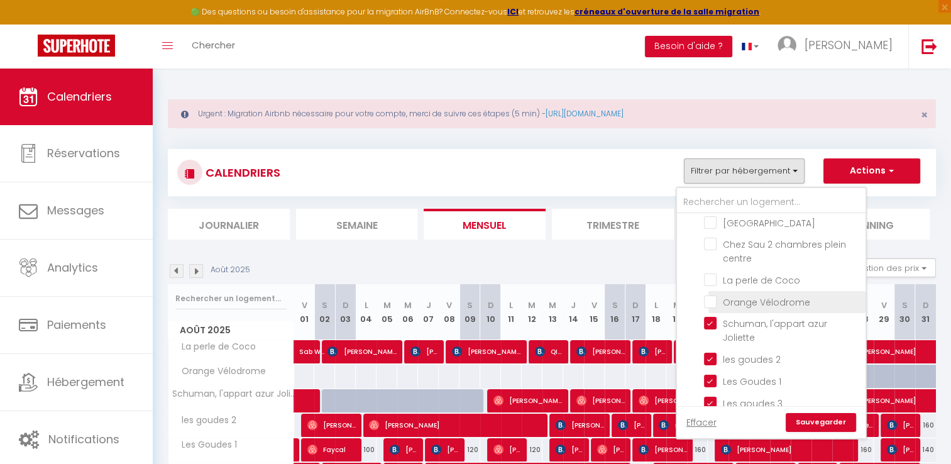
checkbox input "false"
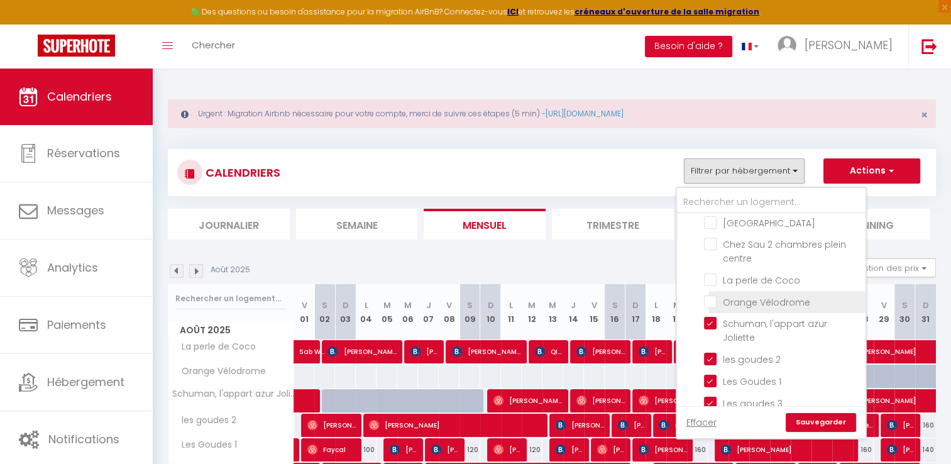
checkbox input "false"
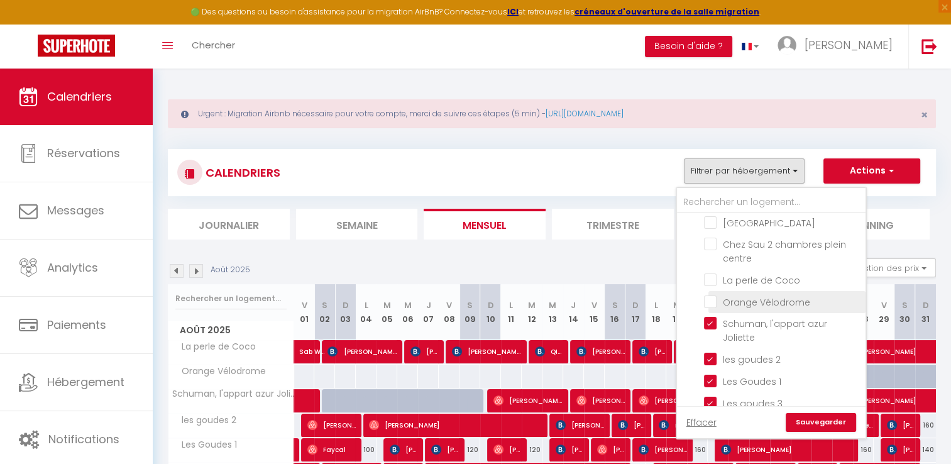
checkbox input "false"
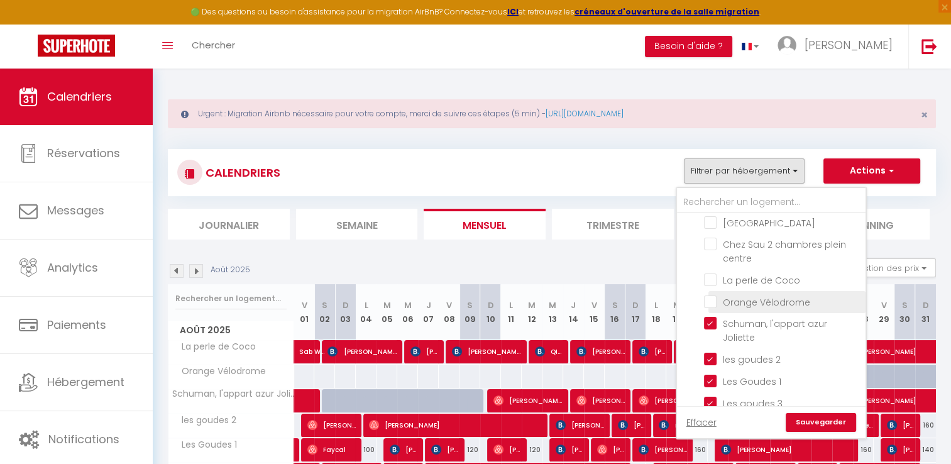
checkbox input "false"
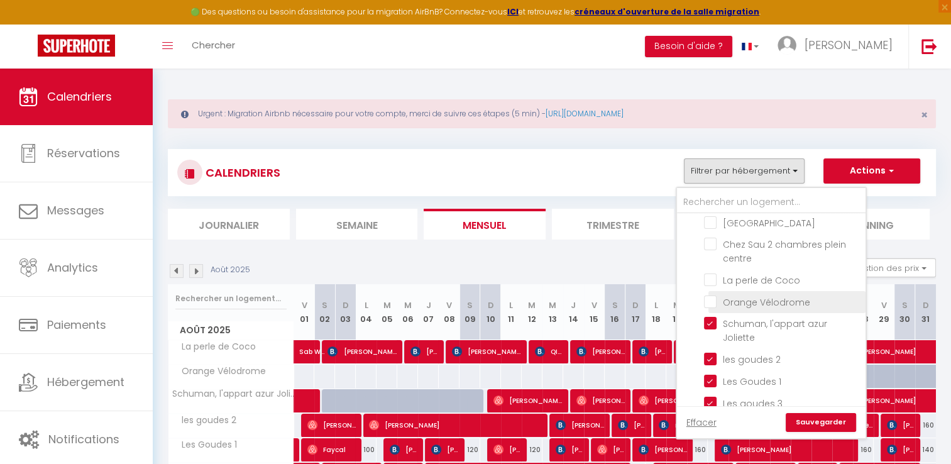
checkbox input "false"
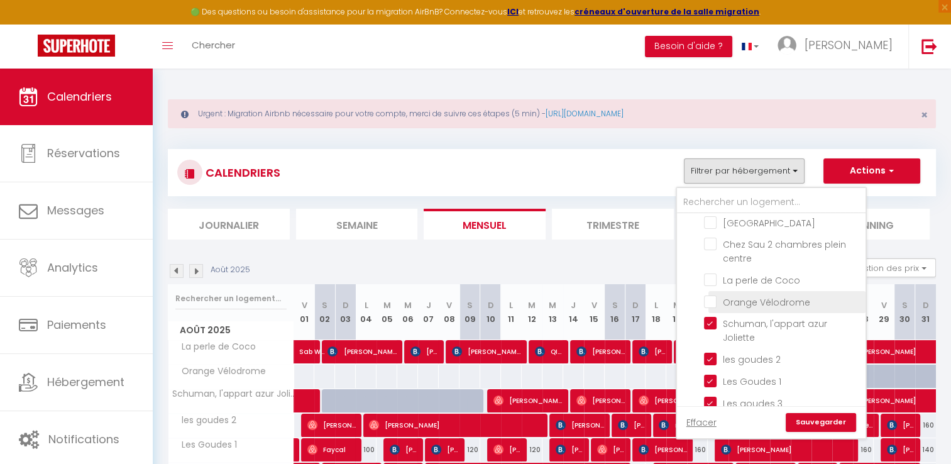
checkbox input "false"
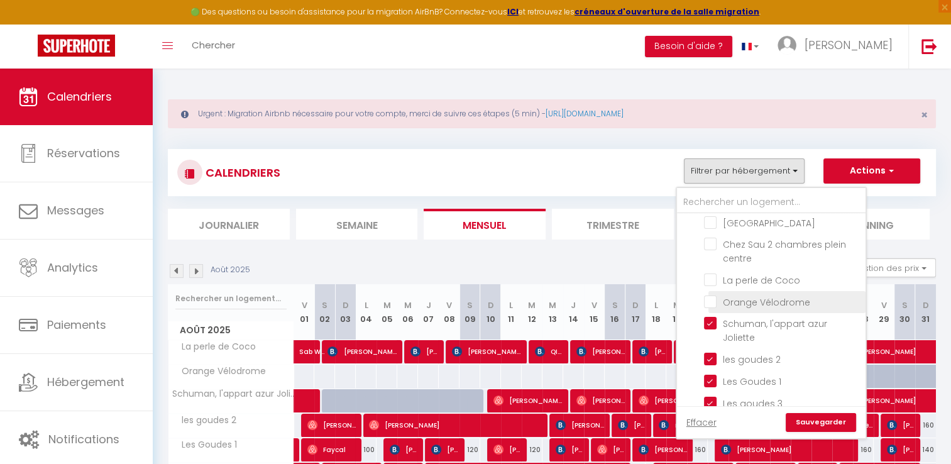
checkbox input "false"
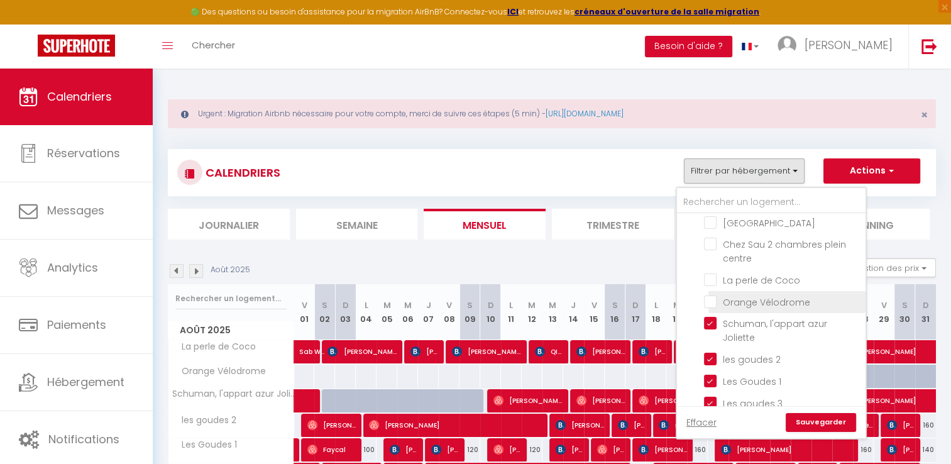
checkbox input "false"
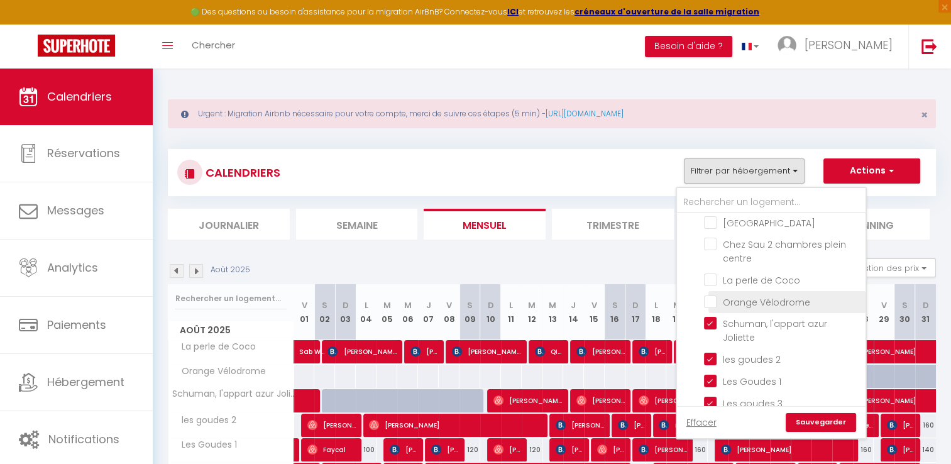
checkbox input "false"
click at [836, 426] on link "Sauvegarder" at bounding box center [821, 422] width 70 height 19
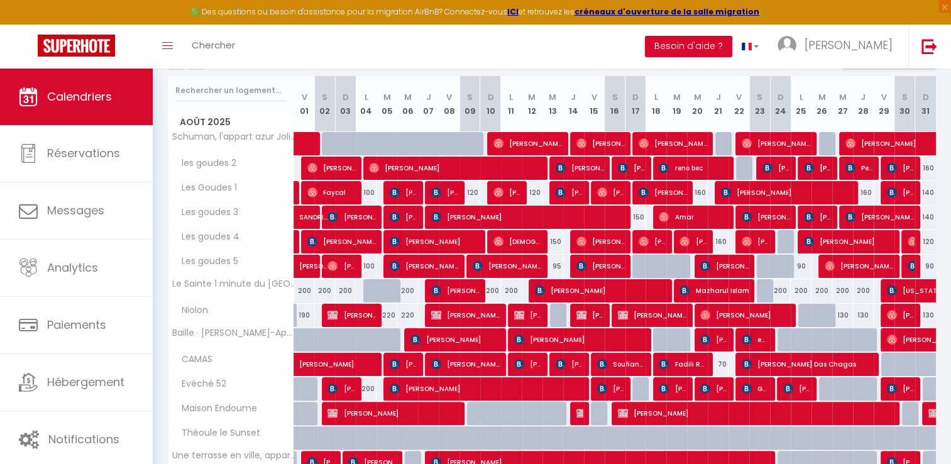
scroll to position [177, 0]
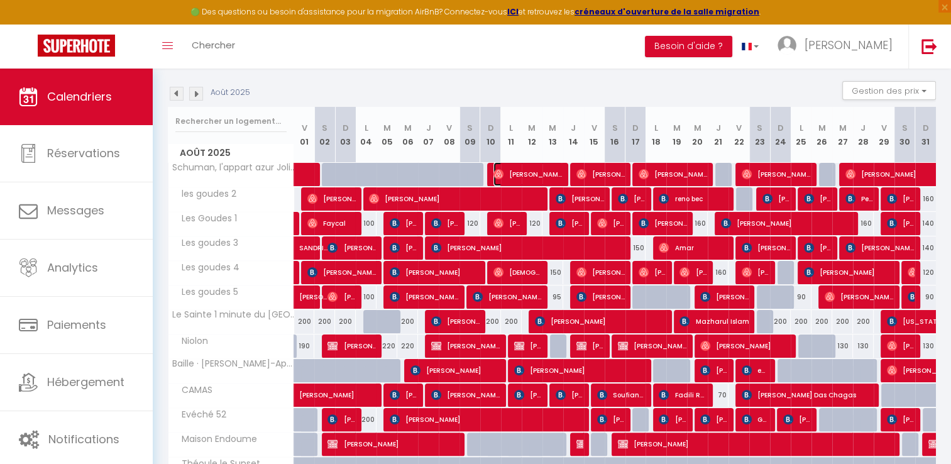
click at [513, 174] on span "[PERSON_NAME]" at bounding box center [528, 174] width 69 height 24
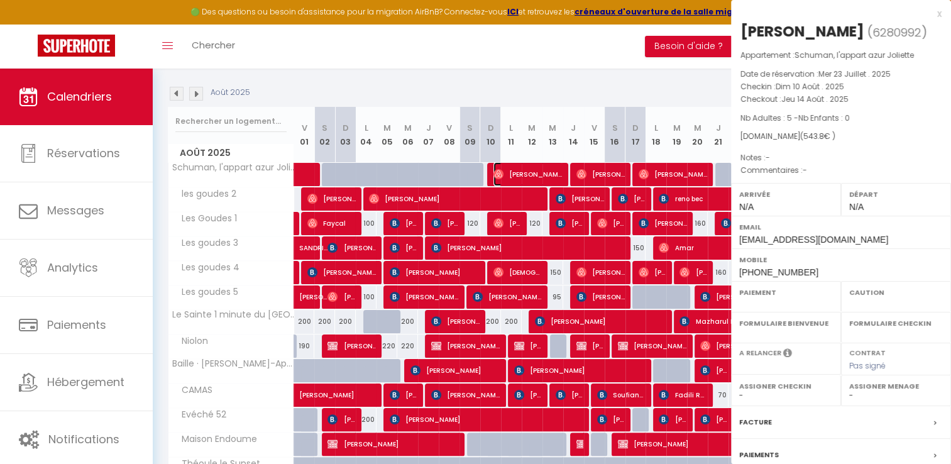
select select "OK"
select select "0"
select select "1"
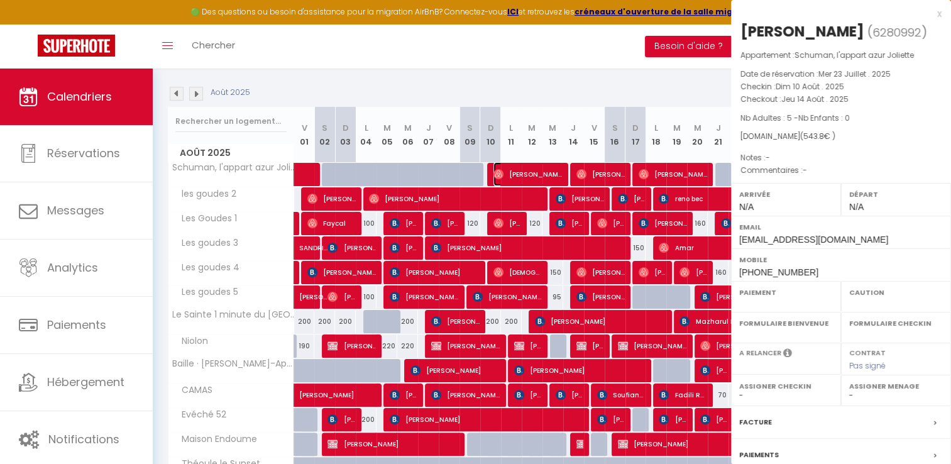
select select "45878"
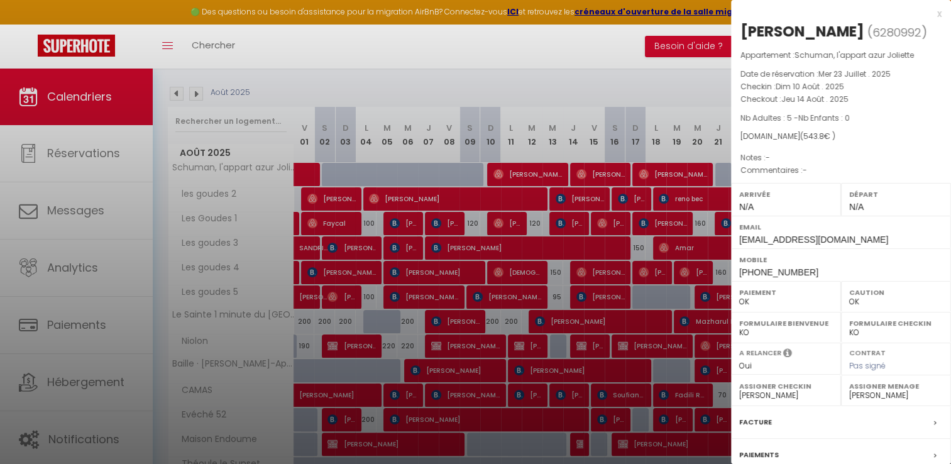
drag, startPoint x: 741, startPoint y: 85, endPoint x: 856, endPoint y: 97, distance: 115.7
click at [856, 97] on div "Appartement : Schuman, l'appart azur Joliette Date de réservation : Mer 23 Juil…" at bounding box center [841, 113] width 220 height 128
copy div "Checkin : Dim 10 Août . 2025 Checkout : Jeu 14 Août . 2025"
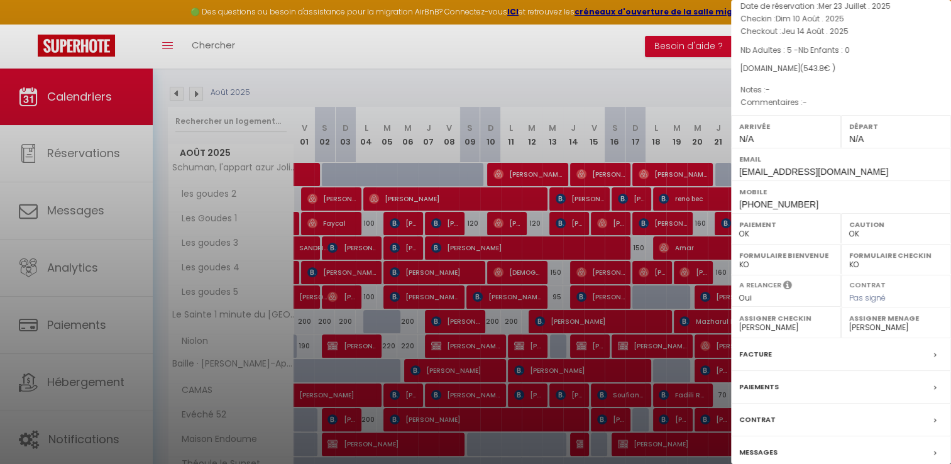
scroll to position [119, 0]
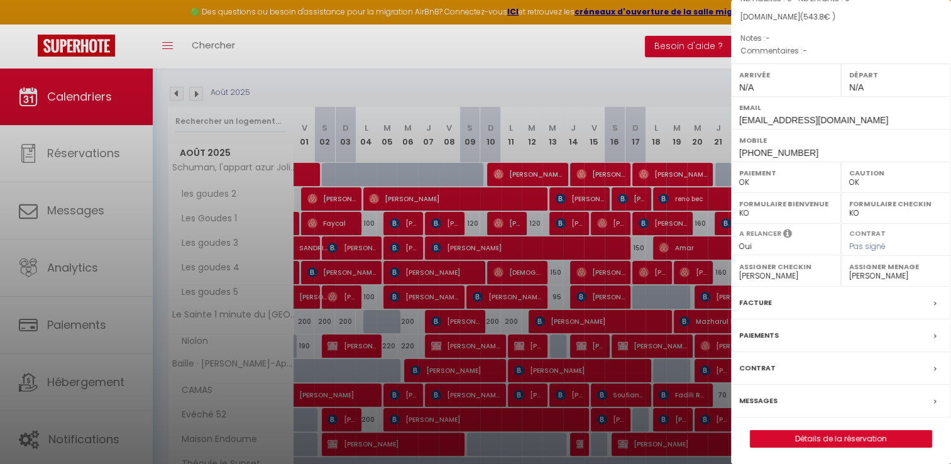
click at [754, 302] on label "Facture" at bounding box center [755, 302] width 33 height 13
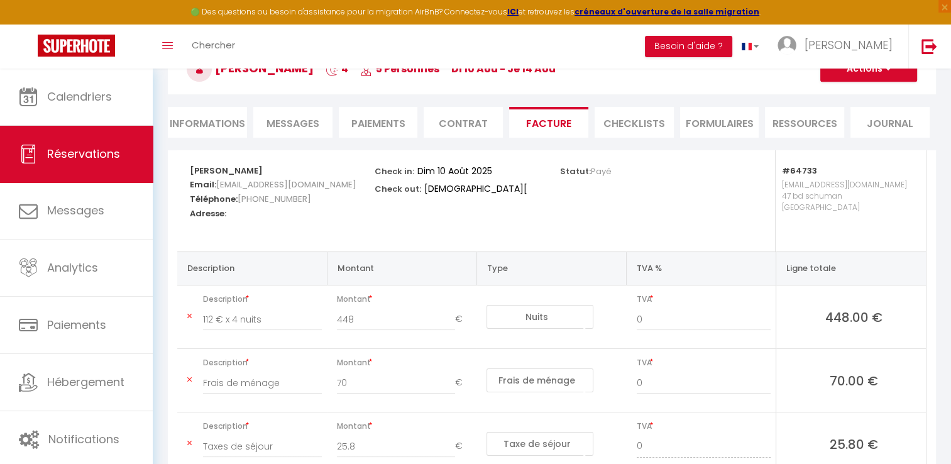
scroll to position [106, 0]
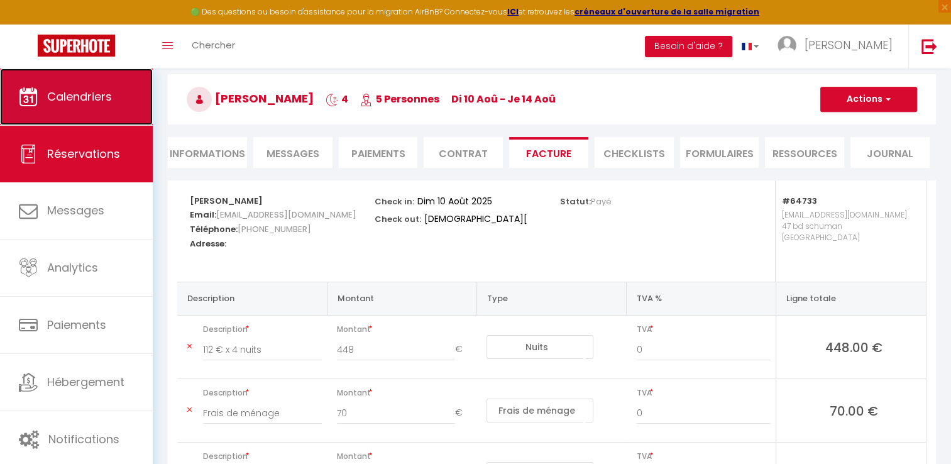
click at [106, 97] on span "Calendriers" at bounding box center [79, 97] width 65 height 16
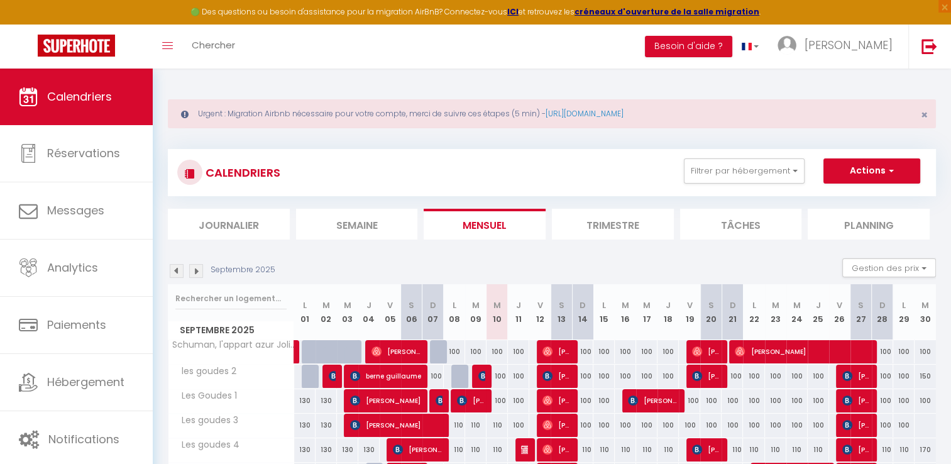
click at [174, 272] on img at bounding box center [177, 271] width 14 height 14
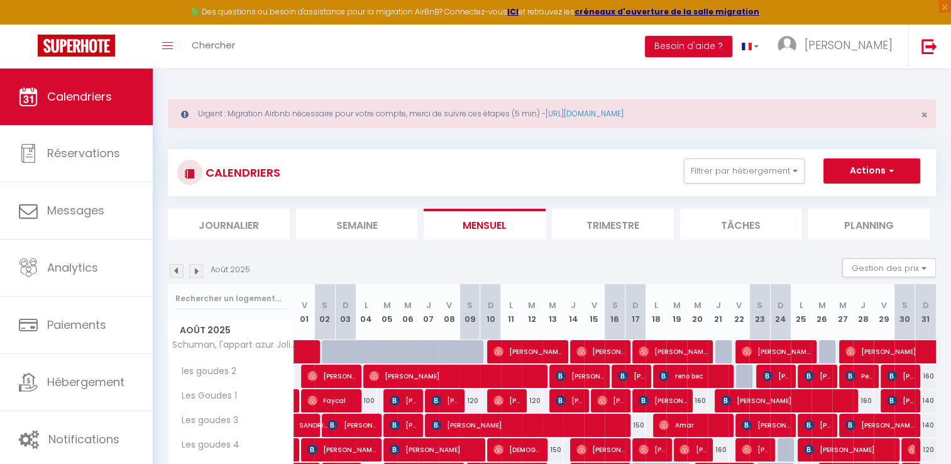
scroll to position [366, 0]
